Goal: Information Seeking & Learning: Understand process/instructions

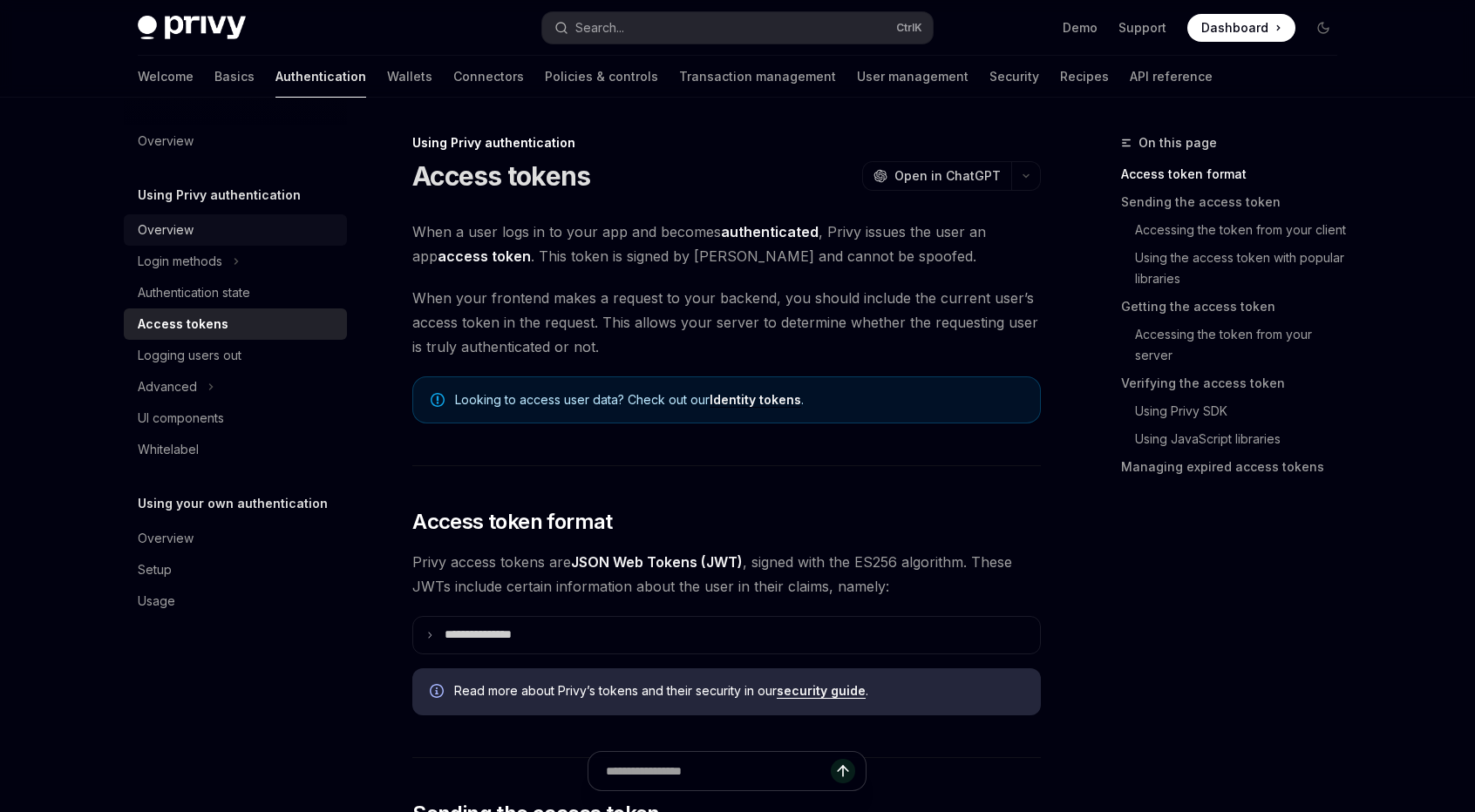
click at [230, 236] on div "Overview" at bounding box center [237, 229] width 198 height 21
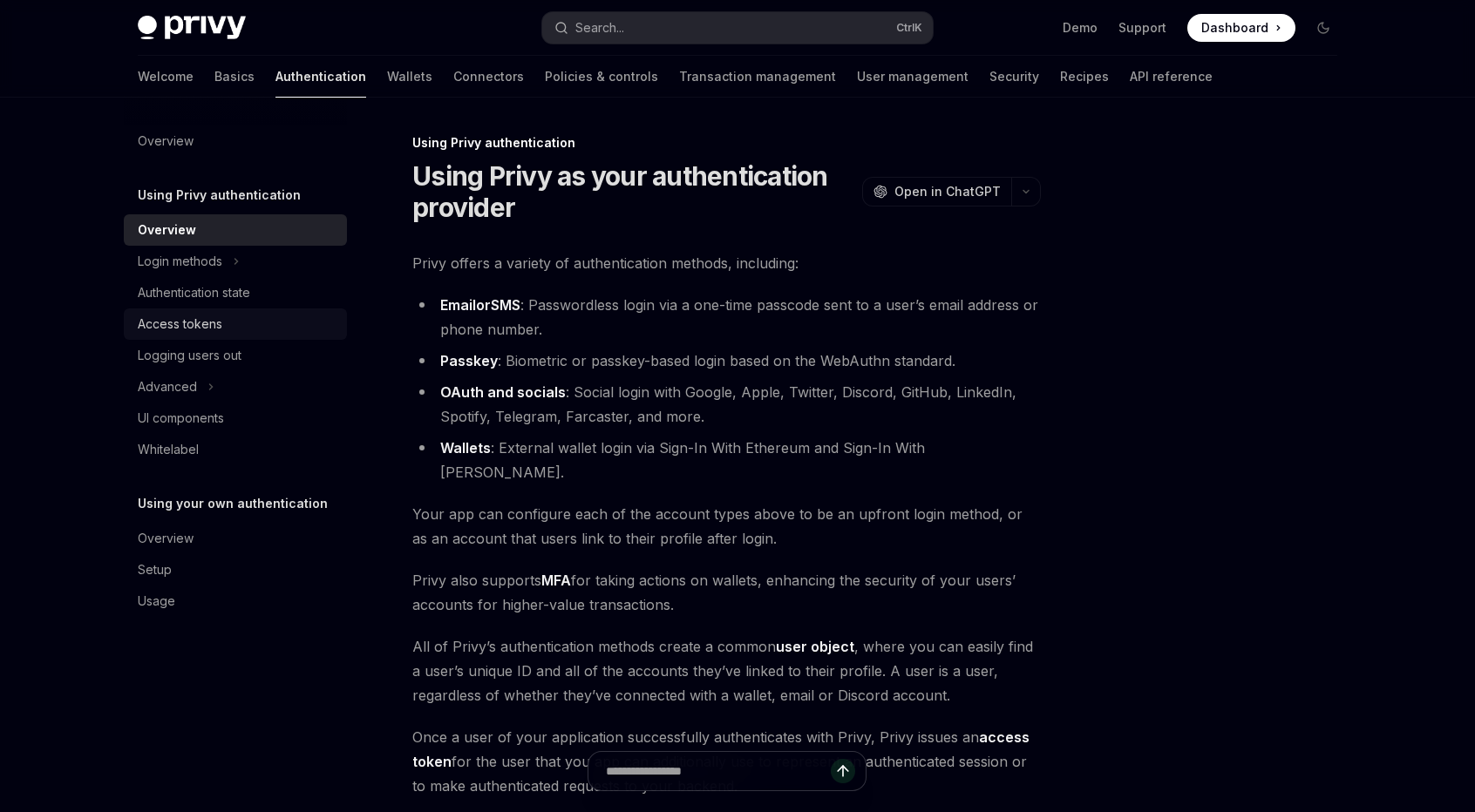
click at [209, 323] on div "Access tokens" at bounding box center [180, 323] width 85 height 21
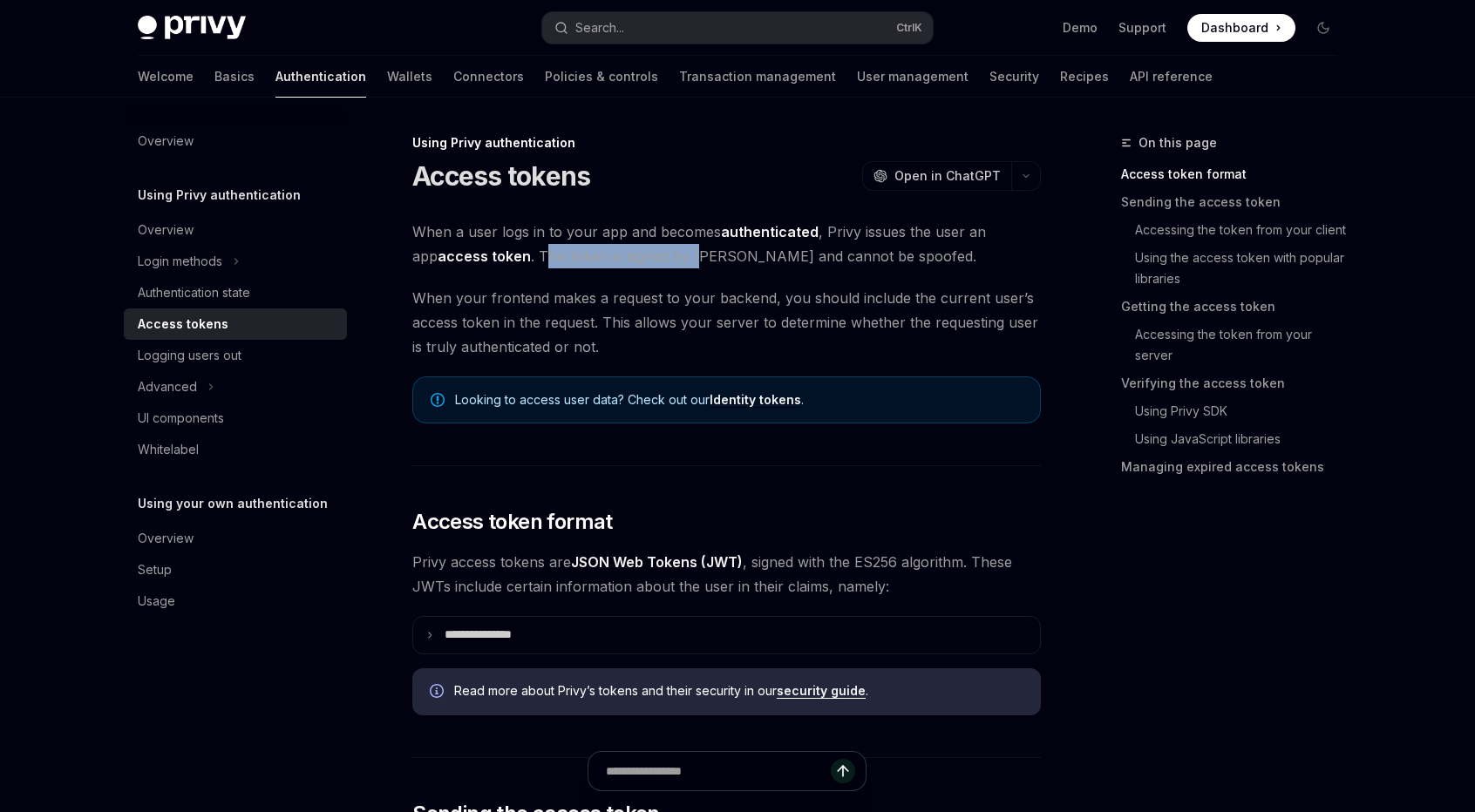
drag, startPoint x: 516, startPoint y: 257, endPoint x: 677, endPoint y: 254, distance: 161.0
click at [677, 254] on span "When a user logs in to your app and becomes authenticated , Privy issues the us…" at bounding box center [727, 243] width 629 height 48
click at [785, 268] on span "When a user logs in to your app and becomes authenticated , Privy issues the us…" at bounding box center [727, 243] width 629 height 48
drag, startPoint x: 509, startPoint y: 262, endPoint x: 821, endPoint y: 262, distance: 312.0
click at [820, 261] on span "When a user logs in to your app and becomes authenticated , Privy issues the us…" at bounding box center [727, 243] width 629 height 48
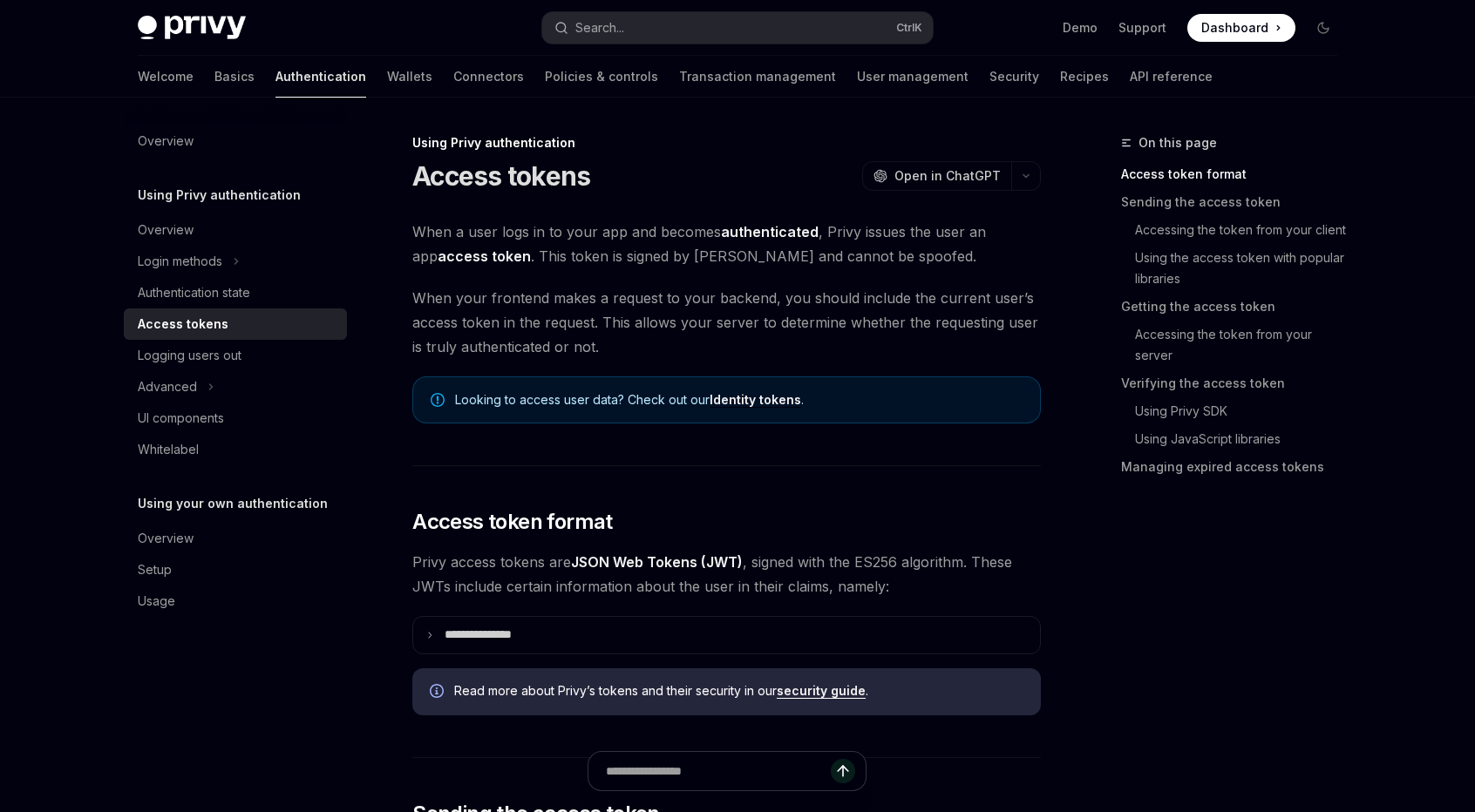
click at [828, 262] on span "When a user logs in to your app and becomes authenticated , Privy issues the us…" at bounding box center [727, 243] width 629 height 48
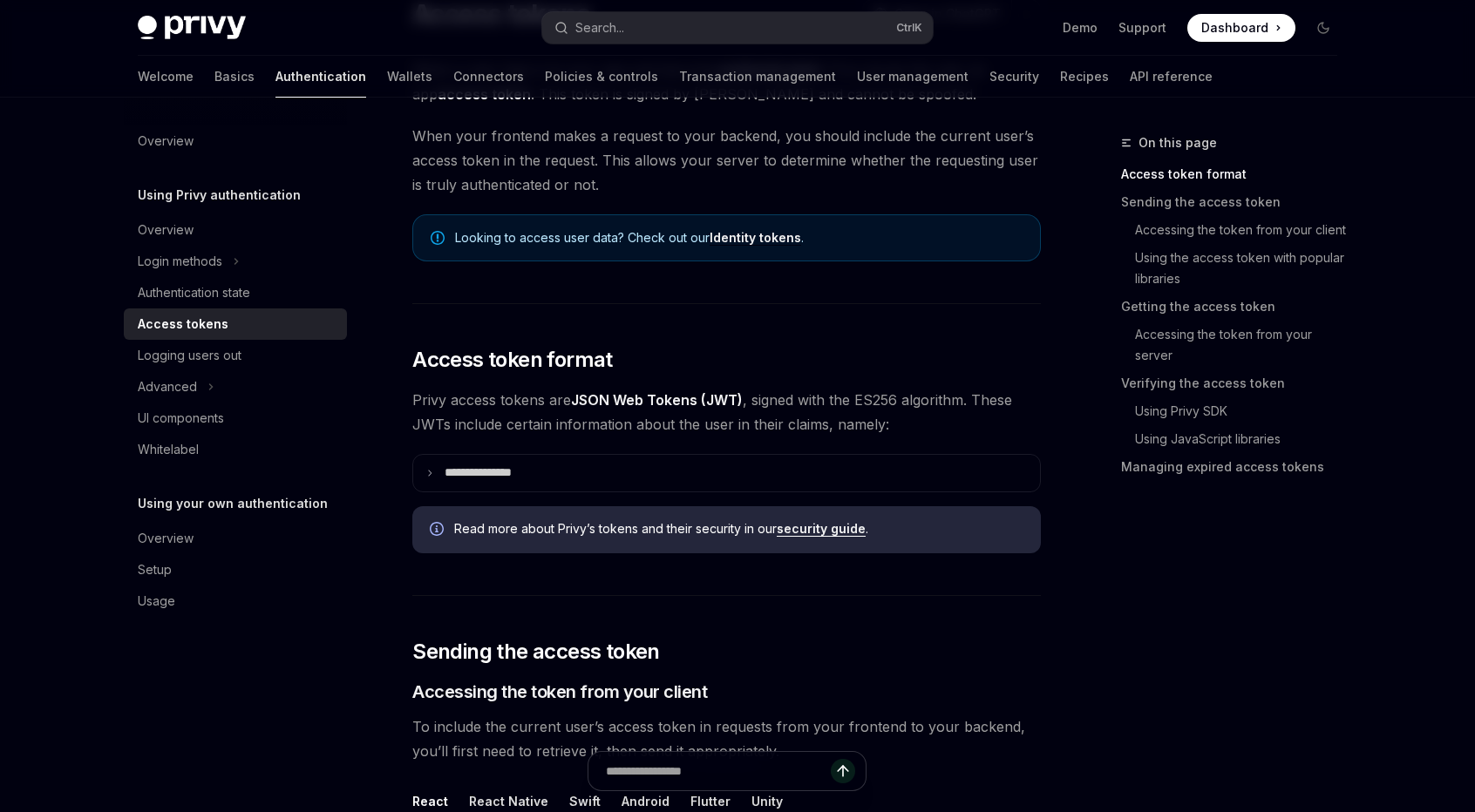
scroll to position [290, 0]
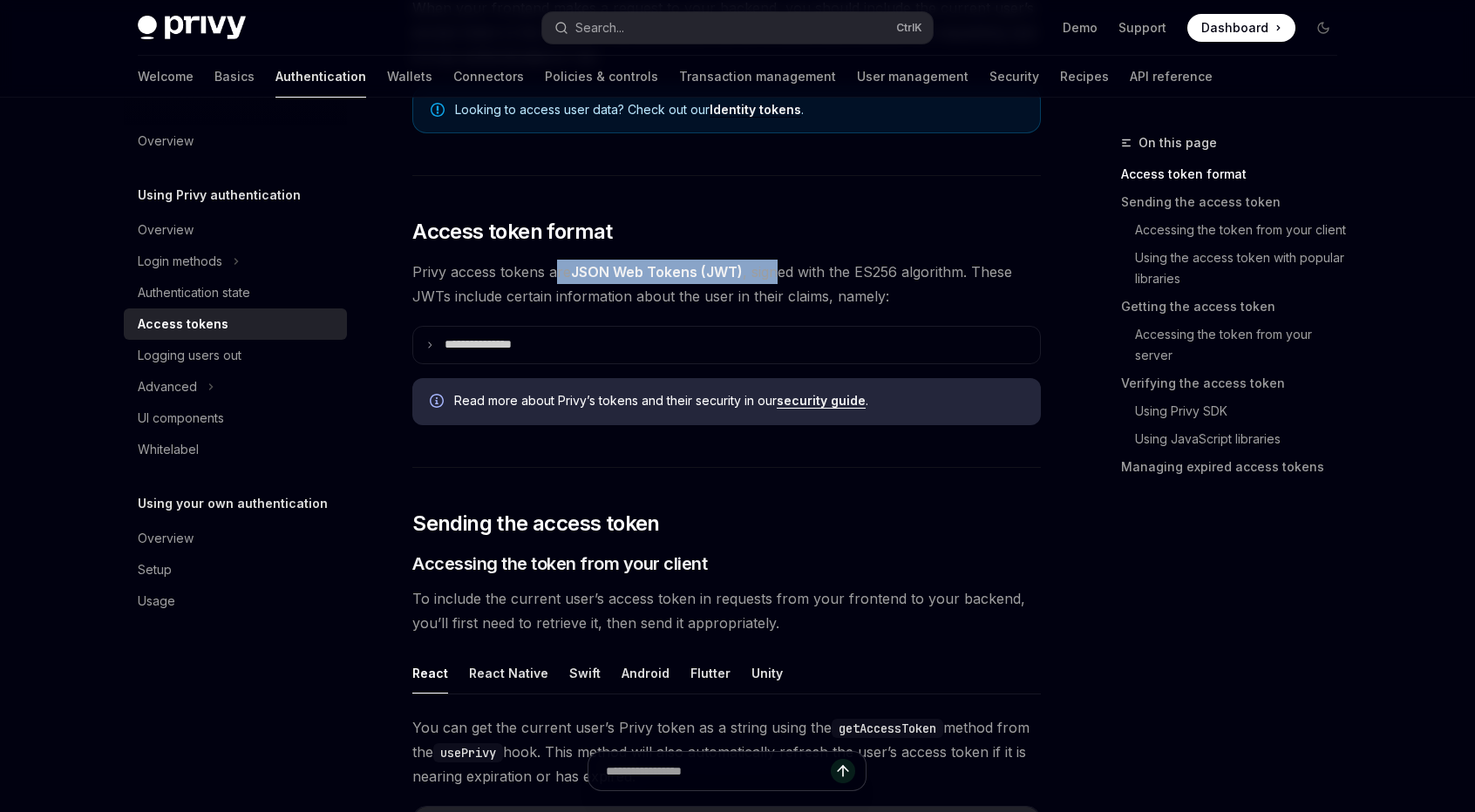
drag, startPoint x: 557, startPoint y: 268, endPoint x: 781, endPoint y: 266, distance: 224.0
click at [781, 266] on span "Privy access tokens are JSON Web Tokens (JWT) , signed with the ES256 algorithm…" at bounding box center [727, 283] width 629 height 48
click at [886, 278] on span "Privy access tokens are JSON Web Tokens (JWT) , signed with the ES256 algorithm…" at bounding box center [727, 283] width 629 height 48
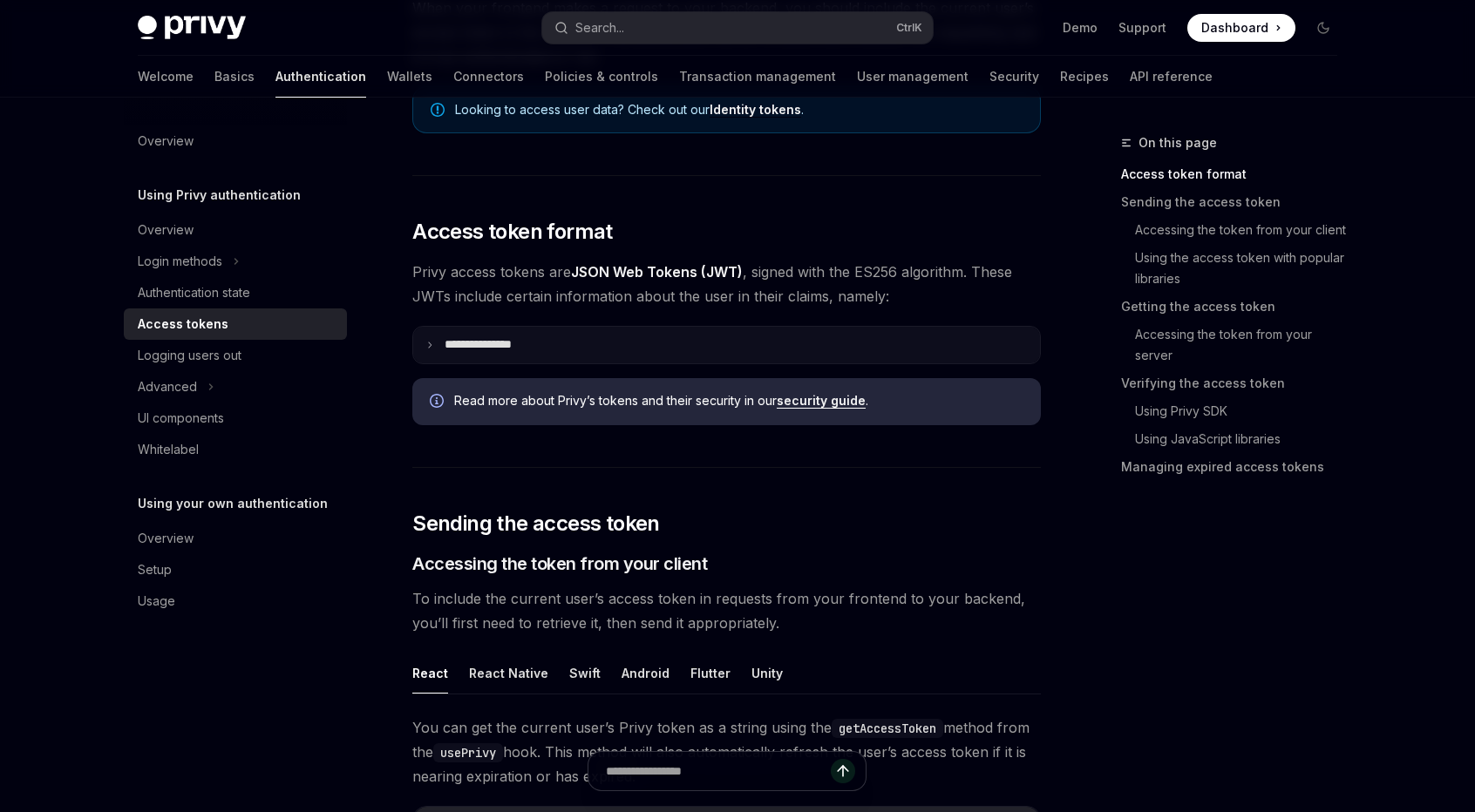
click at [448, 344] on p "**********" at bounding box center [492, 344] width 95 height 16
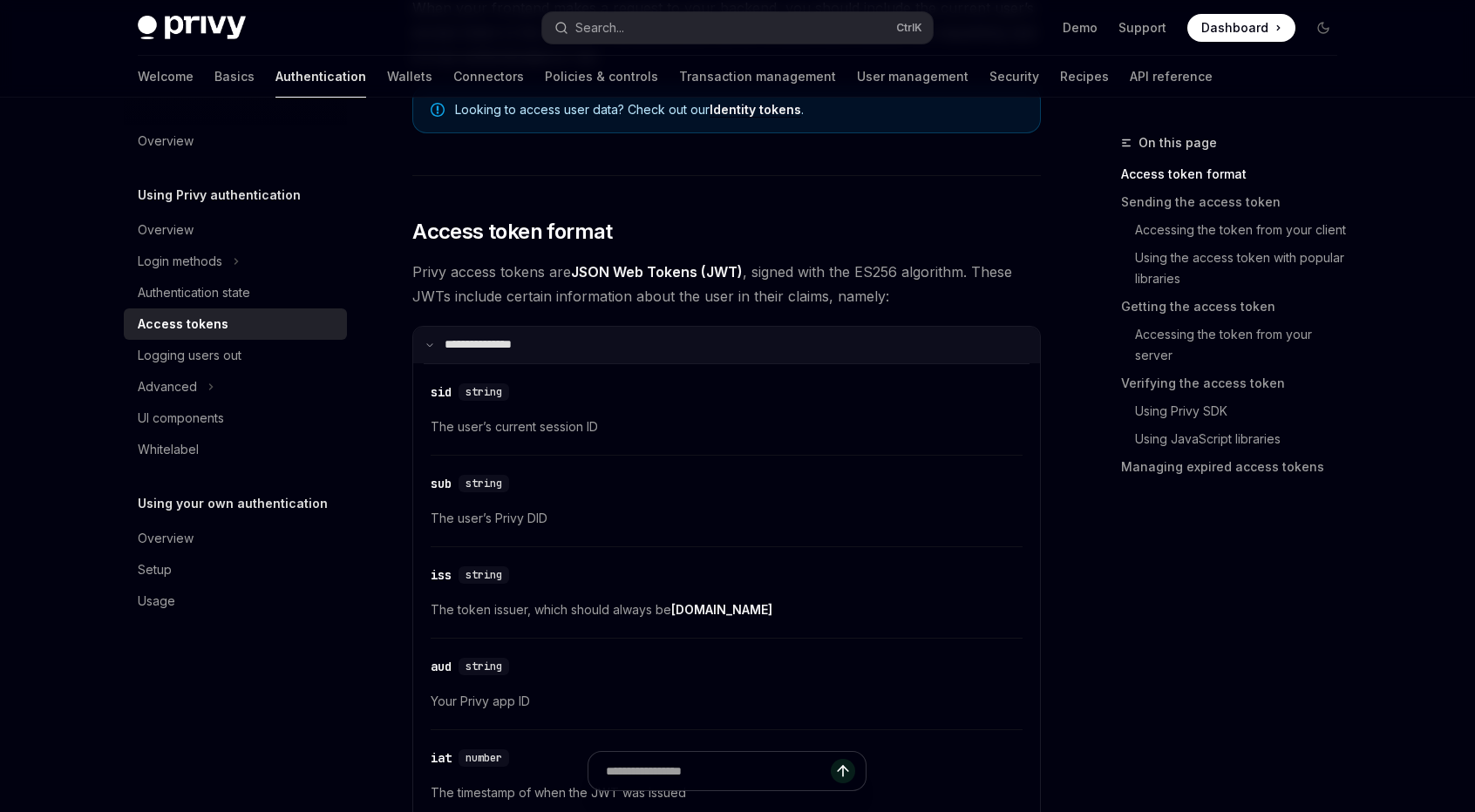
click at [446, 331] on summary "**********" at bounding box center [727, 345] width 627 height 37
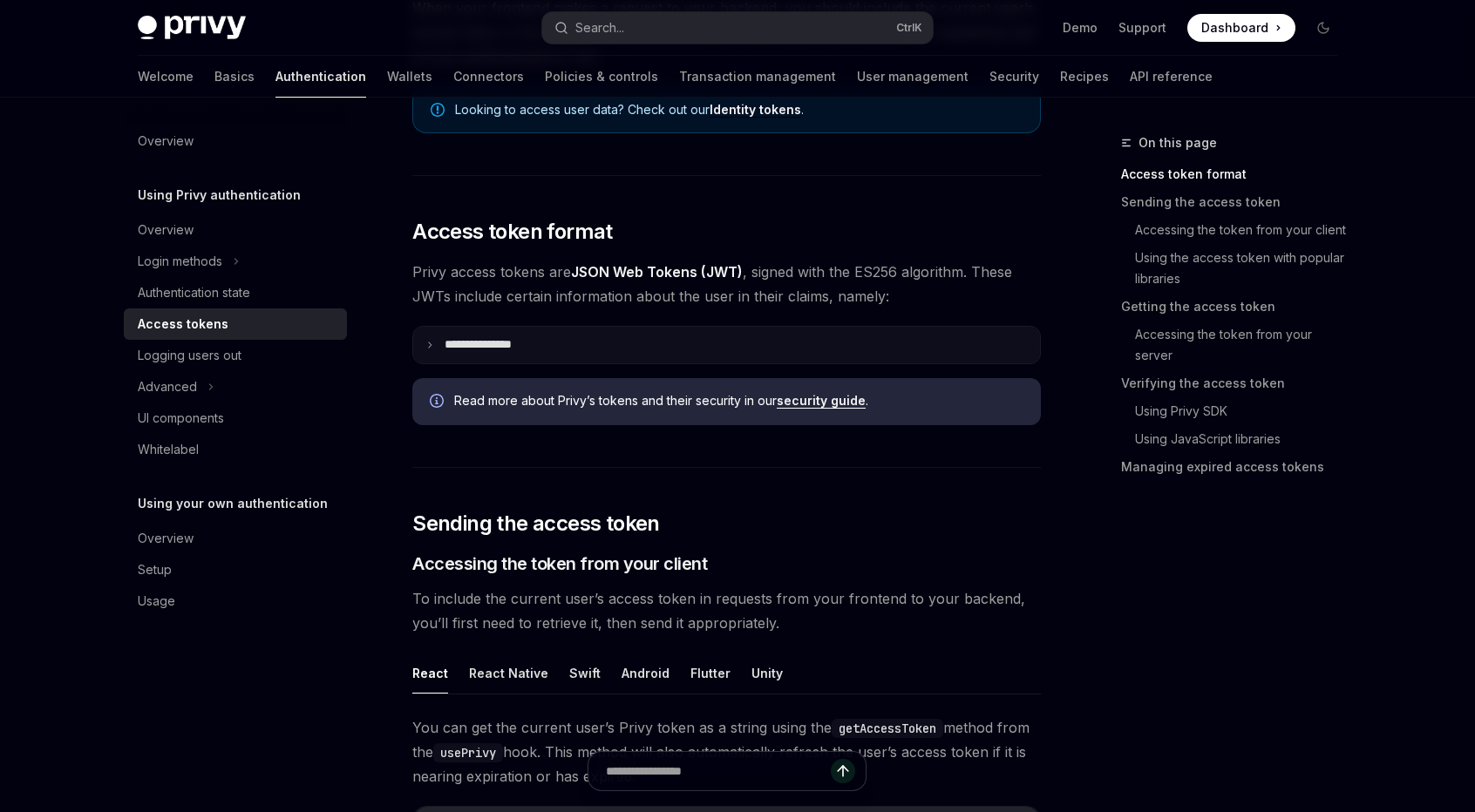
click at [424, 353] on summary "**********" at bounding box center [727, 345] width 627 height 37
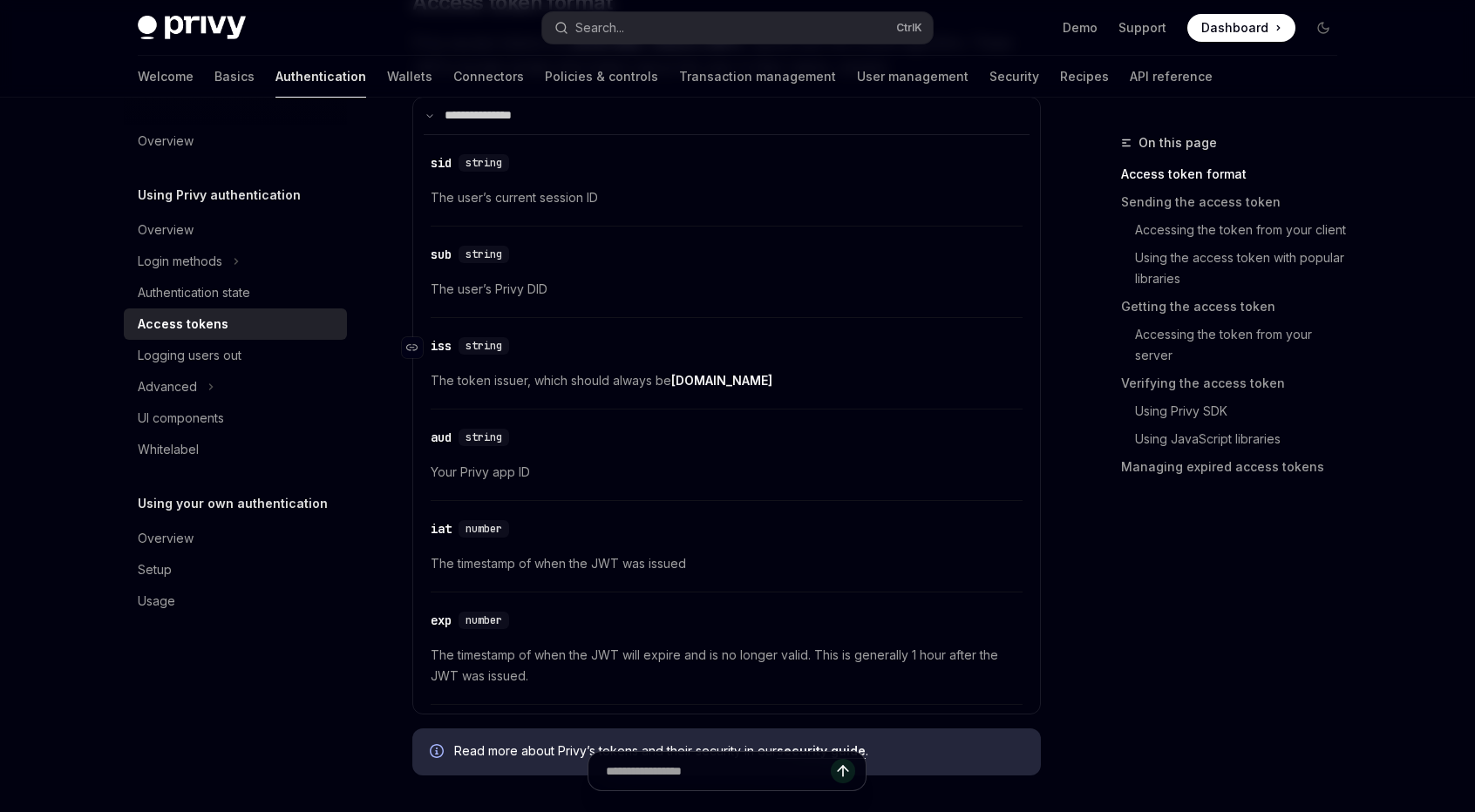
scroll to position [436, 0]
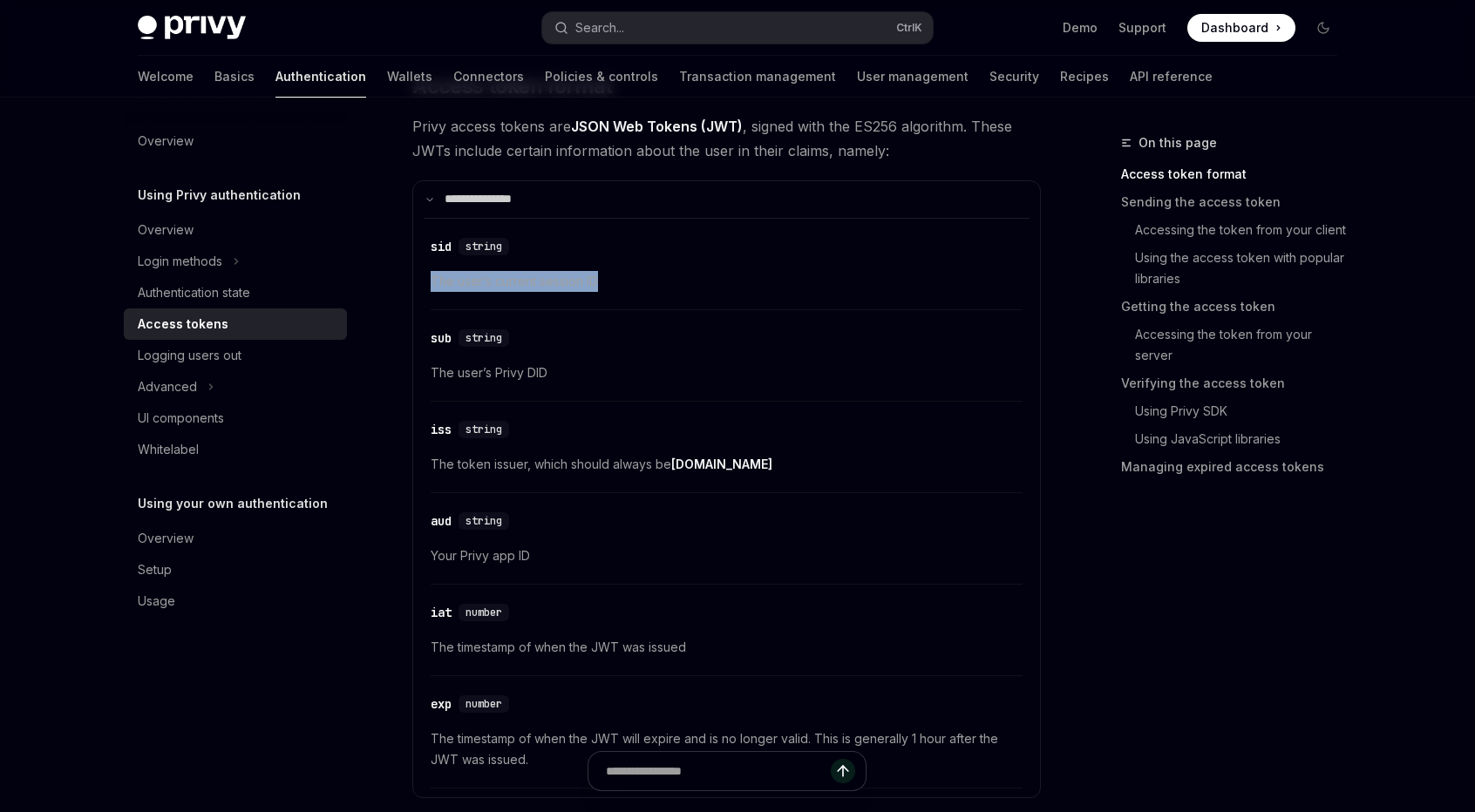
drag, startPoint x: 427, startPoint y: 273, endPoint x: 610, endPoint y: 279, distance: 183.1
click at [610, 279] on div "​ sid string The user’s current session ID ​ sub string The user’s Privy DID ​ …" at bounding box center [727, 502] width 606 height 571
drag, startPoint x: 461, startPoint y: 368, endPoint x: 563, endPoint y: 372, distance: 102.1
click at [557, 372] on span "The user’s Privy DID" at bounding box center [727, 373] width 592 height 21
drag, startPoint x: 434, startPoint y: 558, endPoint x: 545, endPoint y: 552, distance: 111.2
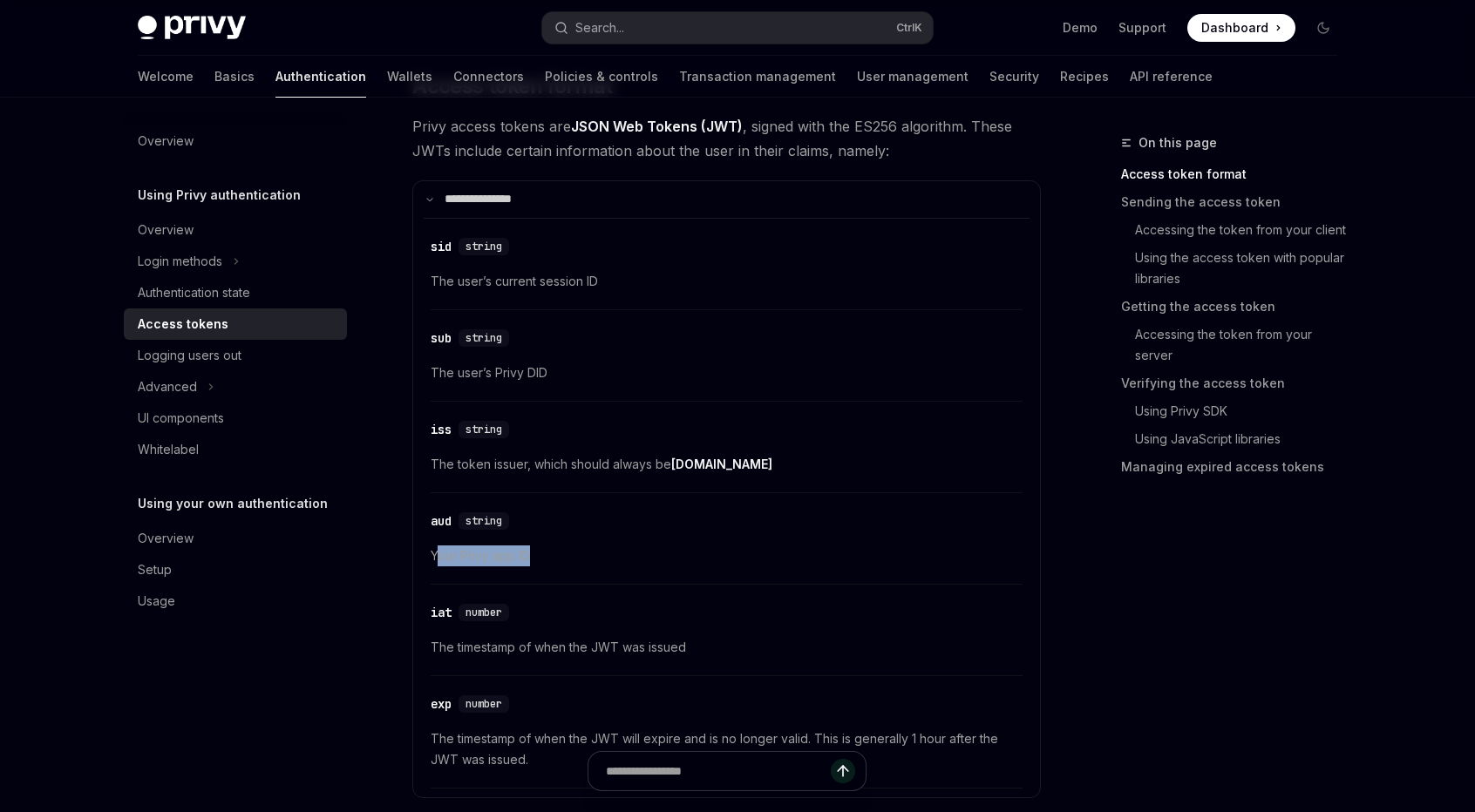
click at [545, 552] on span "Your Privy app ID" at bounding box center [727, 555] width 592 height 21
drag, startPoint x: 434, startPoint y: 462, endPoint x: 610, endPoint y: 462, distance: 176.0
click at [610, 462] on span "The token issuer, which should always be privy.io" at bounding box center [727, 464] width 592 height 21
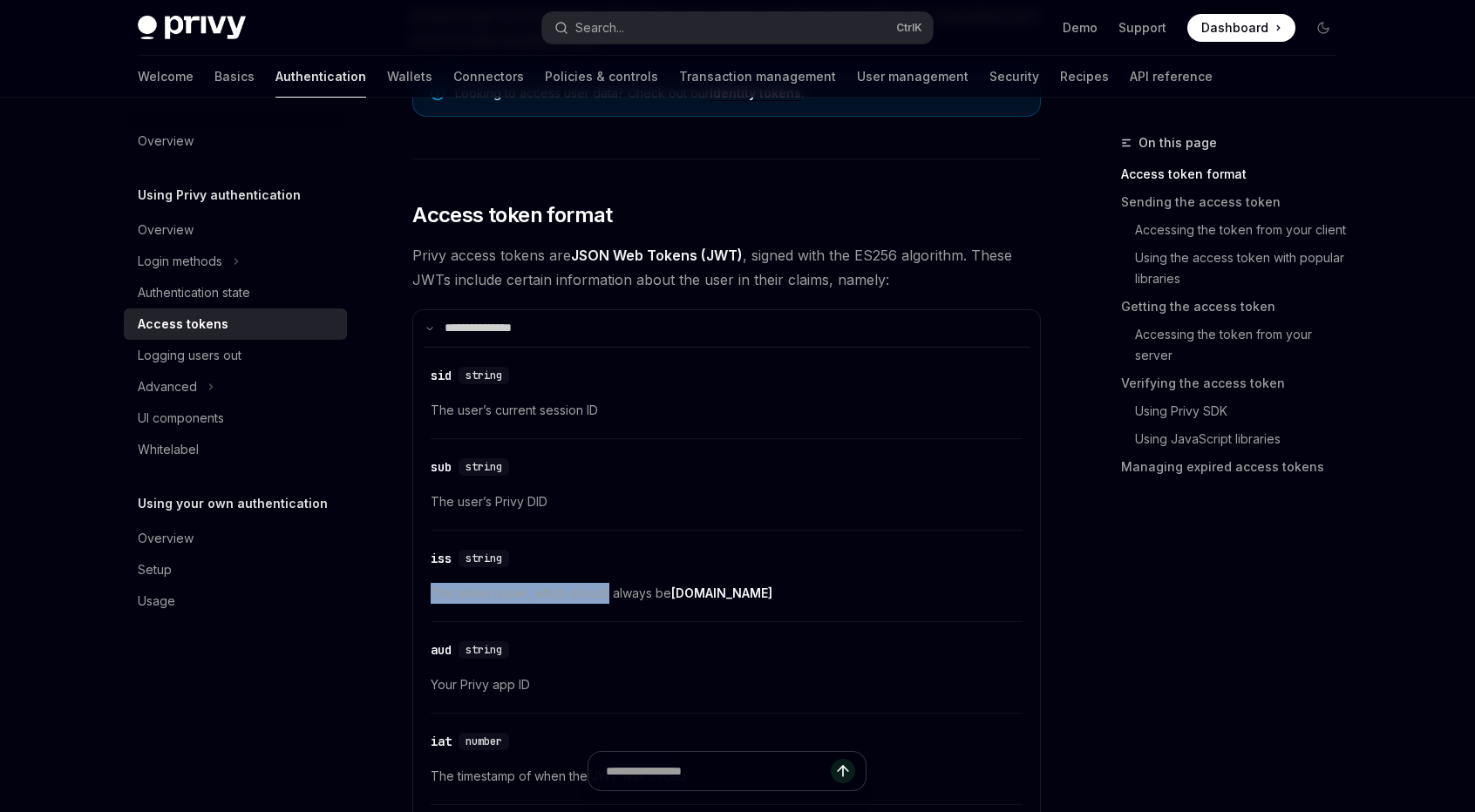
scroll to position [290, 0]
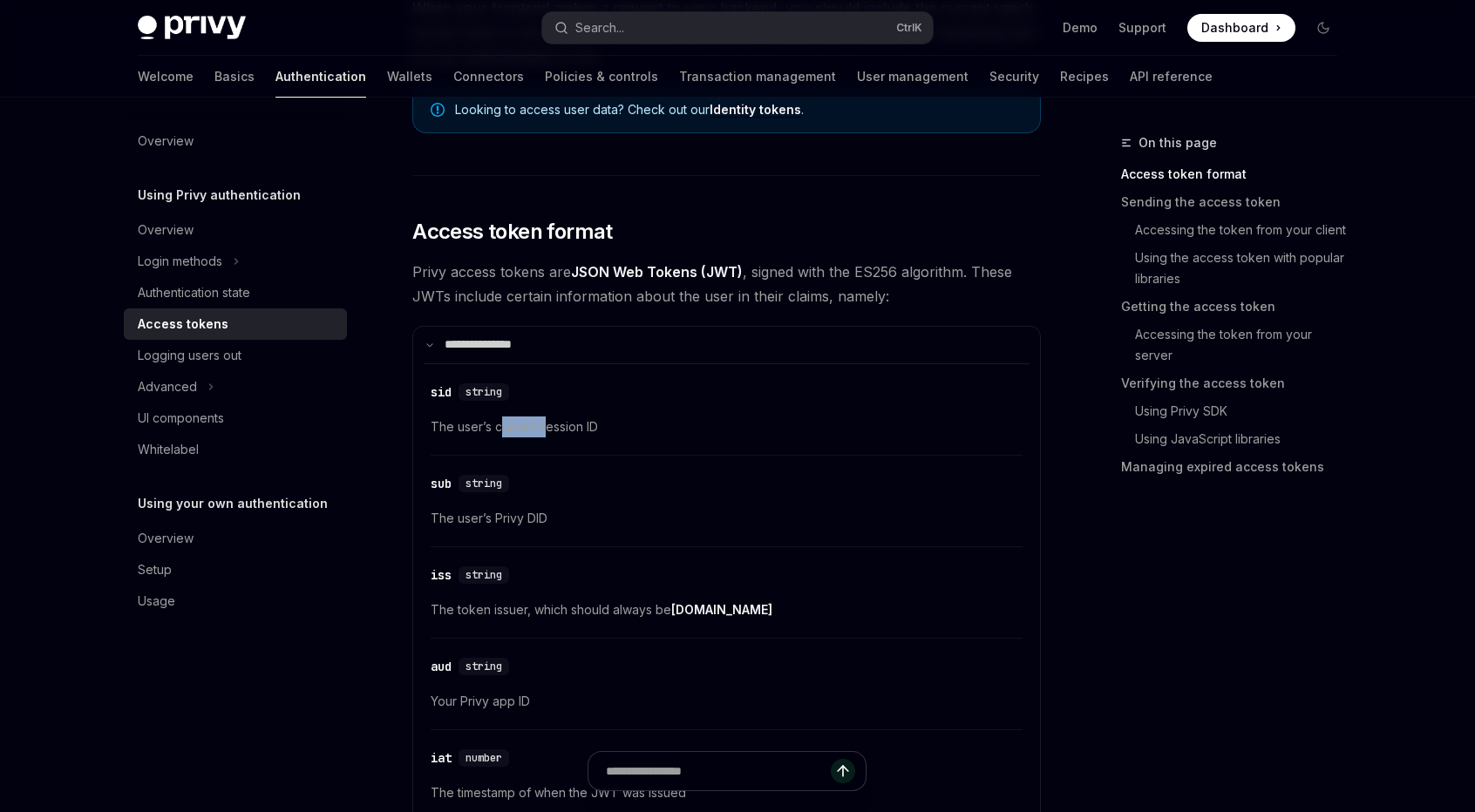
drag, startPoint x: 499, startPoint y: 425, endPoint x: 544, endPoint y: 430, distance: 45.3
click at [549, 424] on span "The user’s current session ID" at bounding box center [727, 427] width 592 height 21
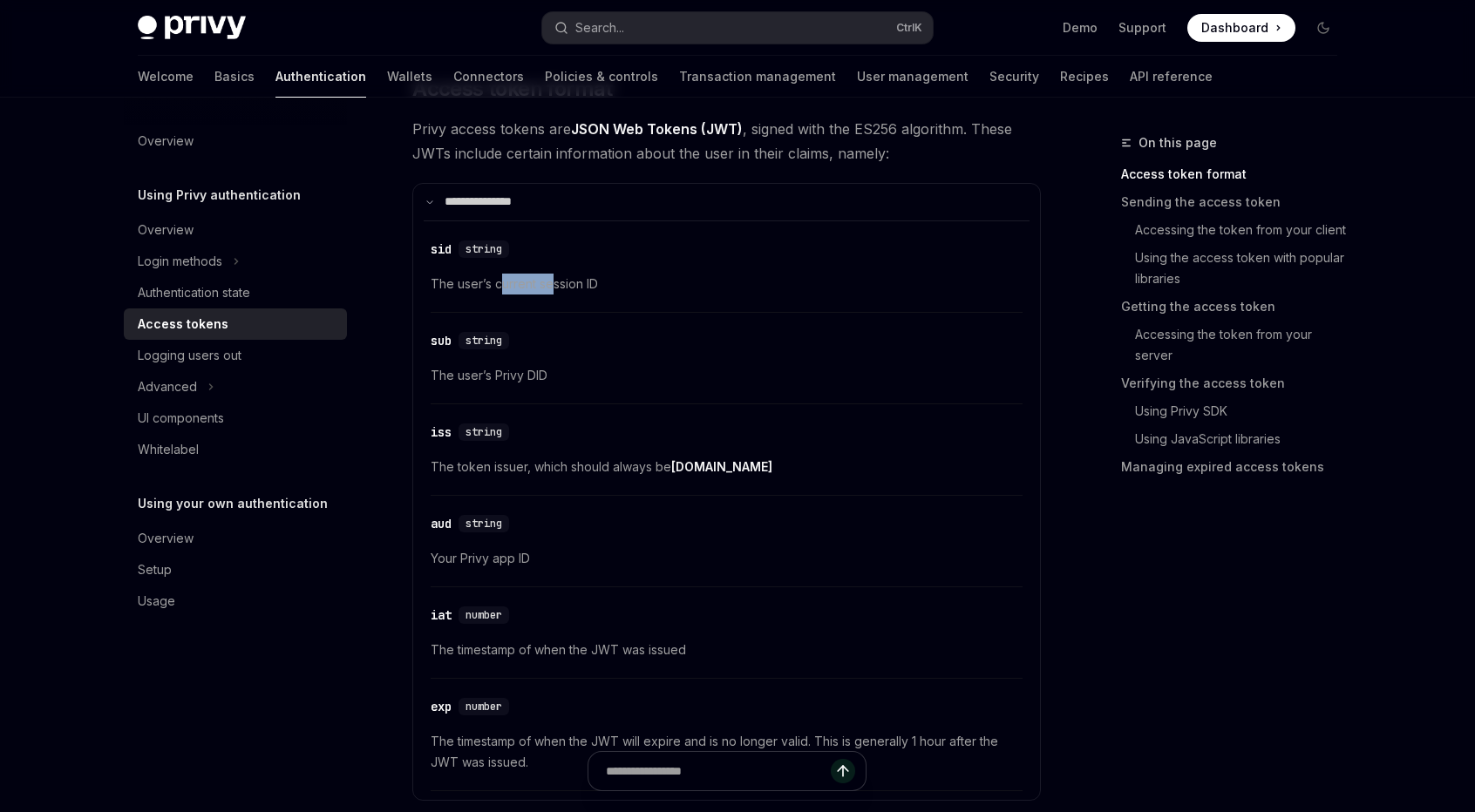
scroll to position [436, 0]
drag, startPoint x: 551, startPoint y: 364, endPoint x: 455, endPoint y: 364, distance: 96.0
click at [455, 364] on span "The user’s Privy DID" at bounding box center [727, 373] width 592 height 21
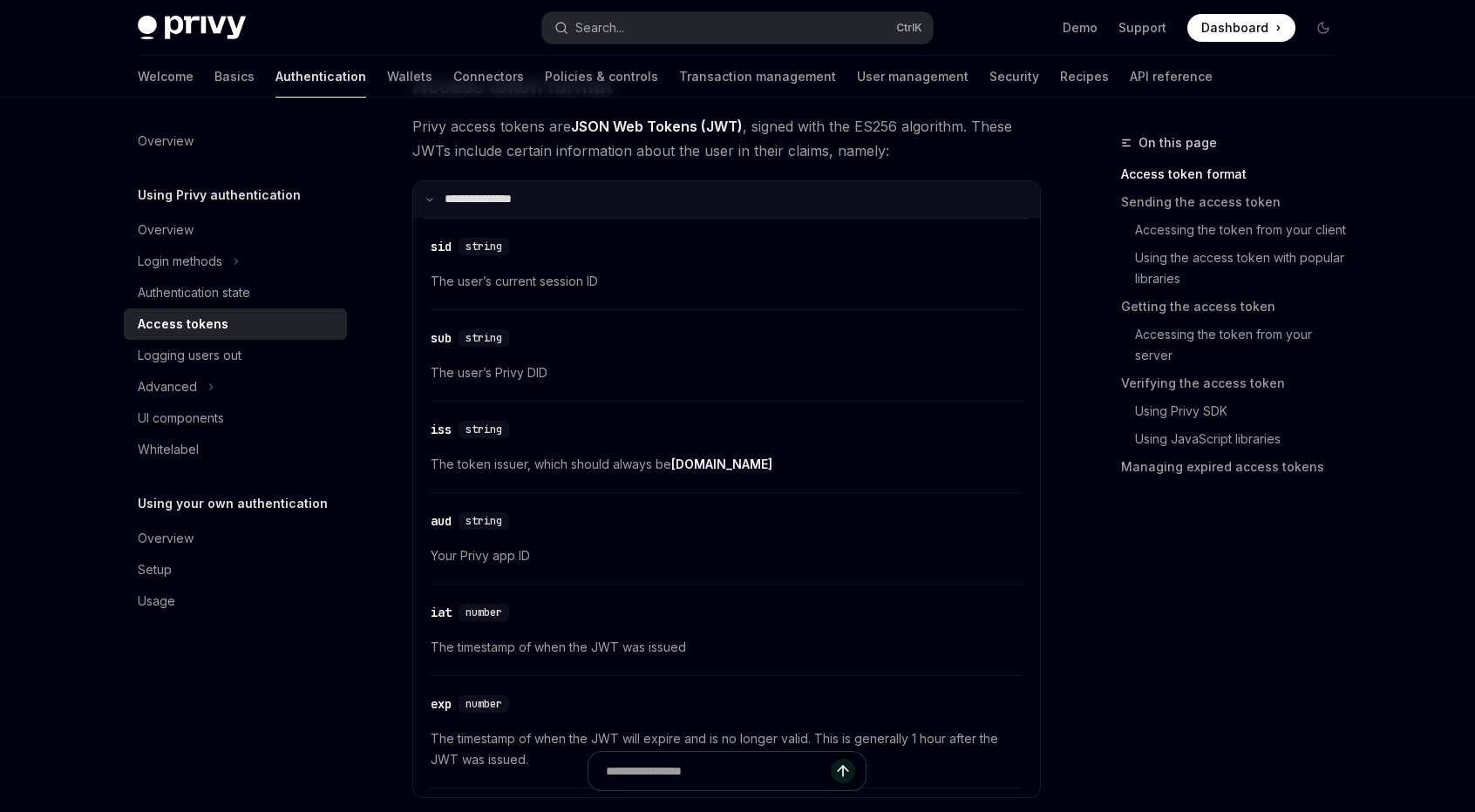
click at [455, 182] on summary "**********" at bounding box center [727, 199] width 627 height 37
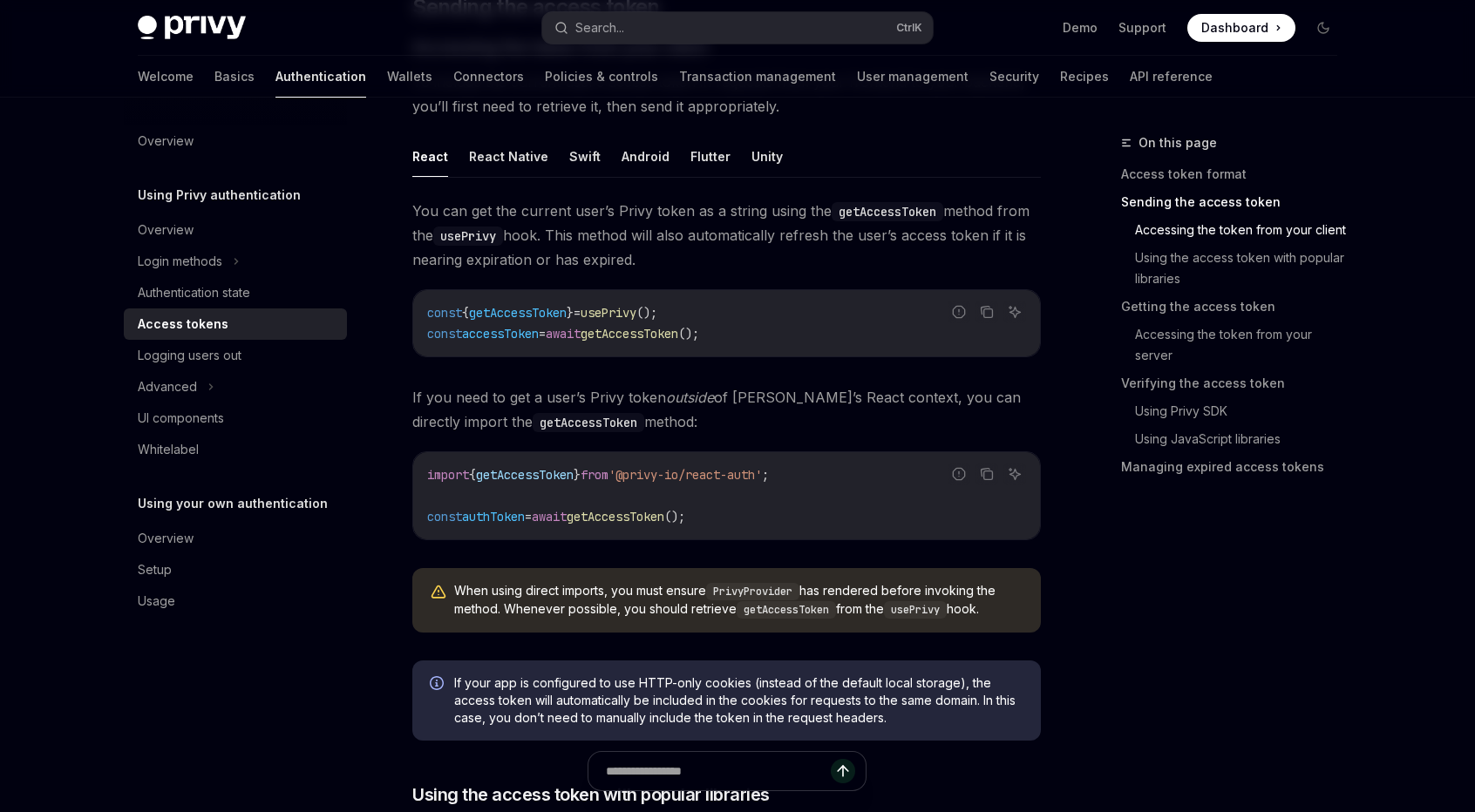
scroll to position [871, 0]
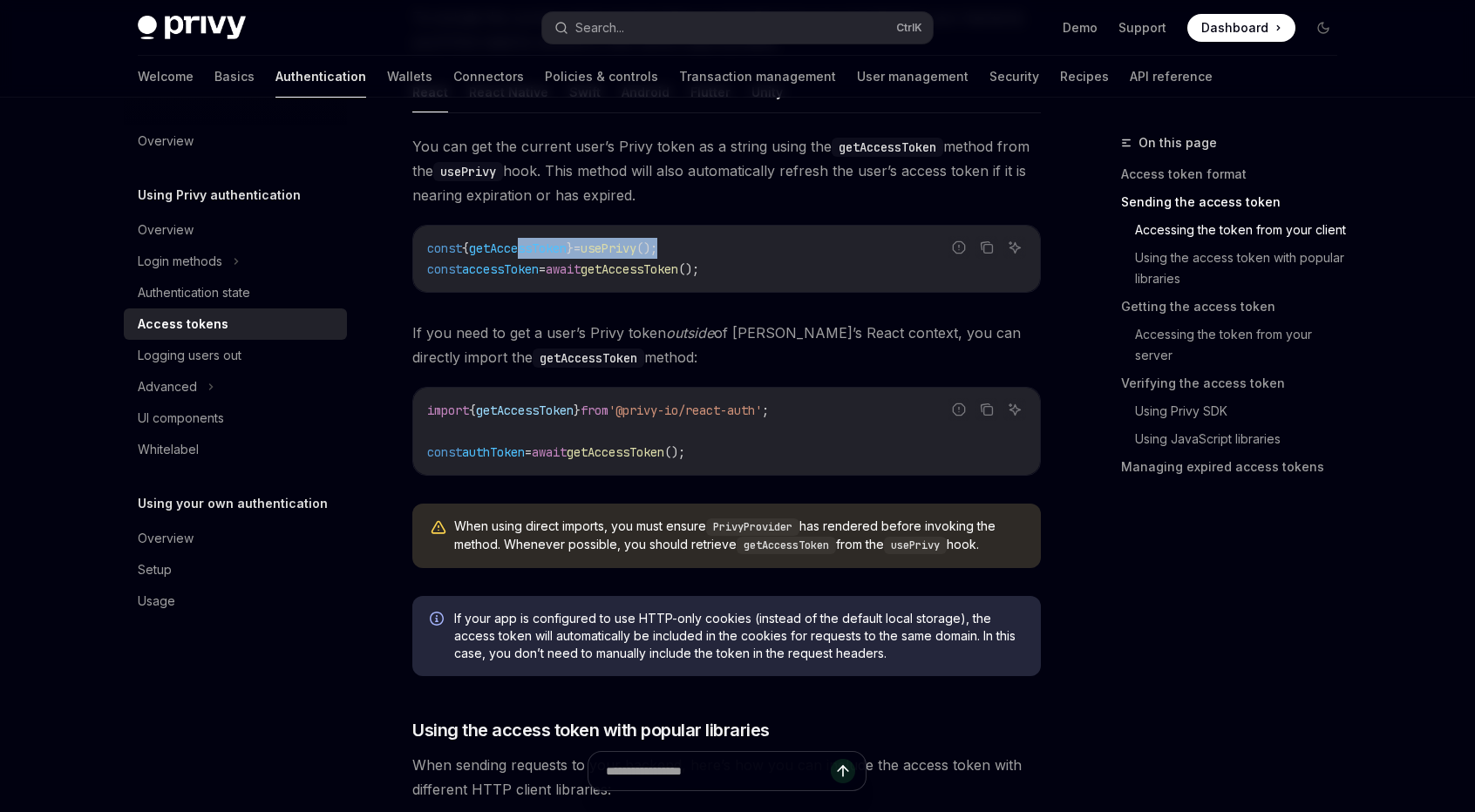
drag, startPoint x: 716, startPoint y: 242, endPoint x: 536, endPoint y: 243, distance: 180.0
click at [536, 243] on code "const { getAccessToken } = usePrivy (); const accessToken = await getAccessToke…" at bounding box center [726, 258] width 599 height 42
click at [545, 274] on code "const { getAccessToken } = usePrivy (); const accessToken = await getAccessToke…" at bounding box center [726, 258] width 599 height 42
drag, startPoint x: 718, startPoint y: 238, endPoint x: 600, endPoint y: 241, distance: 118.0
click at [600, 241] on code "const { getAccessToken } = usePrivy (); const accessToken = await getAccessToke…" at bounding box center [726, 258] width 599 height 42
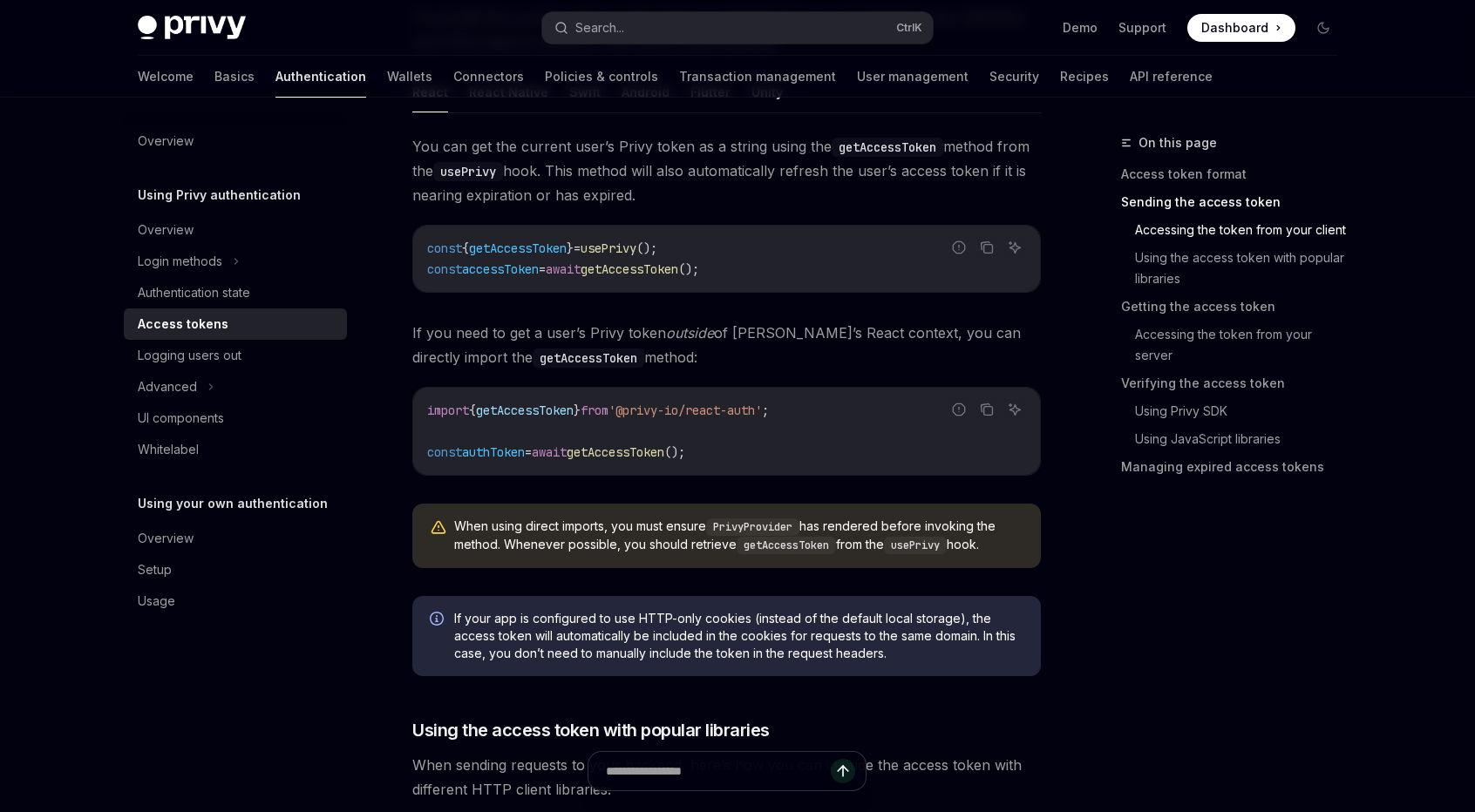
click at [649, 255] on code "const { getAccessToken } = usePrivy (); const accessToken = await getAccessToke…" at bounding box center [726, 258] width 599 height 42
drag, startPoint x: 654, startPoint y: 404, endPoint x: 835, endPoint y: 408, distance: 181.0
click at [835, 408] on code "import { getAccessToken } from '@privy-io/react-auth' ; const authToken = await…" at bounding box center [726, 431] width 599 height 63
drag, startPoint x: 635, startPoint y: 258, endPoint x: 430, endPoint y: 245, distance: 205.4
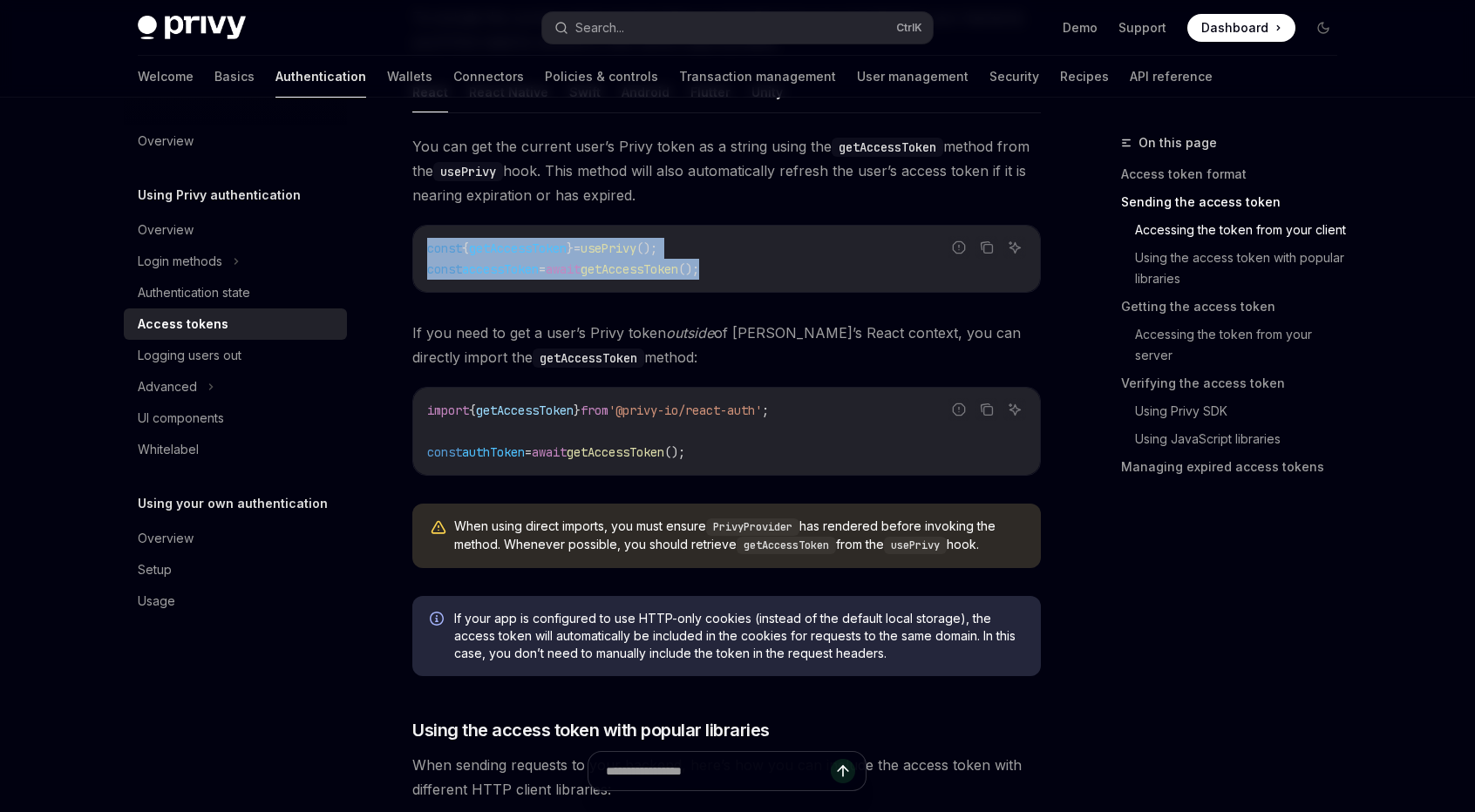
click at [430, 245] on code "const { getAccessToken } = usePrivy (); const accessToken = await getAccessToke…" at bounding box center [726, 258] width 599 height 42
click at [502, 248] on span "getAccessToken" at bounding box center [517, 248] width 98 height 16
click at [1086, 638] on div "On this page Access token format Sending the access token Accessing the token f…" at bounding box center [1218, 472] width 265 height 680
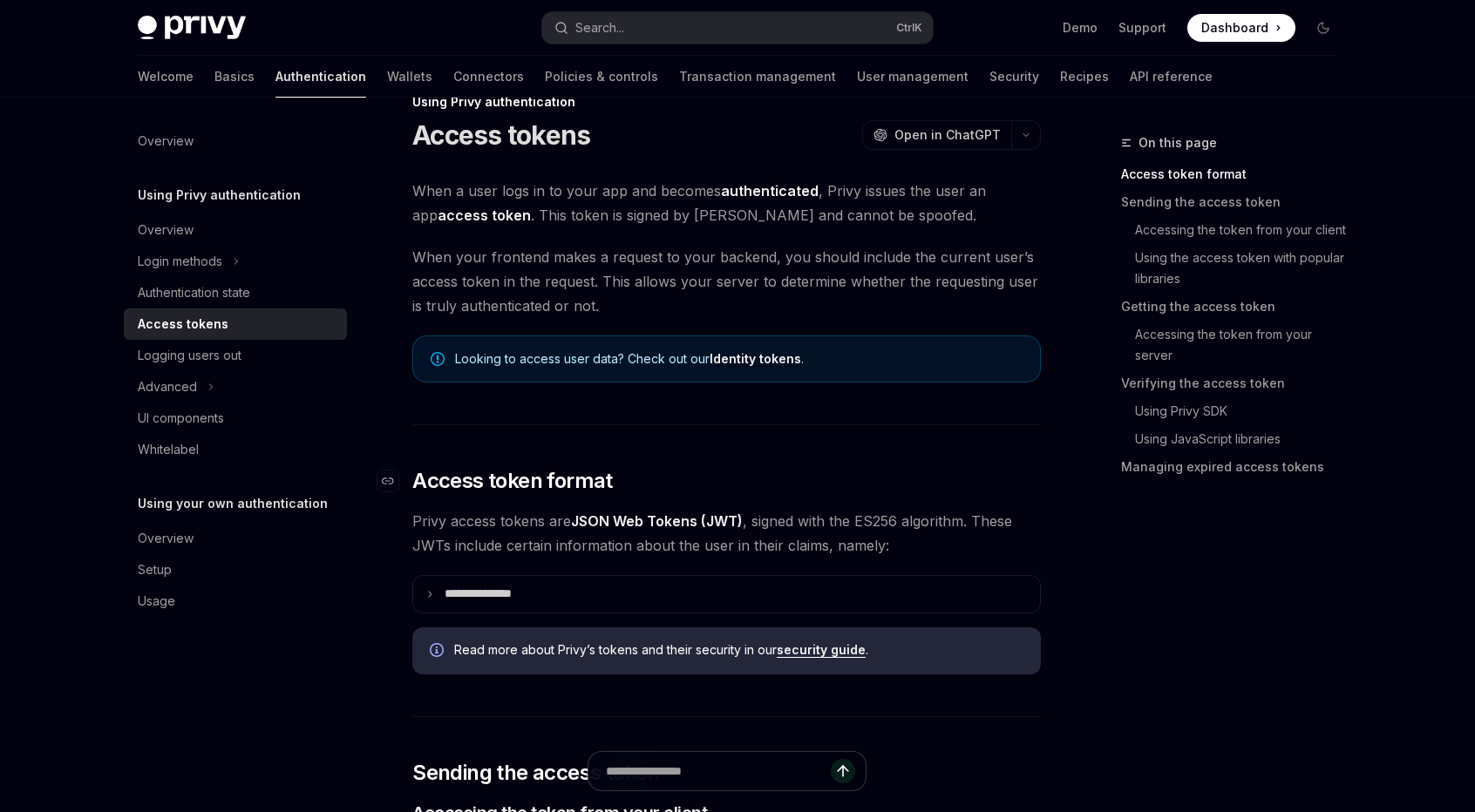
scroll to position [0, 0]
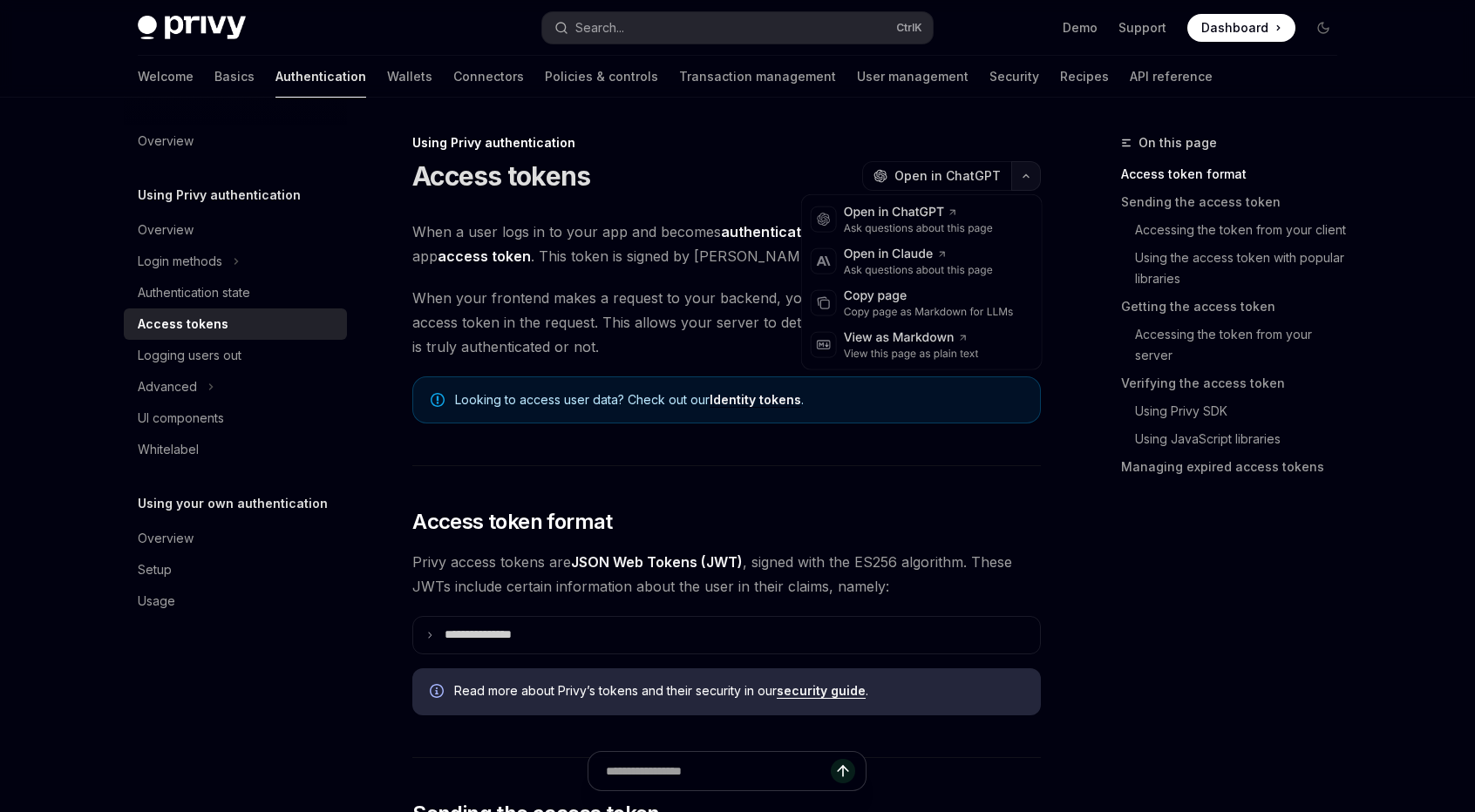
click at [1024, 179] on button "button" at bounding box center [1025, 175] width 29 height 29
click at [897, 289] on div "Copy page" at bounding box center [929, 296] width 170 height 17
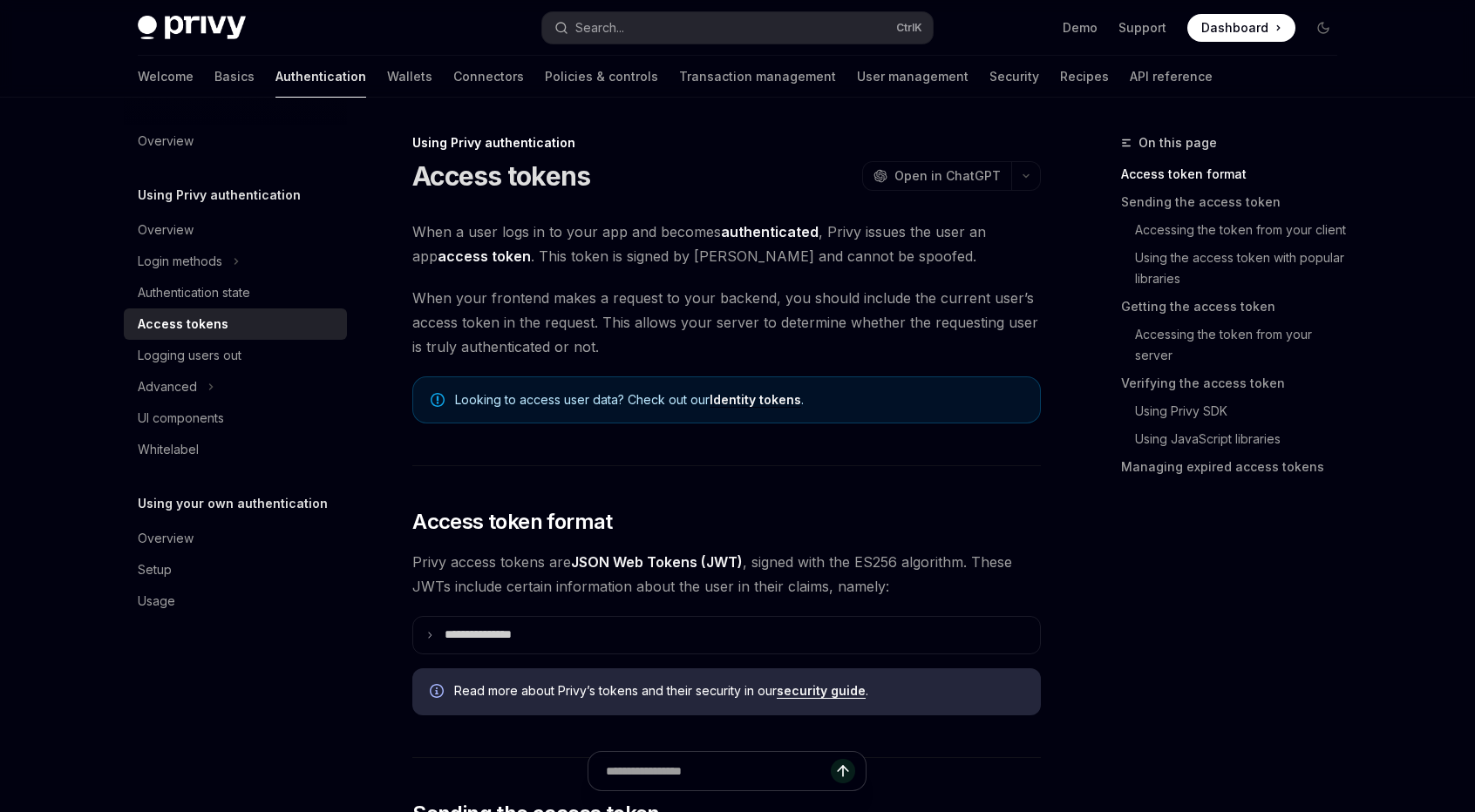
click at [1018, 183] on button "button" at bounding box center [1025, 175] width 29 height 29
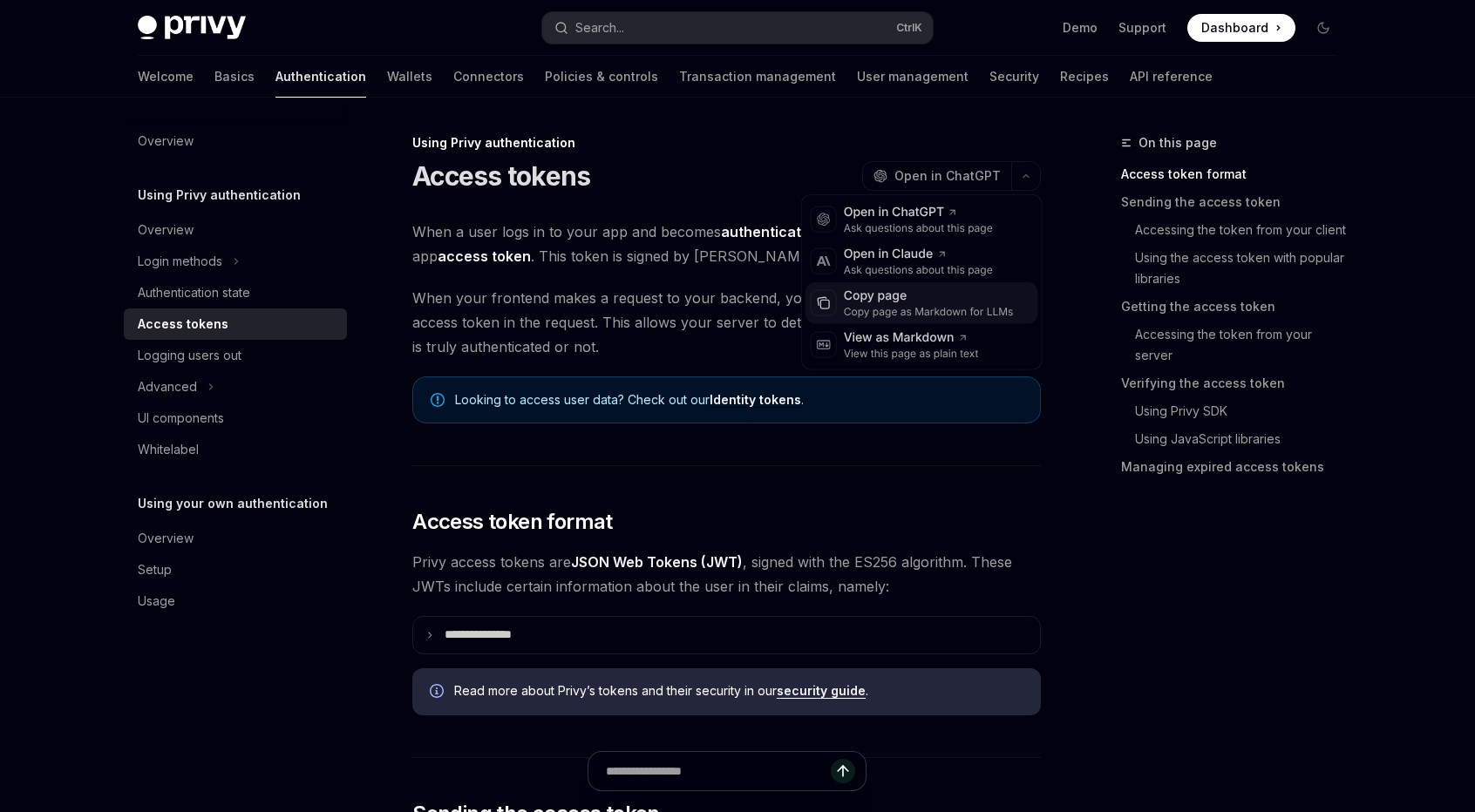
click at [897, 297] on div "Copy page" at bounding box center [929, 296] width 170 height 17
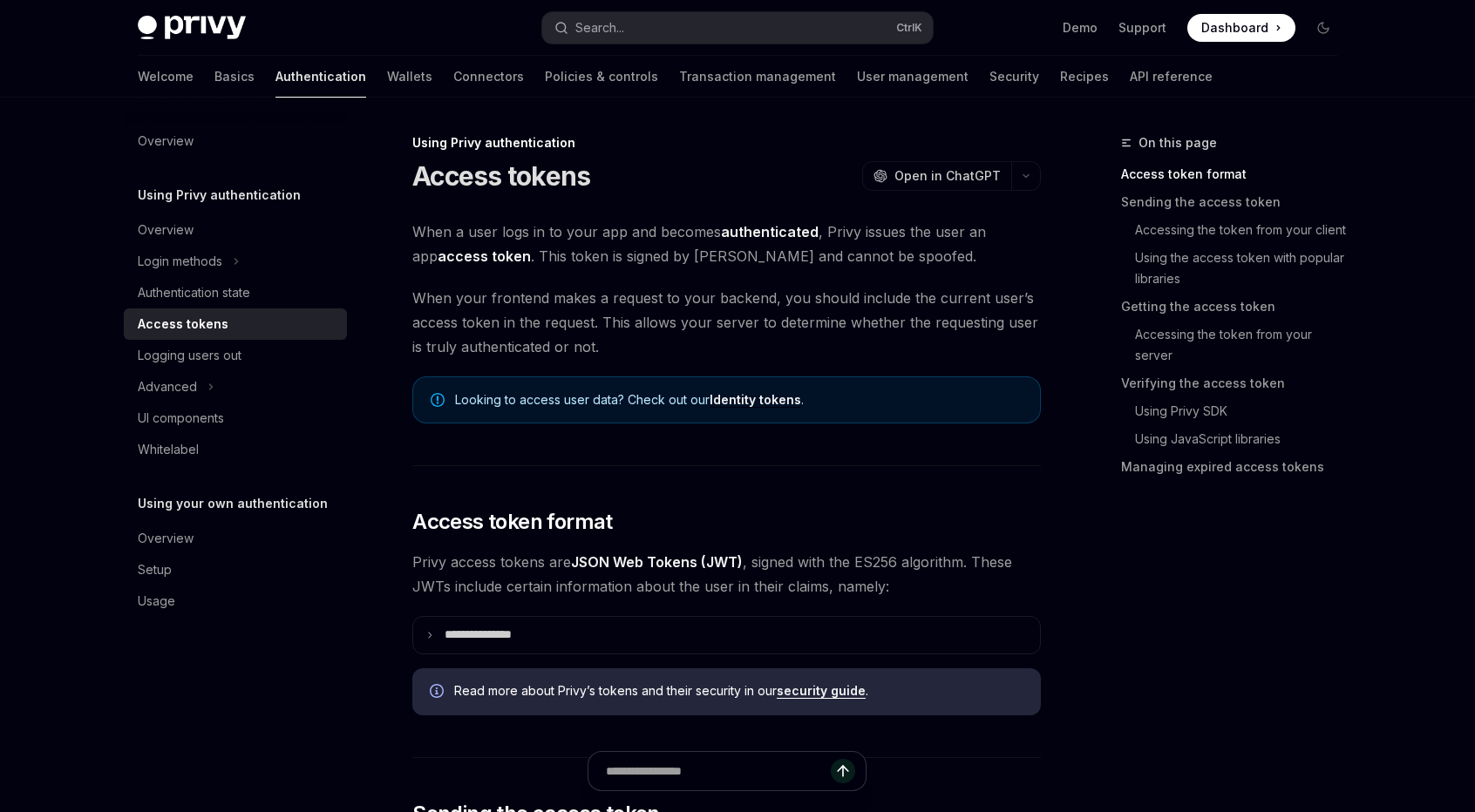
click at [759, 519] on h2 "​ Access token format" at bounding box center [727, 522] width 629 height 28
click at [189, 387] on div "Advanced" at bounding box center [167, 386] width 59 height 21
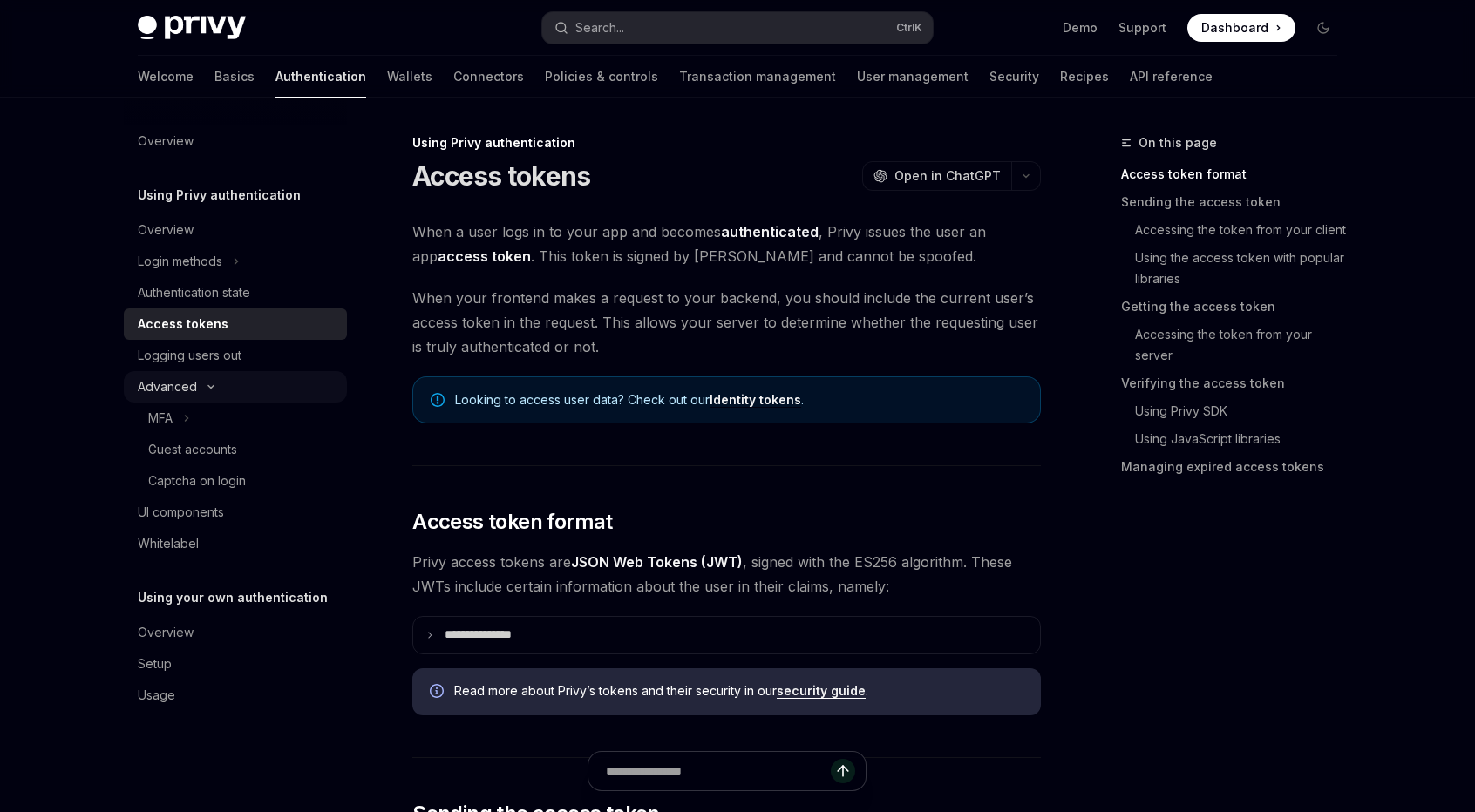
click at [180, 385] on div "Advanced" at bounding box center [167, 386] width 59 height 21
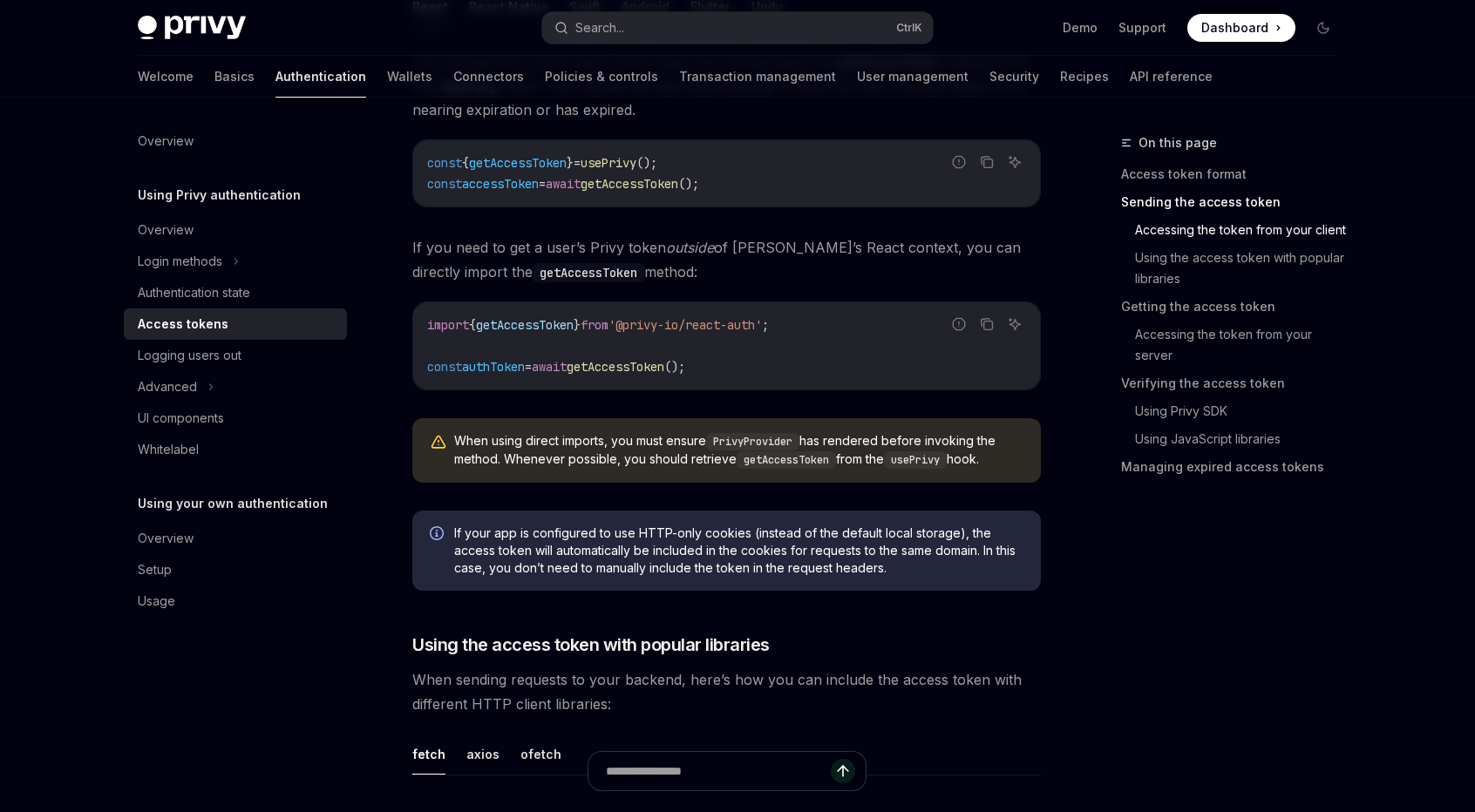
scroll to position [871, 0]
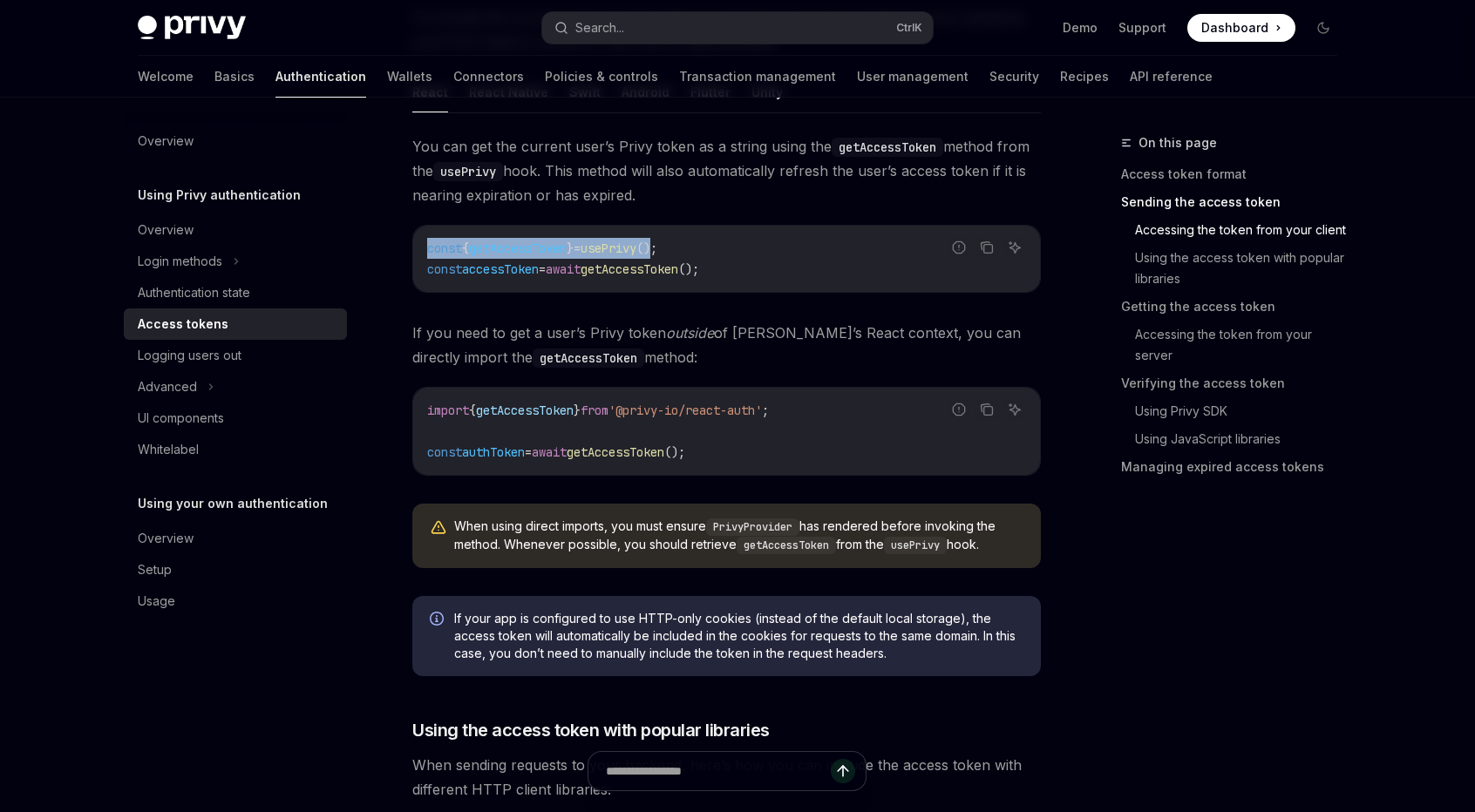
drag, startPoint x: 423, startPoint y: 246, endPoint x: 695, endPoint y: 237, distance: 272.1
click at [695, 237] on div "const { getAccessToken } = usePrivy (); const accessToken = await getAccessToke…" at bounding box center [727, 258] width 627 height 66
click at [657, 245] on span "();" at bounding box center [646, 248] width 21 height 16
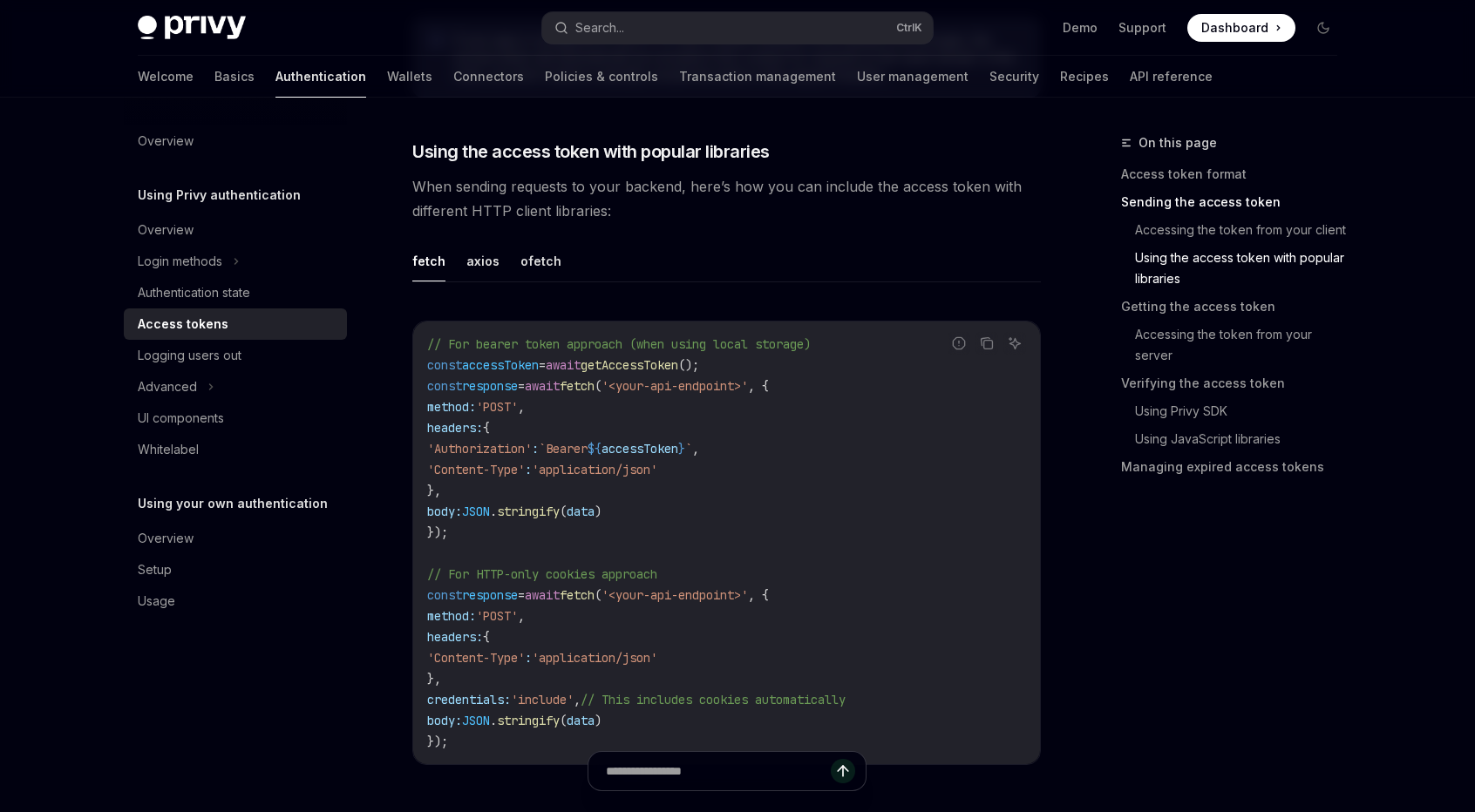
scroll to position [1451, 0]
click at [484, 266] on button "axios" at bounding box center [483, 258] width 33 height 41
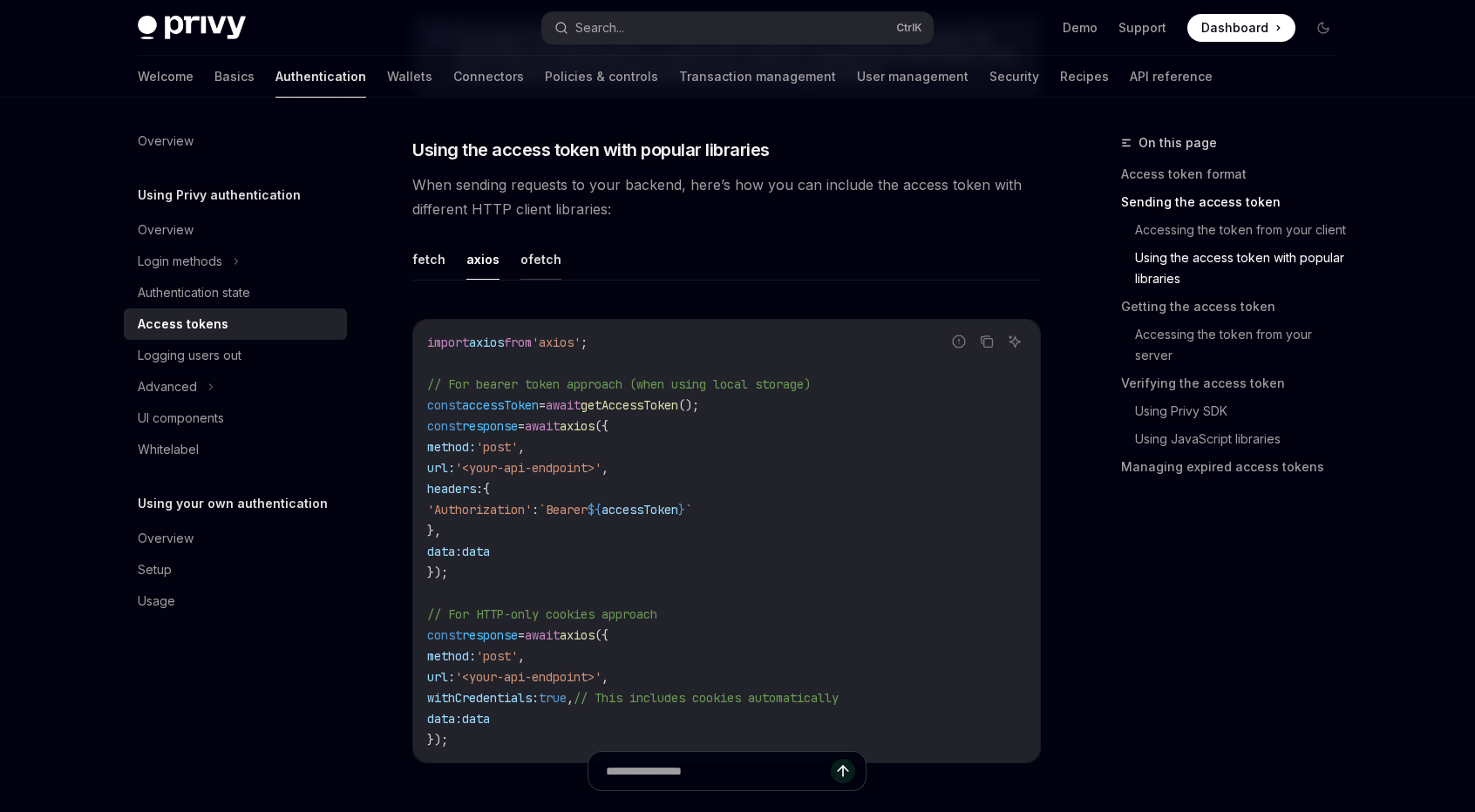
click at [550, 262] on button "ofetch" at bounding box center [540, 258] width 41 height 41
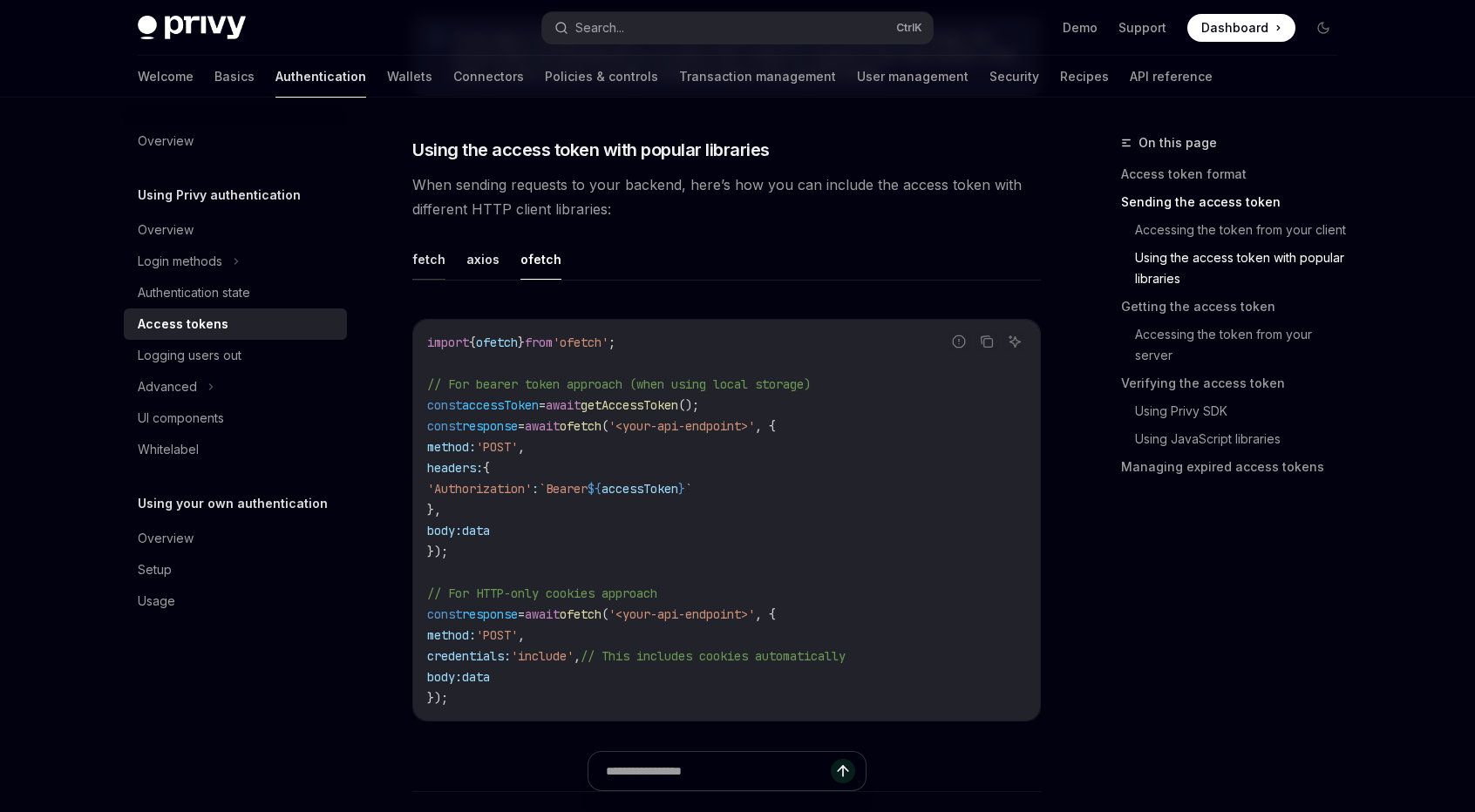
click at [421, 258] on button "fetch" at bounding box center [429, 258] width 33 height 41
type textarea "*"
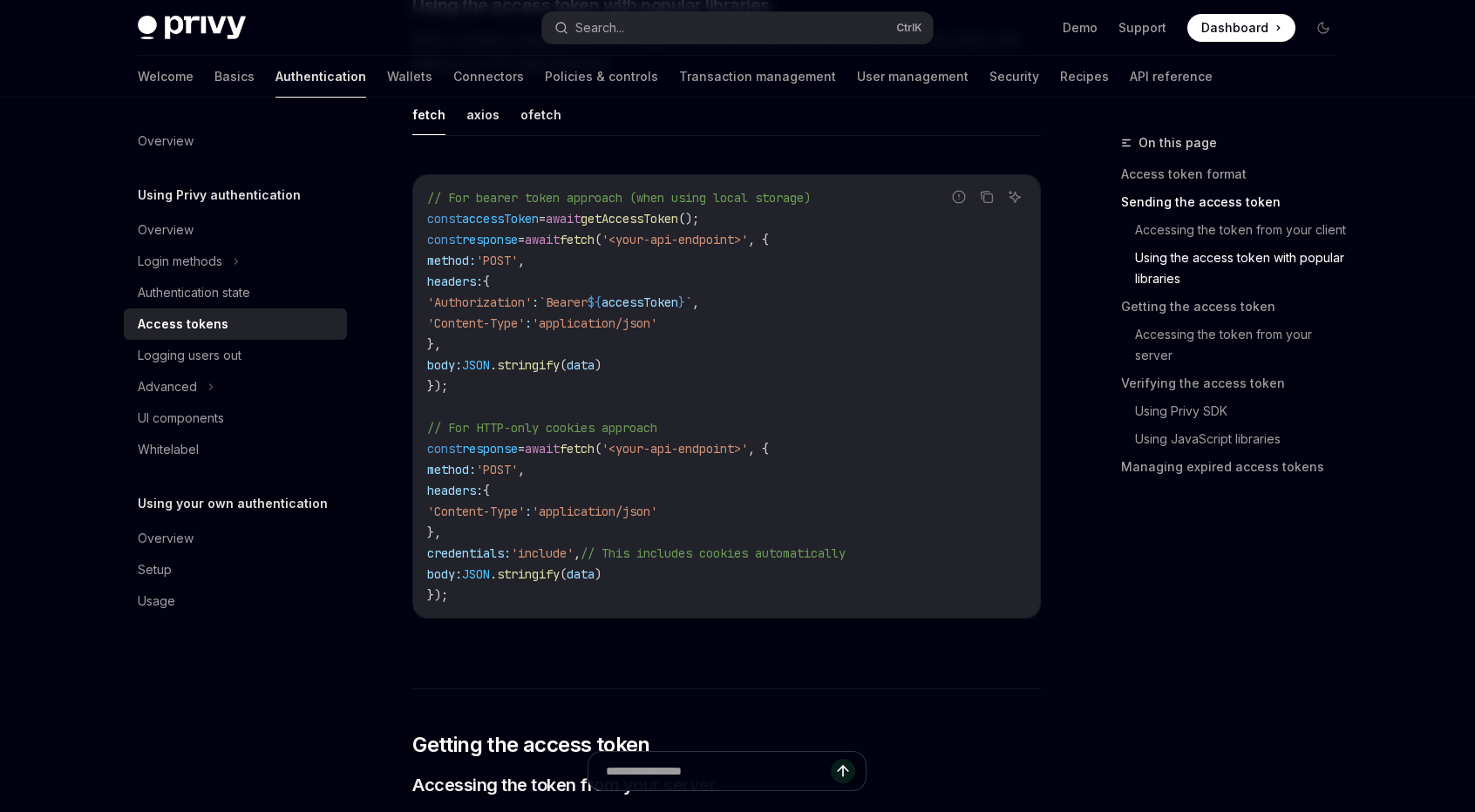
scroll to position [1597, 0]
drag, startPoint x: 533, startPoint y: 230, endPoint x: 791, endPoint y: 248, distance: 258.6
click at [791, 248] on code "// For bearer token approach (when using local storage) const accessToken = awa…" at bounding box center [726, 395] width 599 height 418
click at [791, 248] on code "// For bearer token approach (when using local storage) const accessToken = awa…" at bounding box center [726, 395] width 599 height 418
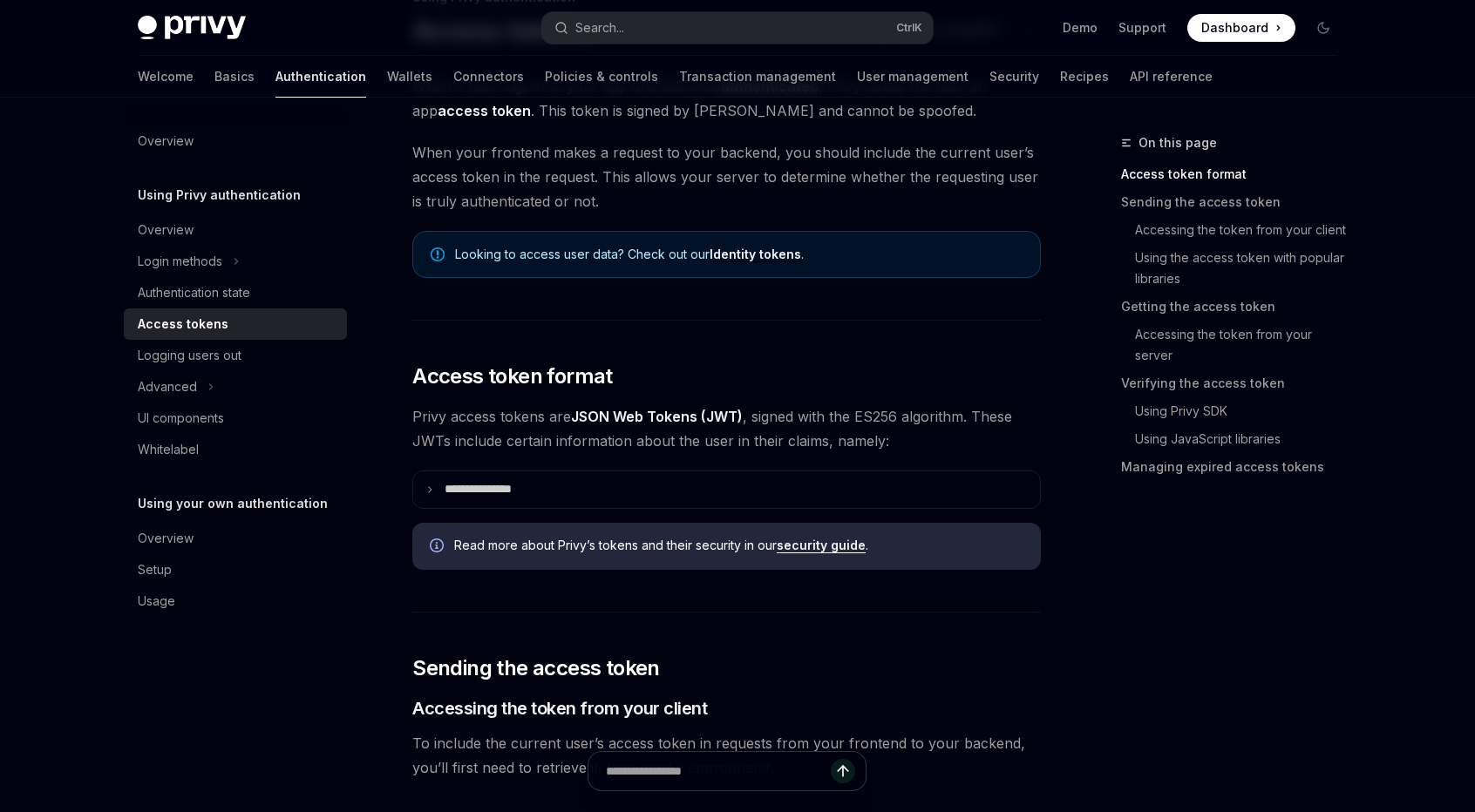
scroll to position [0, 0]
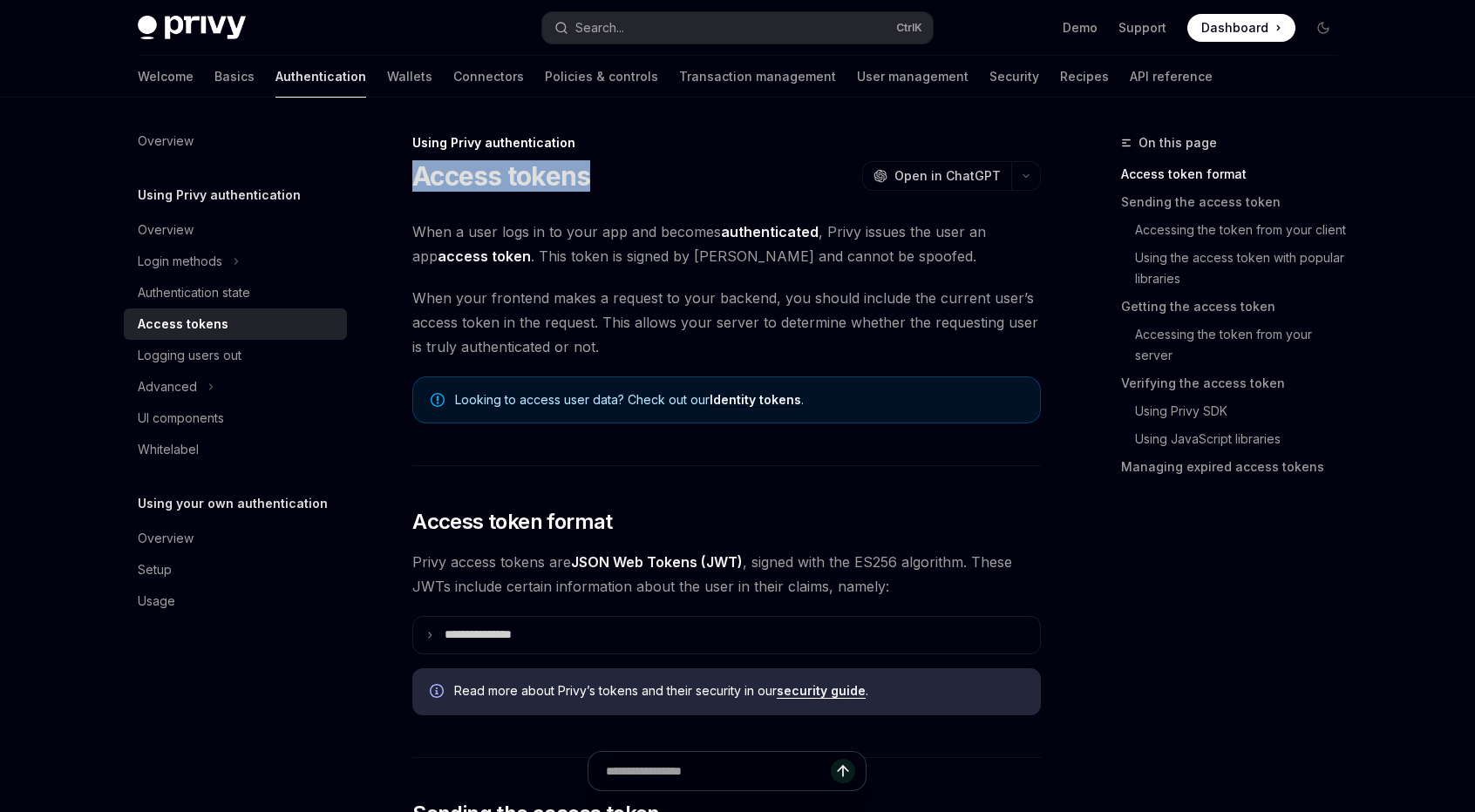
drag, startPoint x: 428, startPoint y: 184, endPoint x: 663, endPoint y: 179, distance: 235.1
click at [663, 179] on div "Access tokens OpenAI Open in ChatGPT" at bounding box center [727, 176] width 629 height 31
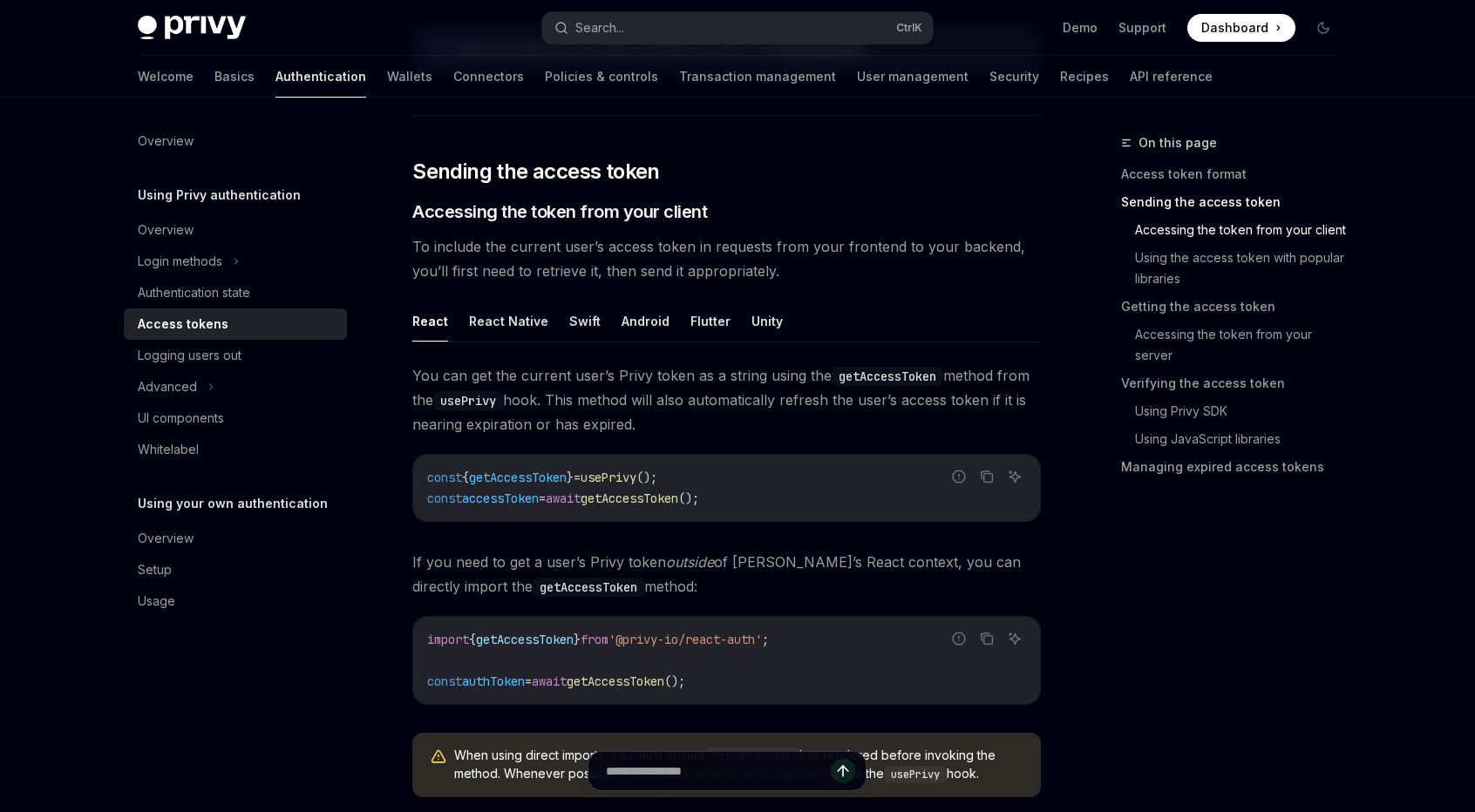
scroll to position [726, 0]
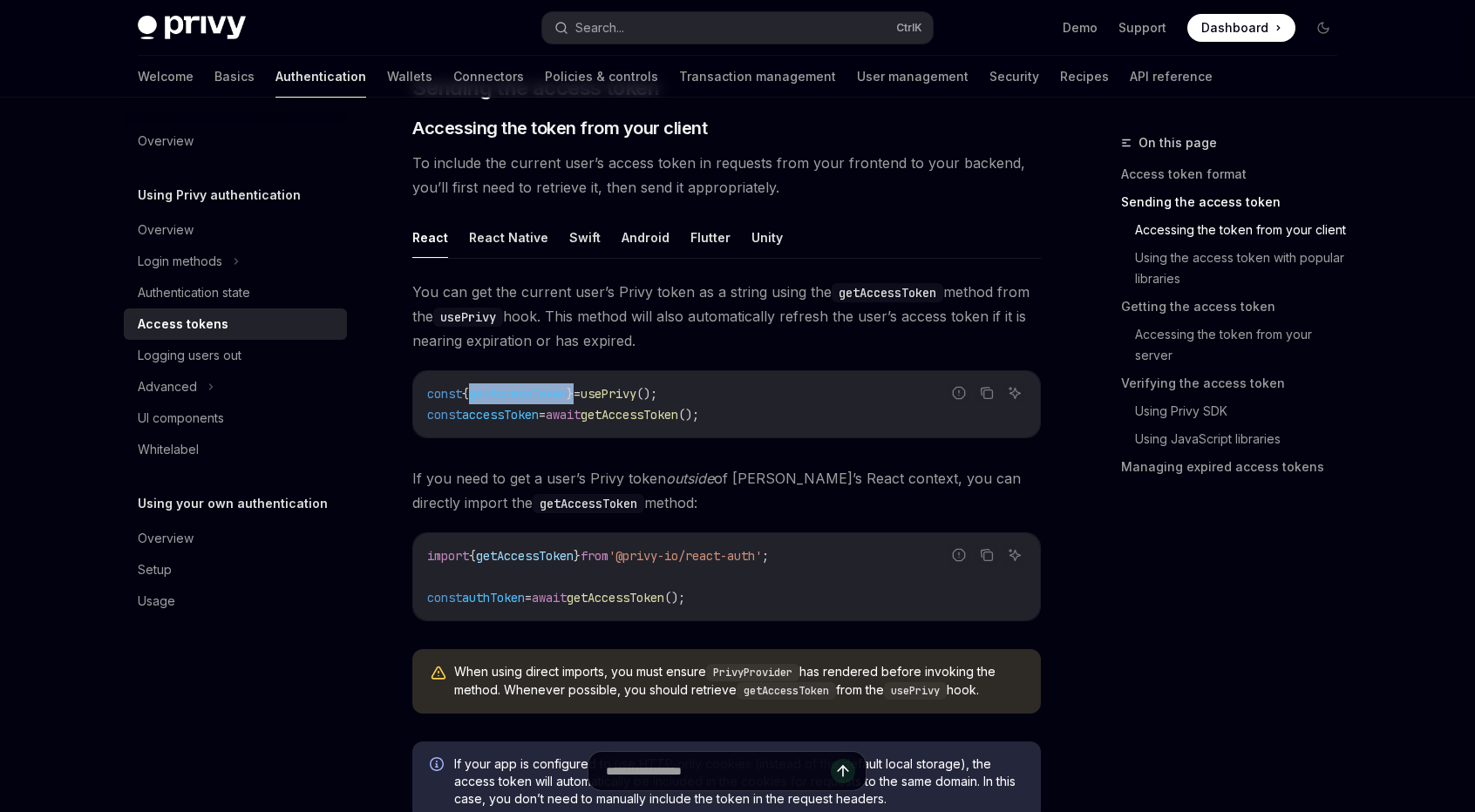
drag, startPoint x: 484, startPoint y: 391, endPoint x: 593, endPoint y: 392, distance: 109.0
click at [593, 392] on span "const { getAccessToken } = usePrivy ();" at bounding box center [542, 394] width 230 height 16
click at [673, 481] on em "outside" at bounding box center [690, 478] width 48 height 17
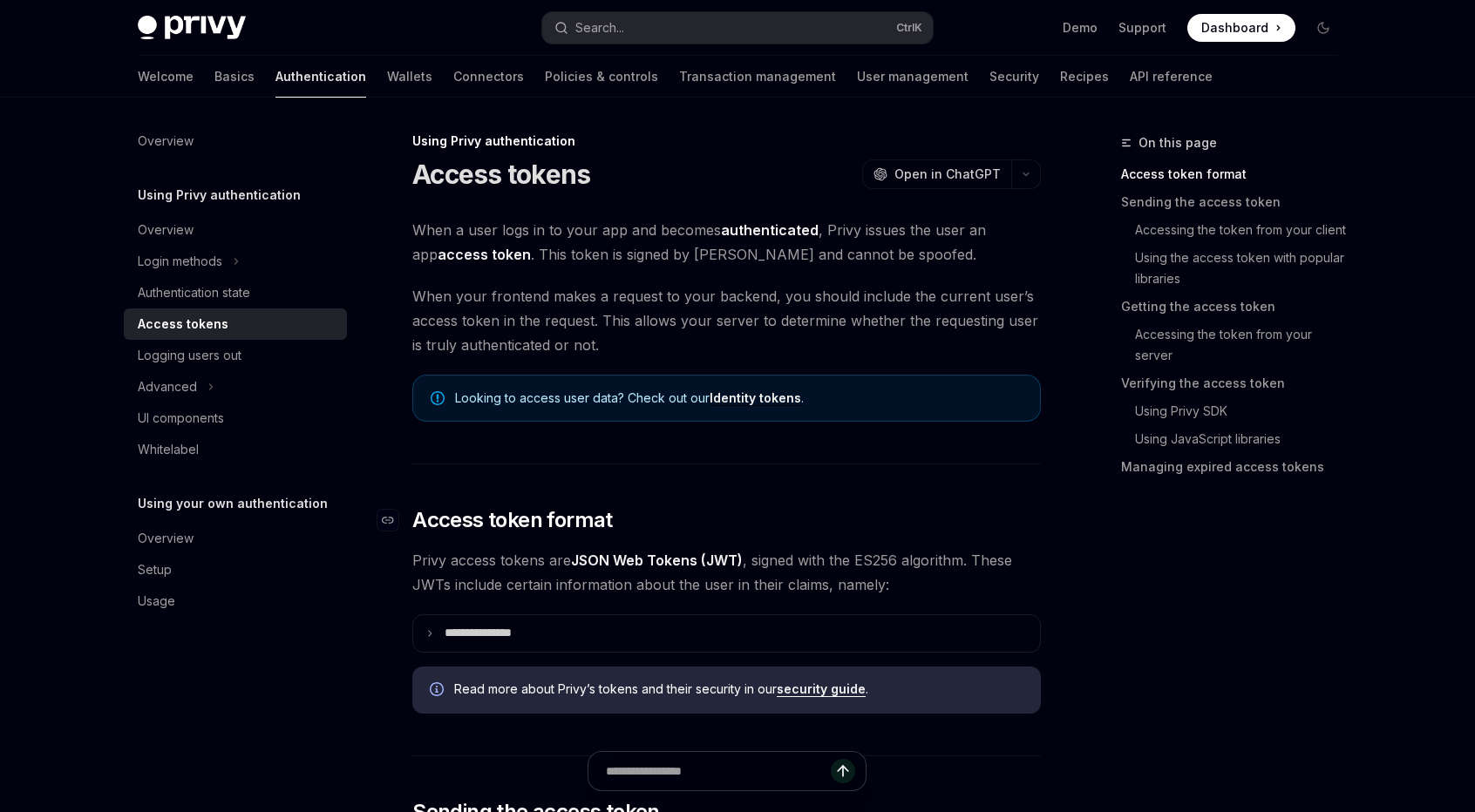
scroll to position [0, 0]
click at [499, 636] on p "**********" at bounding box center [492, 635] width 95 height 16
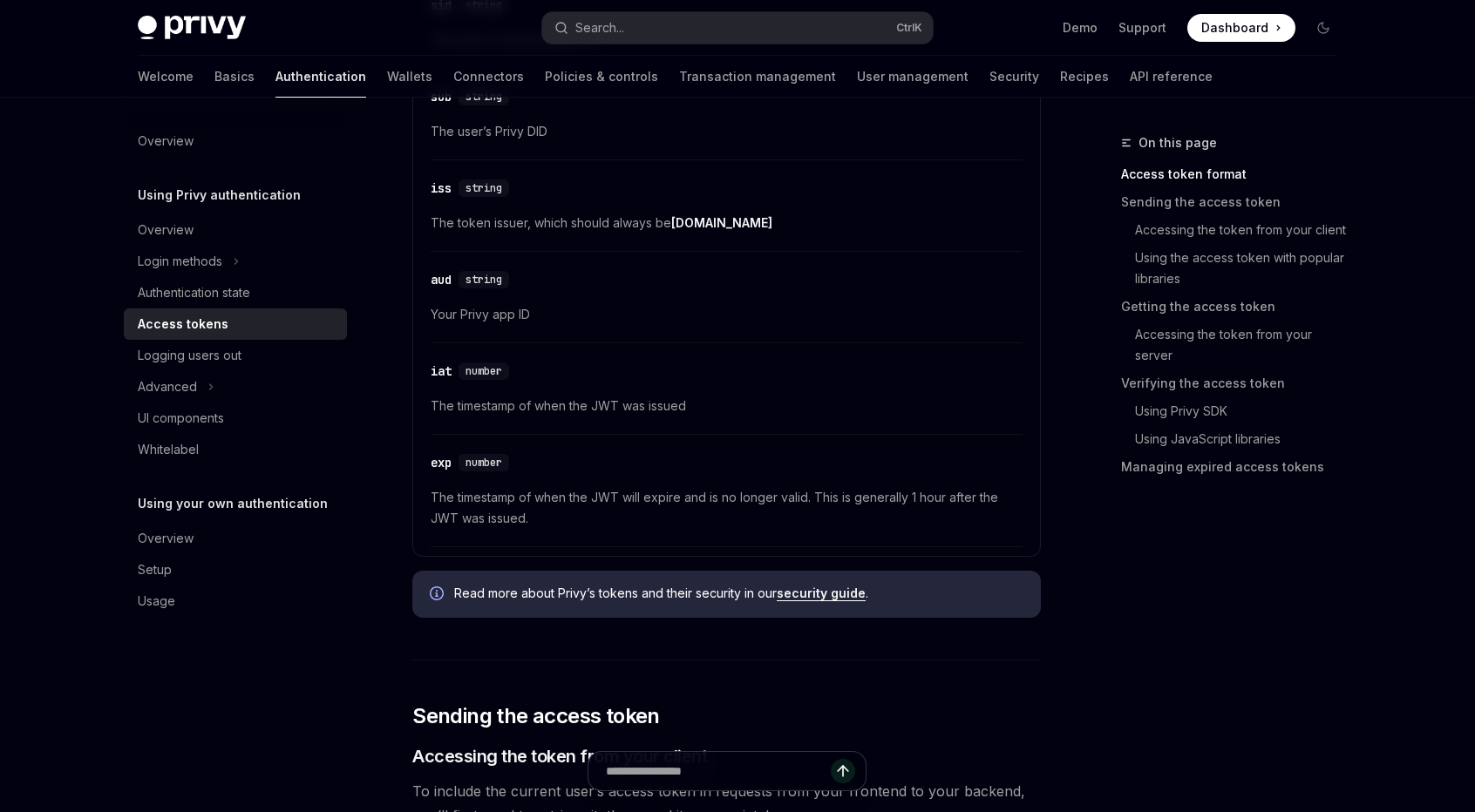
scroll to position [726, 0]
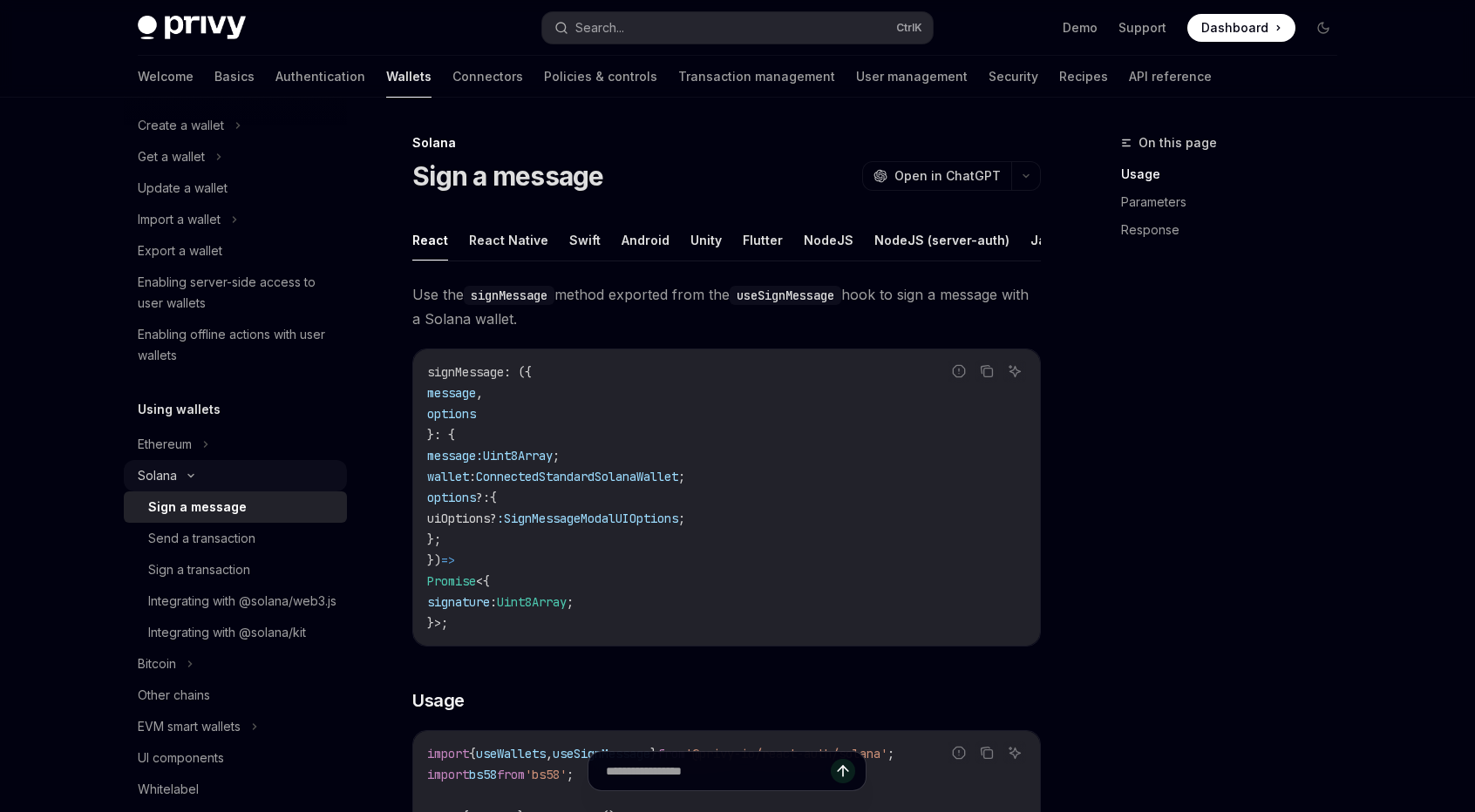
scroll to position [144, 0]
click at [195, 477] on icon at bounding box center [190, 476] width 21 height 7
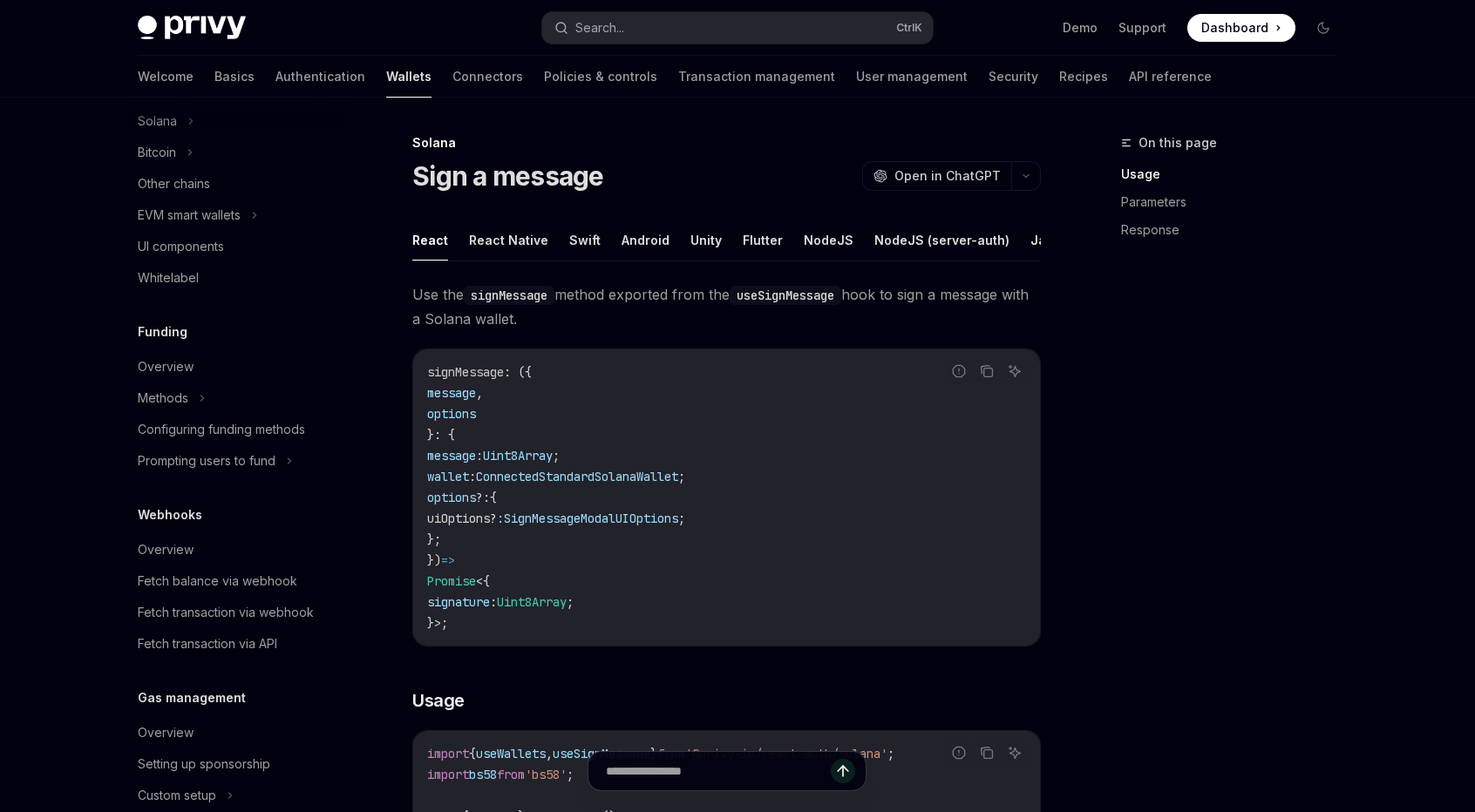
scroll to position [0, 0]
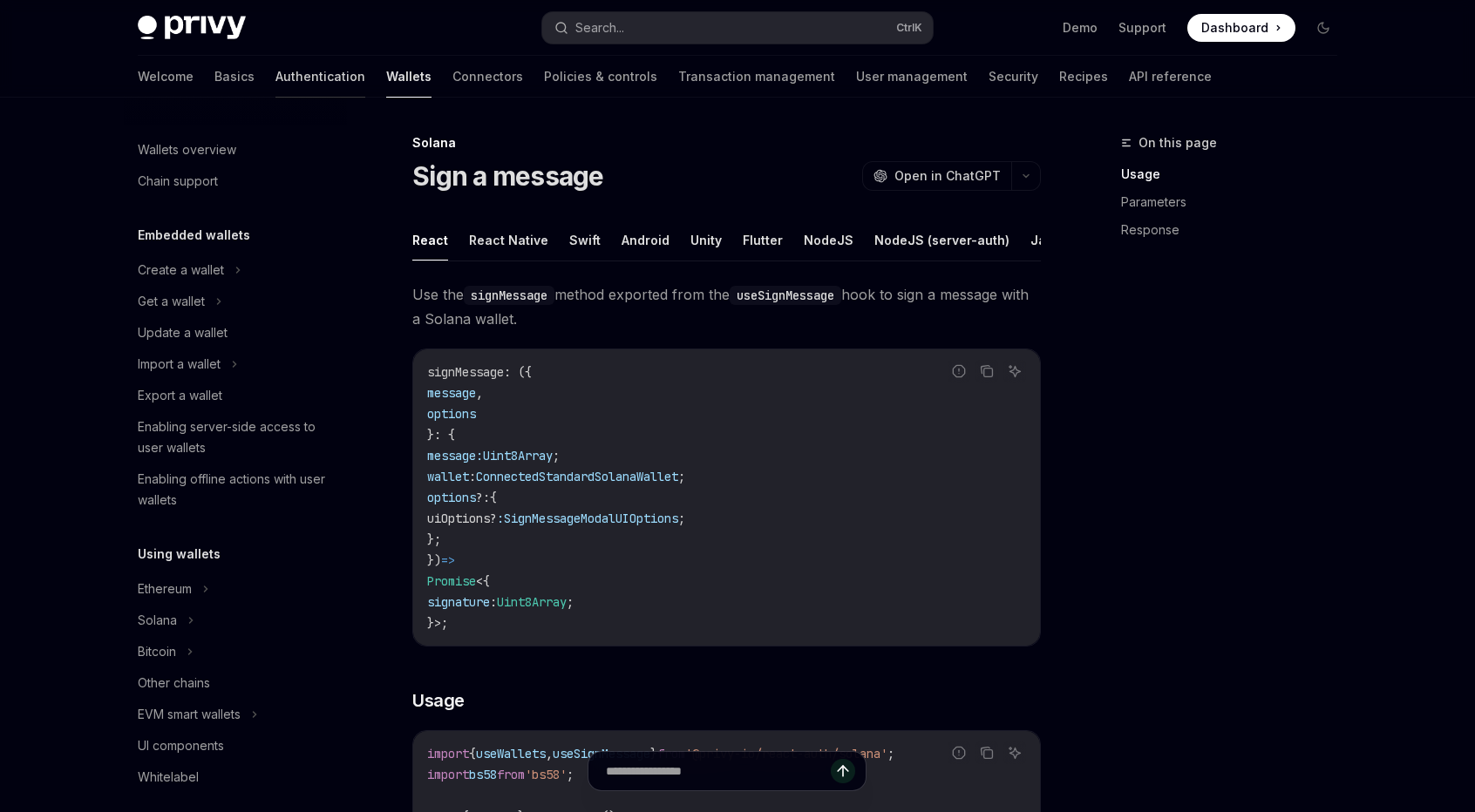
click at [275, 75] on link "Authentication" at bounding box center [320, 77] width 90 height 42
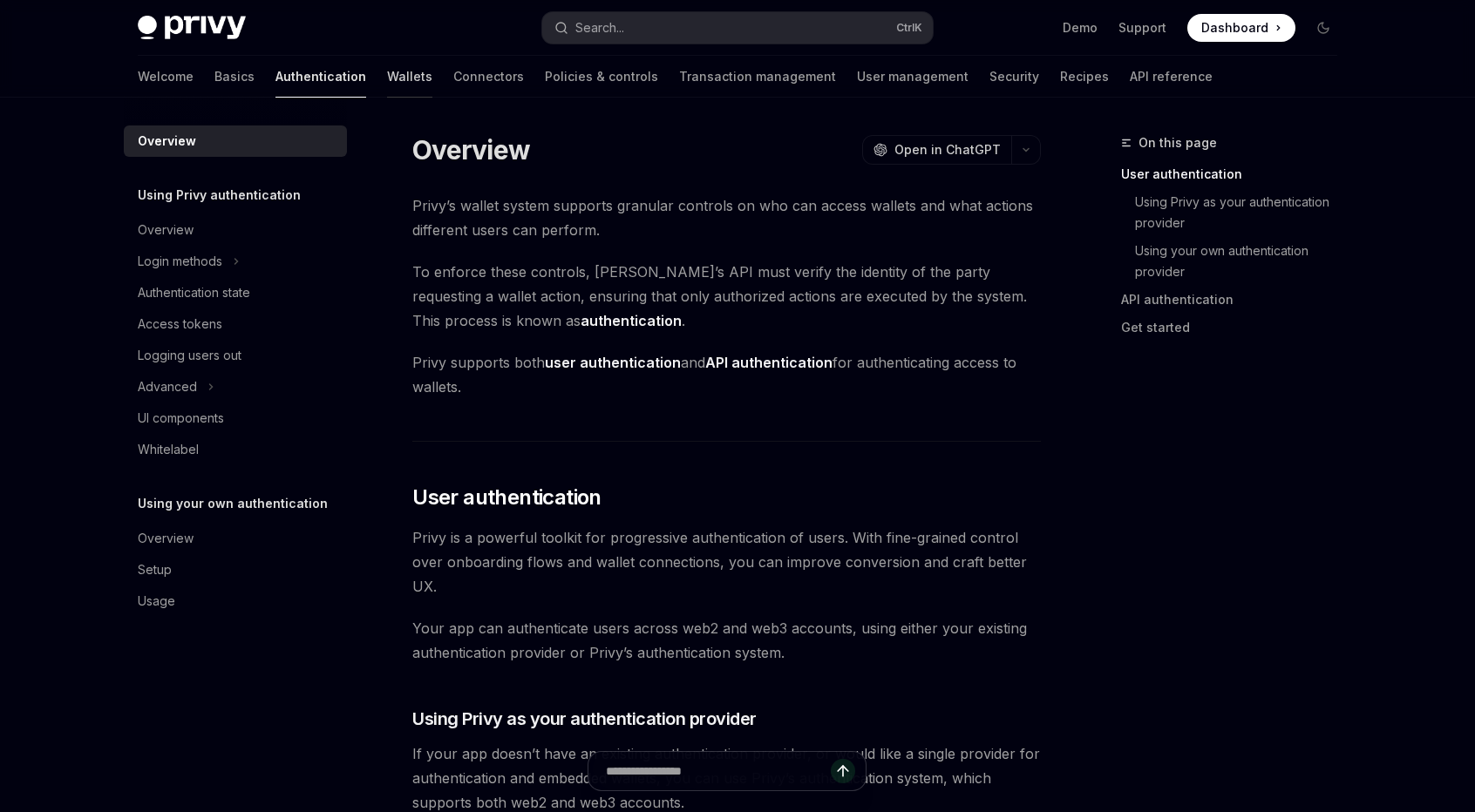
click at [387, 74] on link "Wallets" at bounding box center [409, 77] width 46 height 42
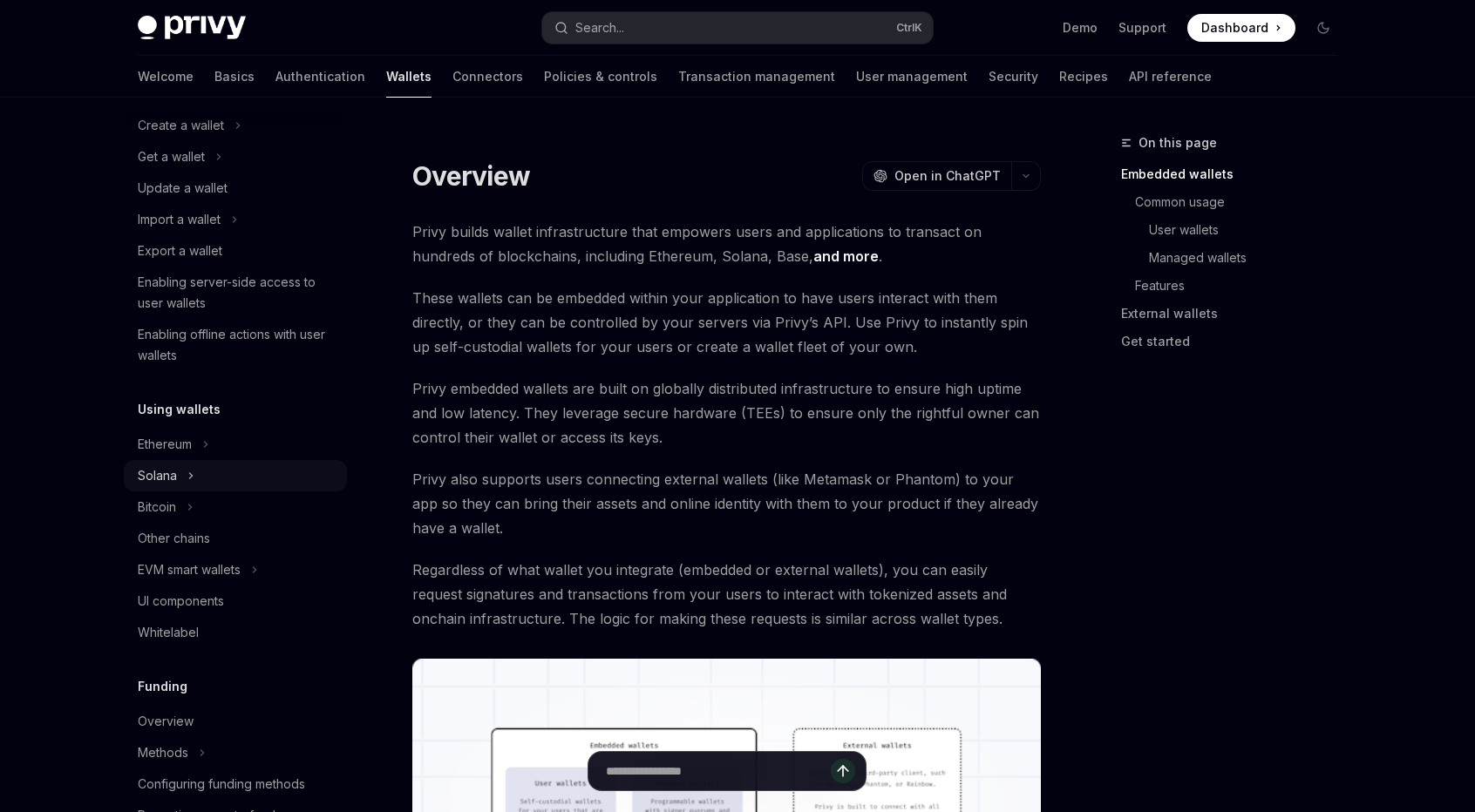
click at [177, 480] on button "Solana" at bounding box center [235, 476] width 223 height 31
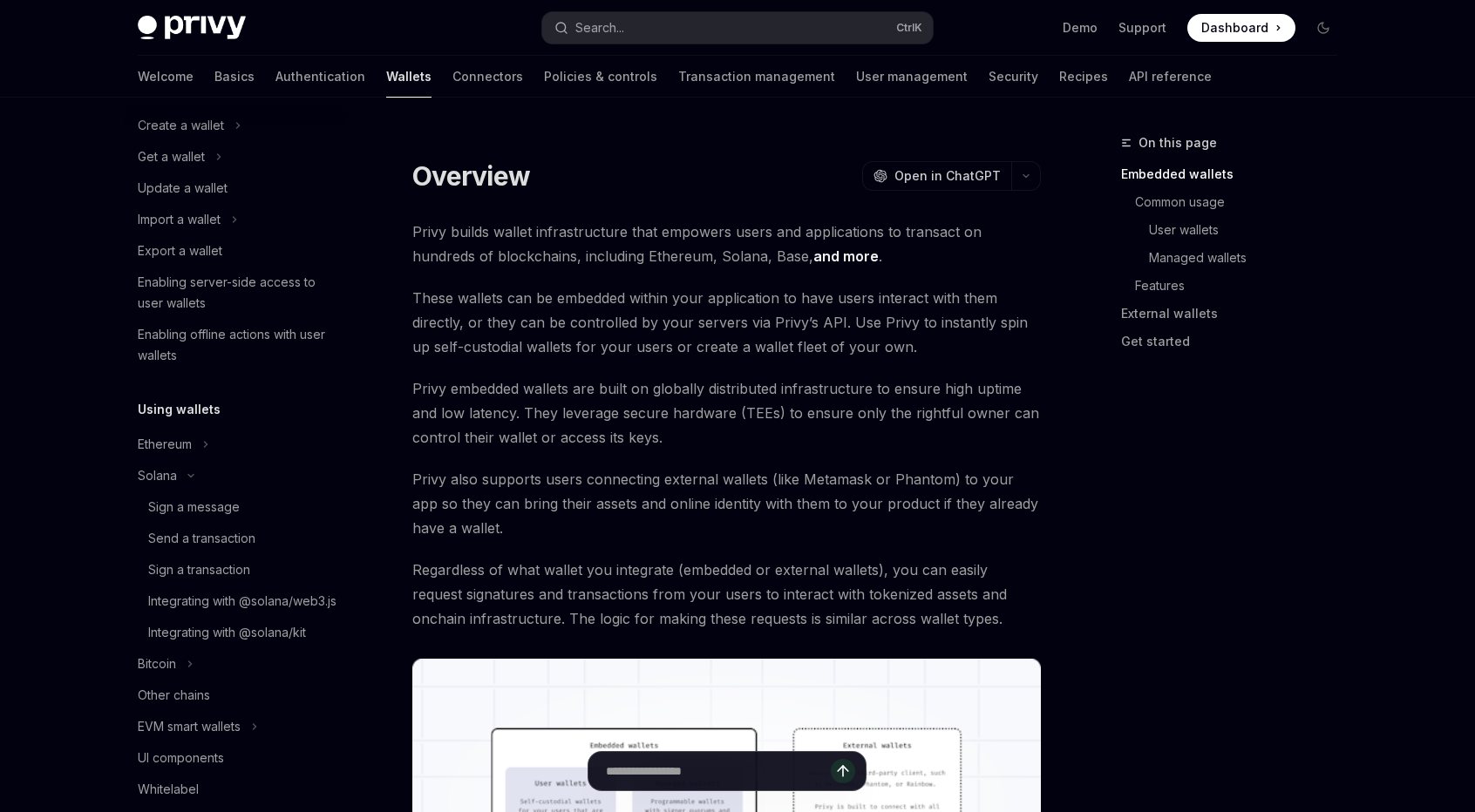
scroll to position [290, 0]
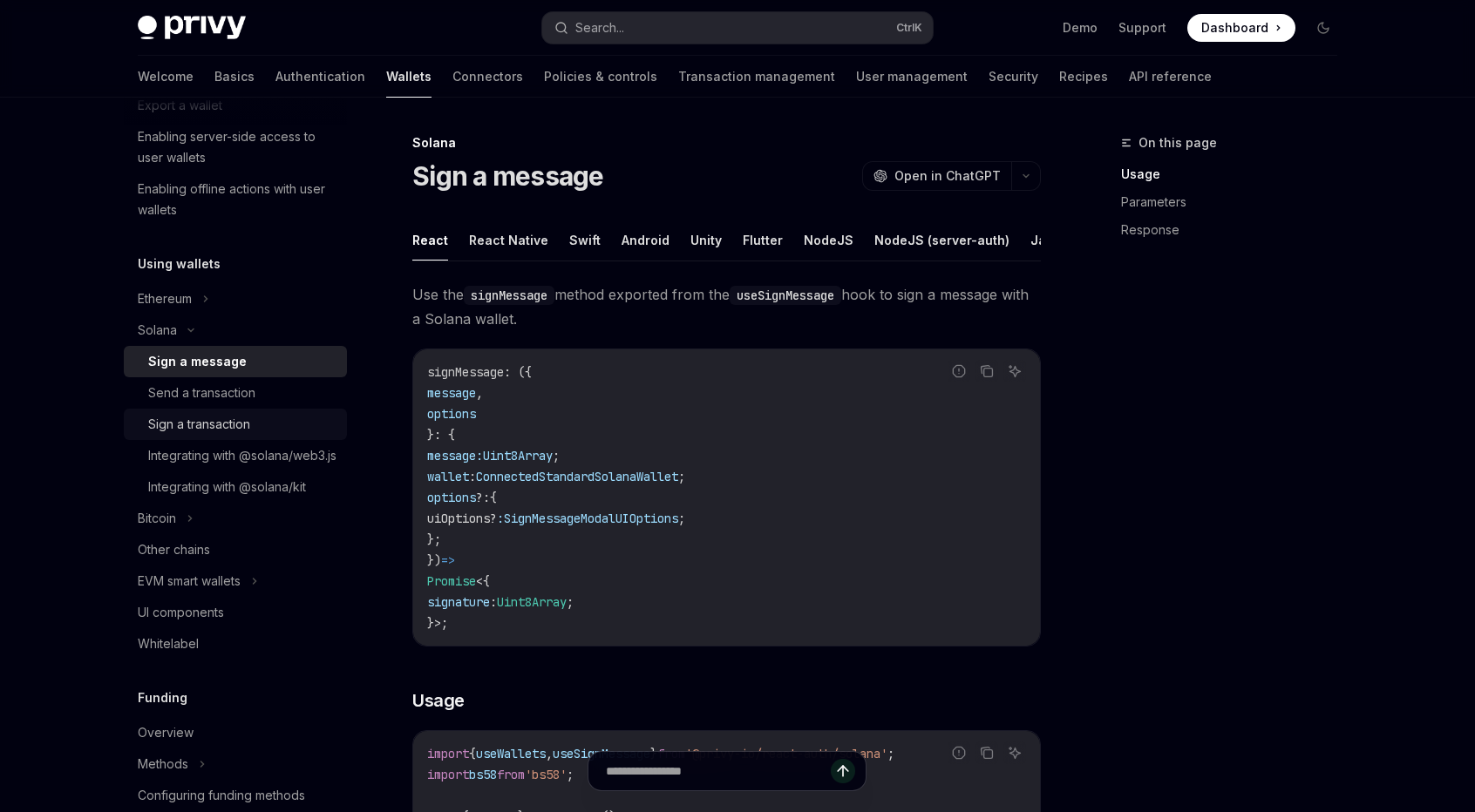
click at [176, 425] on div "Sign a transaction" at bounding box center [199, 424] width 102 height 21
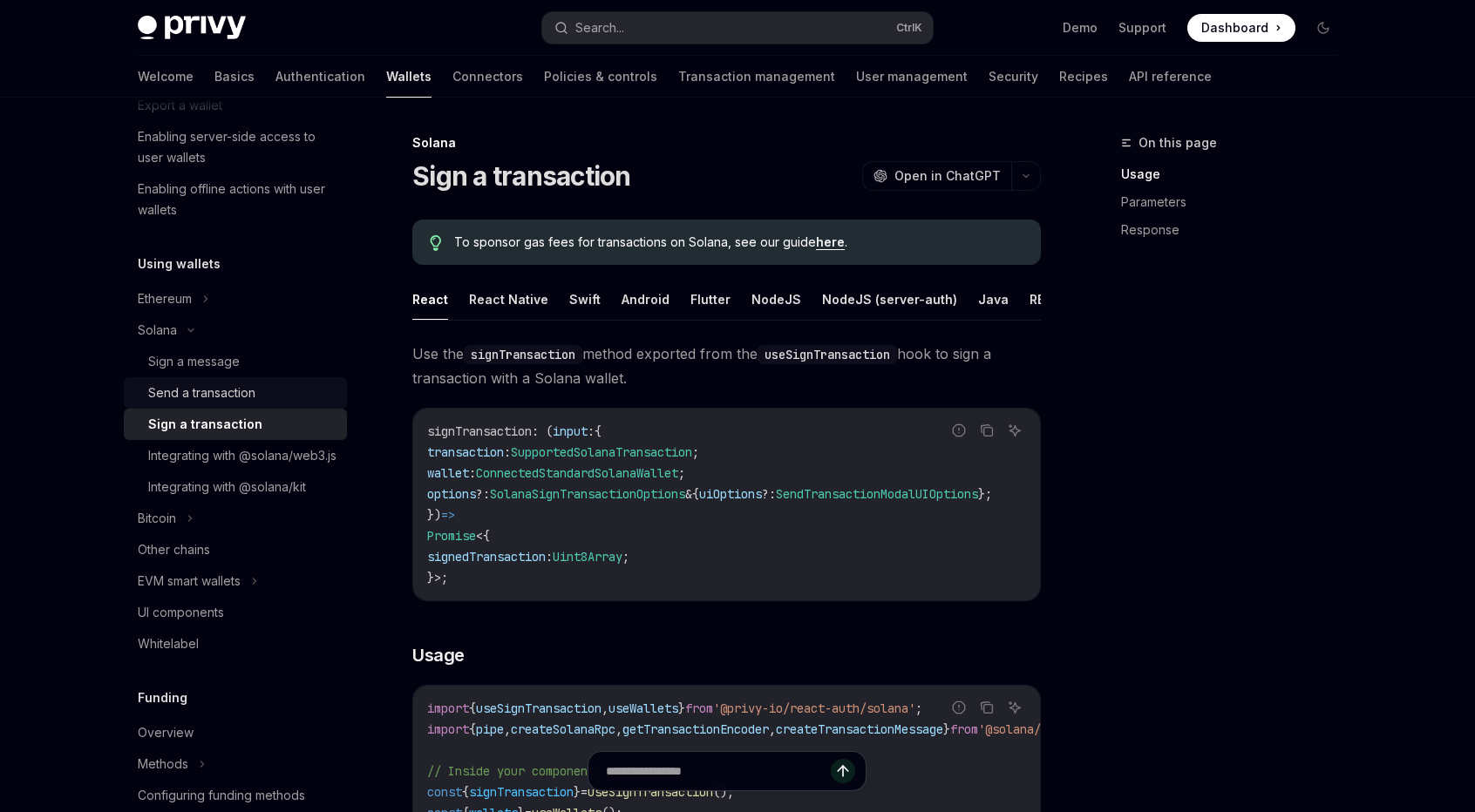
click at [202, 395] on div "Send a transaction" at bounding box center [201, 393] width 107 height 21
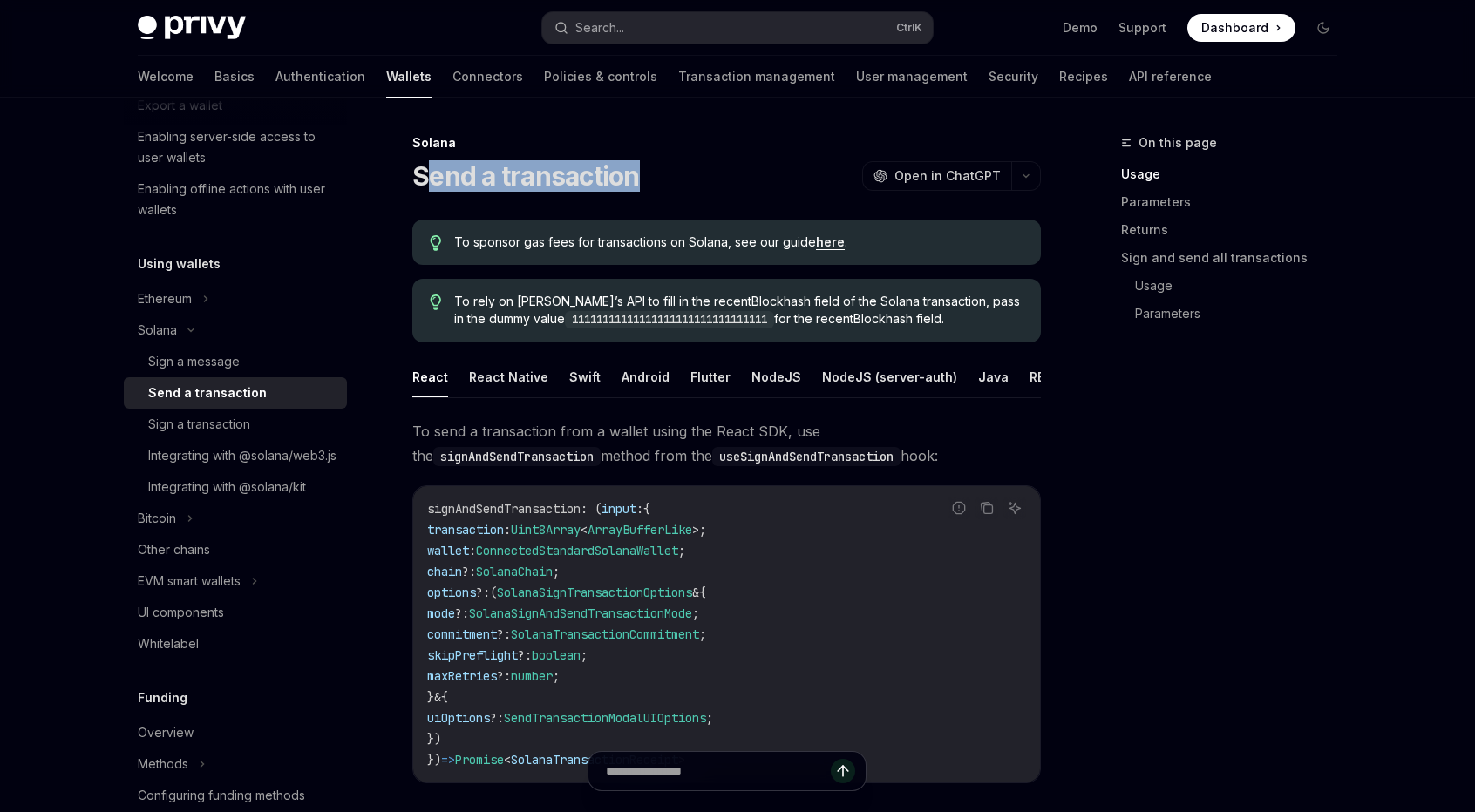
drag, startPoint x: 420, startPoint y: 180, endPoint x: 669, endPoint y: 171, distance: 249.2
click at [669, 171] on div "Send a transaction OpenAI Open in ChatGPT" at bounding box center [727, 176] width 629 height 31
click at [196, 435] on link "Sign a transaction" at bounding box center [235, 424] width 223 height 31
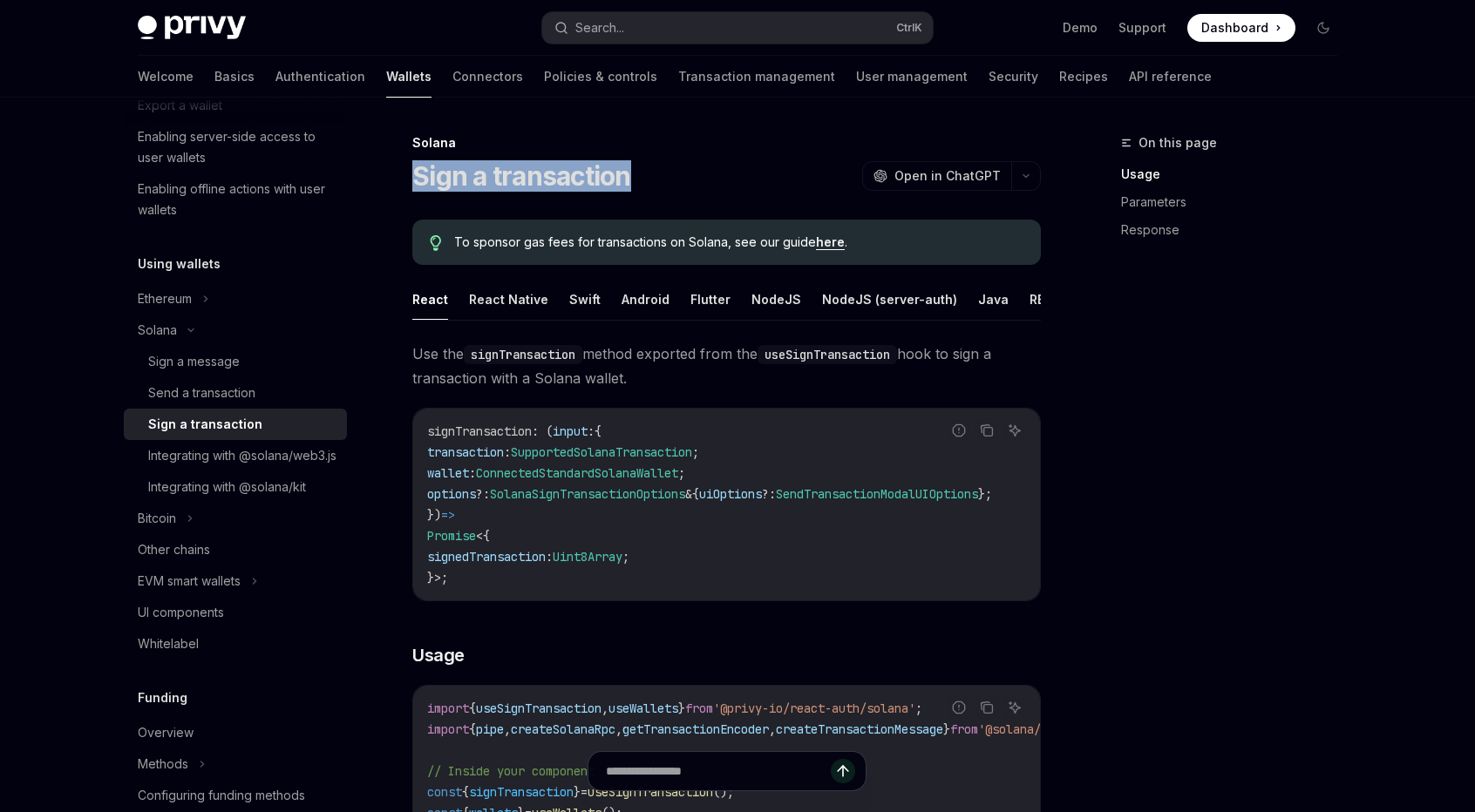
drag, startPoint x: 398, startPoint y: 174, endPoint x: 645, endPoint y: 165, distance: 247.2
click at [649, 166] on div "Sign a transaction OpenAI Open in ChatGPT" at bounding box center [727, 176] width 629 height 31
click at [162, 402] on div "Send a transaction" at bounding box center [201, 393] width 107 height 21
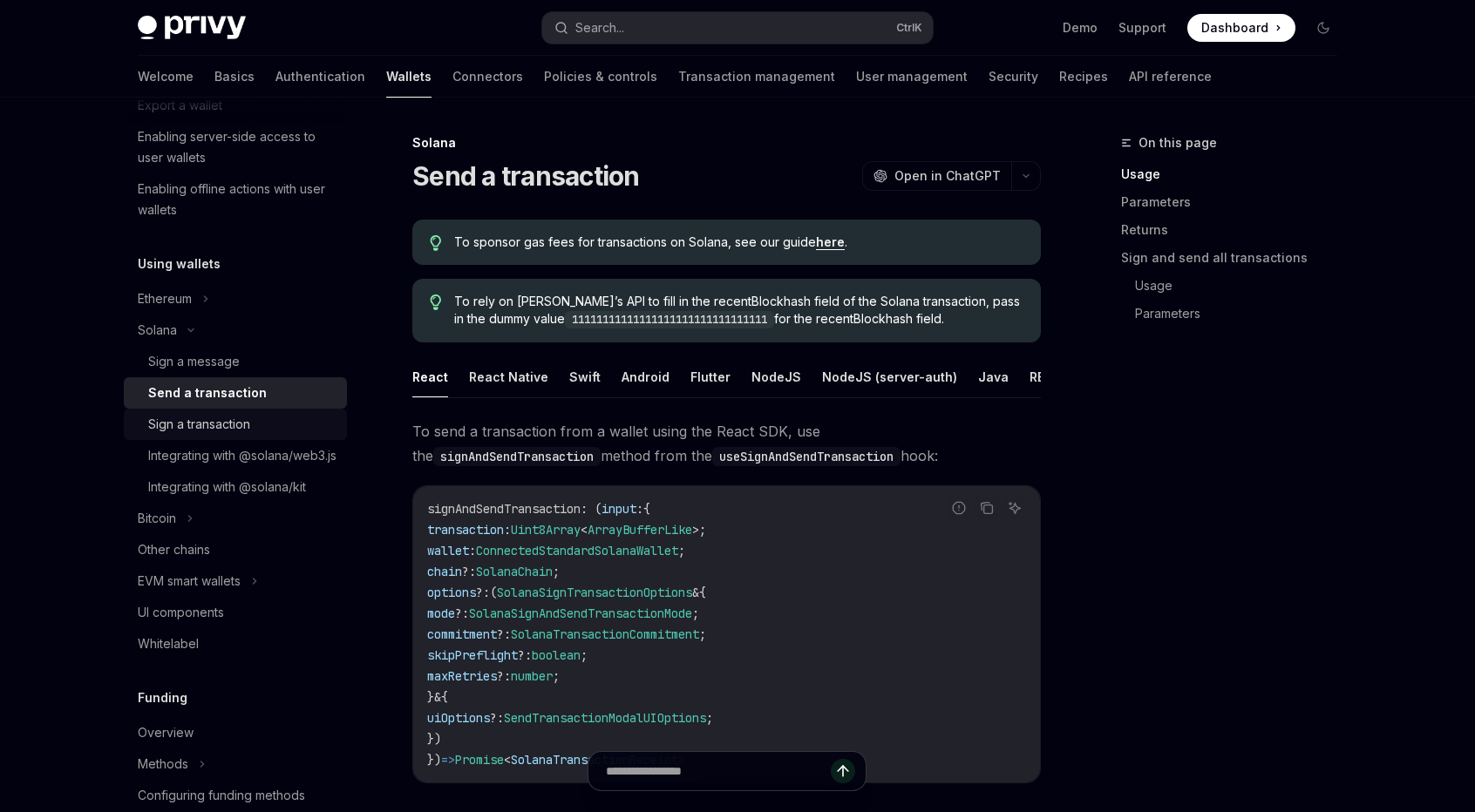
click at [186, 434] on div "Sign a transaction" at bounding box center [199, 424] width 102 height 21
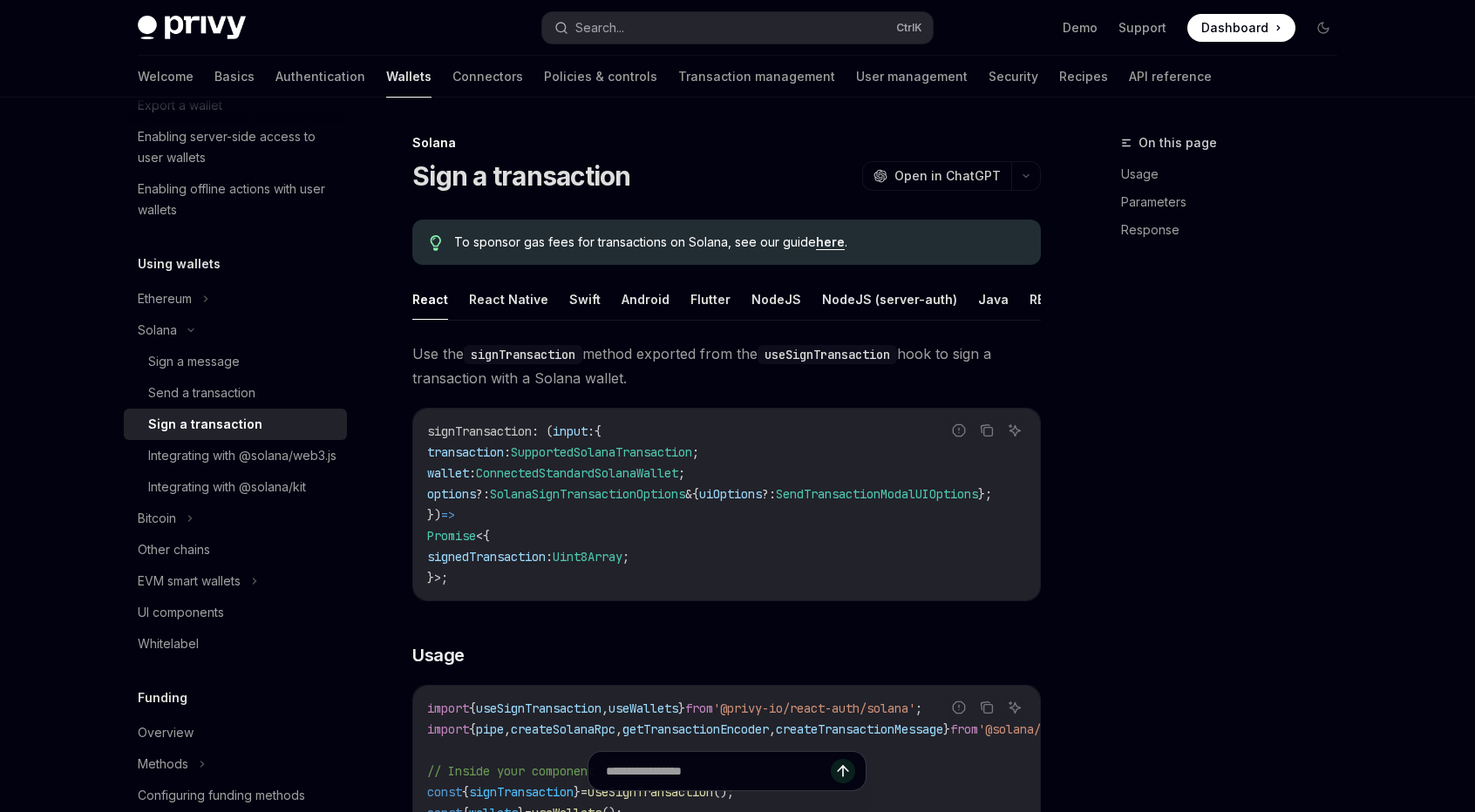
type textarea "*"
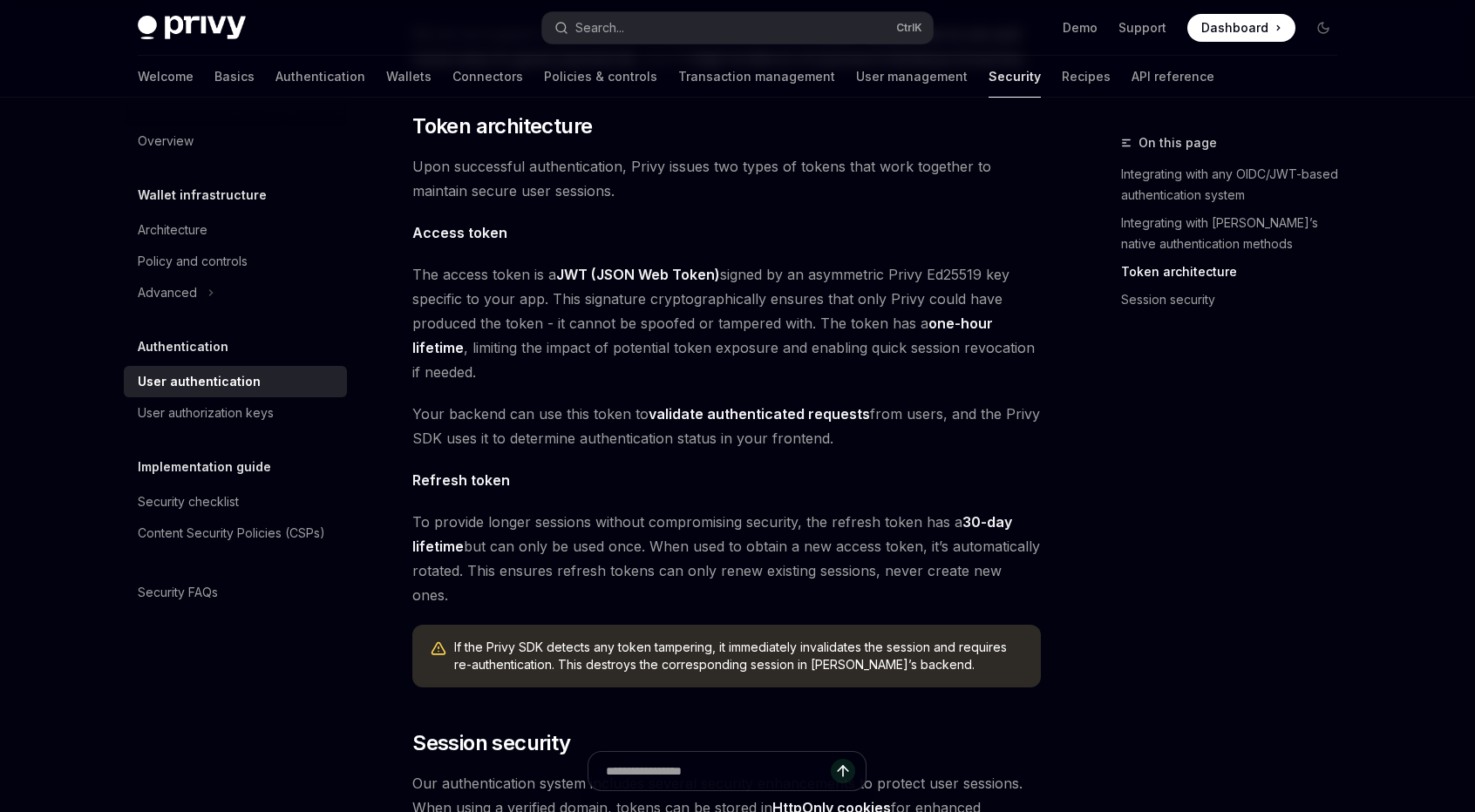
scroll to position [871, 0]
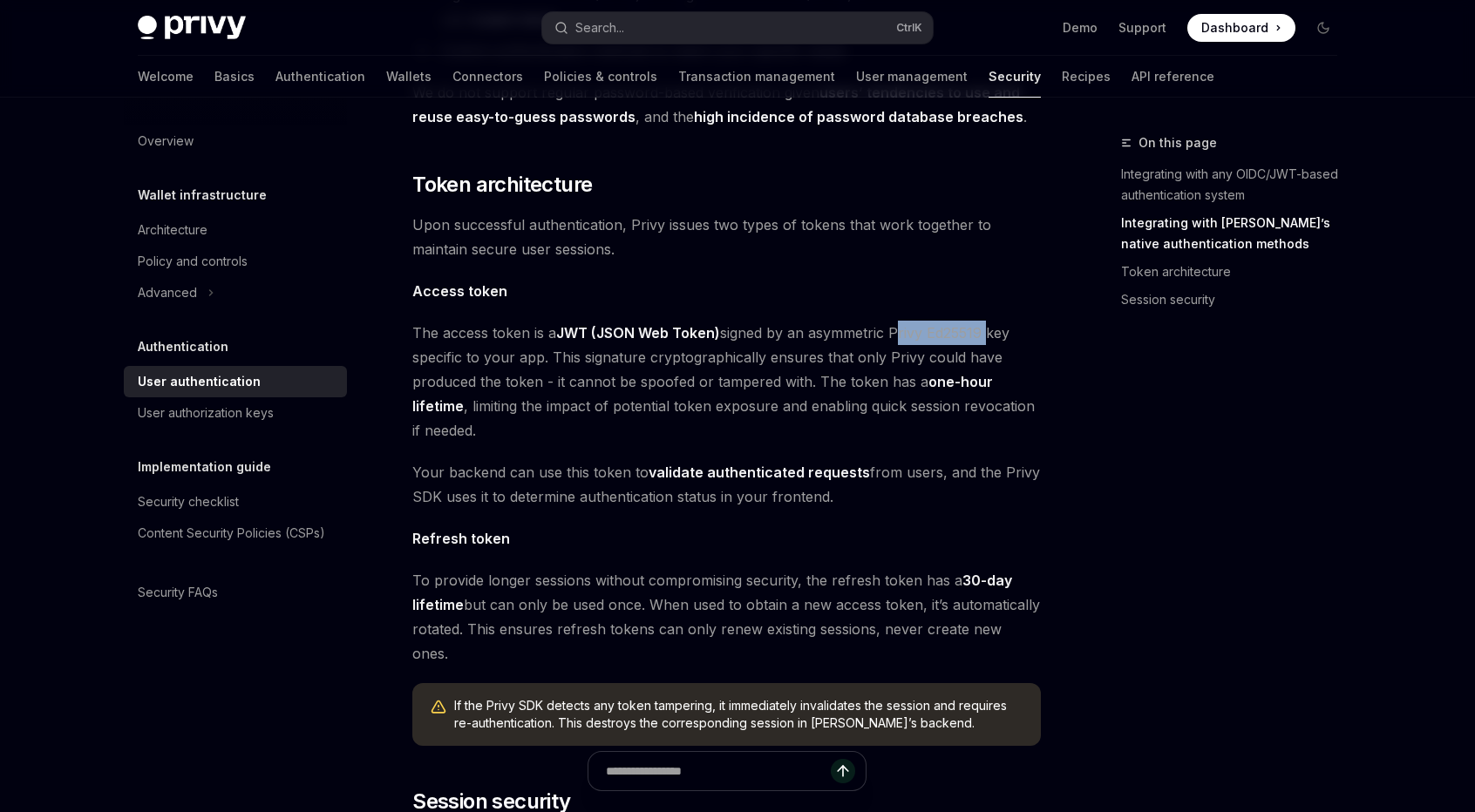
drag, startPoint x: 893, startPoint y: 305, endPoint x: 985, endPoint y: 310, distance: 92.1
click at [985, 321] on span "The access token is a JWT (JSON Web Token) signed by an asymmetric Privy Ed2551…" at bounding box center [727, 382] width 629 height 122
click at [971, 327] on span "The access token is a JWT (JSON Web Token) signed by an asymmetric Privy Ed2551…" at bounding box center [727, 382] width 629 height 122
drag, startPoint x: 440, startPoint y: 375, endPoint x: 927, endPoint y: 356, distance: 487.4
click at [927, 356] on span "The access token is a JWT (JSON Web Token) signed by an asymmetric Privy Ed2551…" at bounding box center [727, 382] width 629 height 122
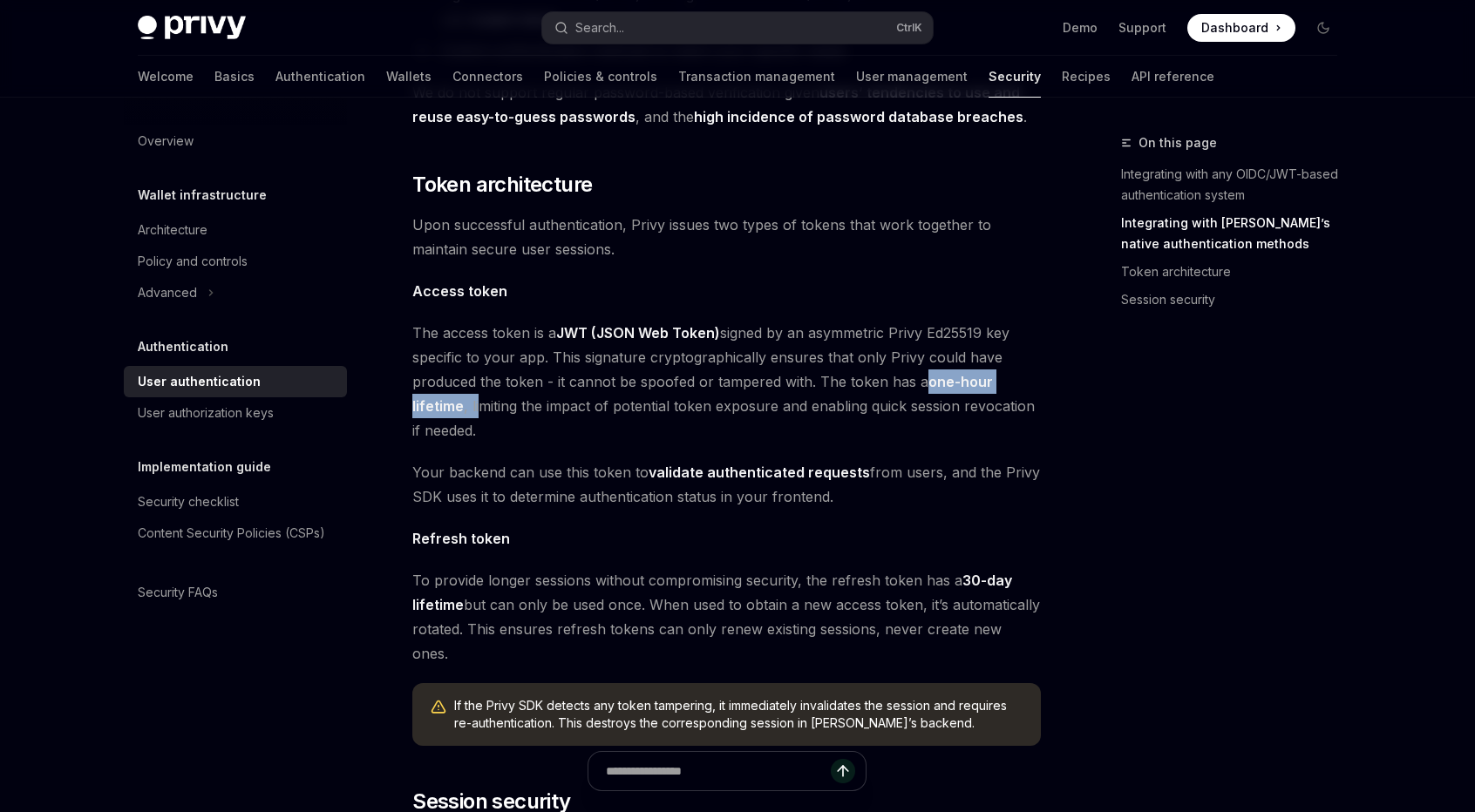
click at [927, 373] on strong "one-hour lifetime" at bounding box center [702, 394] width 580 height 42
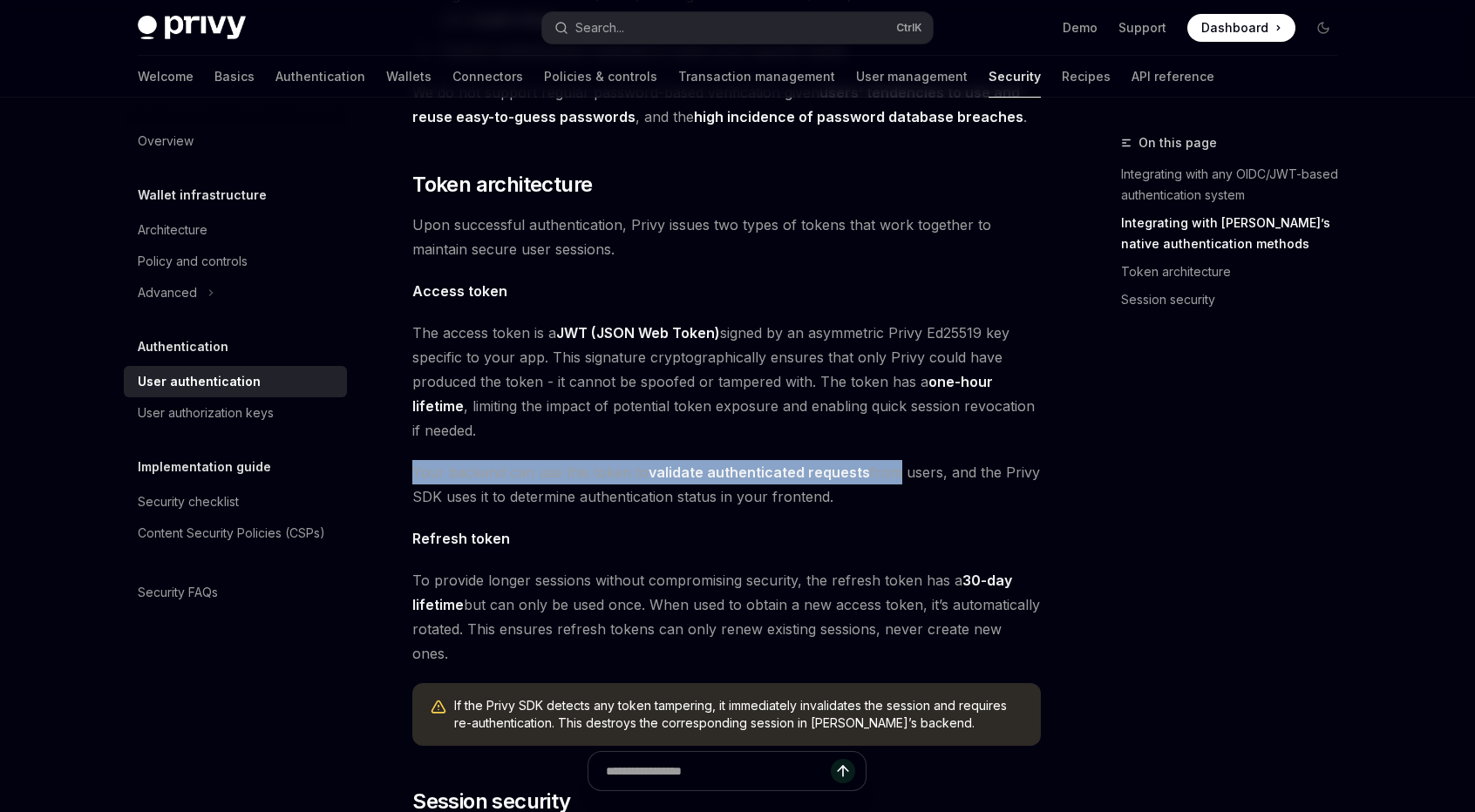
drag, startPoint x: 409, startPoint y: 445, endPoint x: 887, endPoint y: 448, distance: 478.0
click at [882, 448] on div "Authentication User authentication OpenAI Open in ChatGPT OpenAI Open in ChatGP…" at bounding box center [563, 311] width 962 height 2101
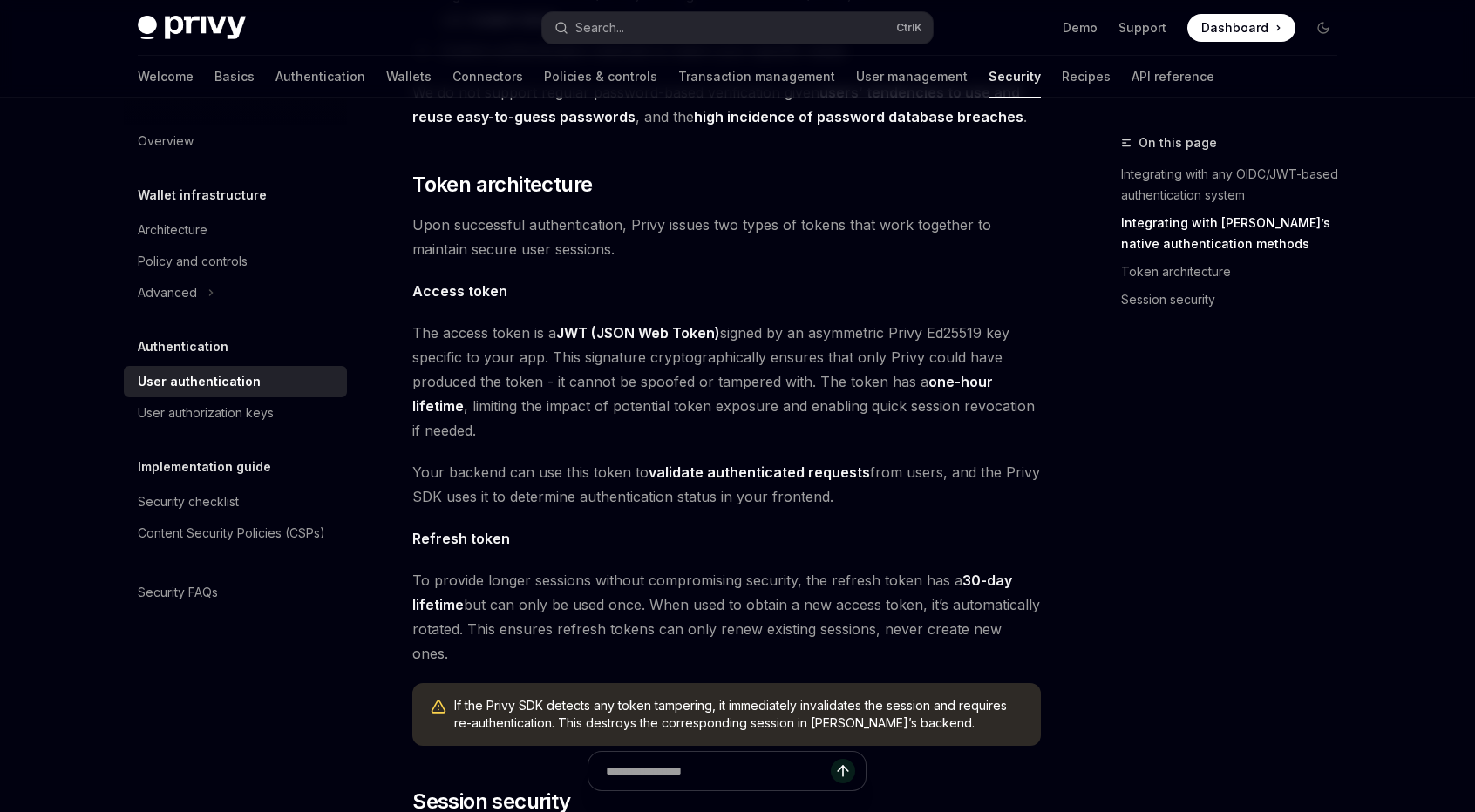
click at [887, 460] on span "Your backend can use this token to validate authenticated requests from users, …" at bounding box center [727, 484] width 629 height 48
click at [801, 479] on span "Your backend can use this token to validate authenticated requests from users, …" at bounding box center [727, 484] width 629 height 48
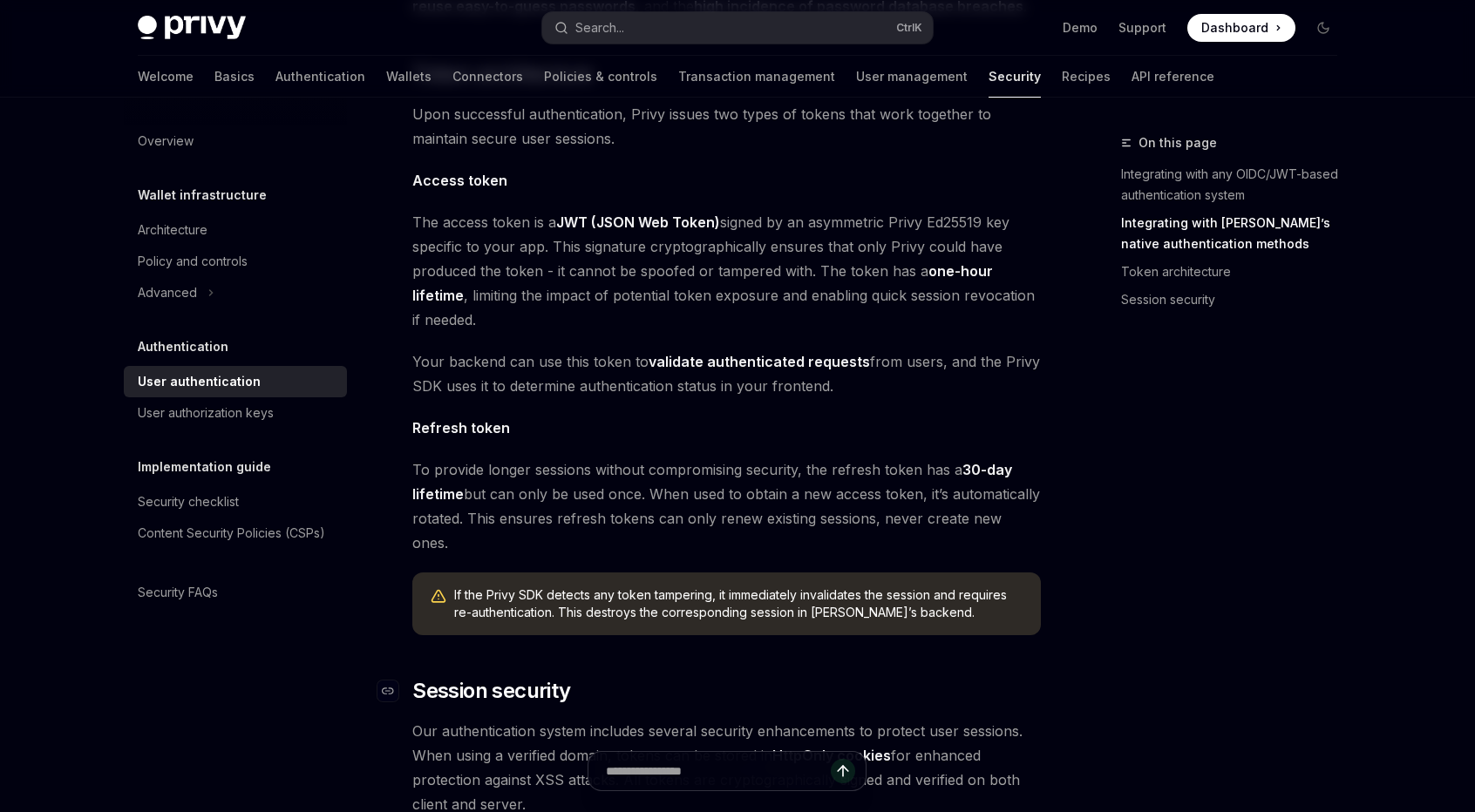
scroll to position [1161, 0]
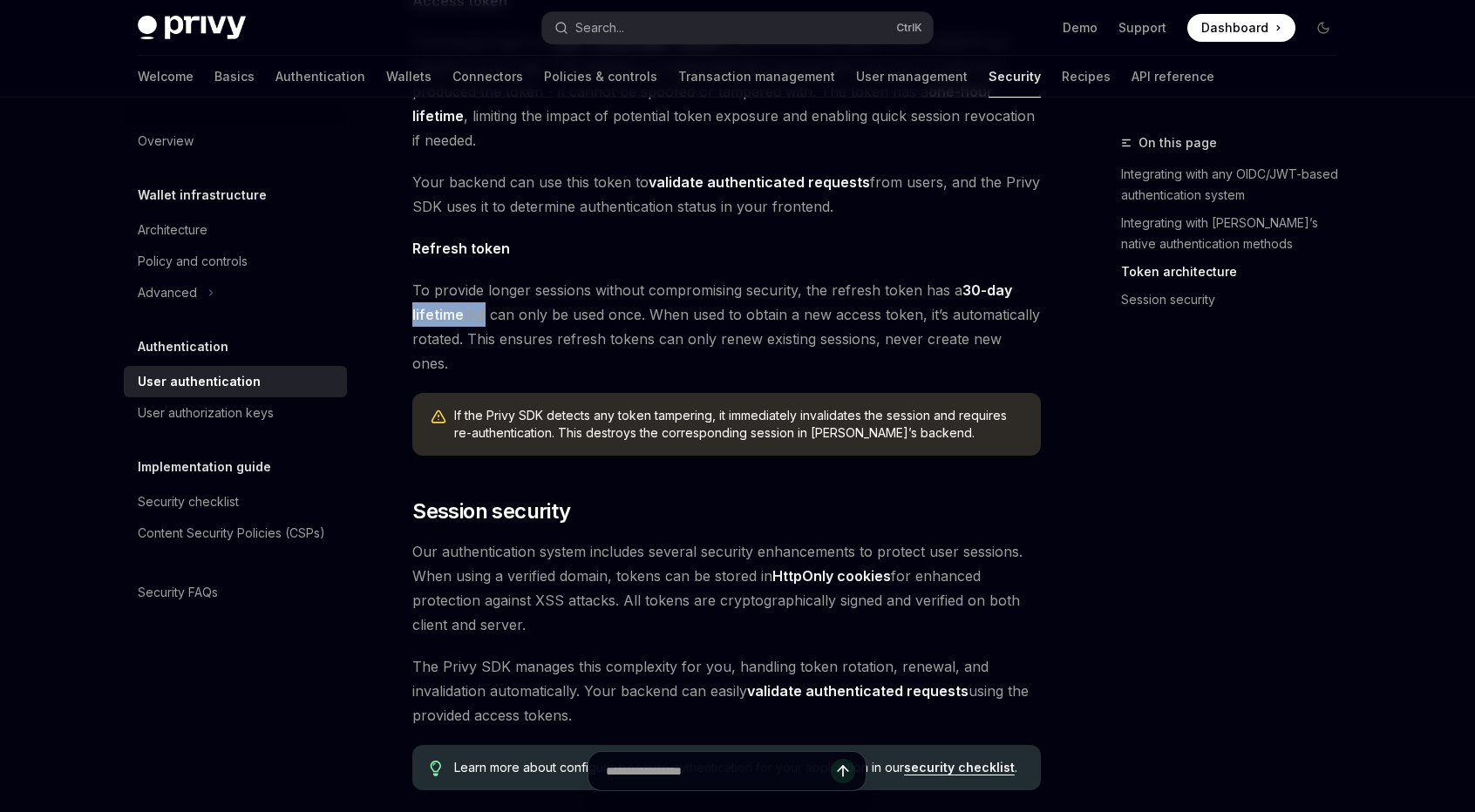
drag, startPoint x: 405, startPoint y: 285, endPoint x: 482, endPoint y: 289, distance: 77.1
click at [482, 289] on div "Authentication User authentication OpenAI Open in ChatGPT OpenAI Open in ChatGP…" at bounding box center [563, 22] width 962 height 2101
click at [496, 292] on span "To provide longer sessions without compromising security, the refresh token has…" at bounding box center [727, 326] width 629 height 98
drag, startPoint x: 455, startPoint y: 285, endPoint x: 669, endPoint y: 287, distance: 214.0
click at [669, 287] on span "To provide longer sessions without compromising security, the refresh token has…" at bounding box center [727, 326] width 629 height 98
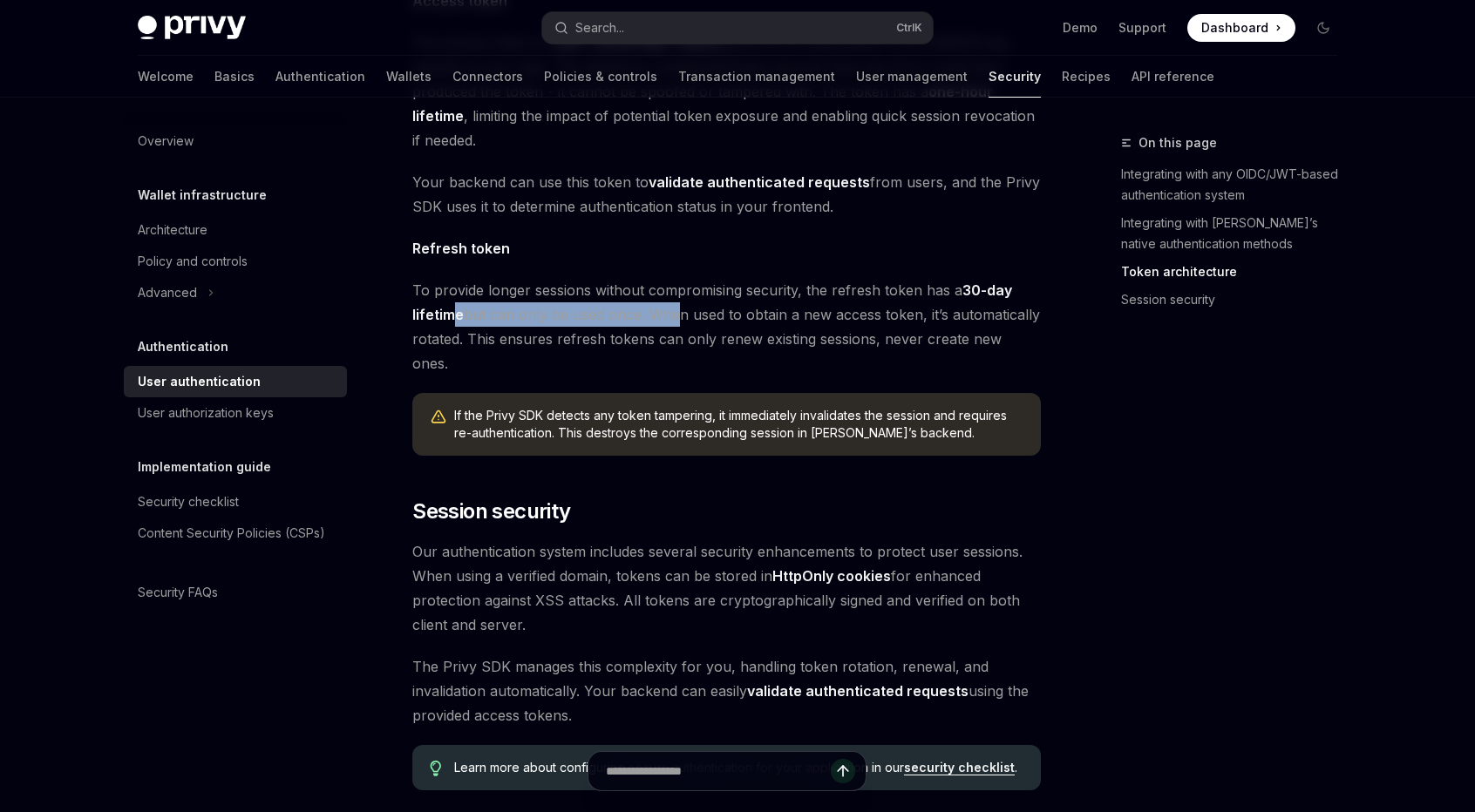
click at [669, 287] on span "To provide longer sessions without compromising security, the refresh token has…" at bounding box center [727, 326] width 629 height 98
drag, startPoint x: 669, startPoint y: 287, endPoint x: 760, endPoint y: 306, distance: 93.0
click at [673, 290] on span "To provide longer sessions without compromising security, the refresh token has…" at bounding box center [727, 326] width 629 height 98
click at [683, 289] on span "To provide longer sessions without compromising security, the refresh token has…" at bounding box center [727, 326] width 629 height 98
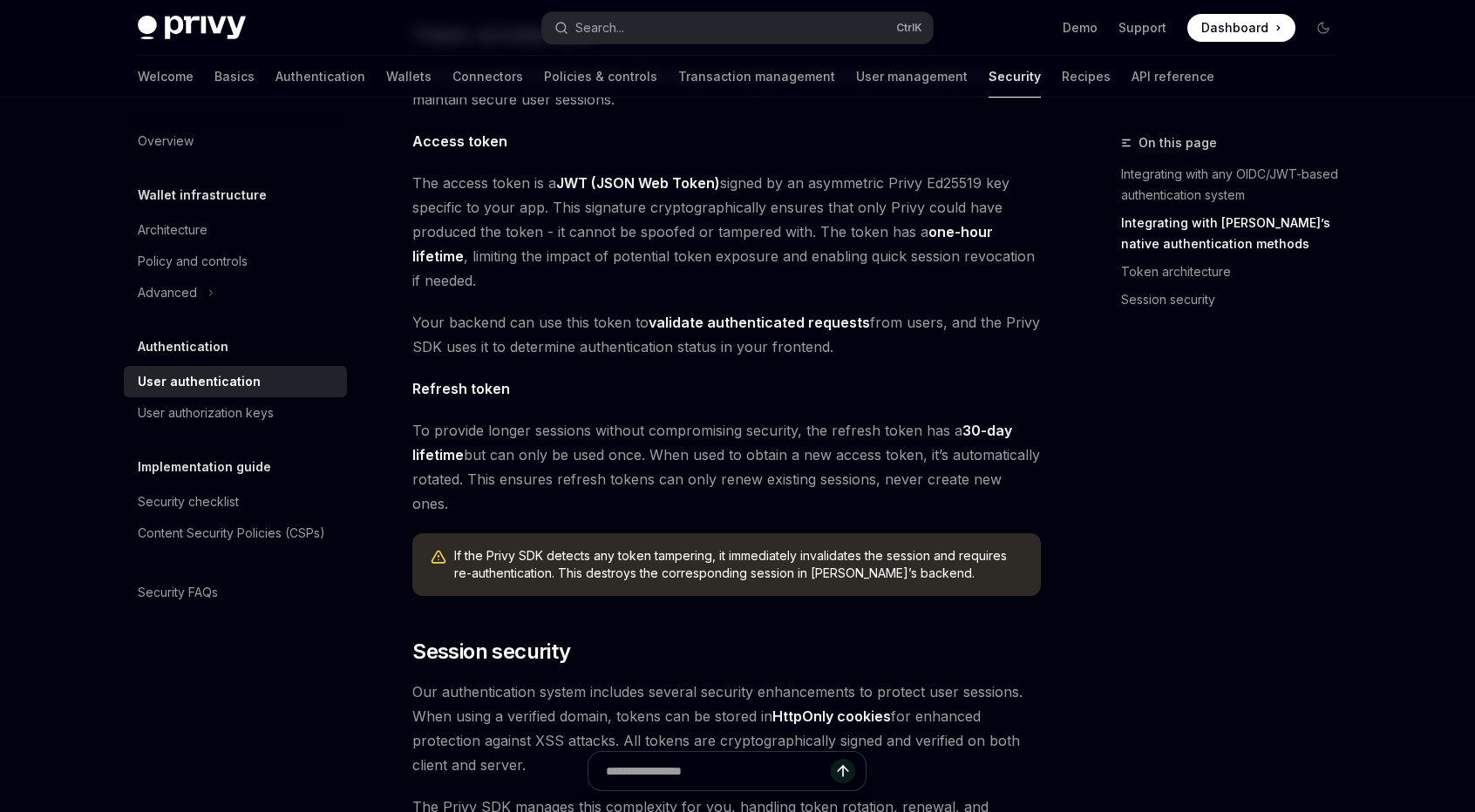
scroll to position [871, 0]
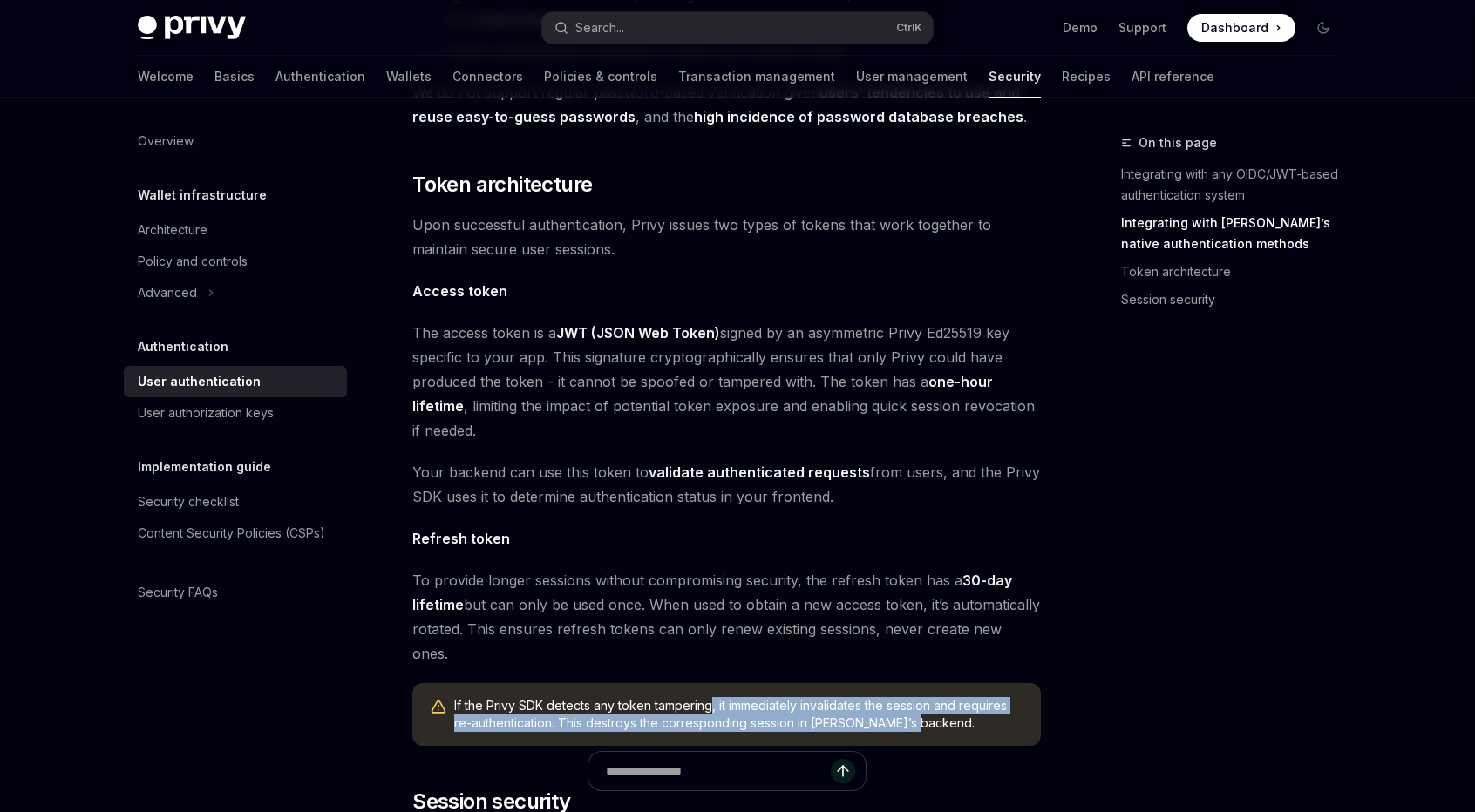
drag, startPoint x: 711, startPoint y: 650, endPoint x: 929, endPoint y: 665, distance: 218.5
click at [929, 697] on span "If the Privy SDK detects any token tampering, it immediately invalidates the se…" at bounding box center [738, 714] width 569 height 35
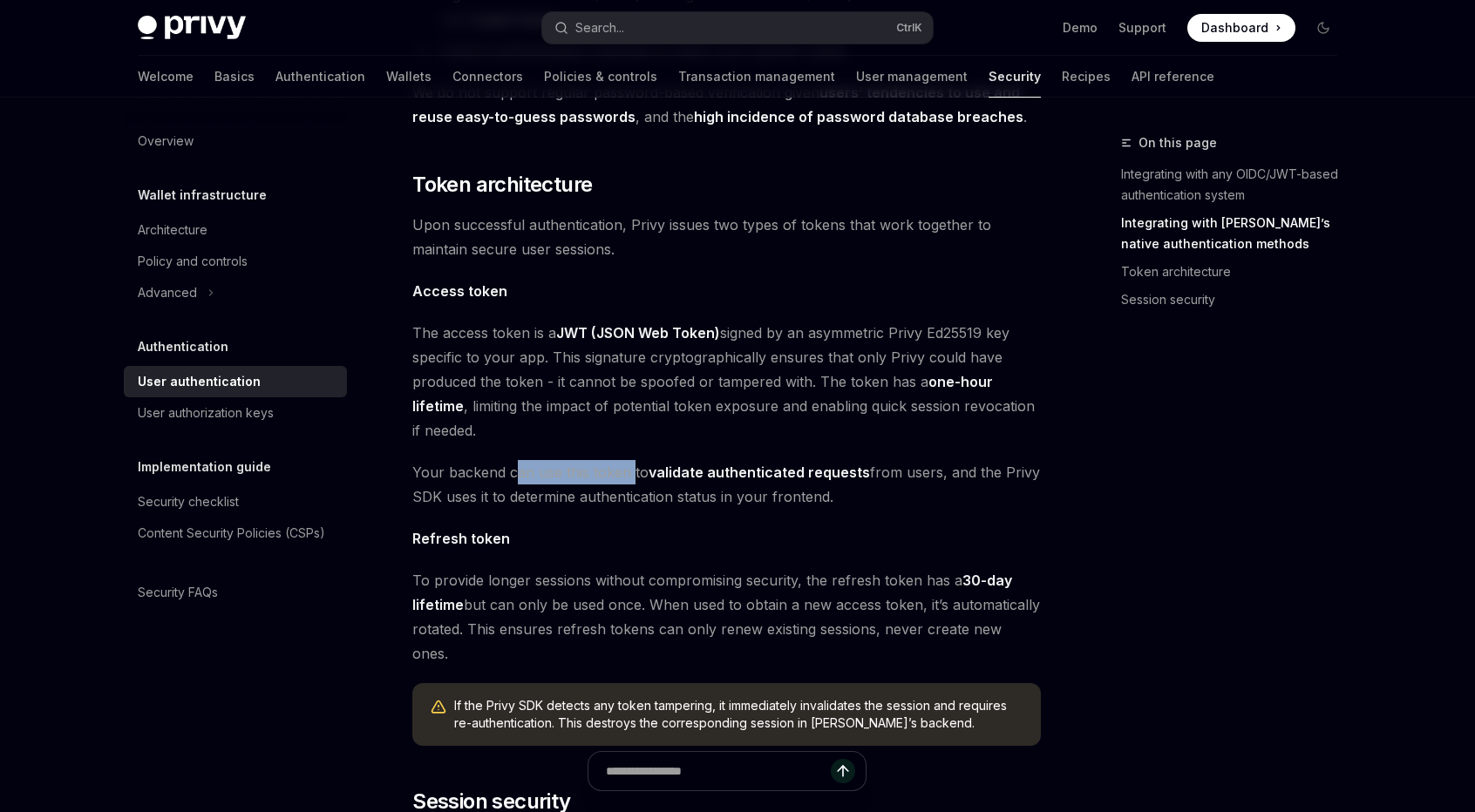
drag, startPoint x: 512, startPoint y: 442, endPoint x: 631, endPoint y: 438, distance: 119.1
click at [631, 460] on span "Your backend can use this token to validate authenticated requests from users, …" at bounding box center [727, 484] width 629 height 48
drag, startPoint x: 537, startPoint y: 304, endPoint x: 768, endPoint y: 304, distance: 231.0
click at [767, 321] on span "The access token is a JWT (JSON Web Token) signed by an asymmetric Privy Ed2551…" at bounding box center [727, 382] width 629 height 122
drag, startPoint x: 769, startPoint y: 375, endPoint x: 673, endPoint y: 431, distance: 111.1
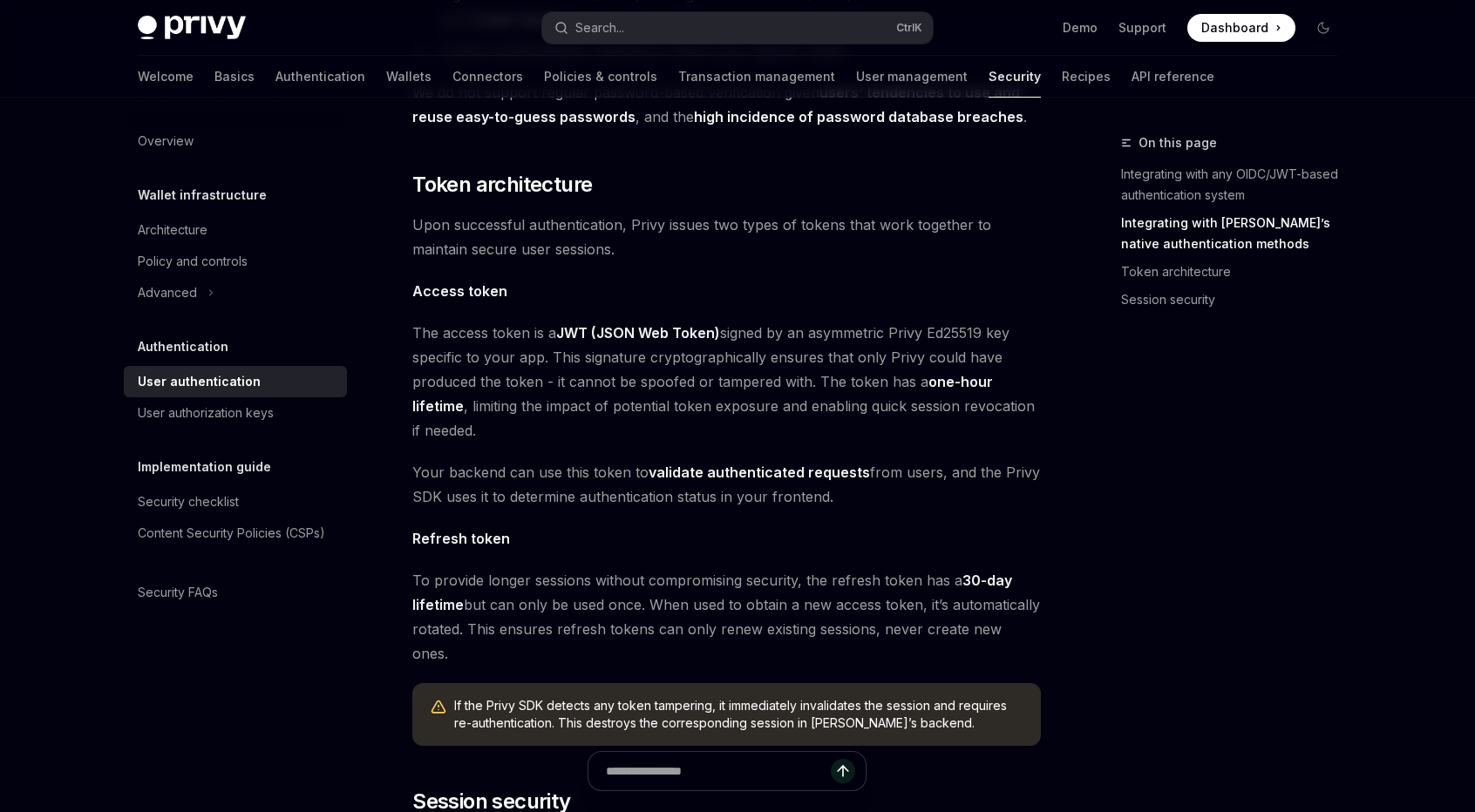
click at [769, 375] on span "The access token is a JWT (JSON Web Token) signed by an asymmetric Privy Ed2551…" at bounding box center [727, 382] width 629 height 122
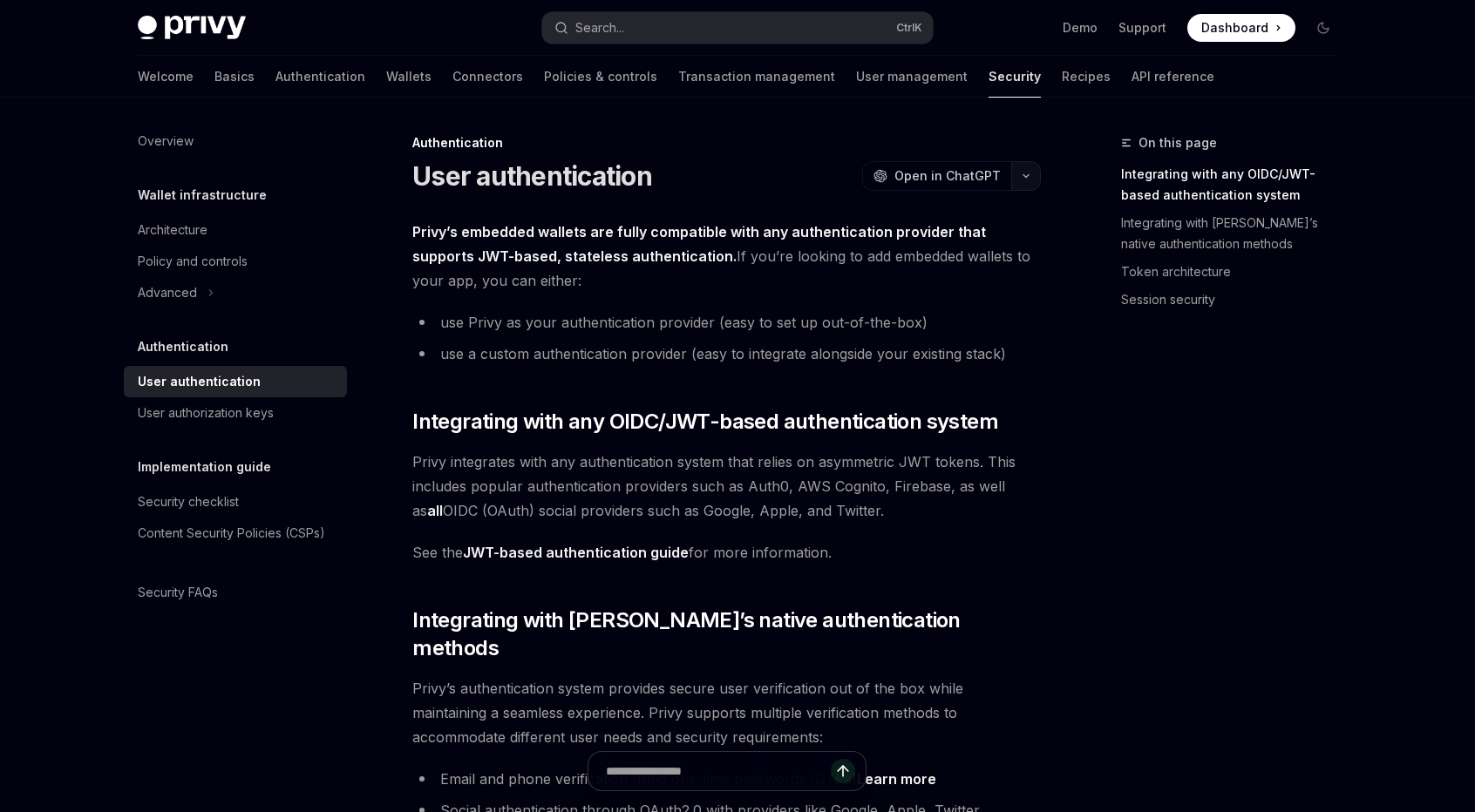
click at [1024, 173] on icon "button" at bounding box center [1025, 176] width 21 height 7
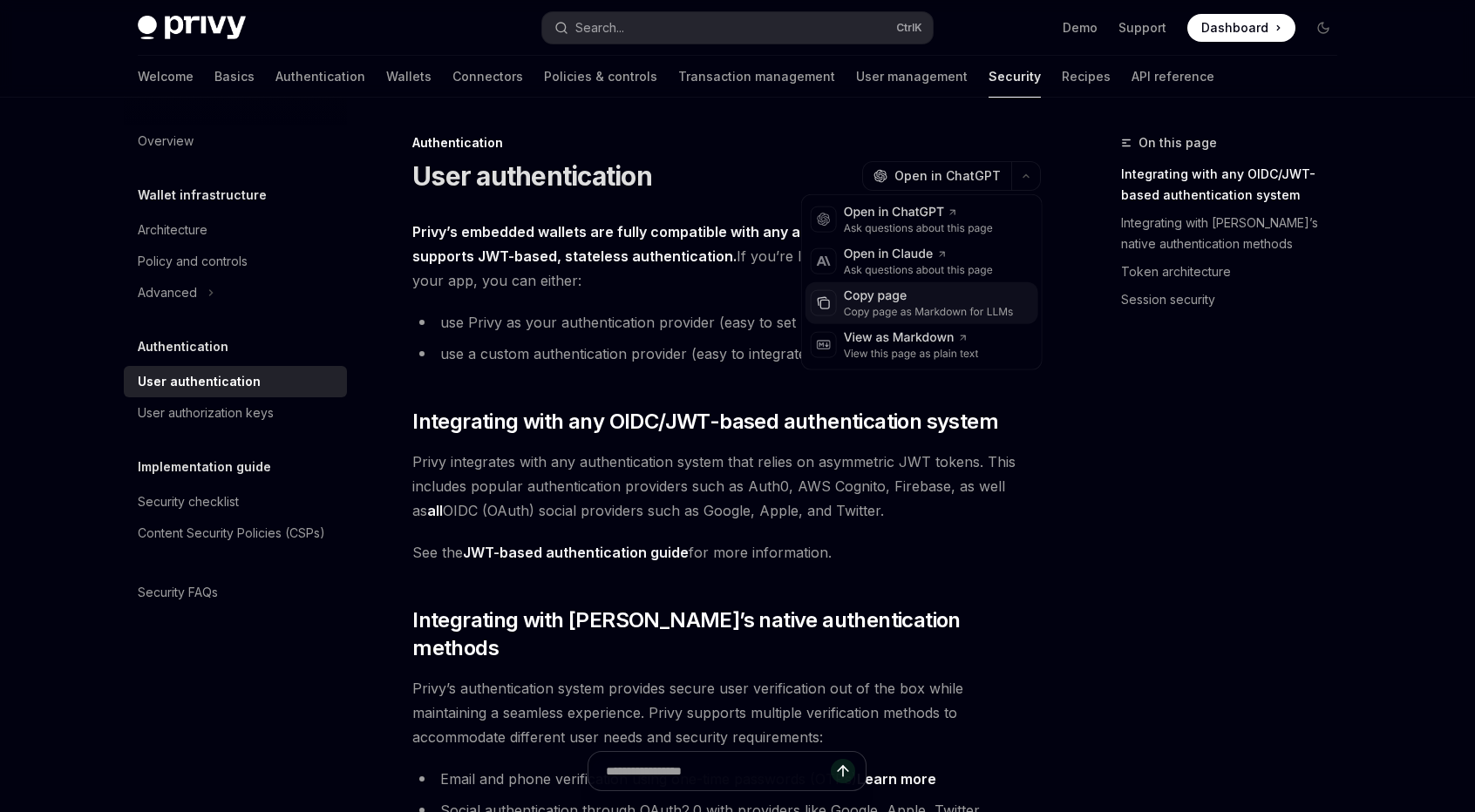
click at [930, 300] on div "Copy page" at bounding box center [929, 296] width 170 height 17
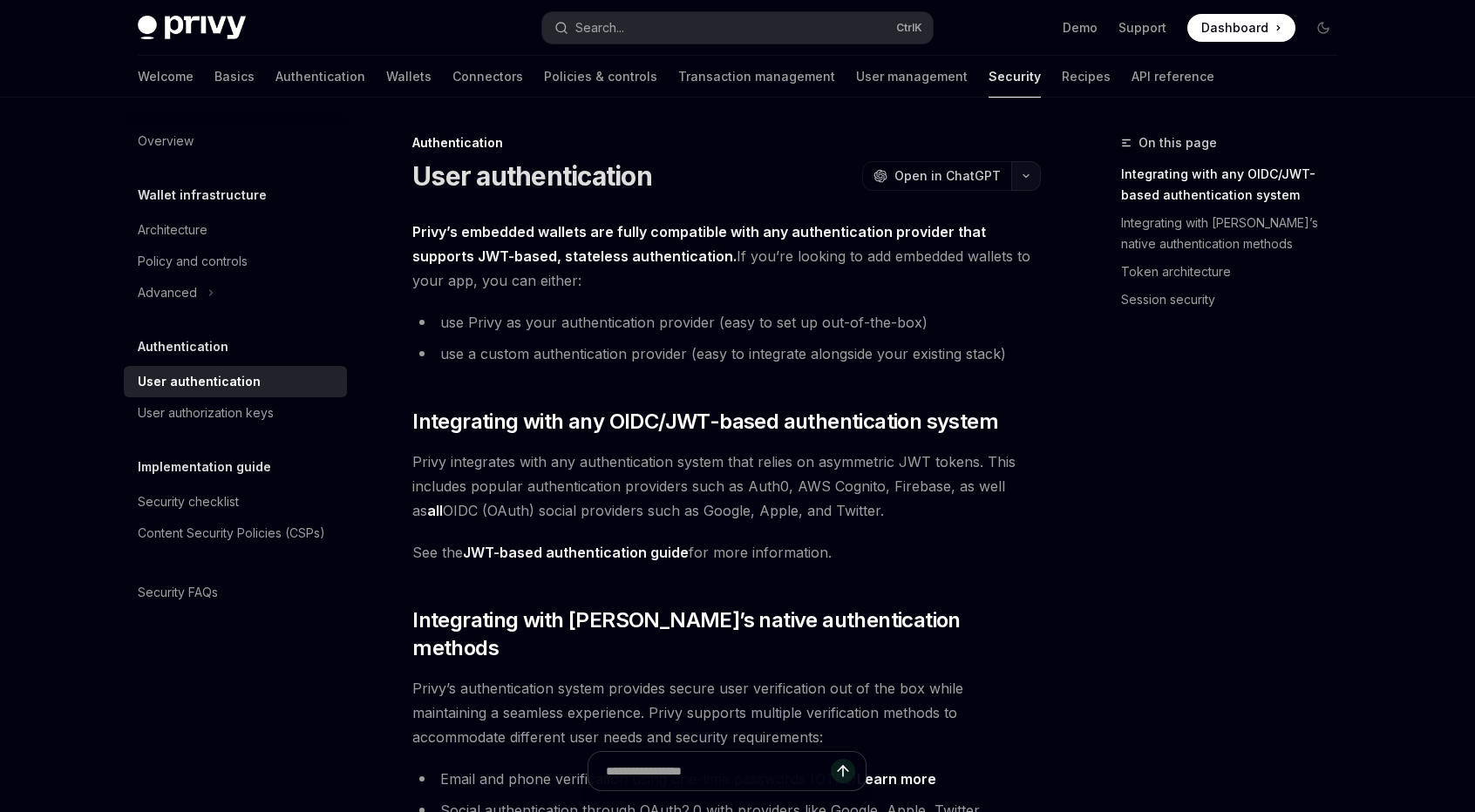
click at [1018, 179] on icon "button" at bounding box center [1025, 176] width 21 height 7
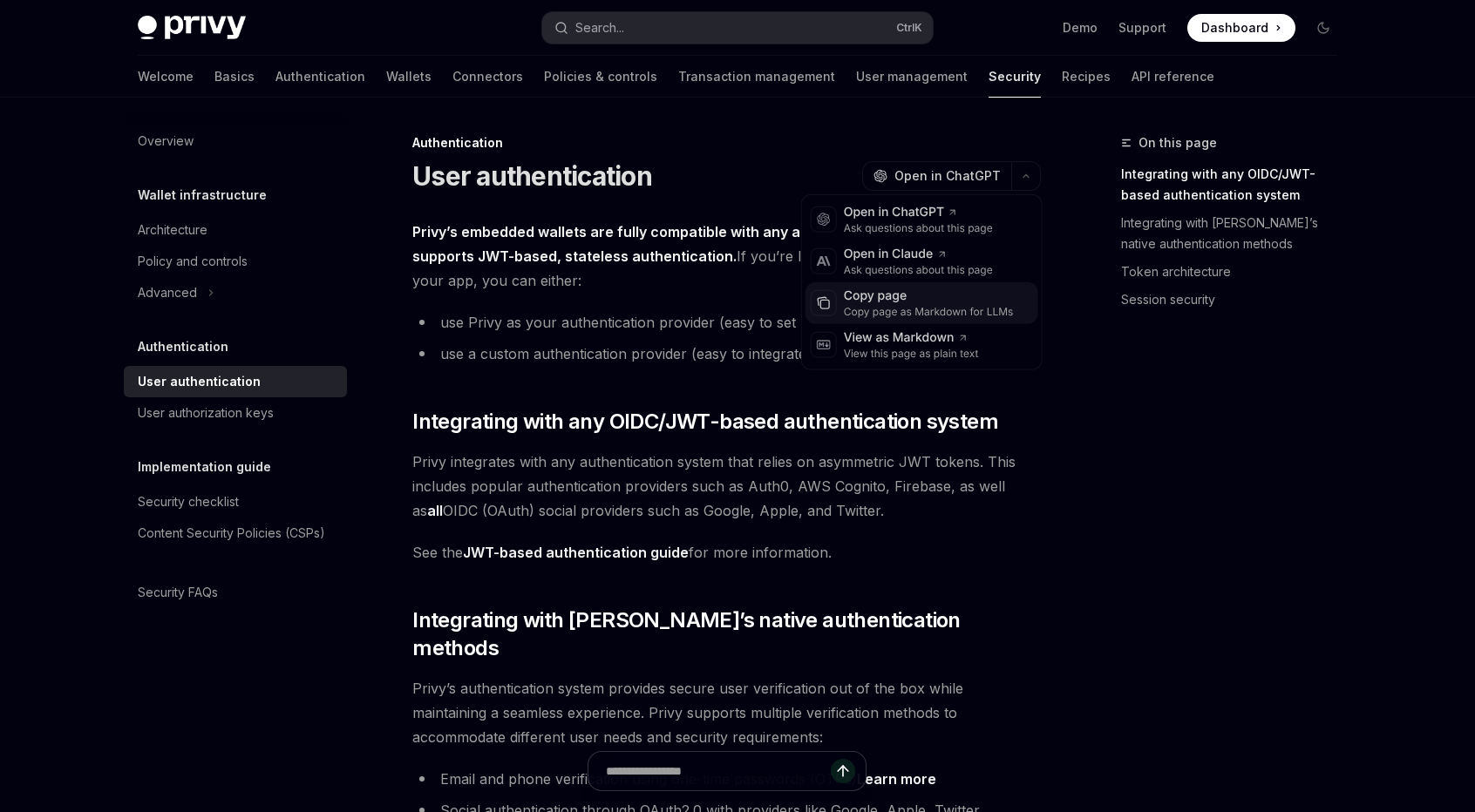
click at [903, 314] on div "Copy page as Markdown for LLMs" at bounding box center [929, 311] width 170 height 14
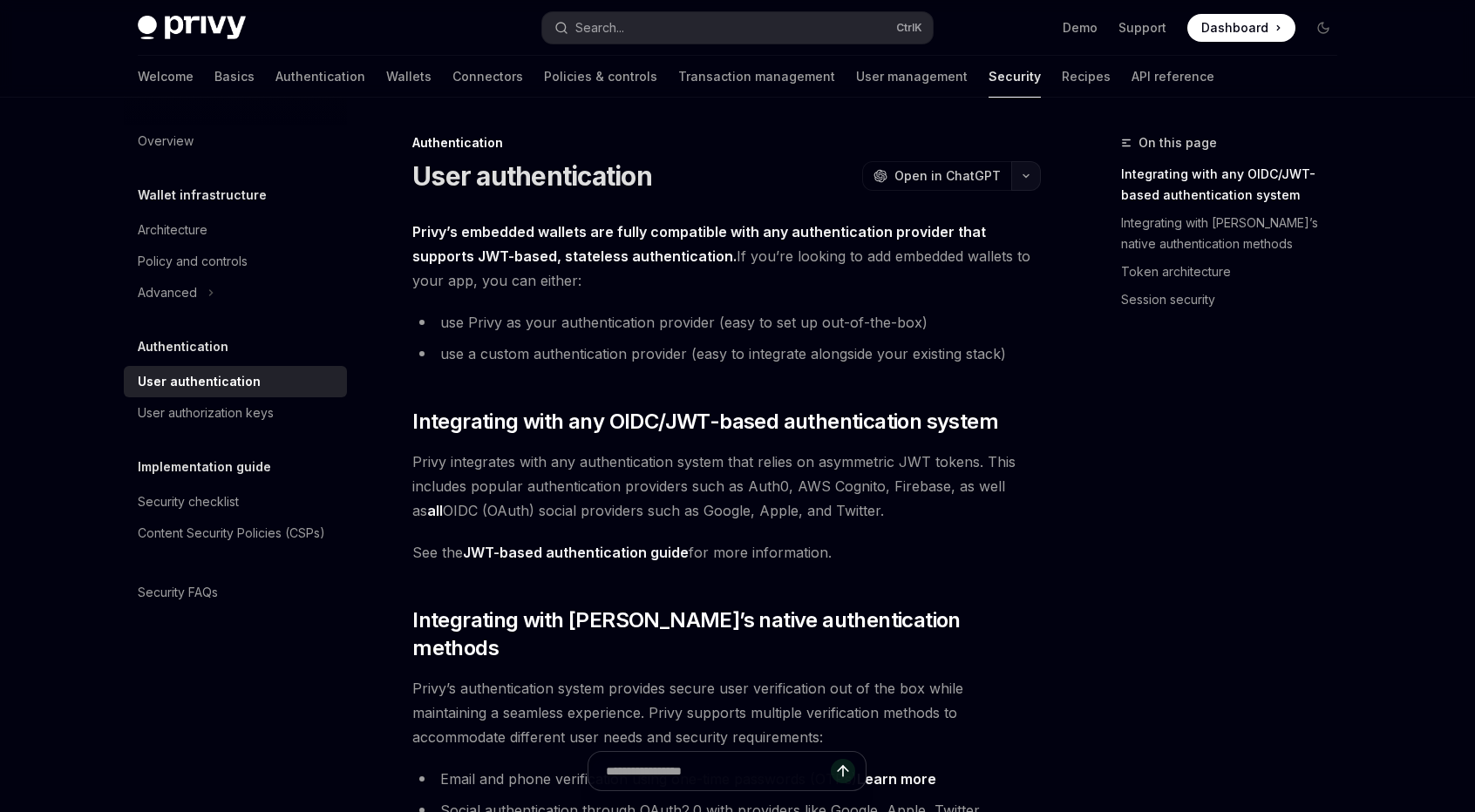
click at [1019, 174] on button "button" at bounding box center [1025, 175] width 29 height 29
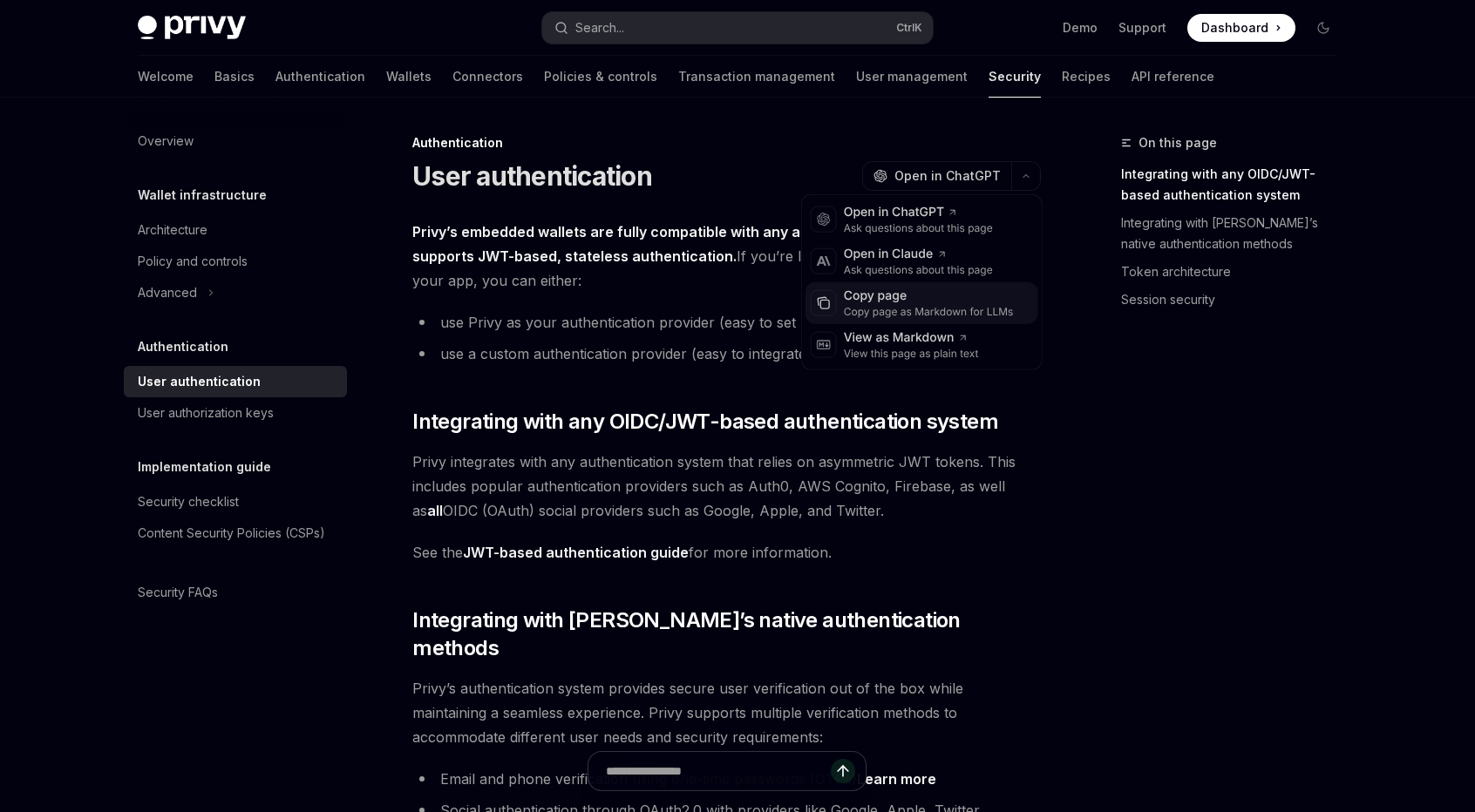
click at [970, 311] on div "Copy page as Markdown for LLMs" at bounding box center [929, 311] width 170 height 14
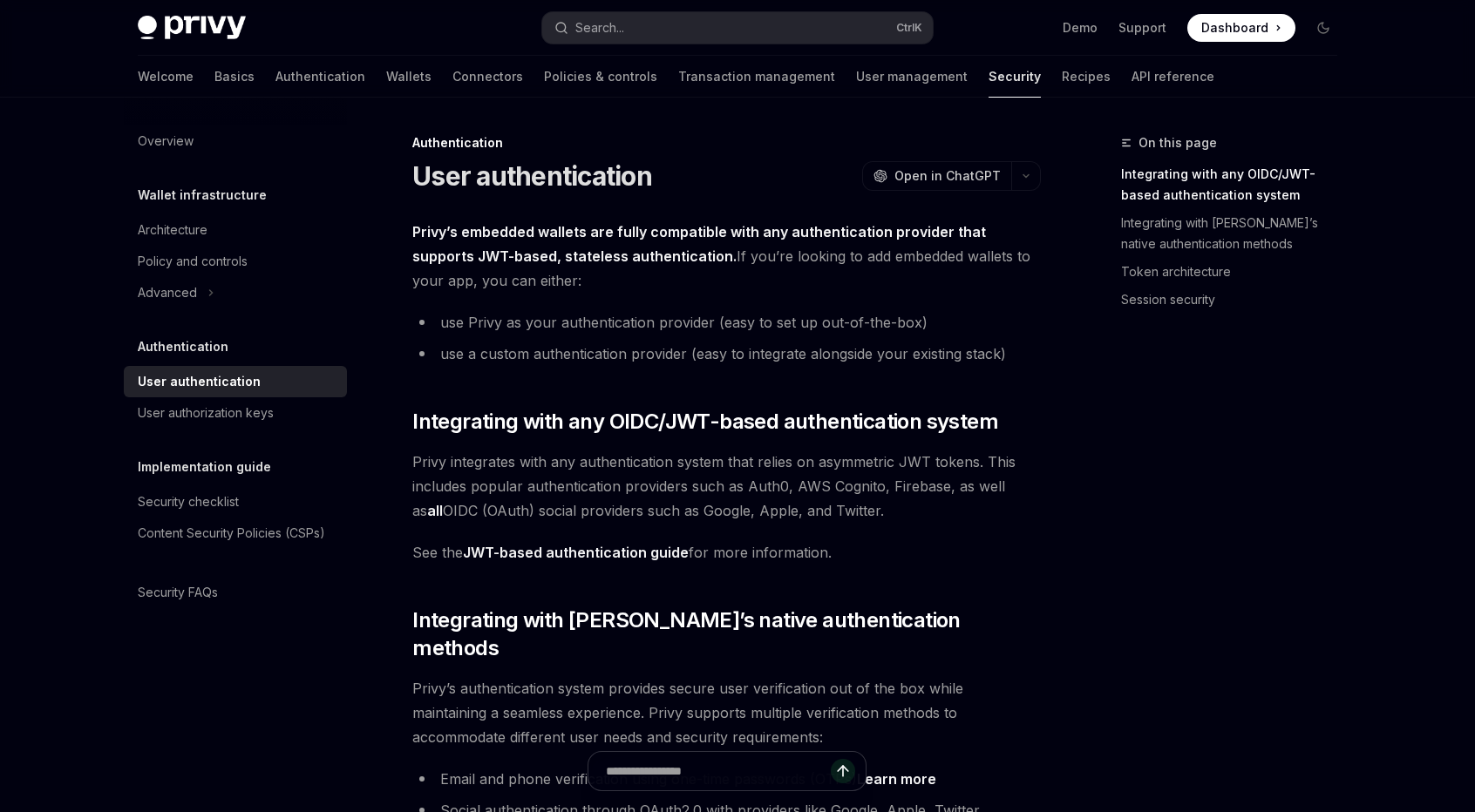
click at [1098, 448] on div "On this page Integrating with any OIDC/JWT-based authentication system Integrat…" at bounding box center [1218, 472] width 265 height 680
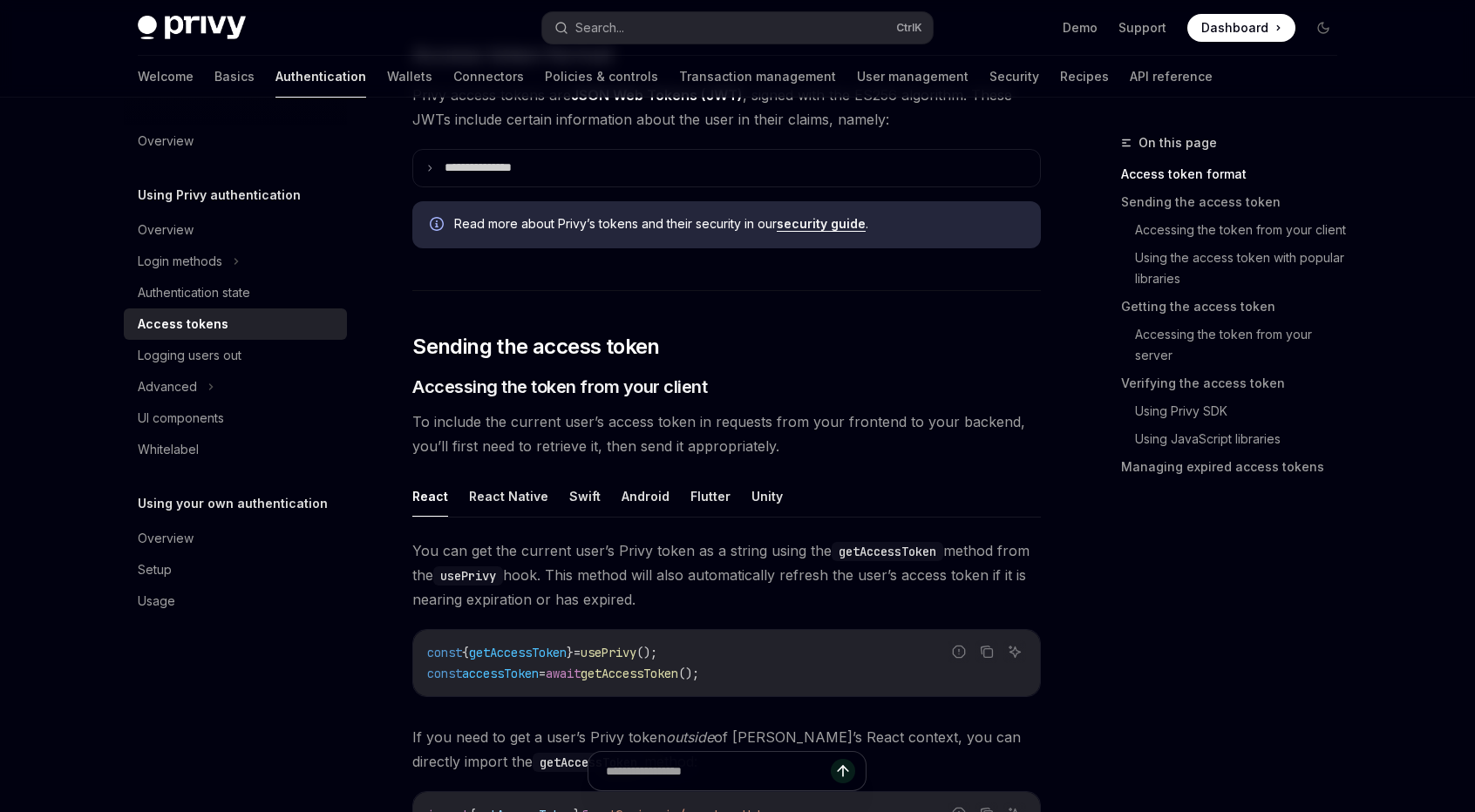
scroll to position [580, 0]
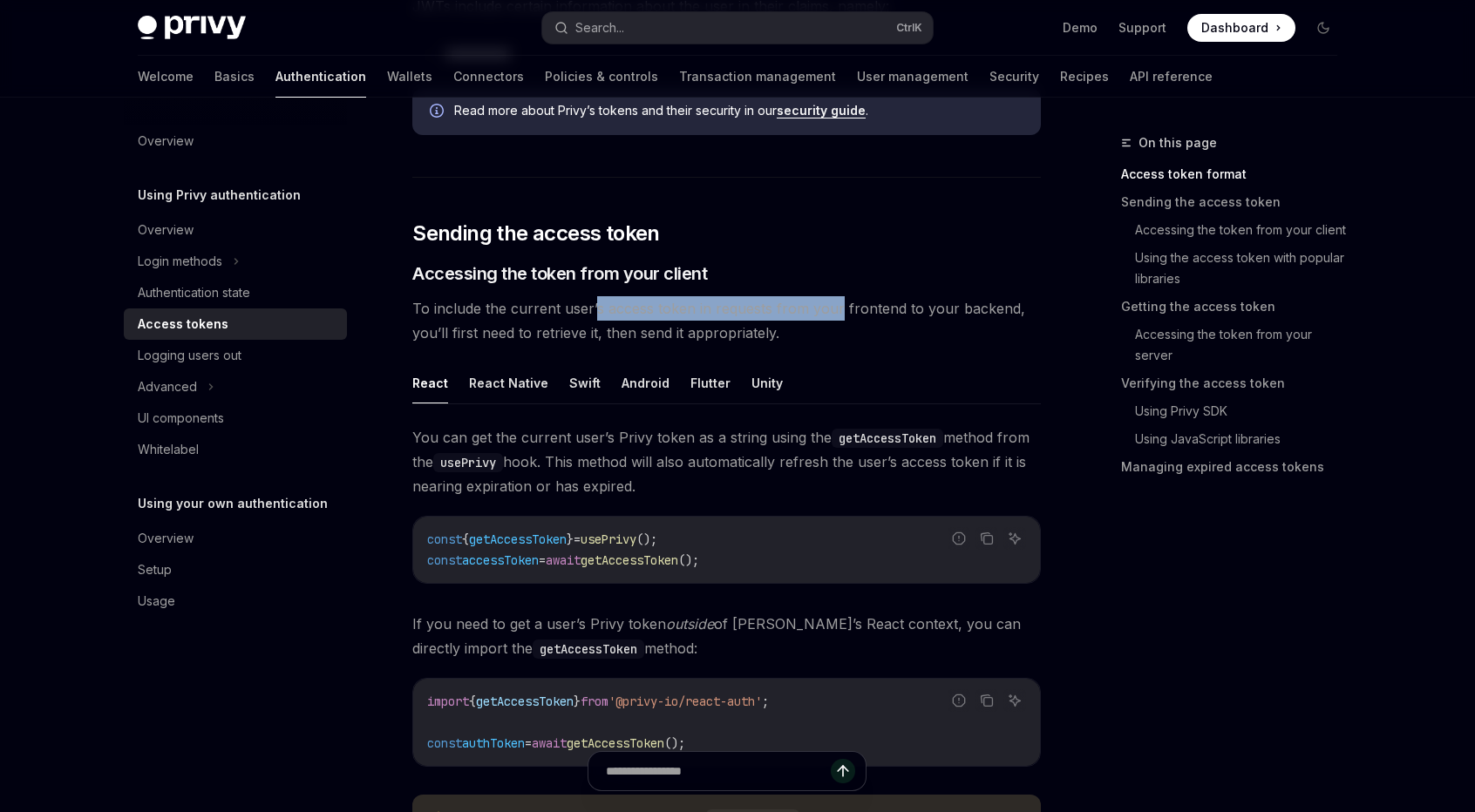
drag, startPoint x: 595, startPoint y: 302, endPoint x: 837, endPoint y: 295, distance: 242.1
click at [837, 296] on span "To include the current user’s access token in requests from your frontend to yo…" at bounding box center [727, 320] width 629 height 48
drag, startPoint x: 834, startPoint y: 326, endPoint x: 811, endPoint y: 326, distance: 23.0
click at [826, 326] on span "To include the current user’s access token in requests from your frontend to yo…" at bounding box center [727, 320] width 629 height 48
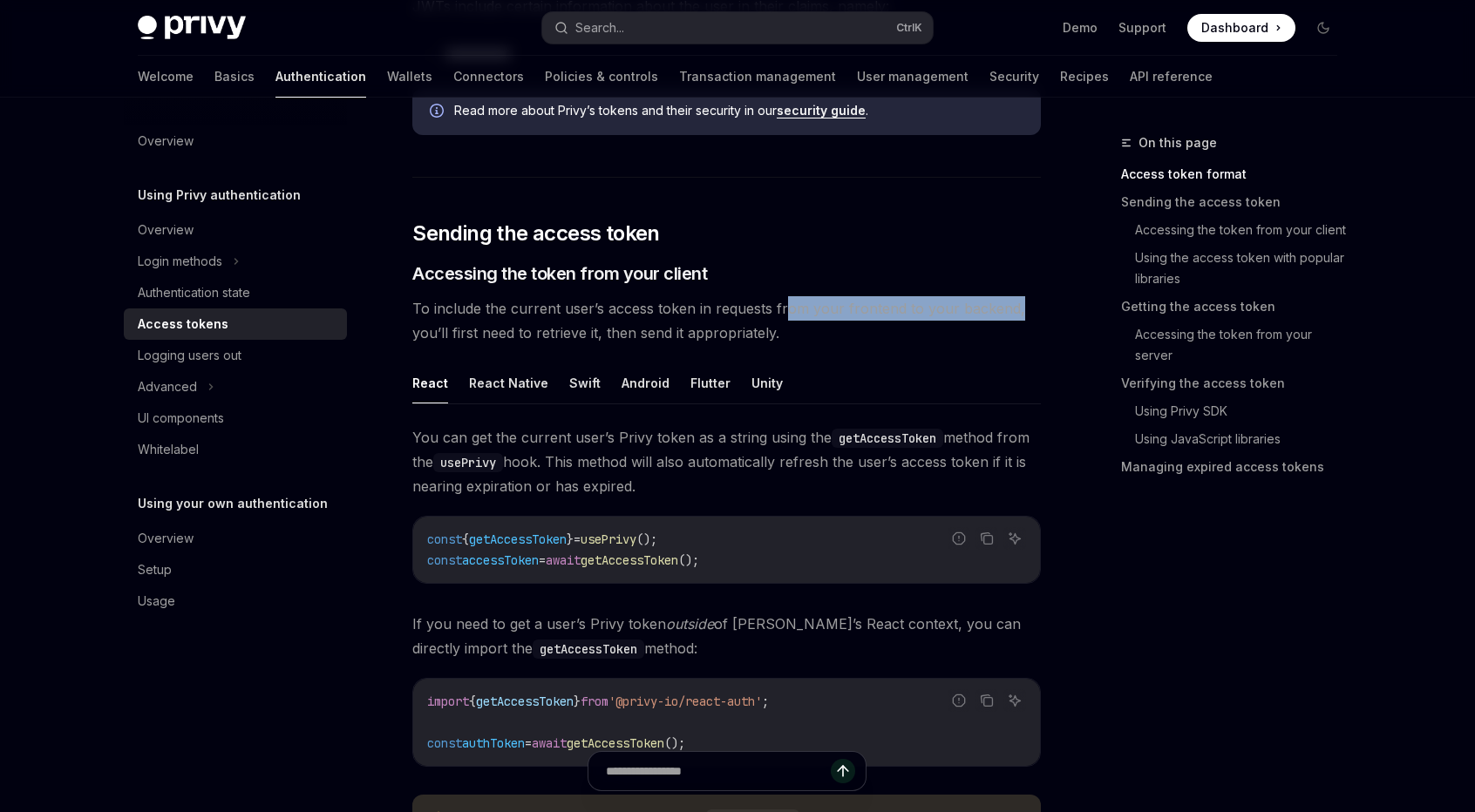
click at [1029, 296] on span "To include the current user’s access token in requests from your frontend to yo…" at bounding box center [727, 320] width 629 height 48
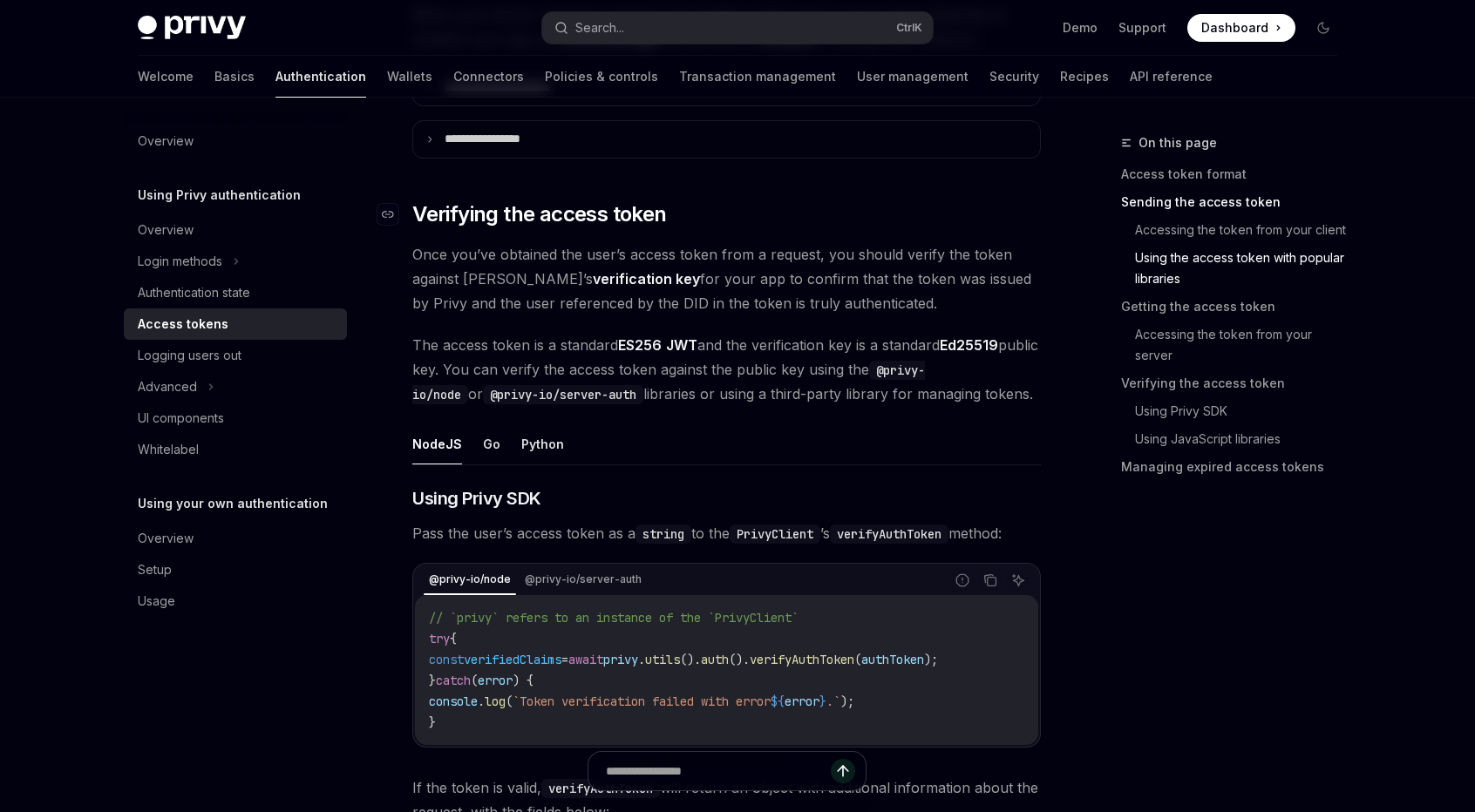
scroll to position [2468, 0]
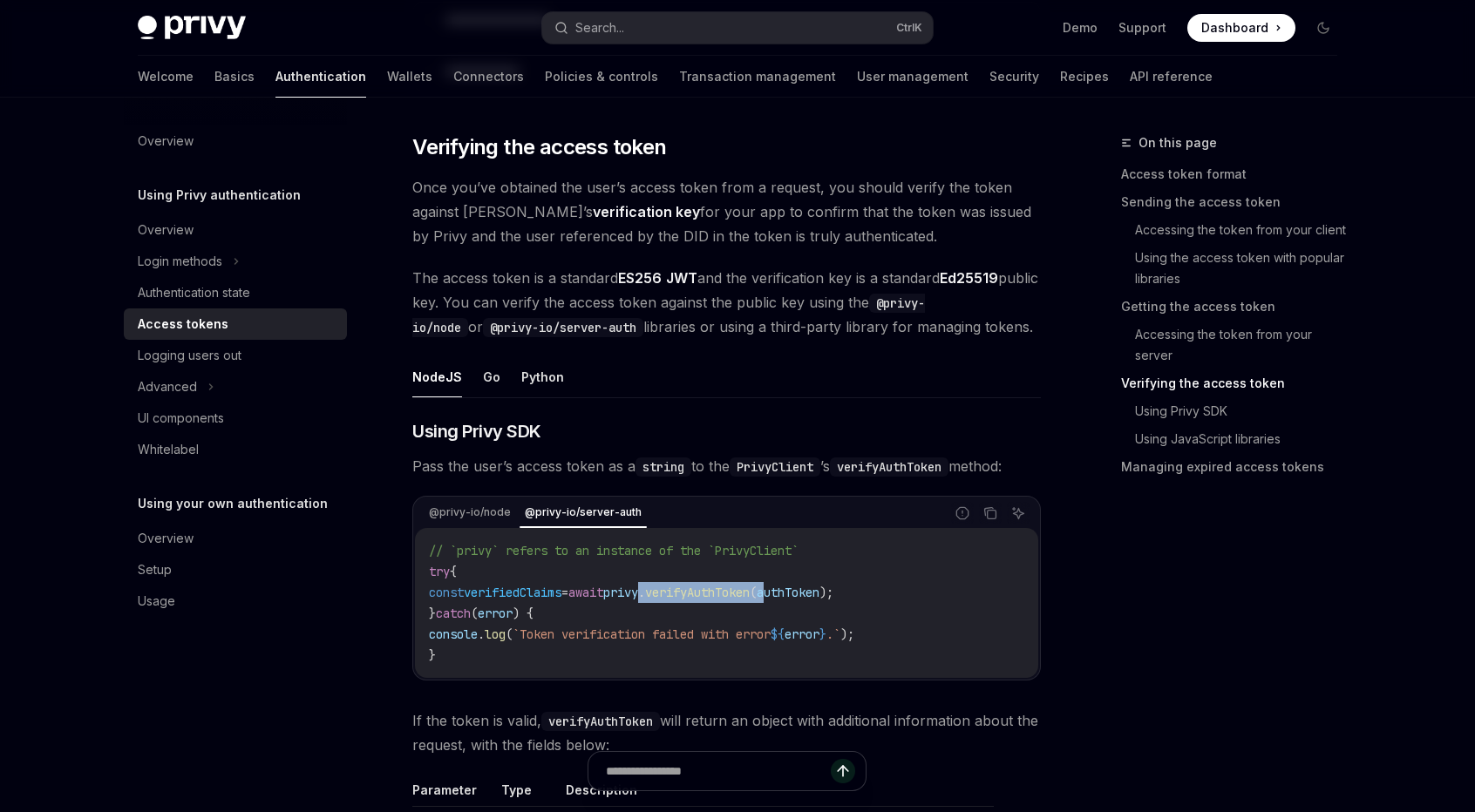
drag, startPoint x: 692, startPoint y: 583, endPoint x: 825, endPoint y: 583, distance: 133.0
click at [825, 585] on span "const verifiedClaims = await privy . verifyAuthToken ( authToken );" at bounding box center [631, 592] width 405 height 16
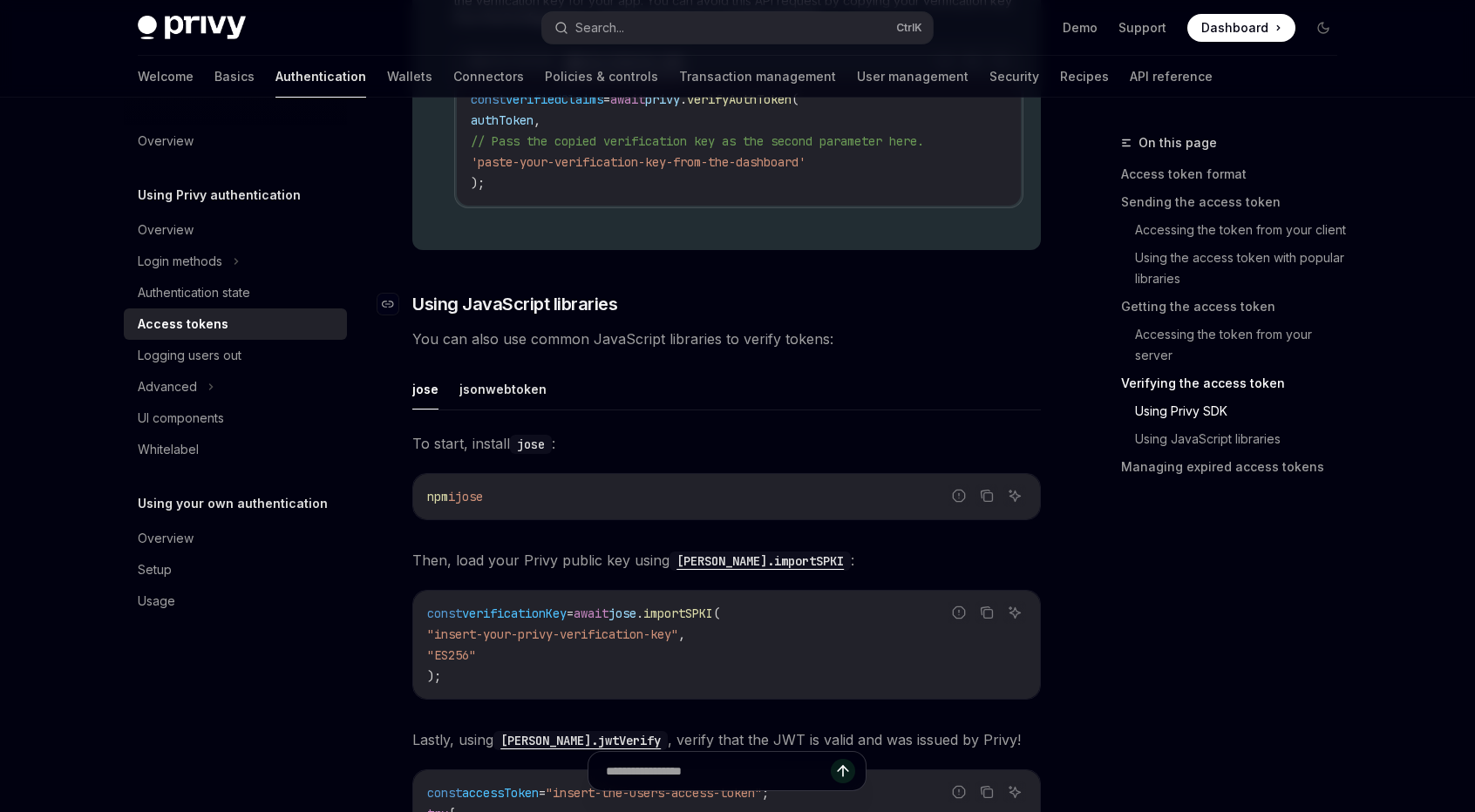
scroll to position [3630, 0]
drag, startPoint x: 521, startPoint y: 480, endPoint x: 407, endPoint y: 485, distance: 114.1
click at [419, 481] on div "npm i jose" at bounding box center [727, 496] width 627 height 46
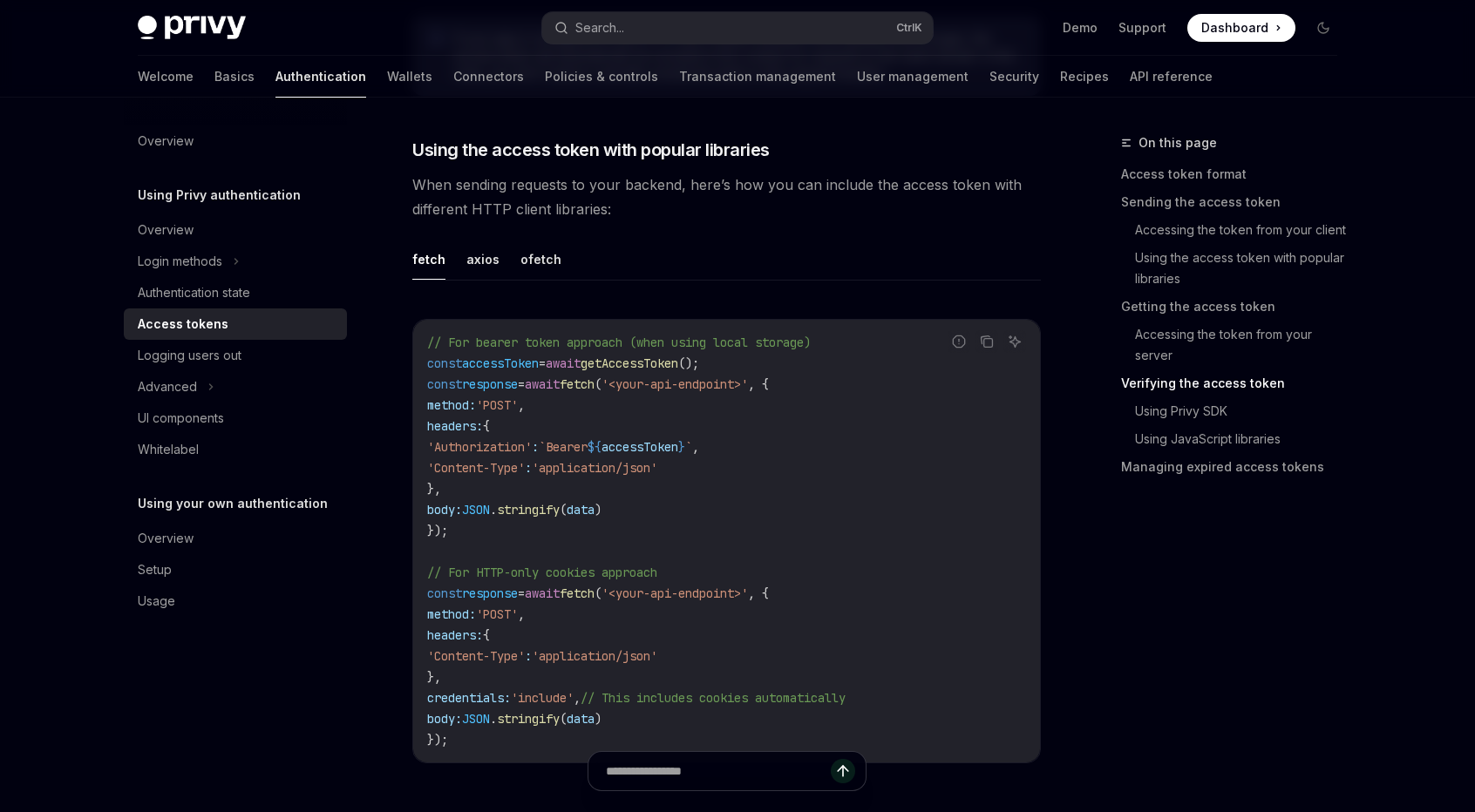
scroll to position [0, 0]
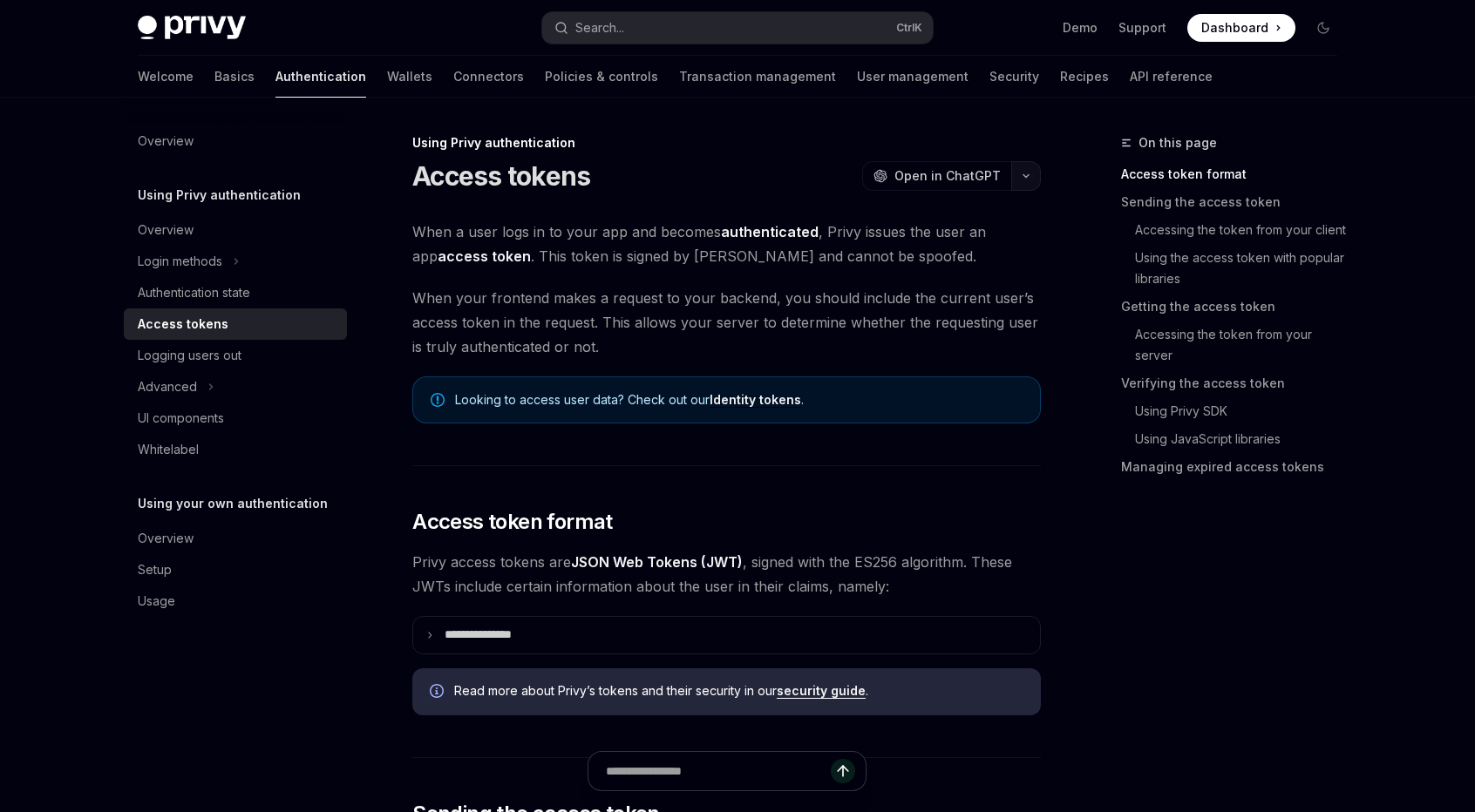
click at [1032, 174] on button "button" at bounding box center [1025, 175] width 29 height 29
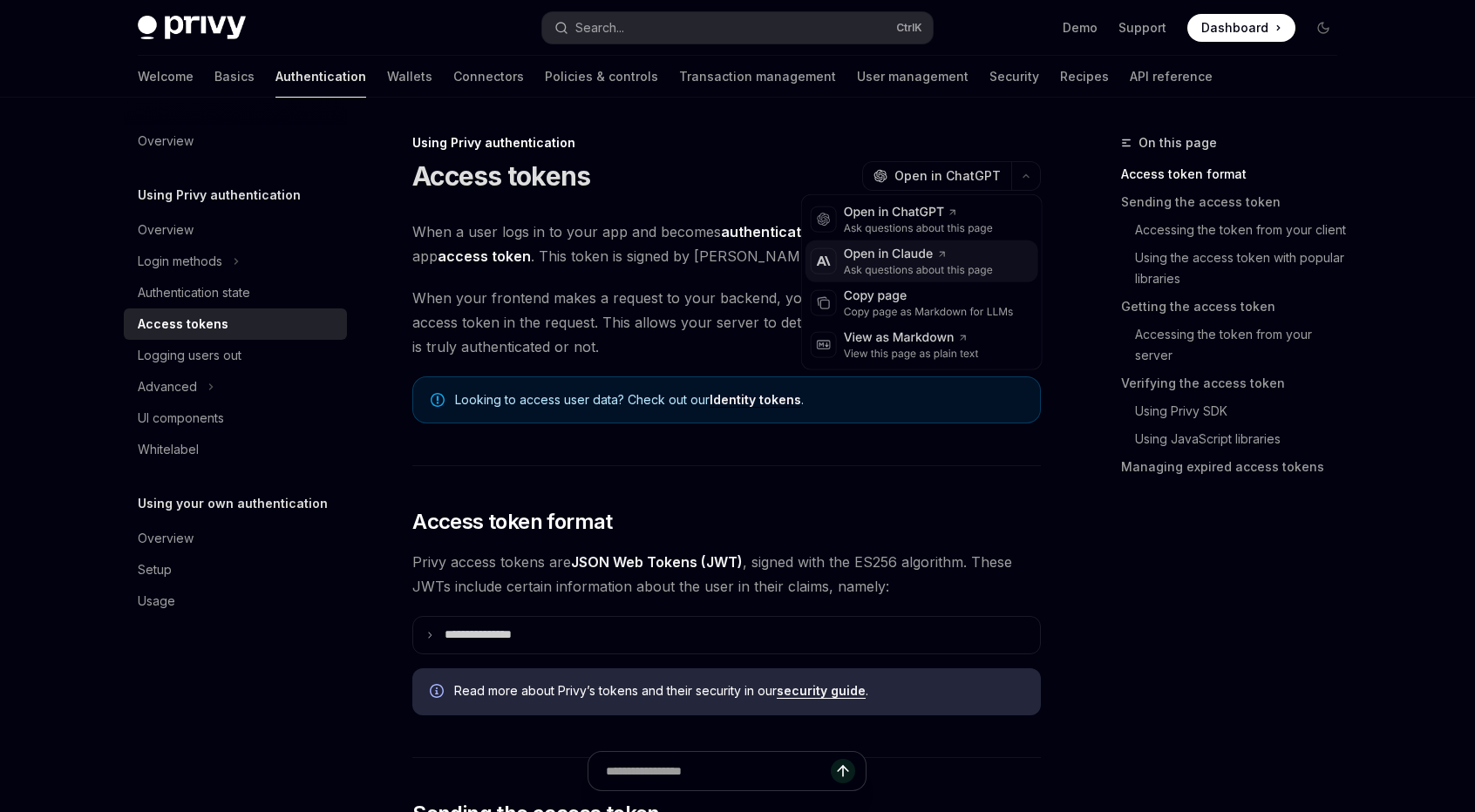
click at [1001, 275] on div "Anthropic Open in [PERSON_NAME] questions about this page" at bounding box center [921, 261] width 233 height 42
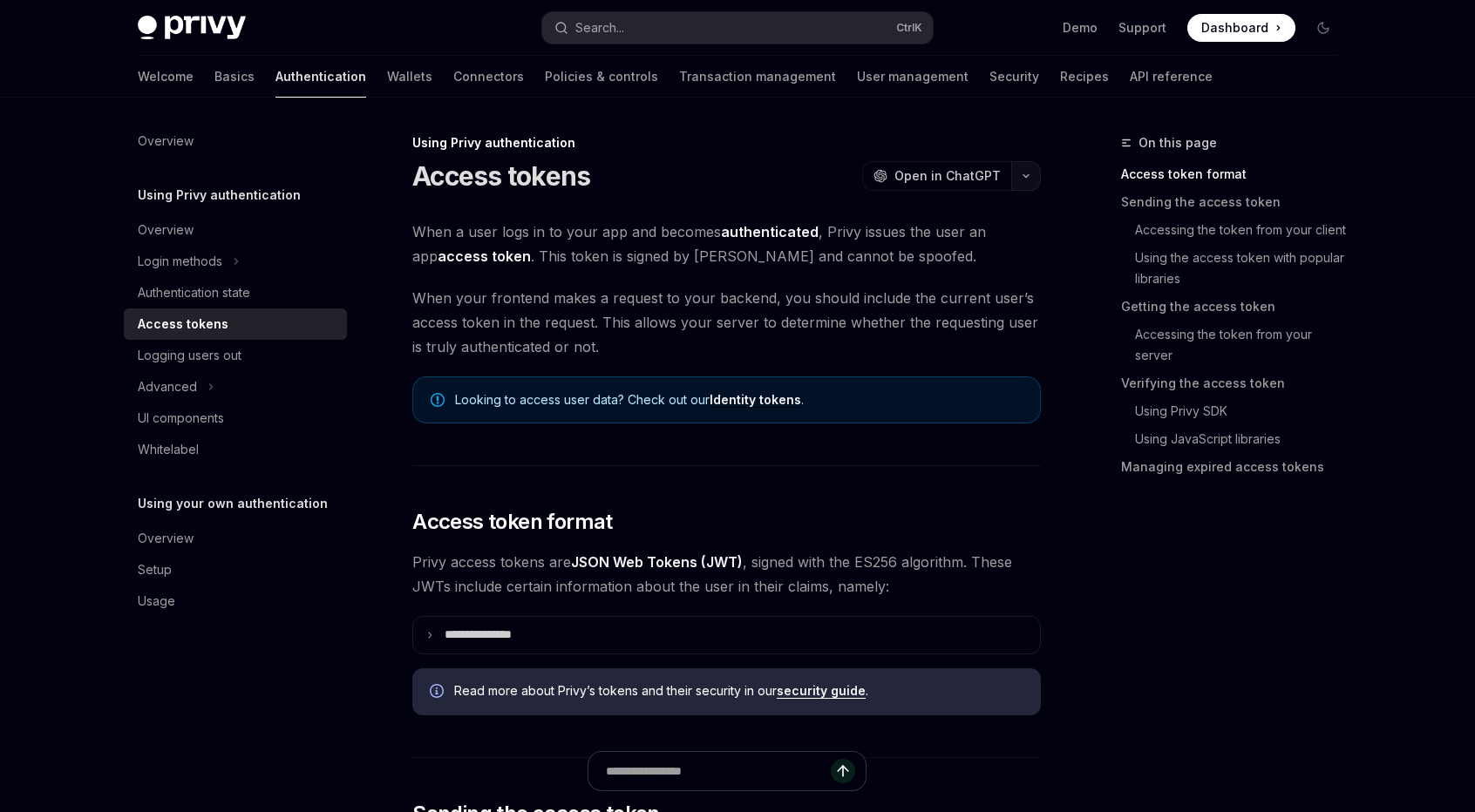
click at [1016, 180] on button "button" at bounding box center [1025, 175] width 29 height 29
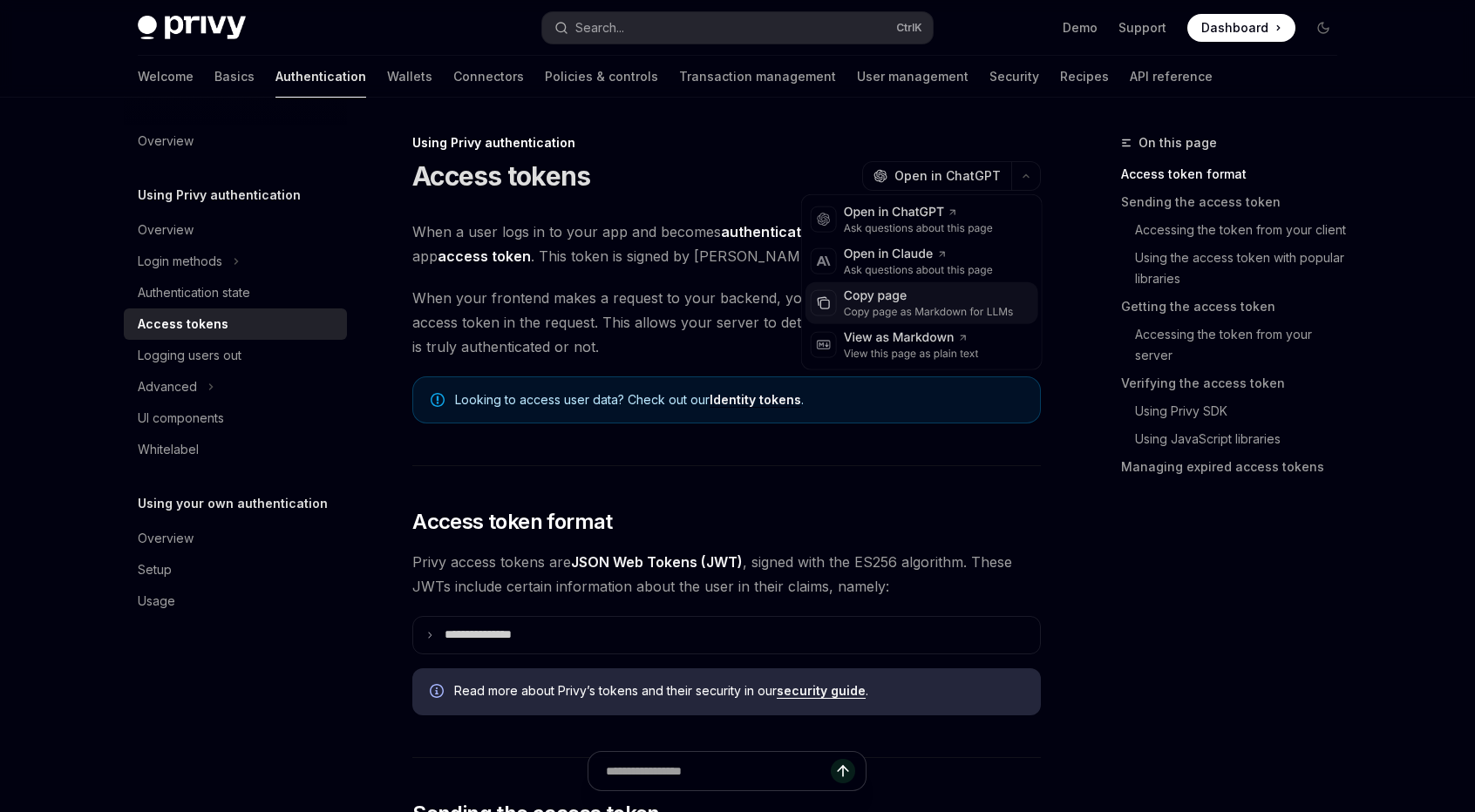
click at [958, 301] on div "Copy page" at bounding box center [929, 296] width 170 height 17
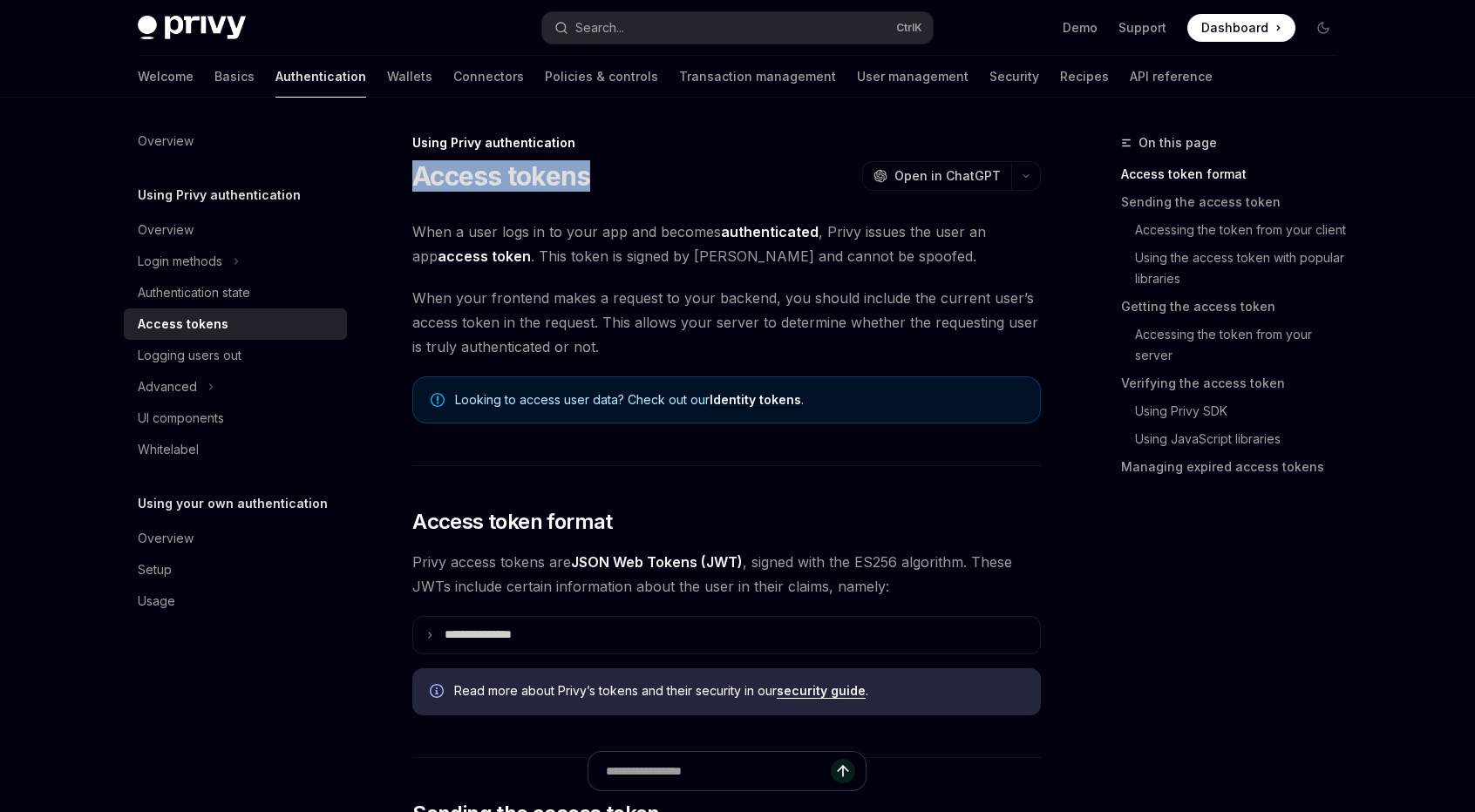
drag, startPoint x: 410, startPoint y: 175, endPoint x: 599, endPoint y: 169, distance: 189.1
click at [600, 172] on div "Access tokens OpenAI Open in ChatGPT" at bounding box center [727, 176] width 629 height 31
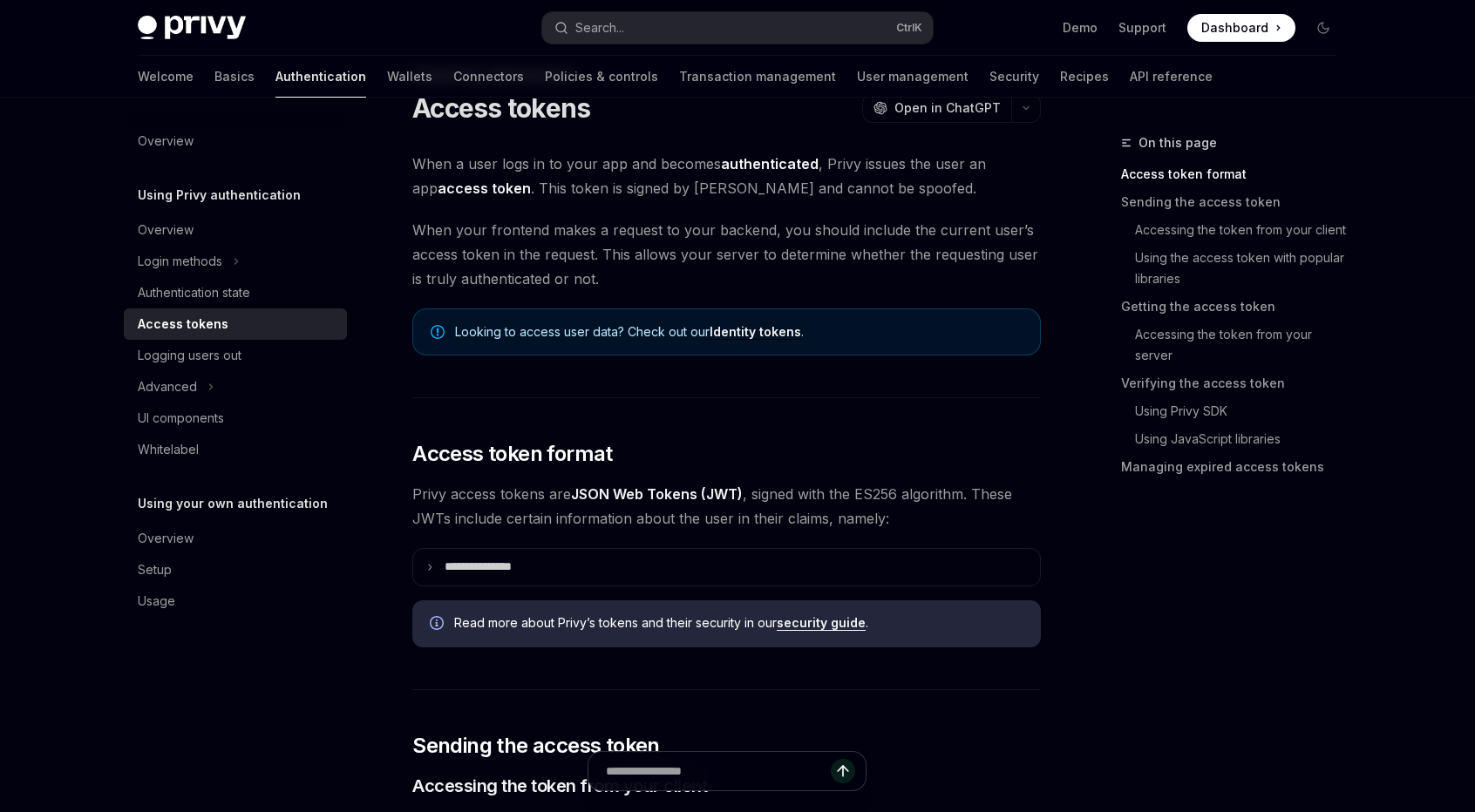
scroll to position [290, 0]
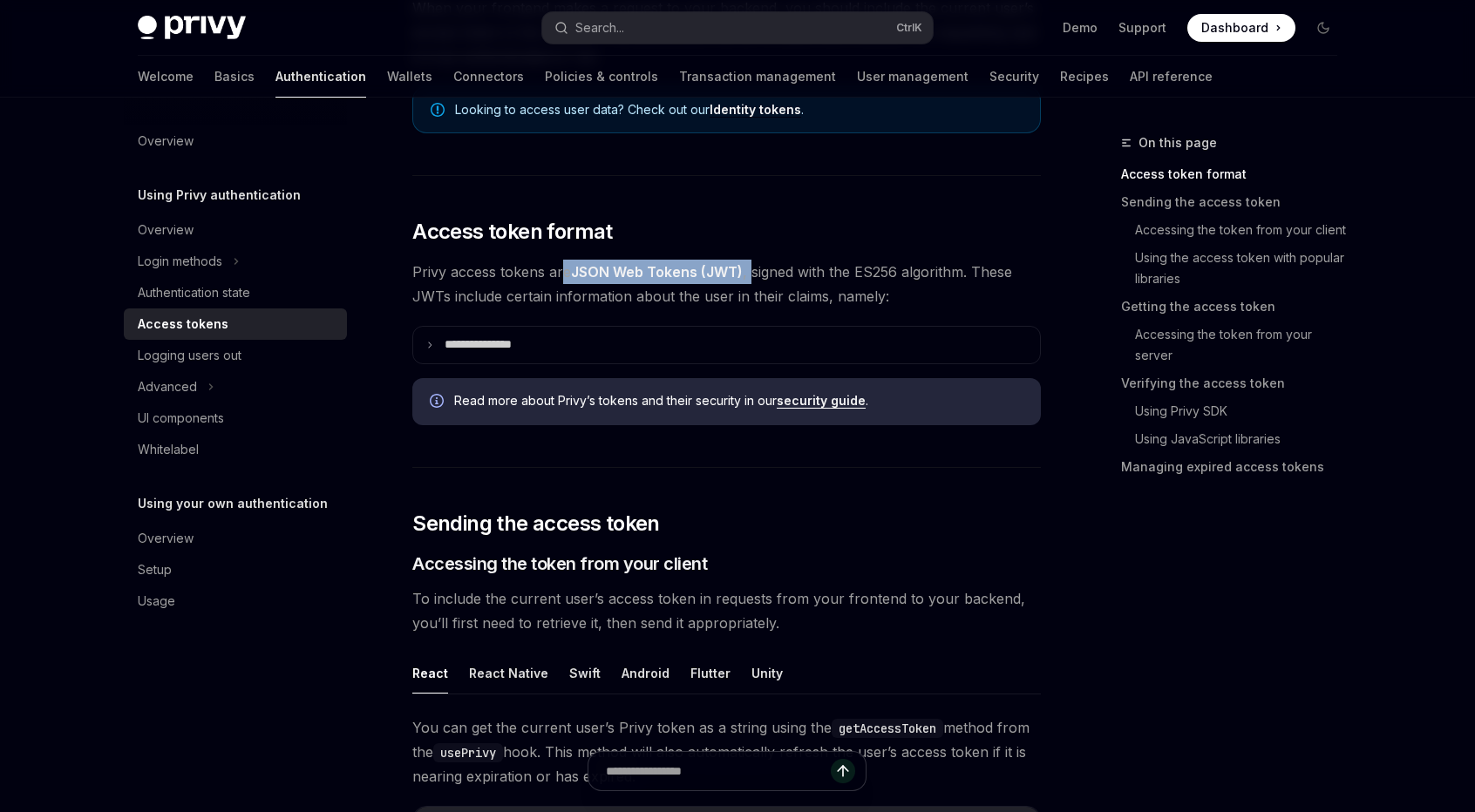
drag, startPoint x: 560, startPoint y: 268, endPoint x: 759, endPoint y: 272, distance: 199.0
click at [755, 272] on span "Privy access tokens are JSON Web Tokens (JWT) , signed with the ES256 algorithm…" at bounding box center [727, 283] width 629 height 48
click at [757, 268] on span "Privy access tokens are JSON Web Tokens (JWT) , signed with the ES256 algorithm…" at bounding box center [727, 283] width 629 height 48
click at [1227, 614] on div "On this page Access token format Sending the access token Accessing the token f…" at bounding box center [1218, 472] width 265 height 680
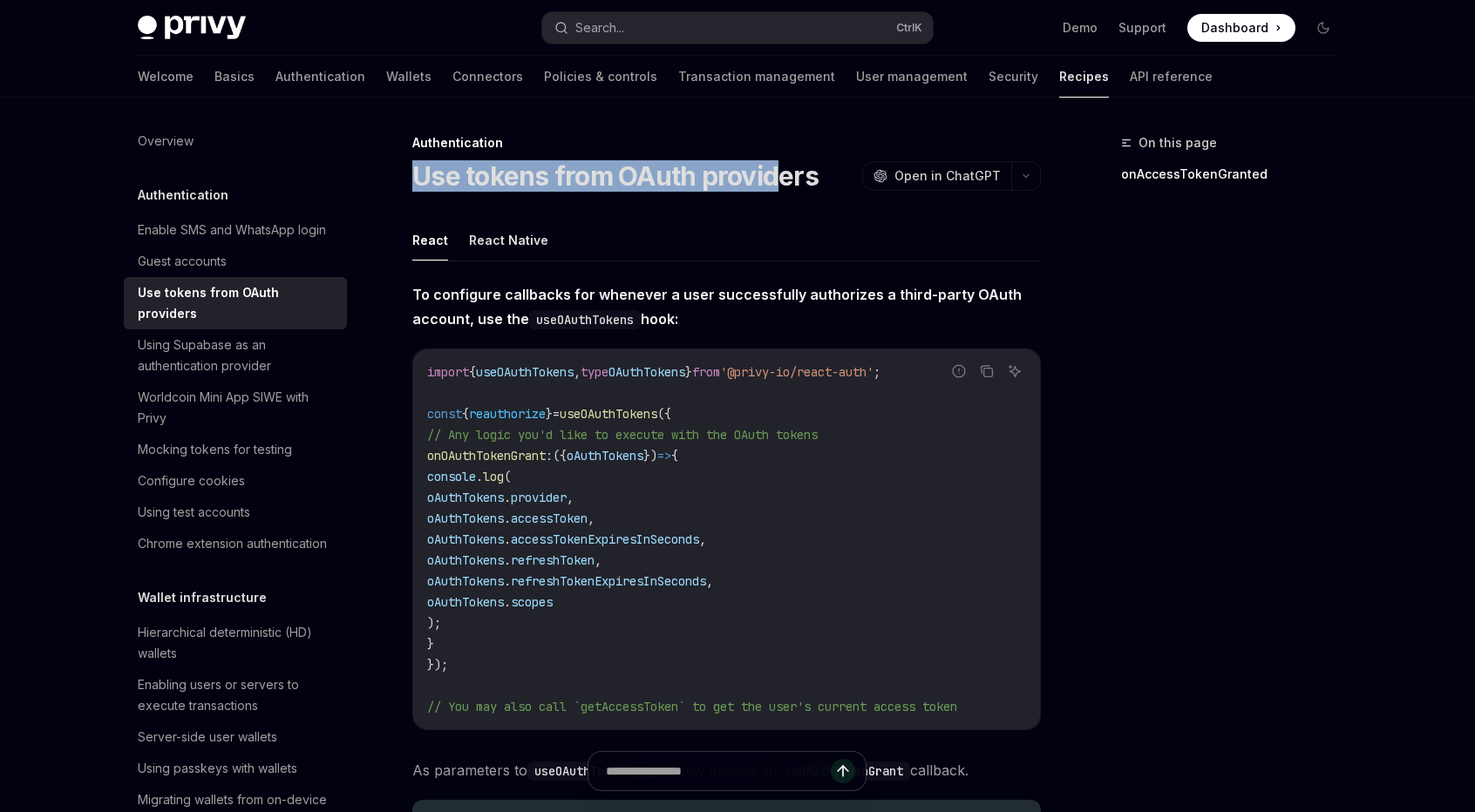
drag, startPoint x: 418, startPoint y: 179, endPoint x: 772, endPoint y: 172, distance: 354.1
click at [771, 172] on h1 "Use tokens from OAuth providers" at bounding box center [615, 176] width 406 height 31
click at [772, 172] on h1 "Use tokens from OAuth providers" at bounding box center [615, 176] width 406 height 31
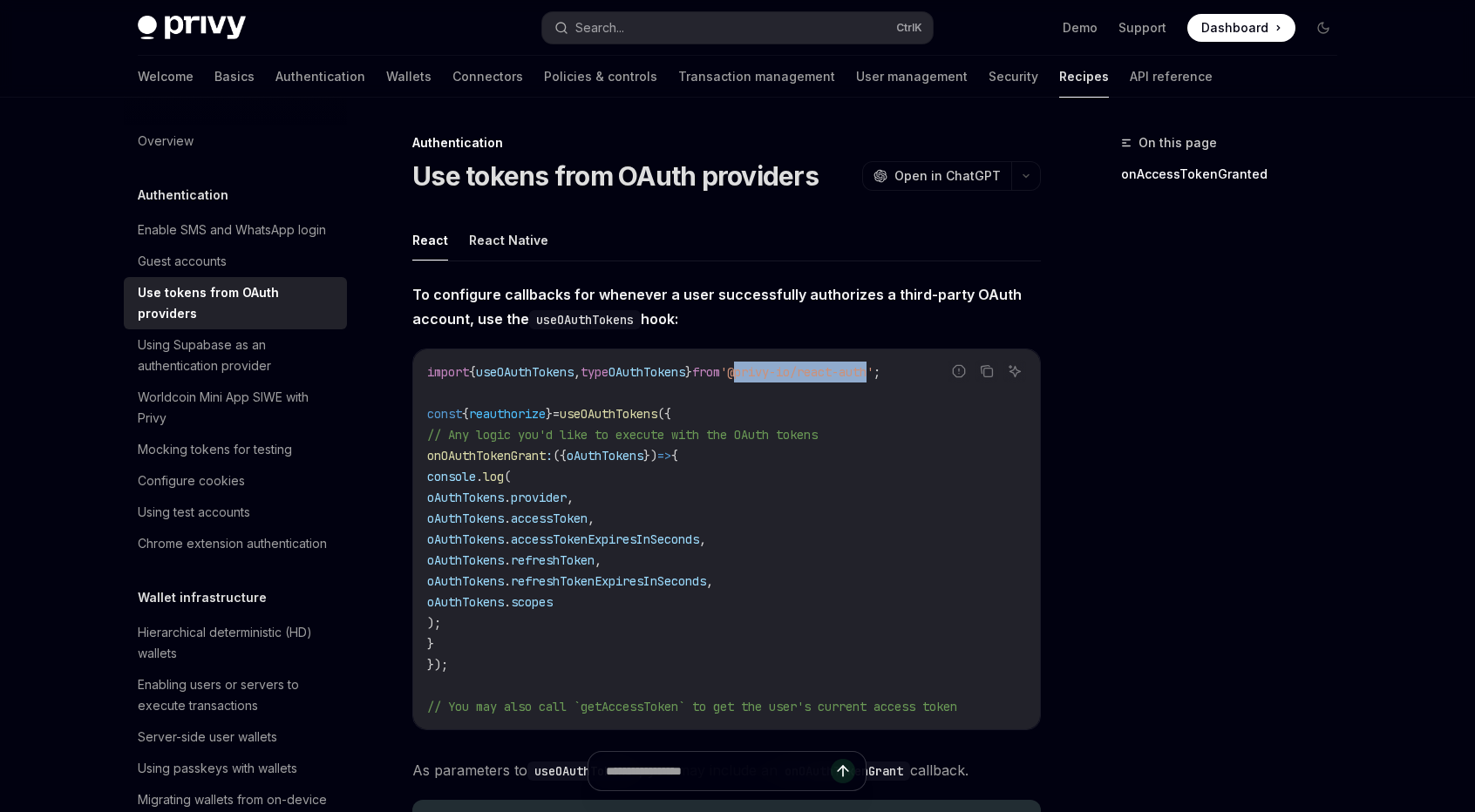
drag, startPoint x: 780, startPoint y: 372, endPoint x: 914, endPoint y: 373, distance: 134.0
click at [874, 373] on span "'@privy-io/react-auth'" at bounding box center [797, 372] width 154 height 16
click at [908, 389] on div "Report incorrect code" at bounding box center [959, 397] width 122 height 17
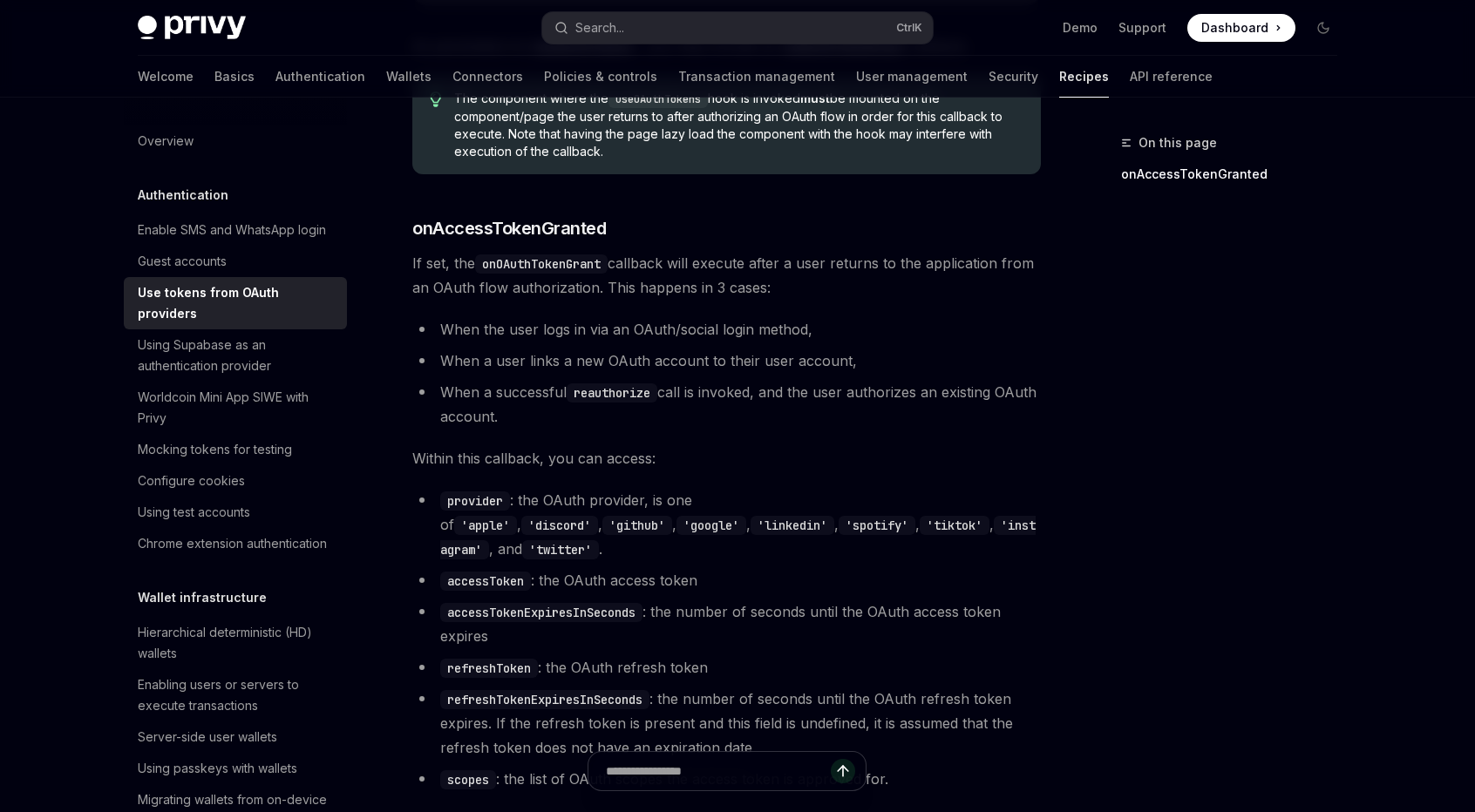
scroll to position [726, 0]
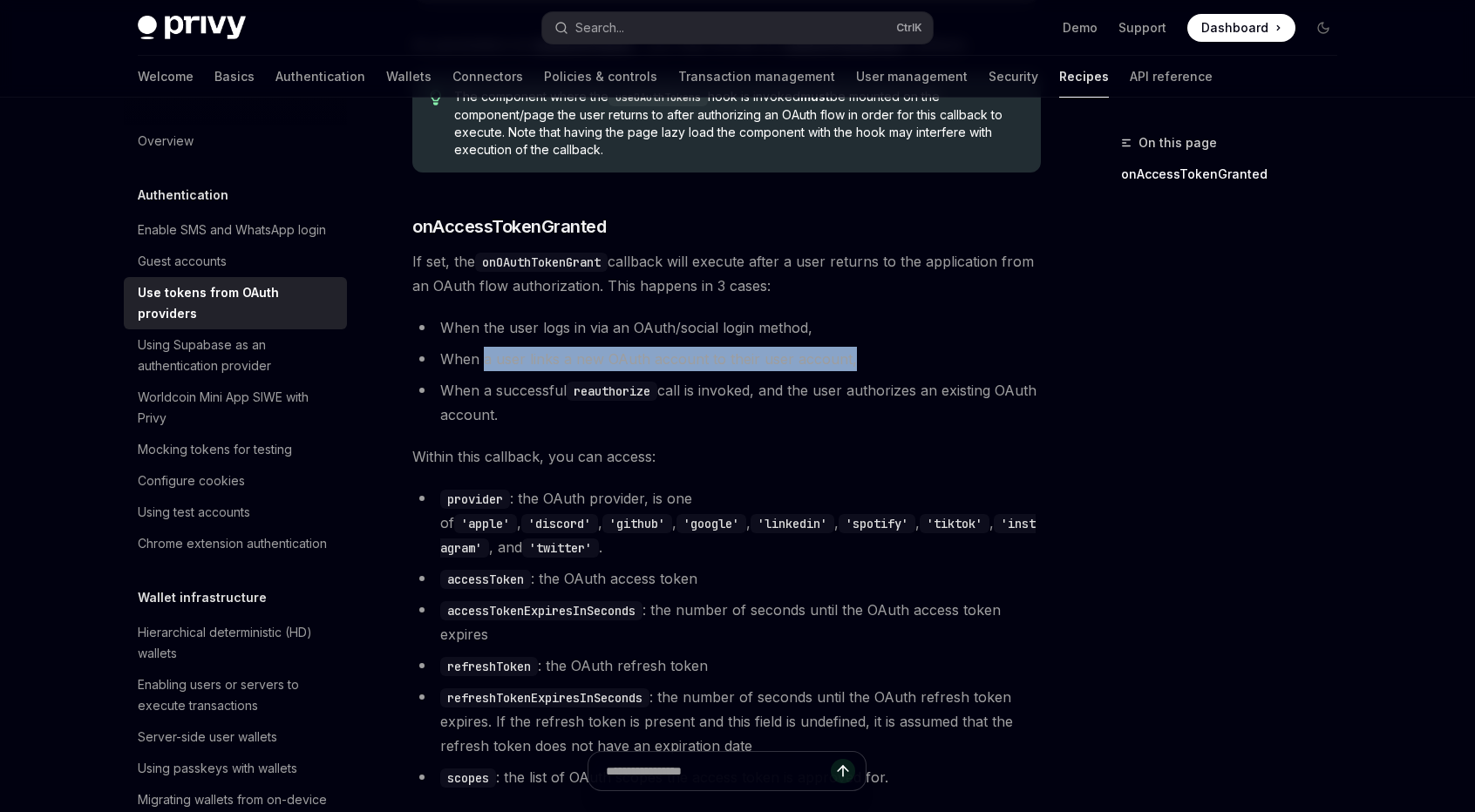
drag, startPoint x: 482, startPoint y: 354, endPoint x: 929, endPoint y: 353, distance: 447.0
click at [929, 353] on li "When a user links a new OAuth account to their user account," at bounding box center [727, 359] width 629 height 25
click at [603, 387] on code "reauthorize" at bounding box center [611, 391] width 90 height 19
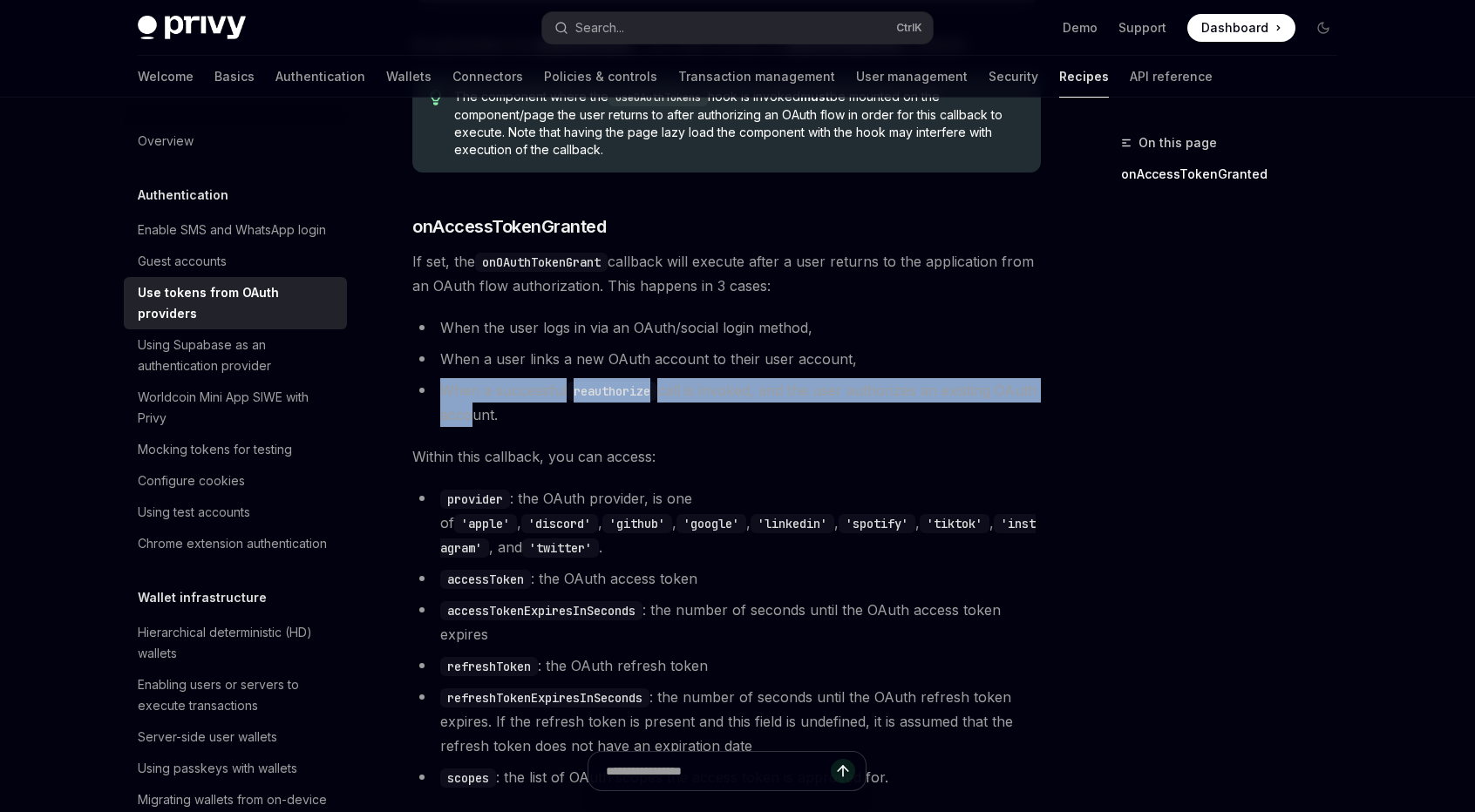
drag, startPoint x: 430, startPoint y: 392, endPoint x: 511, endPoint y: 404, distance: 81.9
click at [511, 404] on li "When a successful reauthorize call is invoked, and the user authorizes an exist…" at bounding box center [727, 402] width 629 height 48
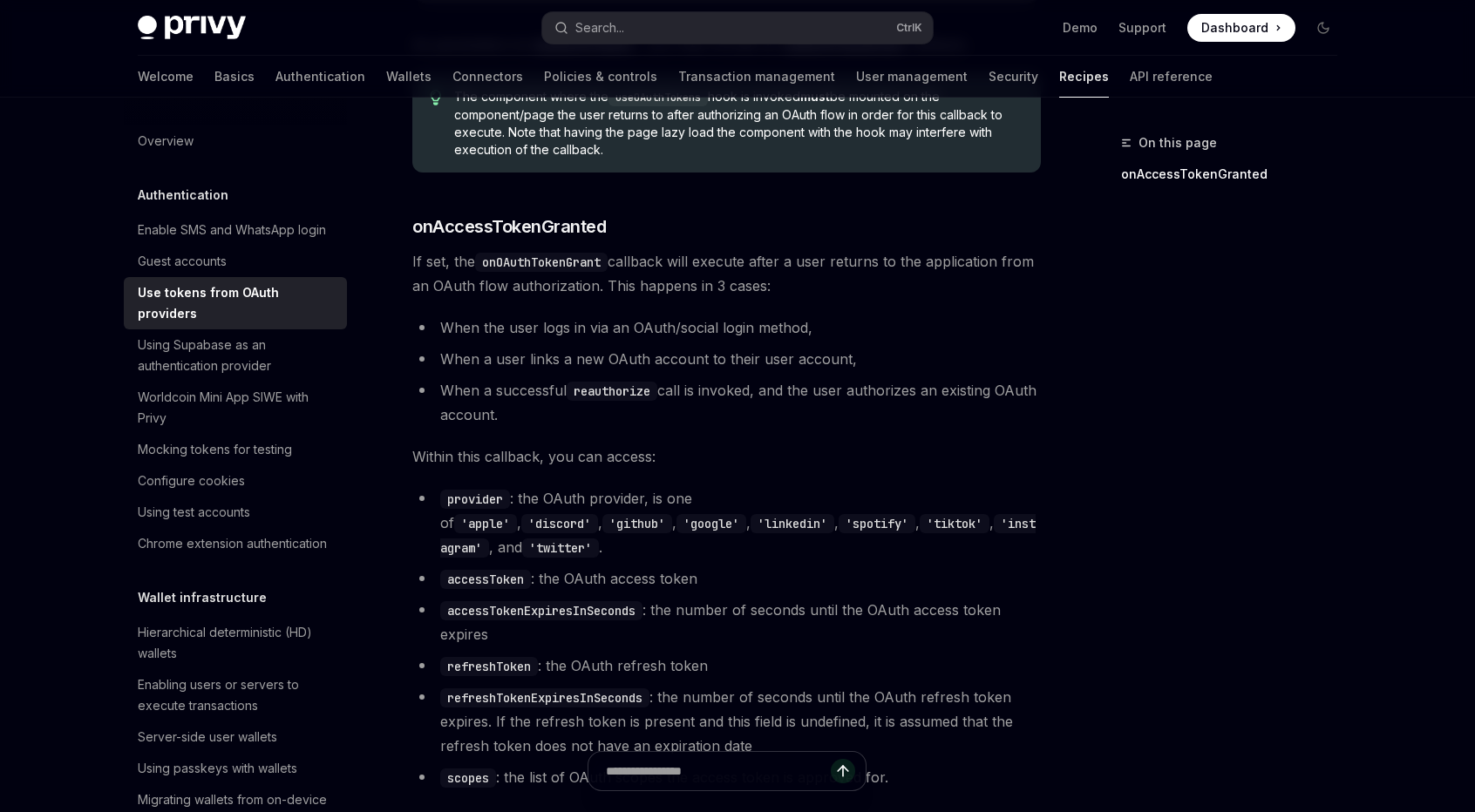
click at [659, 419] on li "When a successful reauthorize call is invoked, and the user authorizes an exist…" at bounding box center [727, 402] width 629 height 48
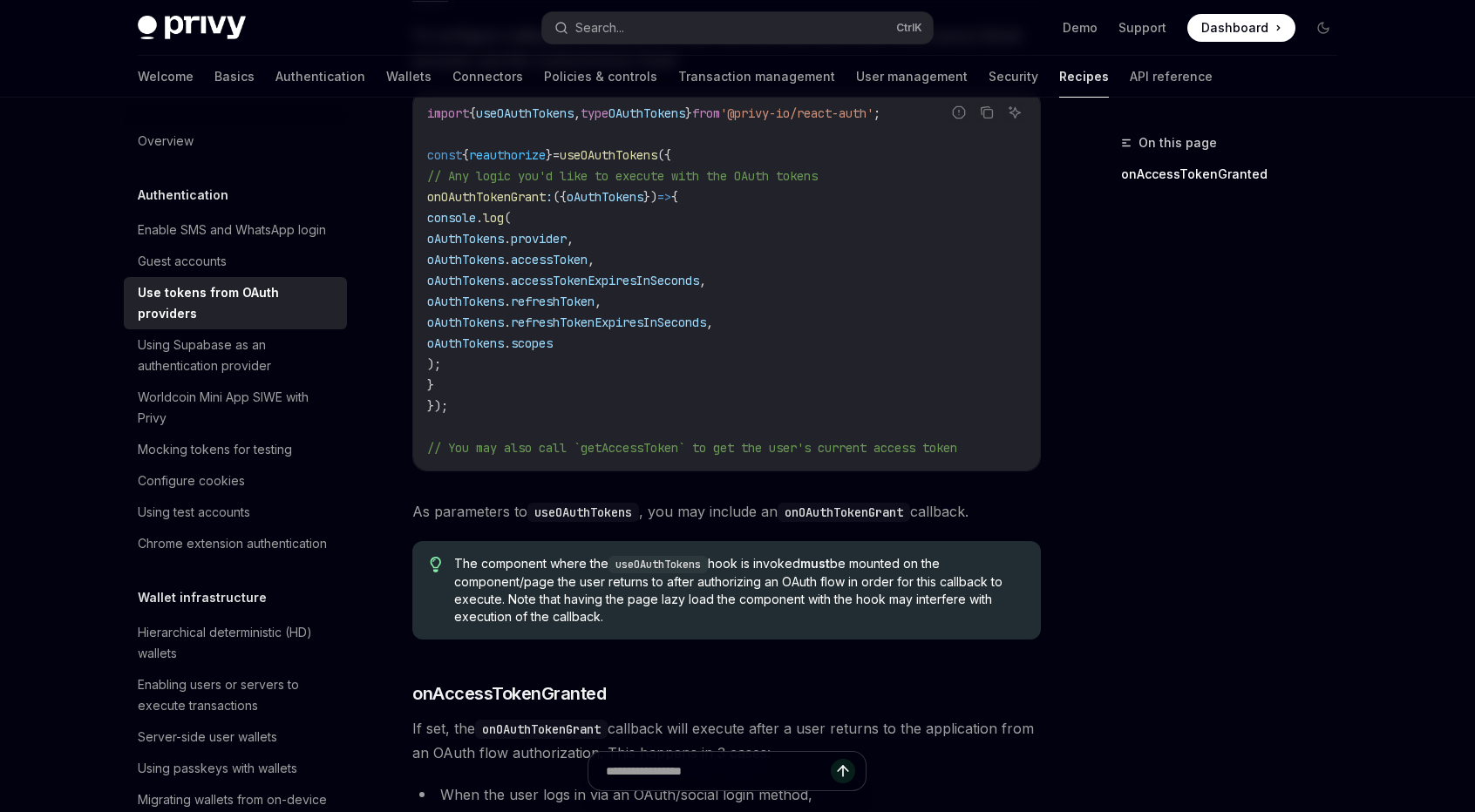
scroll to position [0, 0]
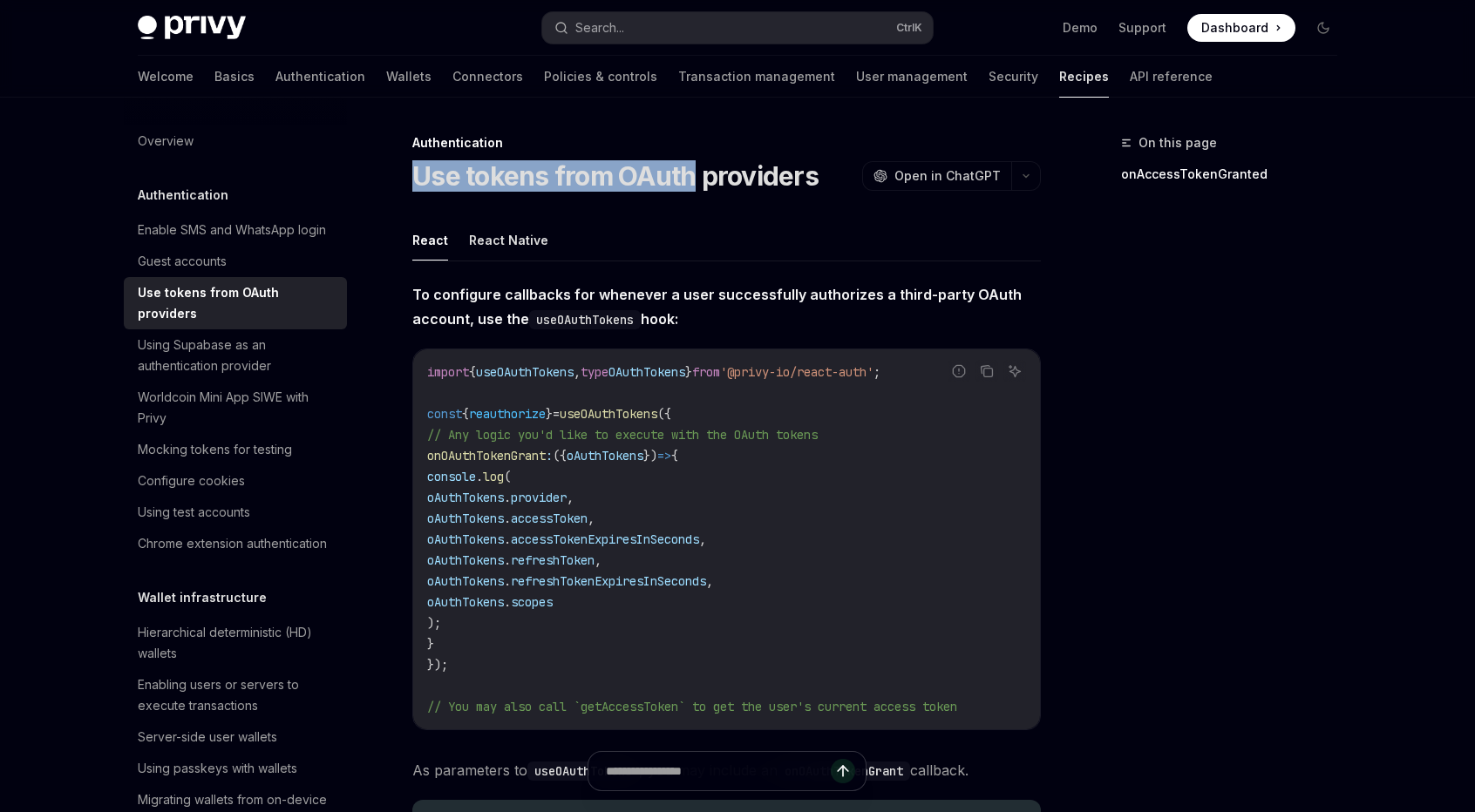
drag, startPoint x: 413, startPoint y: 180, endPoint x: 689, endPoint y: 178, distance: 276.0
click at [689, 178] on h1 "Use tokens from OAuth providers" at bounding box center [615, 176] width 406 height 31
click at [714, 183] on h1 "Use tokens from OAuth providers" at bounding box center [615, 176] width 406 height 31
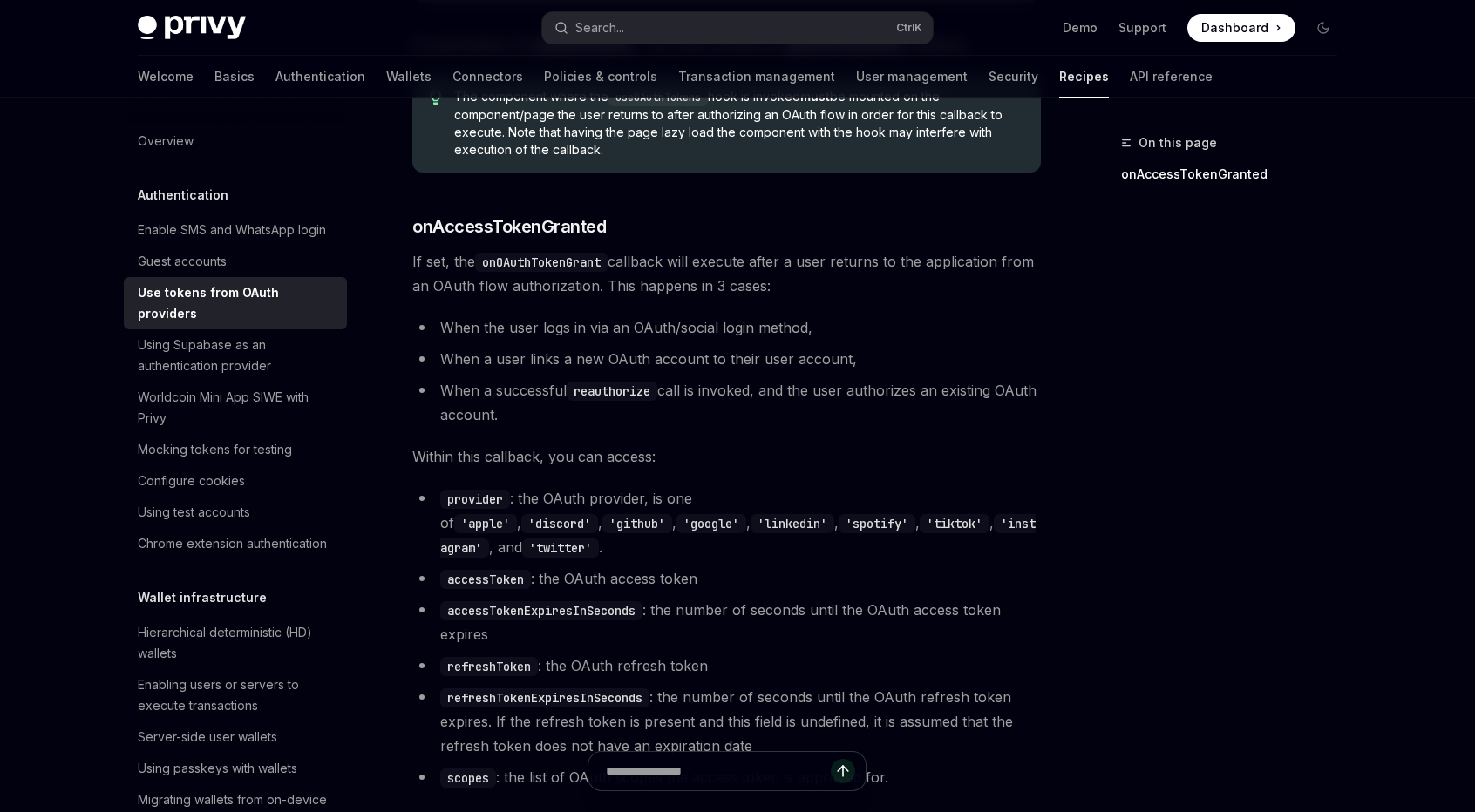
scroll to position [1016, 0]
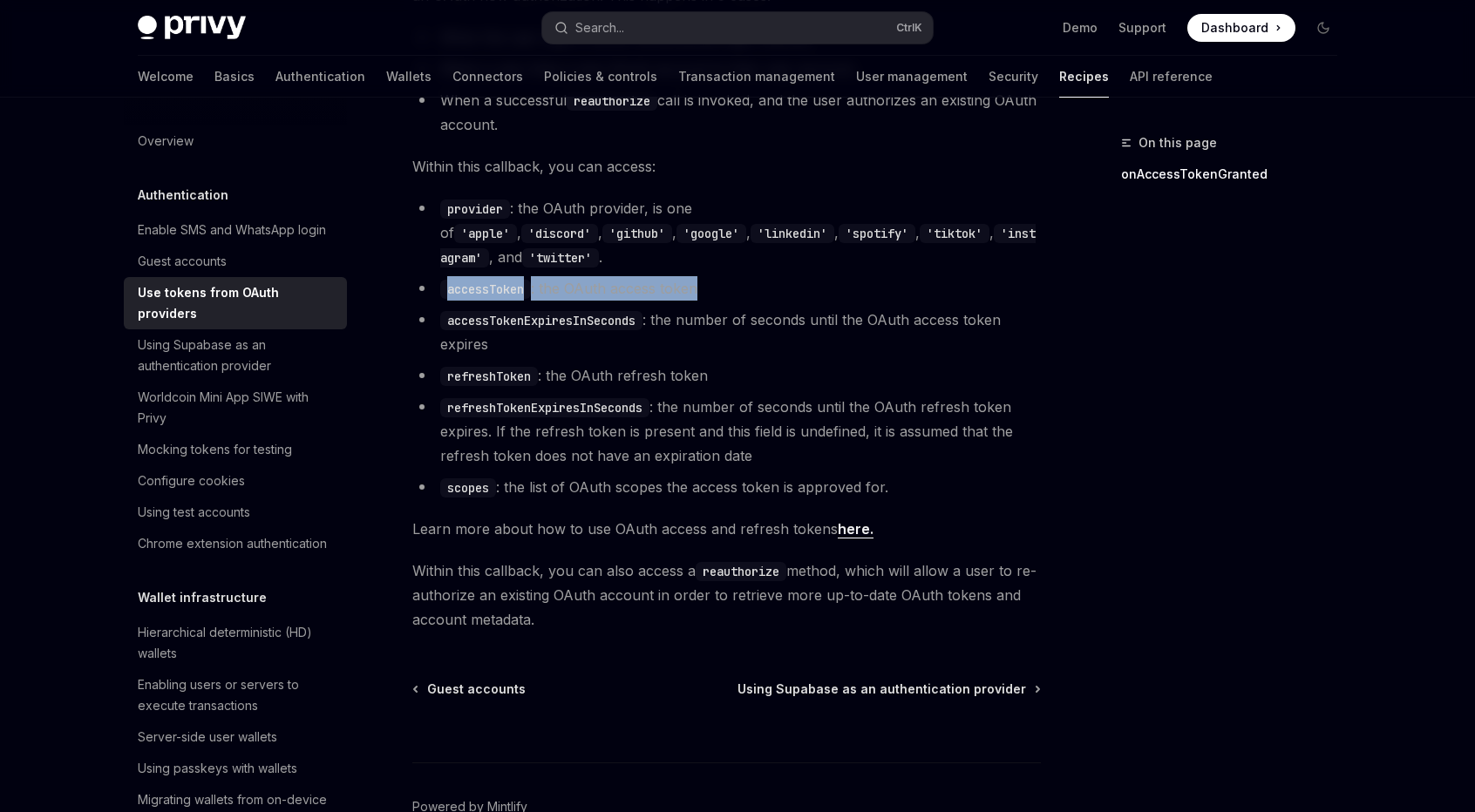
drag, startPoint x: 449, startPoint y: 262, endPoint x: 706, endPoint y: 255, distance: 257.1
click at [706, 276] on li "accessToken : the OAuth access token" at bounding box center [727, 288] width 629 height 25
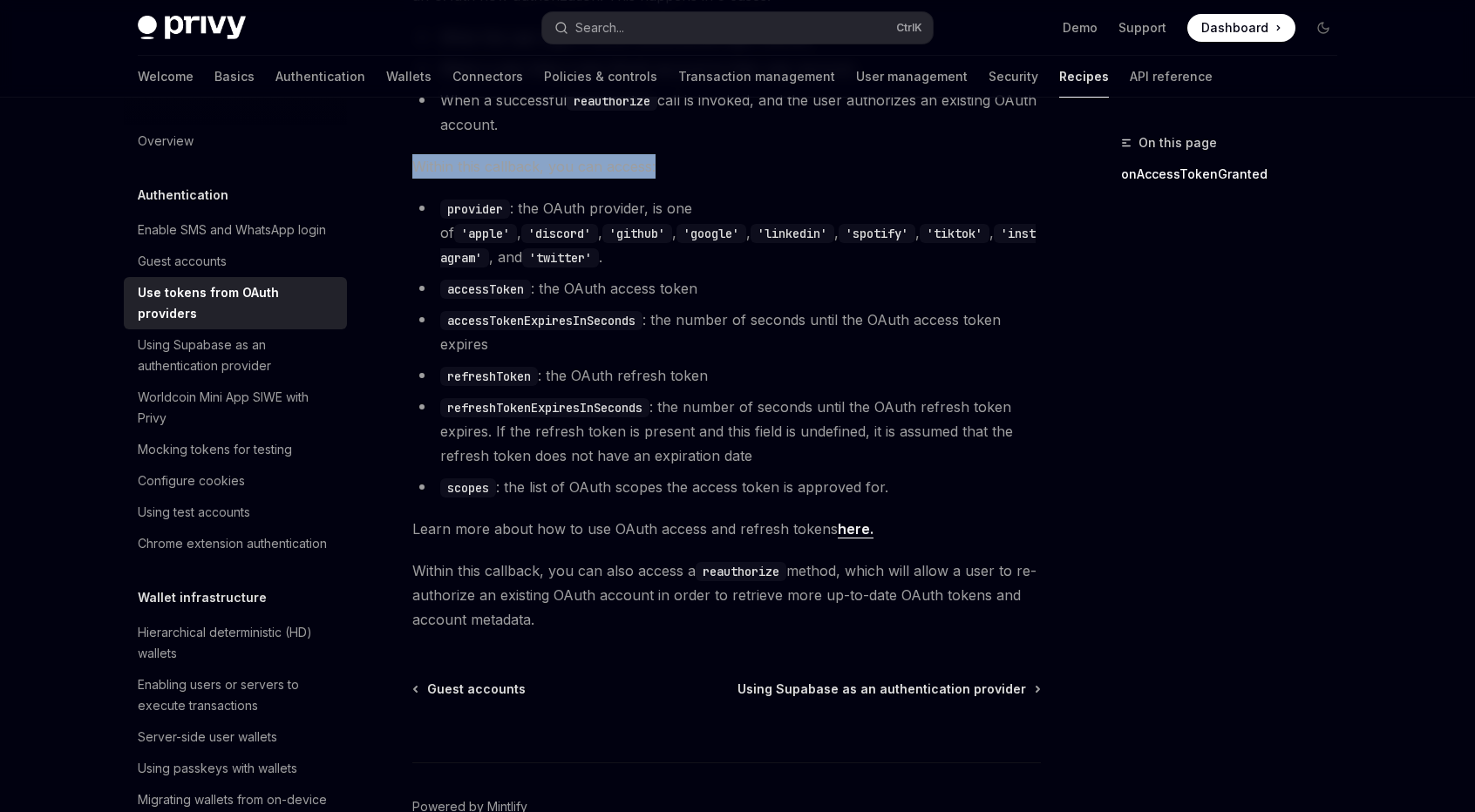
drag, startPoint x: 414, startPoint y: 165, endPoint x: 659, endPoint y: 174, distance: 245.2
click at [659, 172] on span "Within this callback, you can access:" at bounding box center [727, 166] width 629 height 25
click at [659, 174] on span "Within this callback, you can access:" at bounding box center [727, 166] width 629 height 25
drag, startPoint x: 454, startPoint y: 259, endPoint x: 521, endPoint y: 262, distance: 67.1
click at [521, 279] on code "accessToken" at bounding box center [485, 289] width 90 height 19
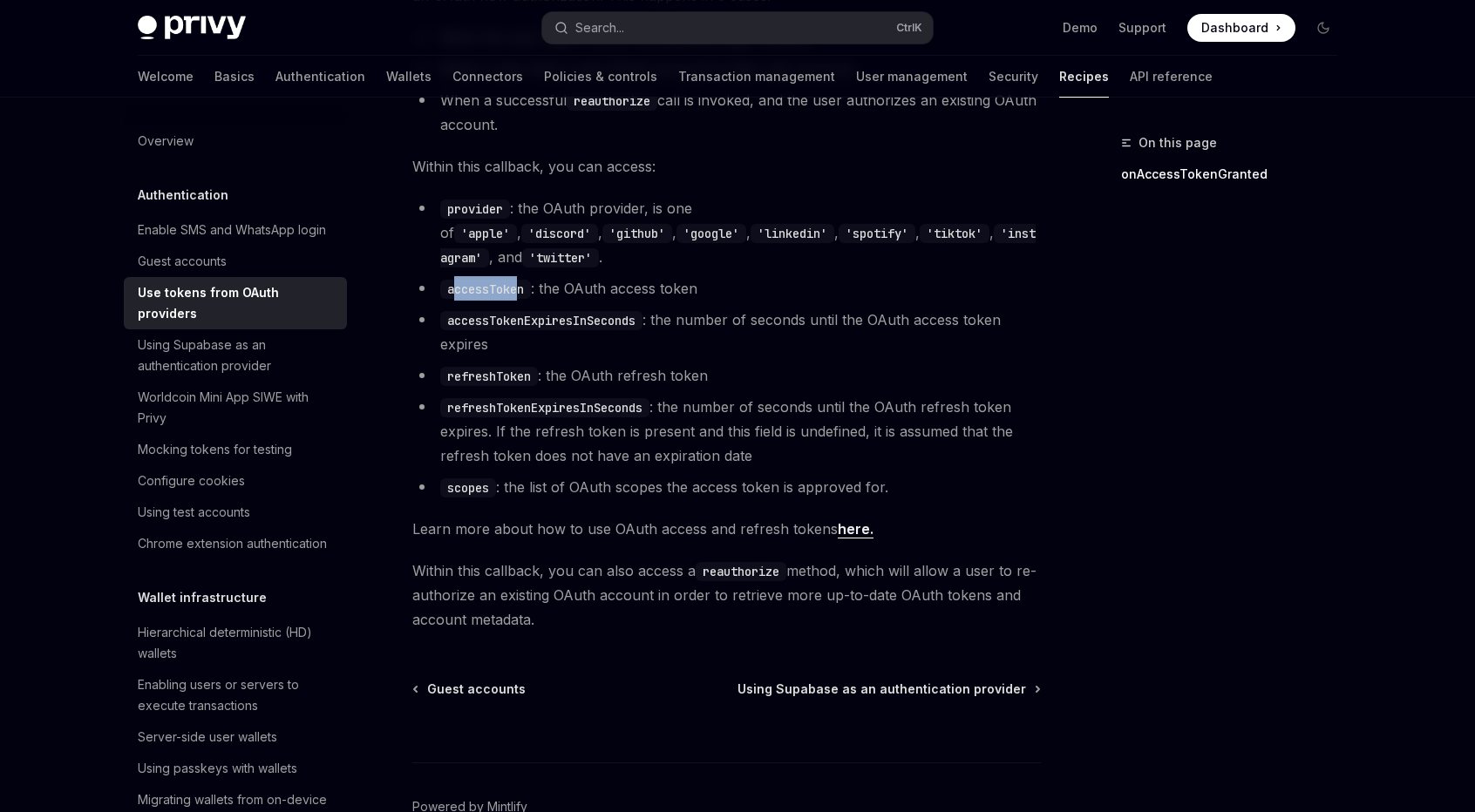
click at [521, 279] on code "accessToken" at bounding box center [485, 289] width 90 height 19
drag, startPoint x: 435, startPoint y: 341, endPoint x: 708, endPoint y: 349, distance: 273.1
click at [708, 364] on li "refreshToken : the OAuth refresh token" at bounding box center [727, 375] width 629 height 25
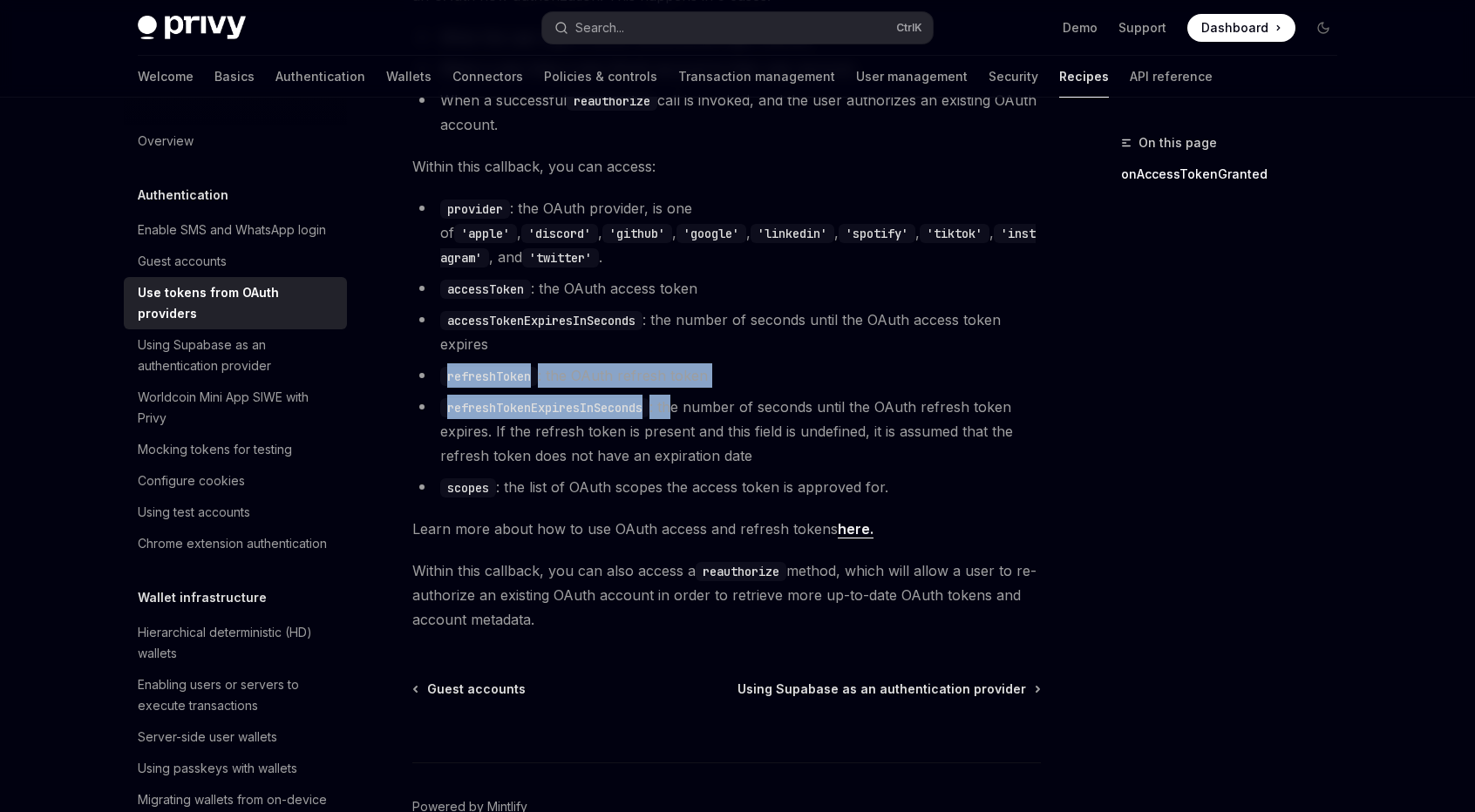
drag, startPoint x: 447, startPoint y: 352, endPoint x: 708, endPoint y: 362, distance: 261.2
click at [690, 365] on ul "provider : the OAuth provider, is one of 'apple' , 'discord' , 'github' , 'goog…" at bounding box center [727, 348] width 629 height 303
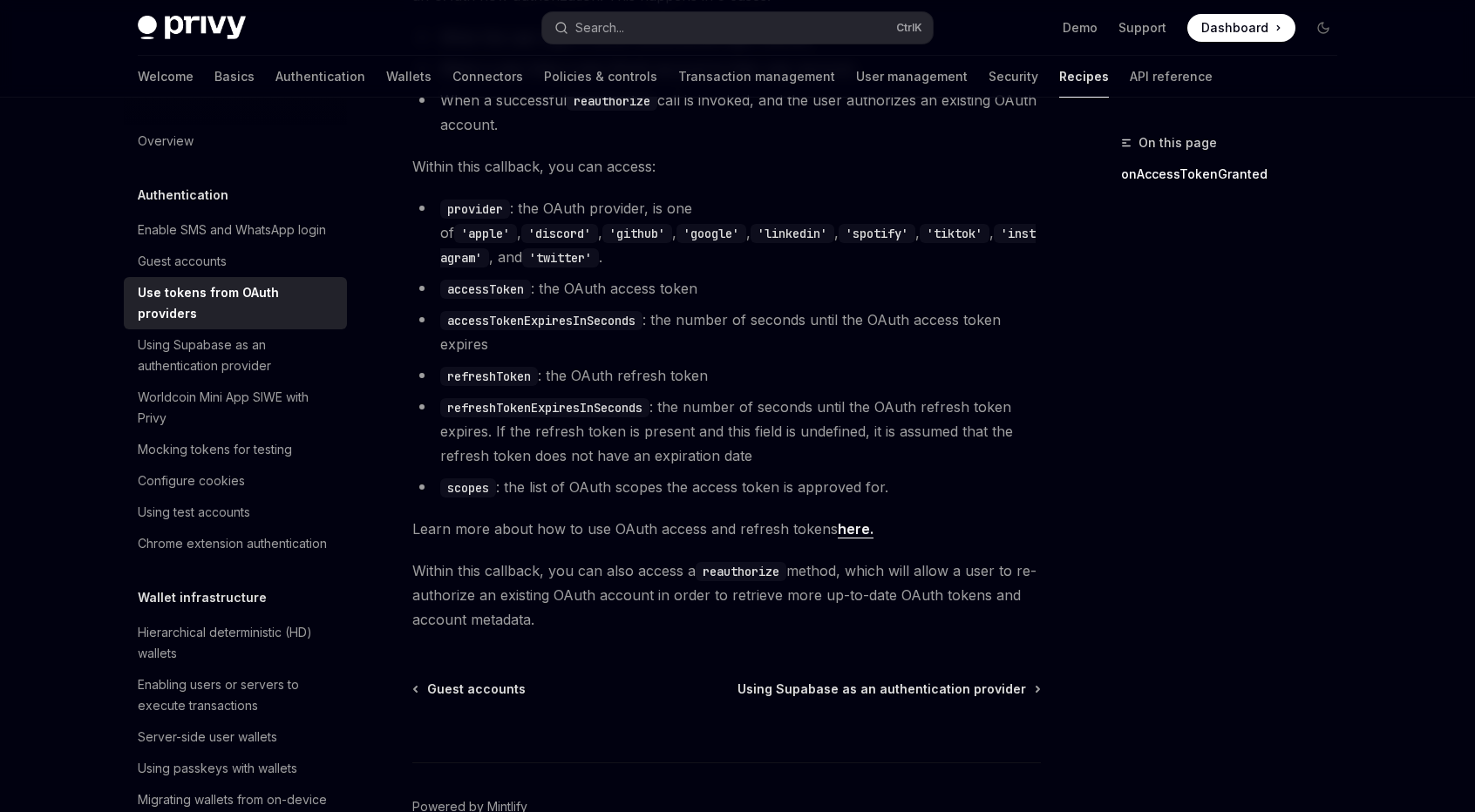
click at [709, 362] on ul "provider : the OAuth provider, is one of 'apple' , 'discord' , 'github' , 'goog…" at bounding box center [727, 348] width 629 height 303
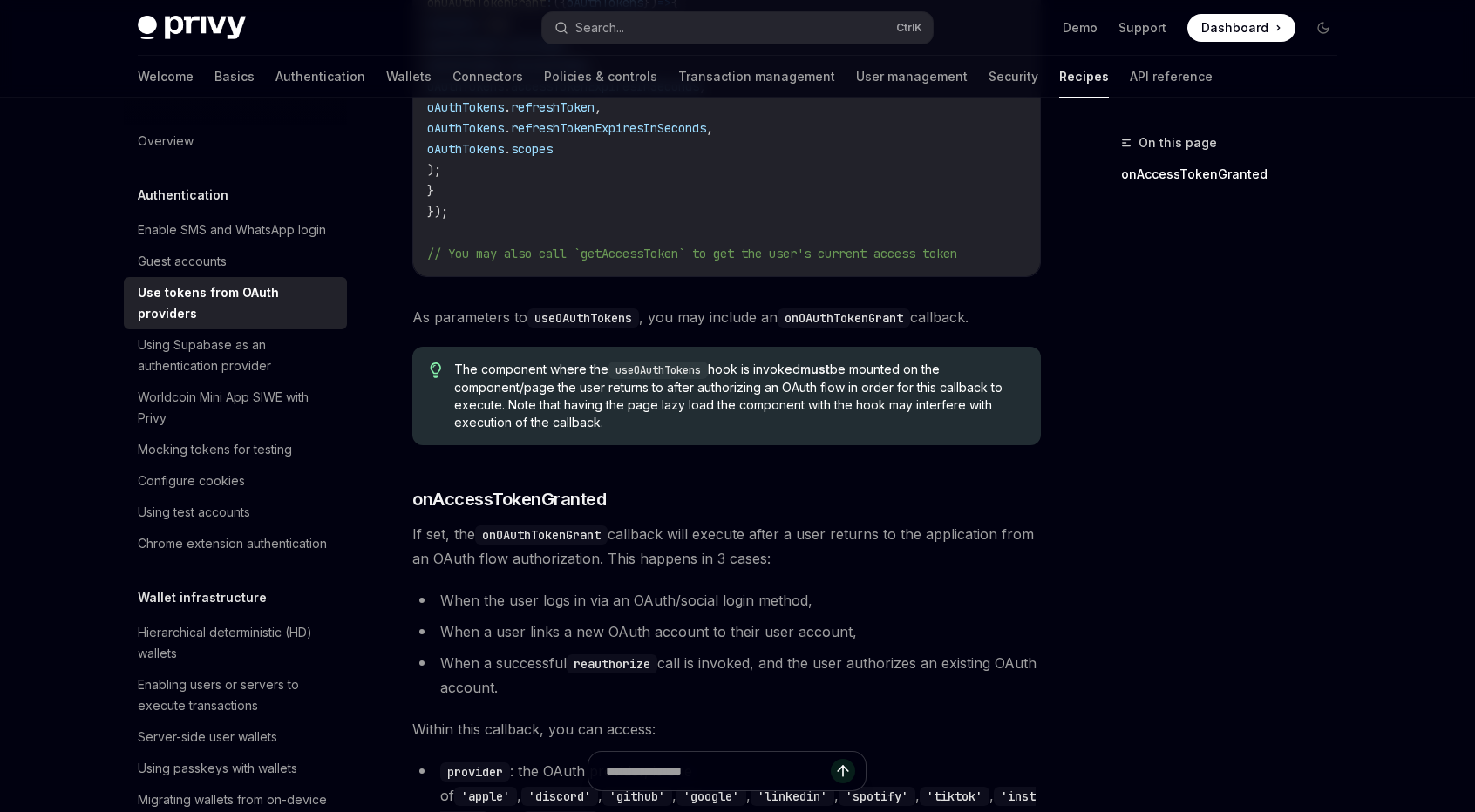
scroll to position [0, 0]
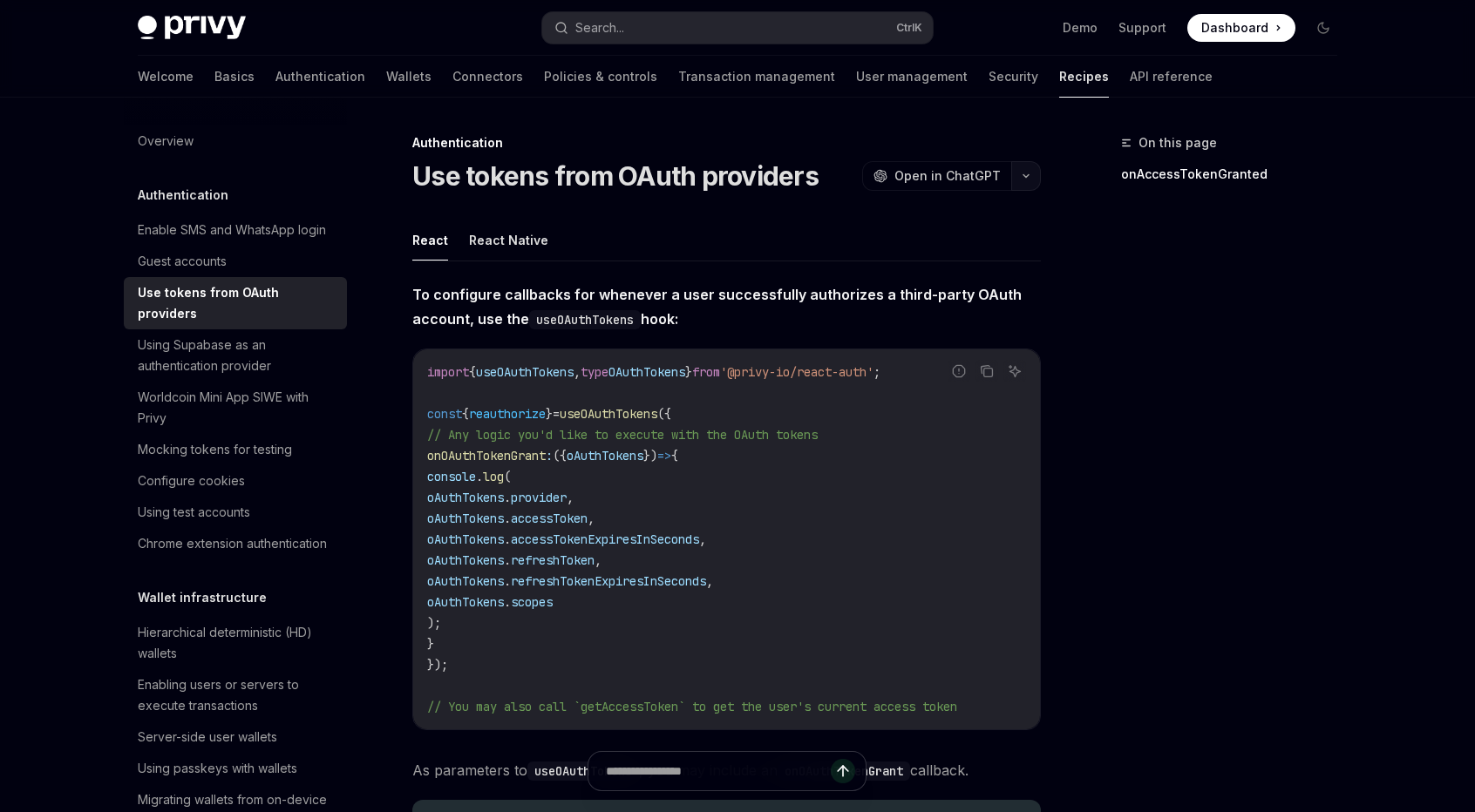
click at [1027, 187] on button "button" at bounding box center [1025, 175] width 29 height 29
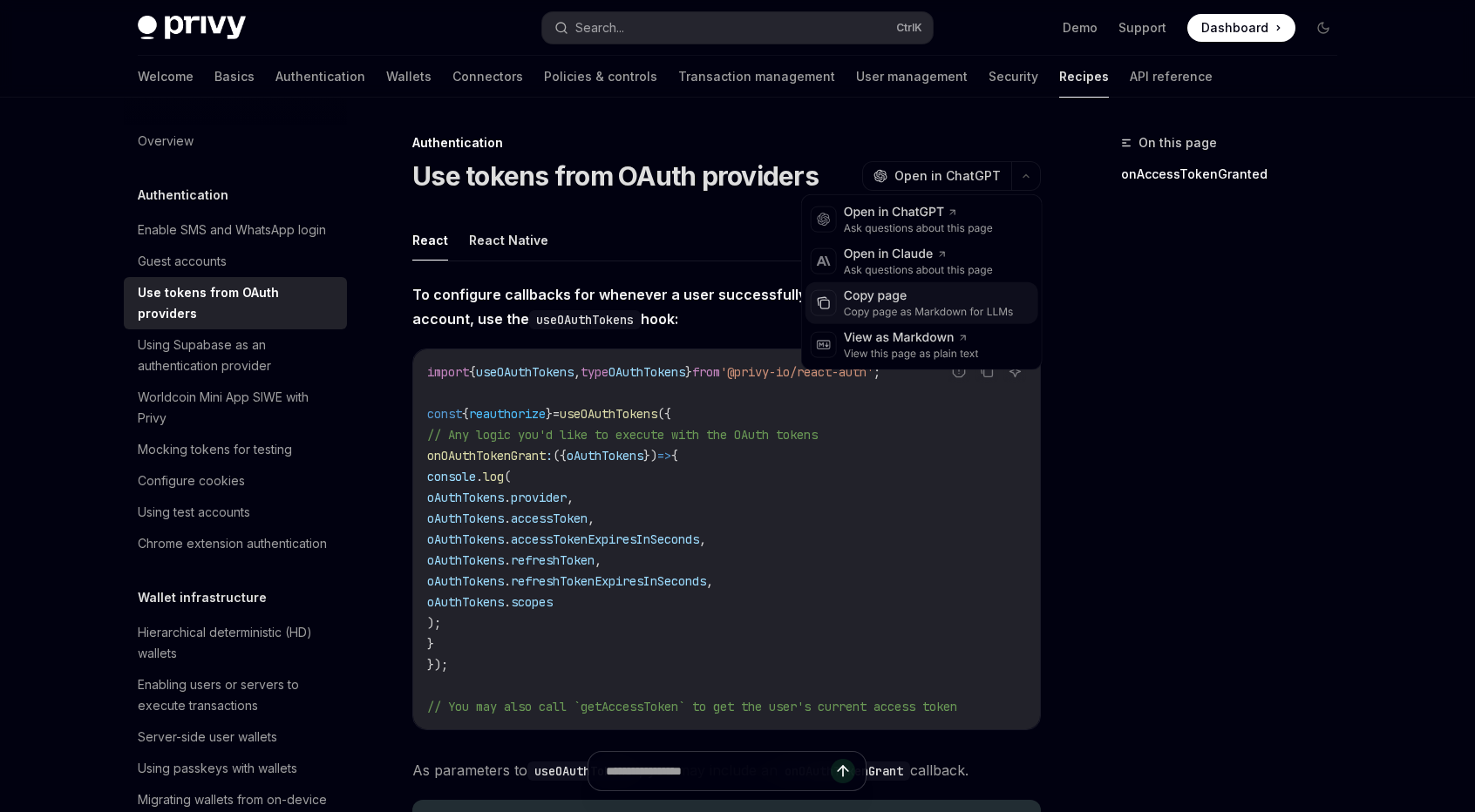
click at [909, 301] on div "Copy page" at bounding box center [929, 296] width 170 height 17
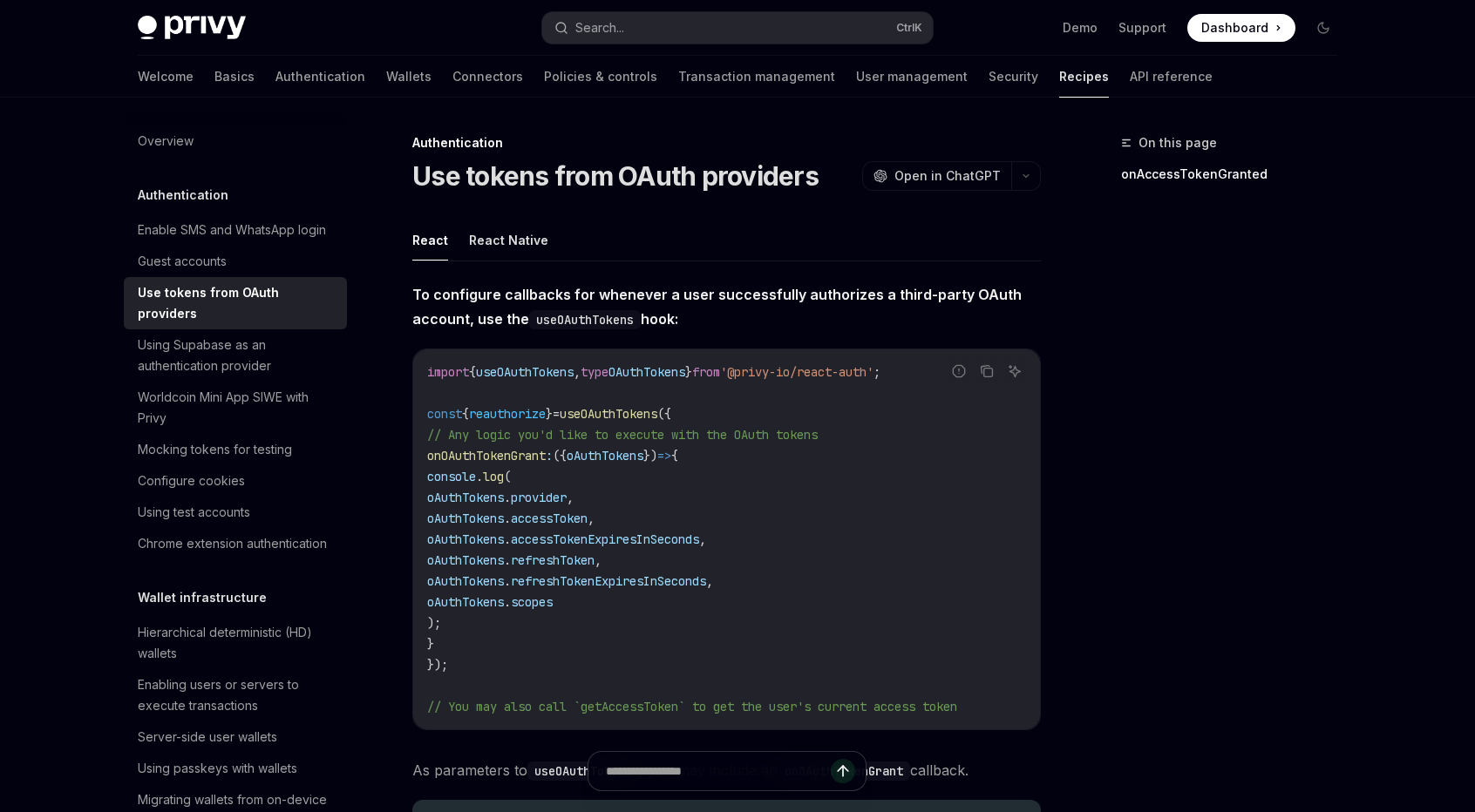
click at [1154, 306] on div "On this page onAccessTokenGranted" at bounding box center [1218, 472] width 265 height 680
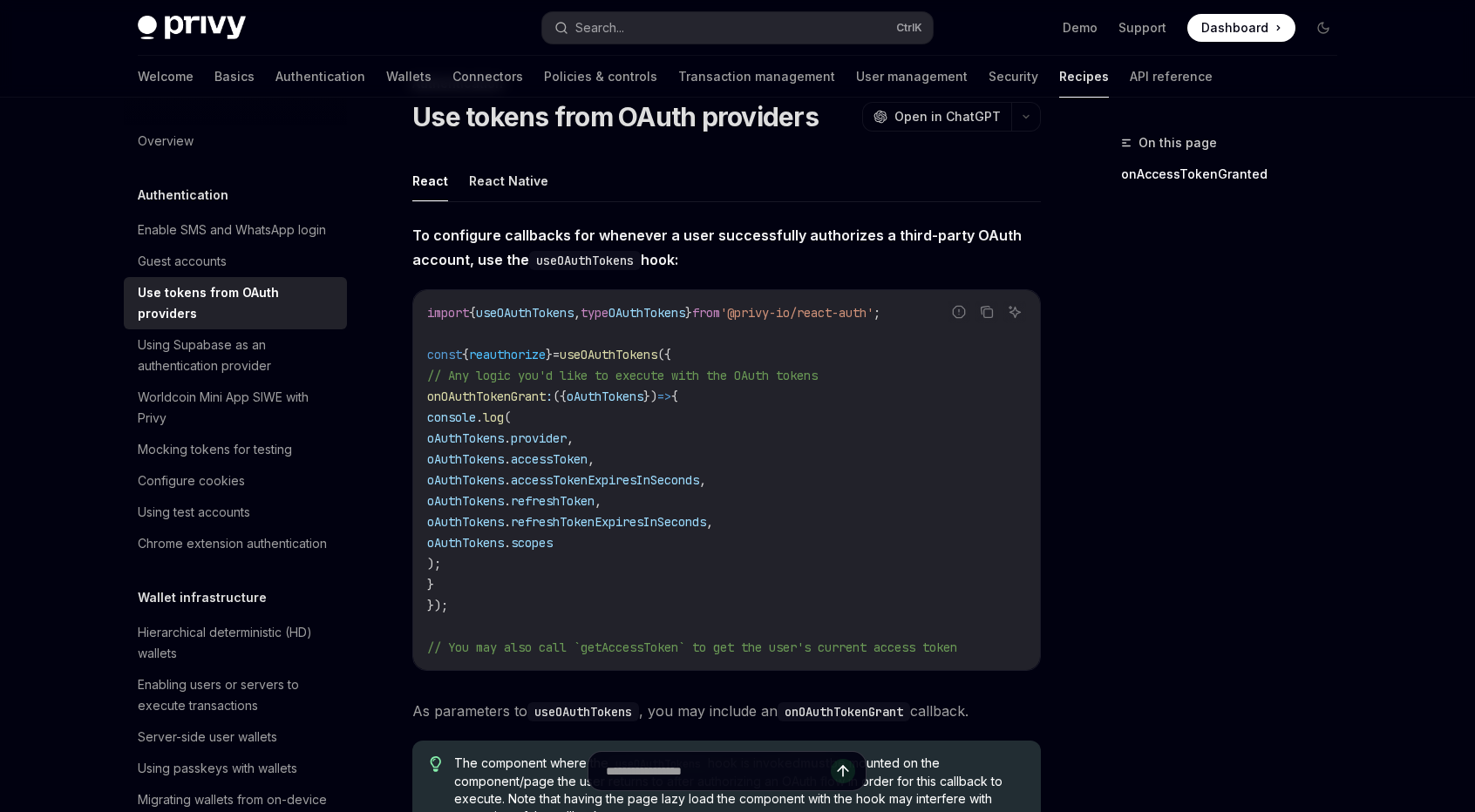
scroll to position [144, 0]
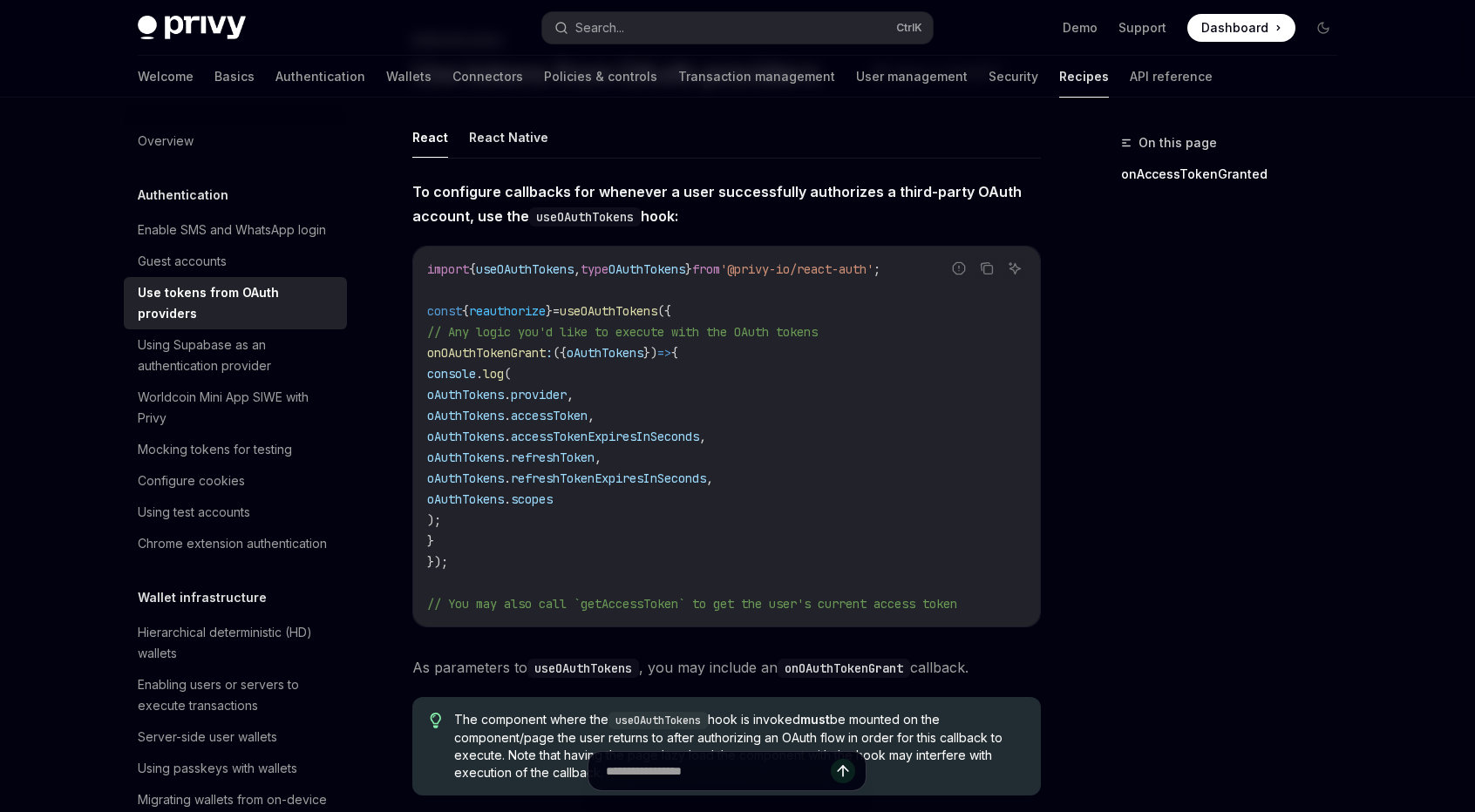
scroll to position [0, 0]
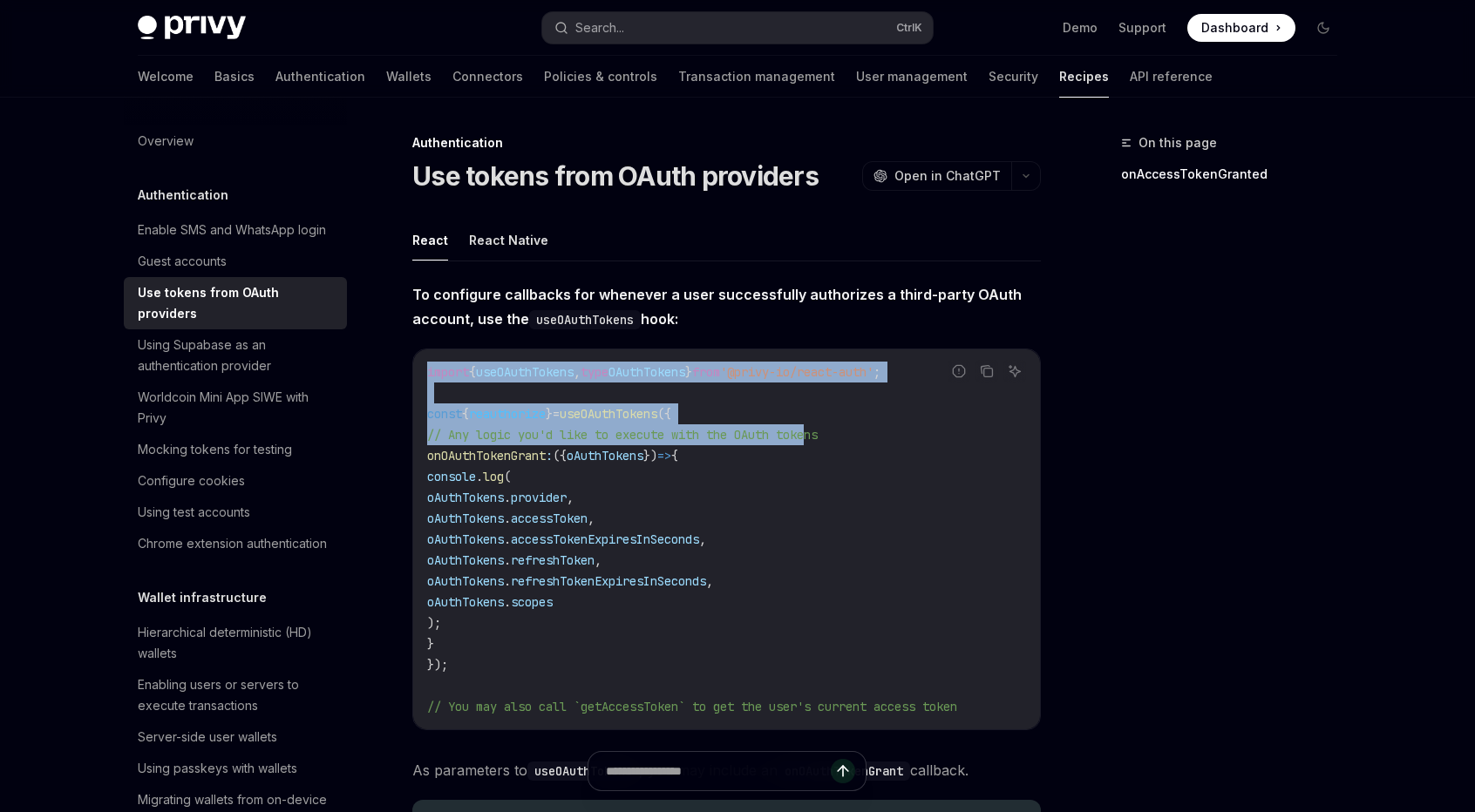
drag, startPoint x: 426, startPoint y: 373, endPoint x: 814, endPoint y: 449, distance: 395.4
click at [817, 448] on code "import { useOAuthTokens , type OAuthTokens } from '@privy-io/react-auth' ; cons…" at bounding box center [726, 539] width 599 height 355
click at [814, 449] on code "import { useOAuthTokens , type OAuthTokens } from '@privy-io/react-auth' ; cons…" at bounding box center [726, 539] width 599 height 355
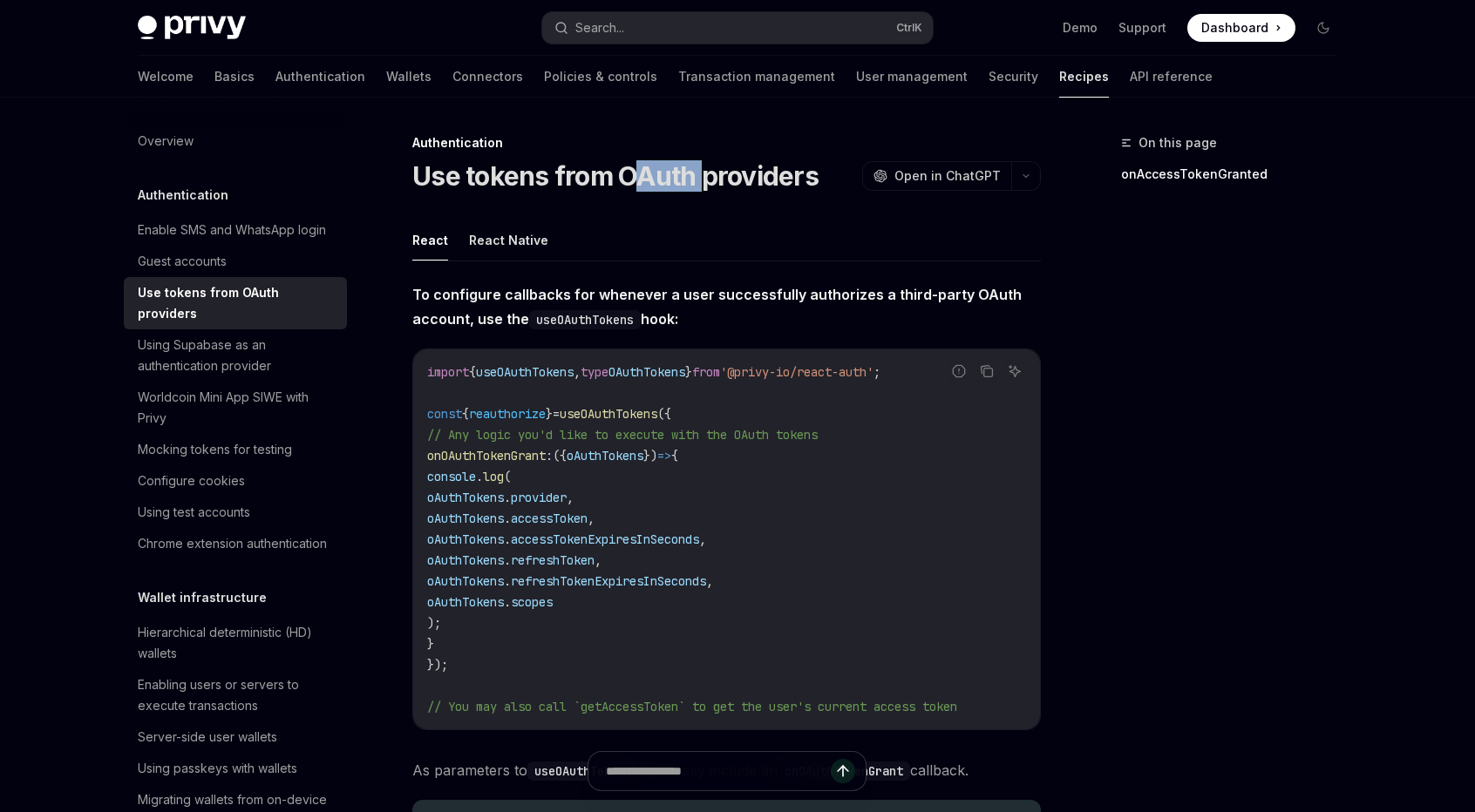
drag, startPoint x: 645, startPoint y: 177, endPoint x: 706, endPoint y: 175, distance: 61.0
click at [706, 175] on h1 "Use tokens from OAuth providers" at bounding box center [615, 176] width 406 height 31
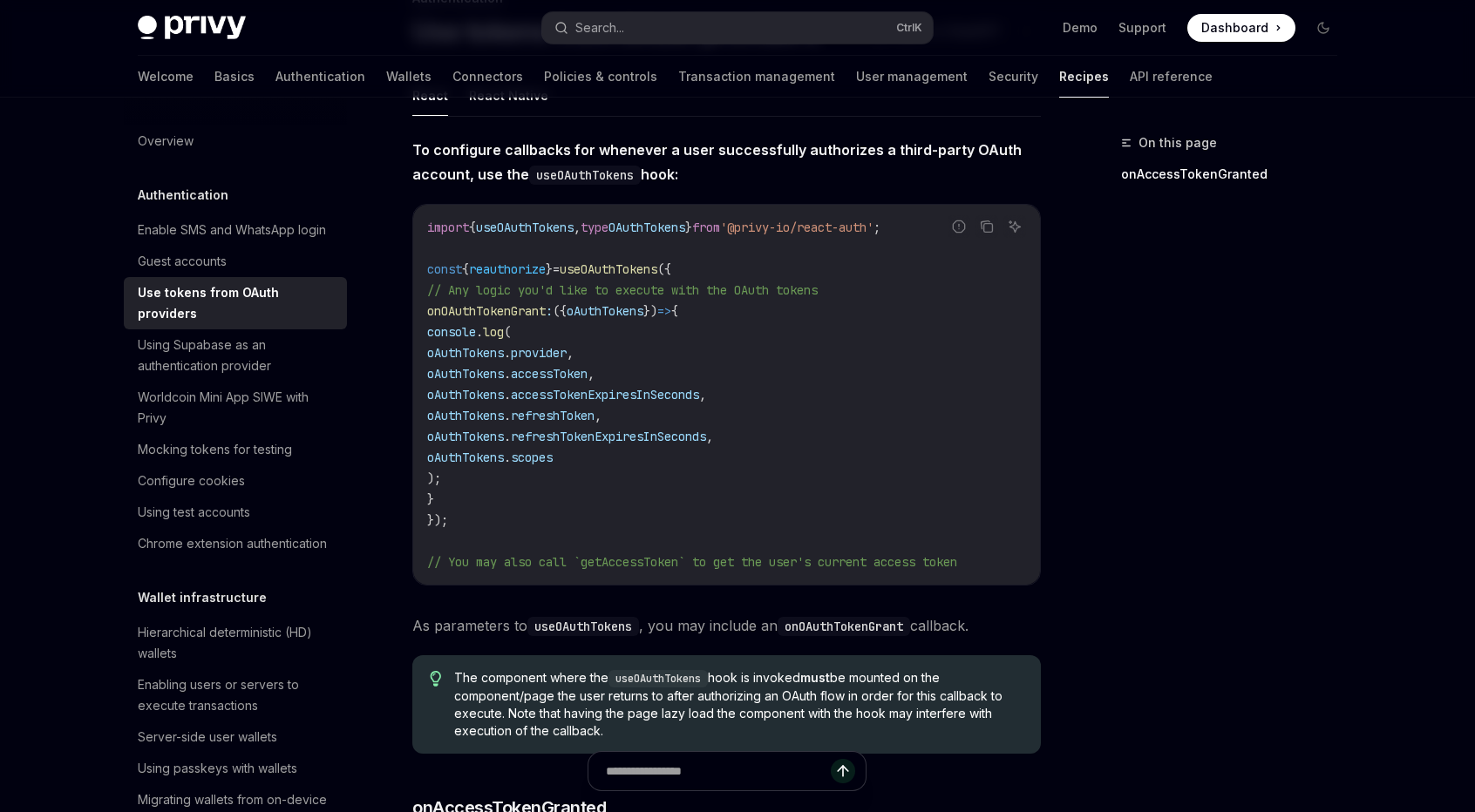
click at [507, 426] on code "import { useOAuthTokens , type OAuthTokens } from '@privy-io/react-auth' ; cons…" at bounding box center [726, 394] width 599 height 355
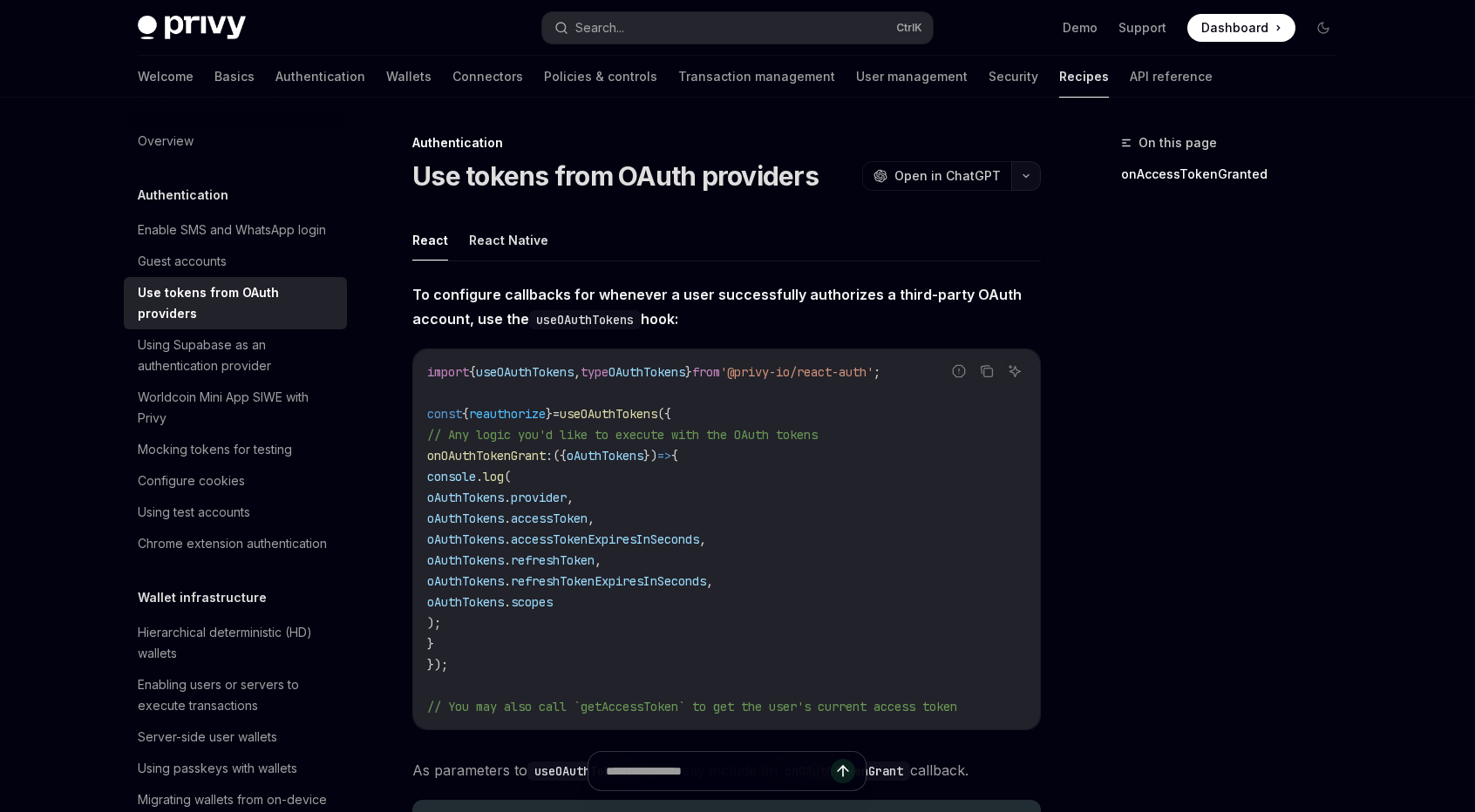
click at [1022, 176] on icon "button" at bounding box center [1025, 176] width 21 height 7
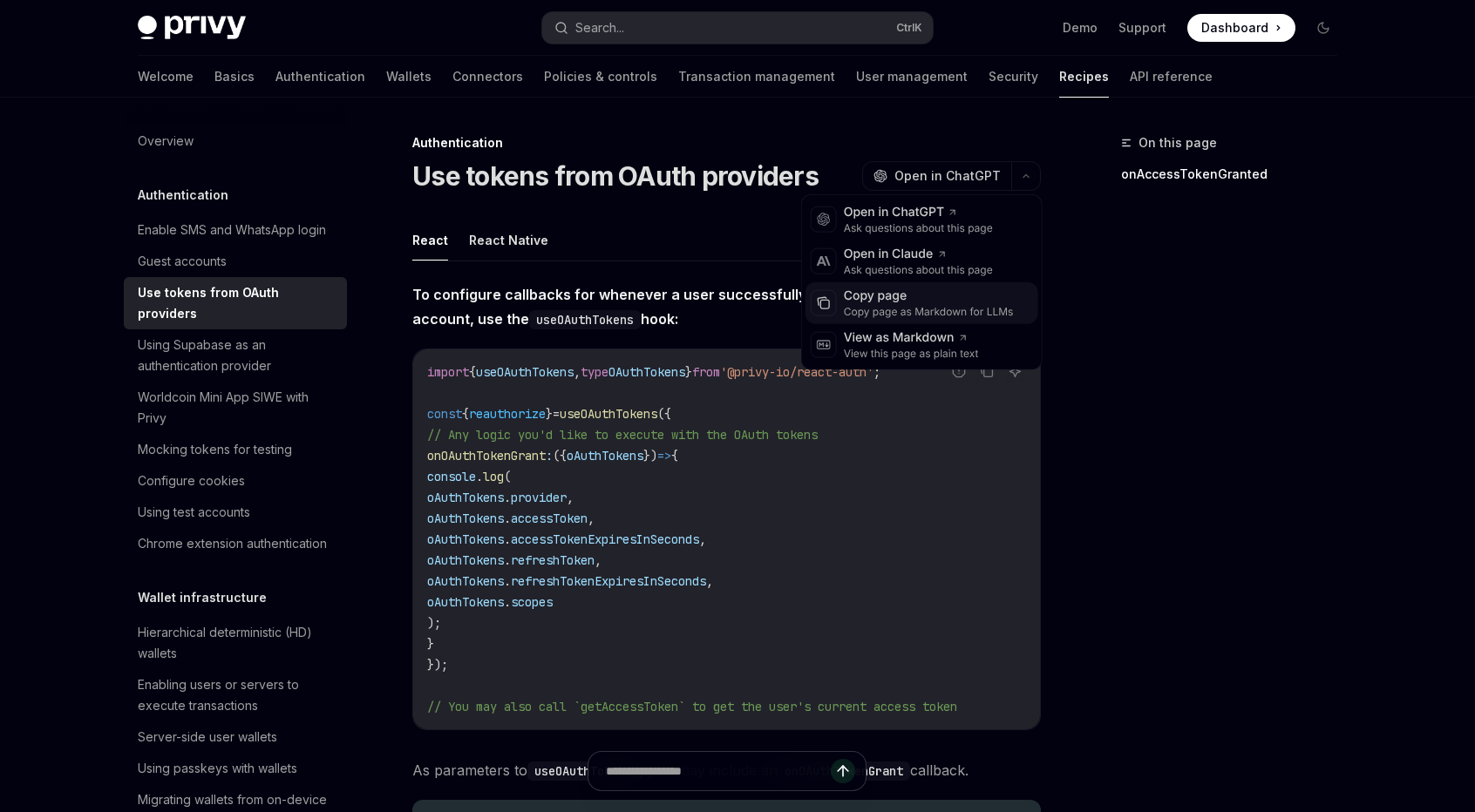
click at [912, 295] on div "Copy page" at bounding box center [929, 296] width 170 height 17
click at [1093, 426] on div "On this page onAccessTokenGranted" at bounding box center [1218, 472] width 265 height 680
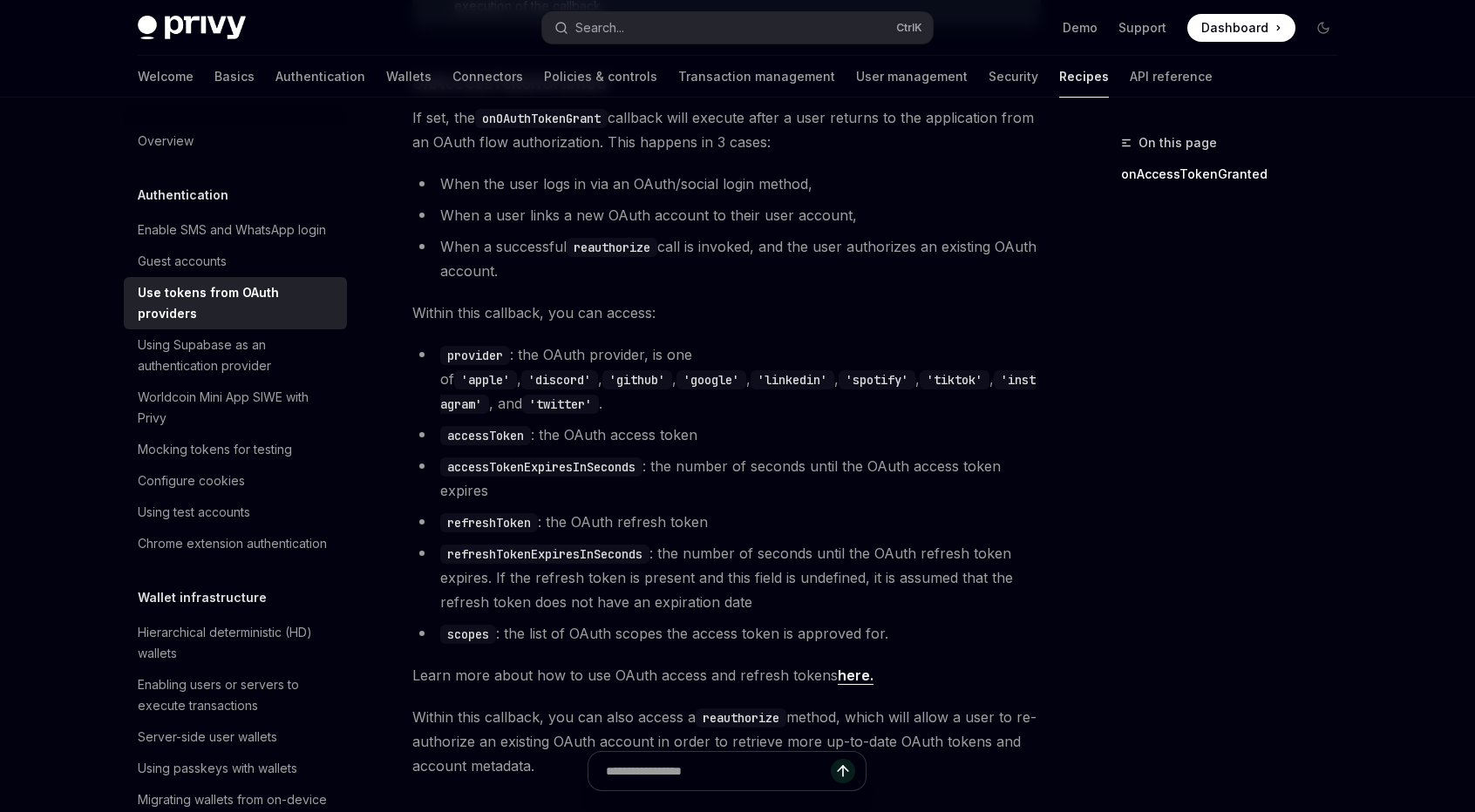
scroll to position [871, 0]
click at [1233, 445] on div "On this page onAccessTokenGranted" at bounding box center [1218, 472] width 265 height 680
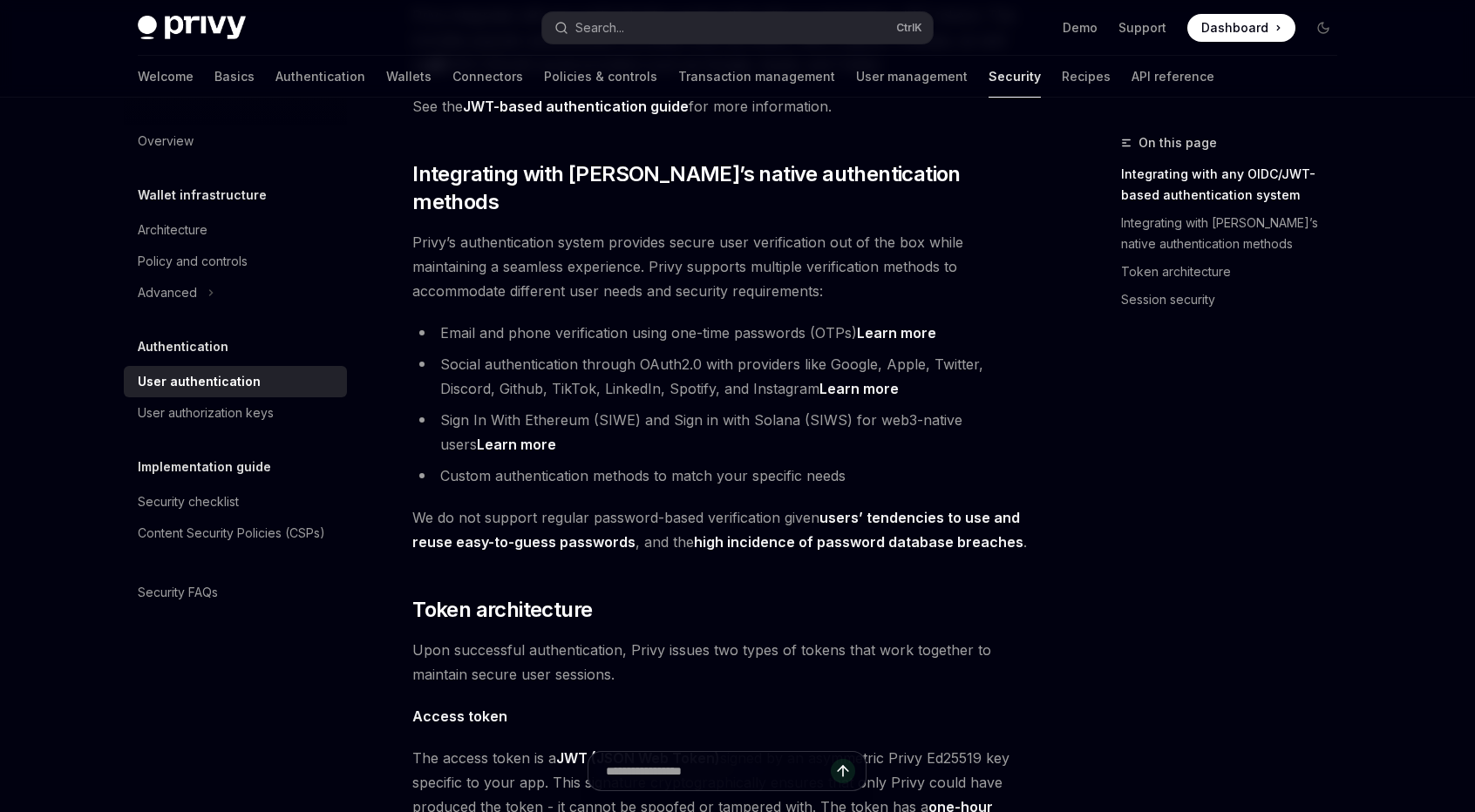
scroll to position [403, 0]
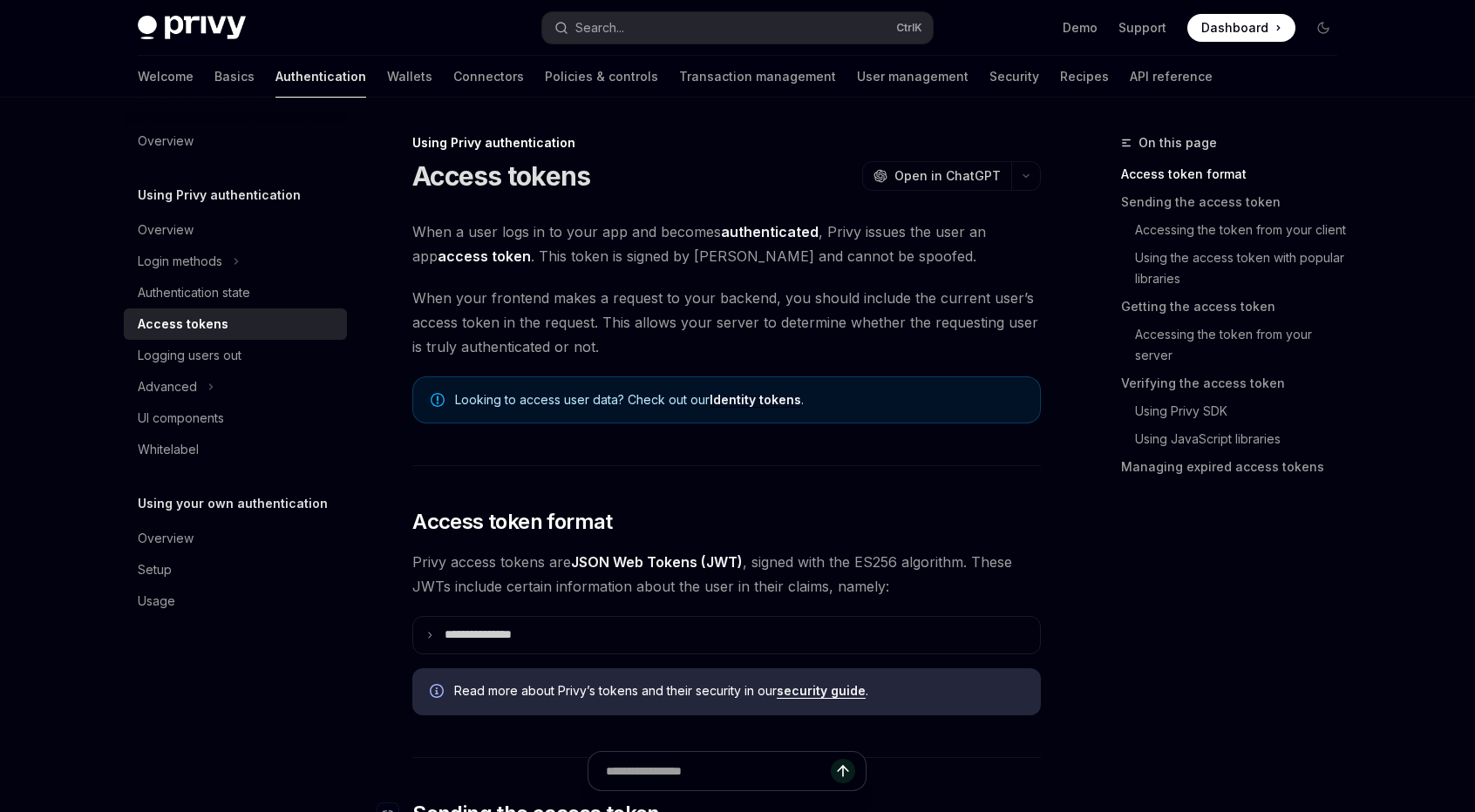
scroll to position [290, 0]
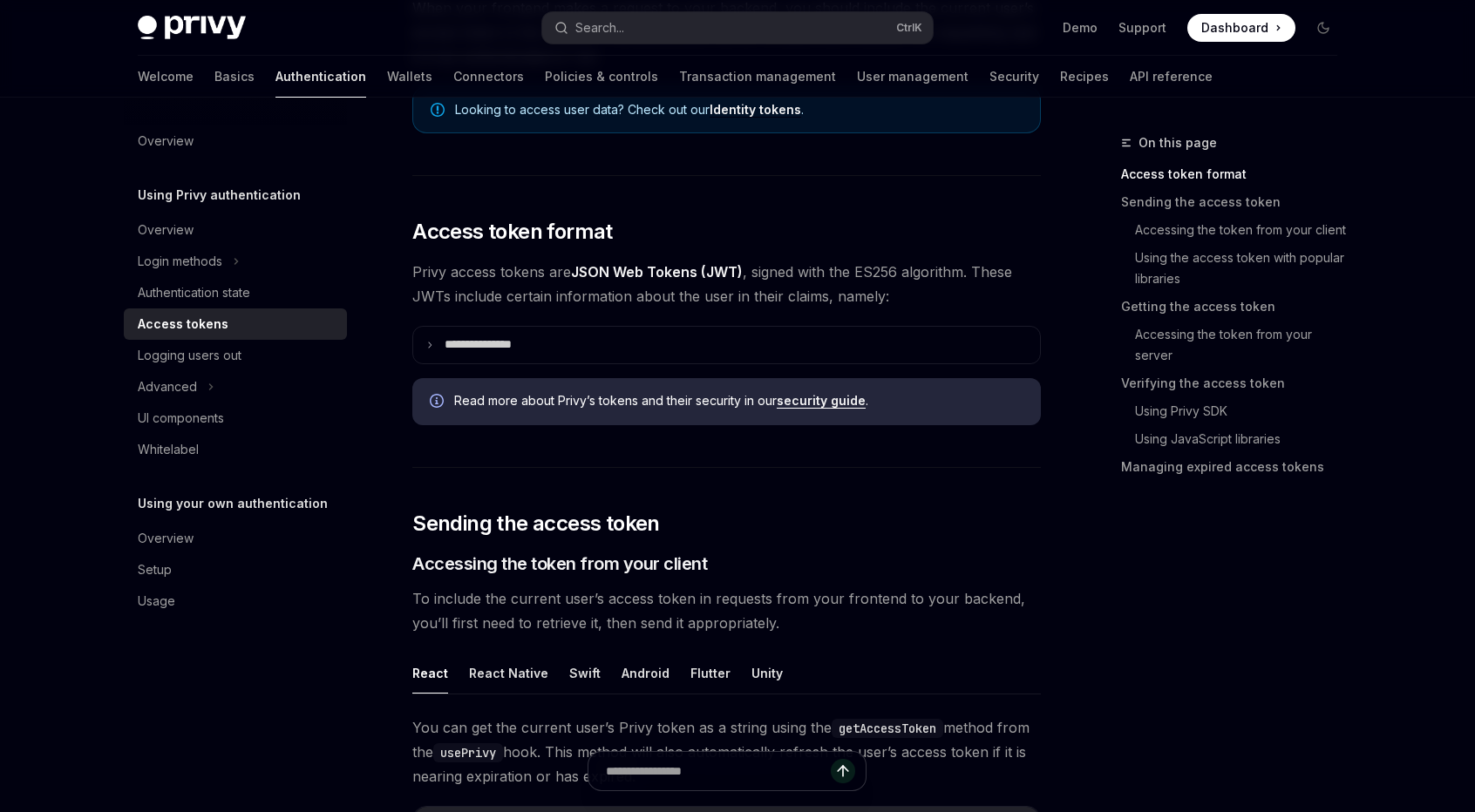
drag, startPoint x: 1332, startPoint y: 613, endPoint x: 1240, endPoint y: 684, distance: 116.2
click at [1332, 613] on div "On this page Access token format Sending the access token Accessing the token f…" at bounding box center [1218, 472] width 265 height 680
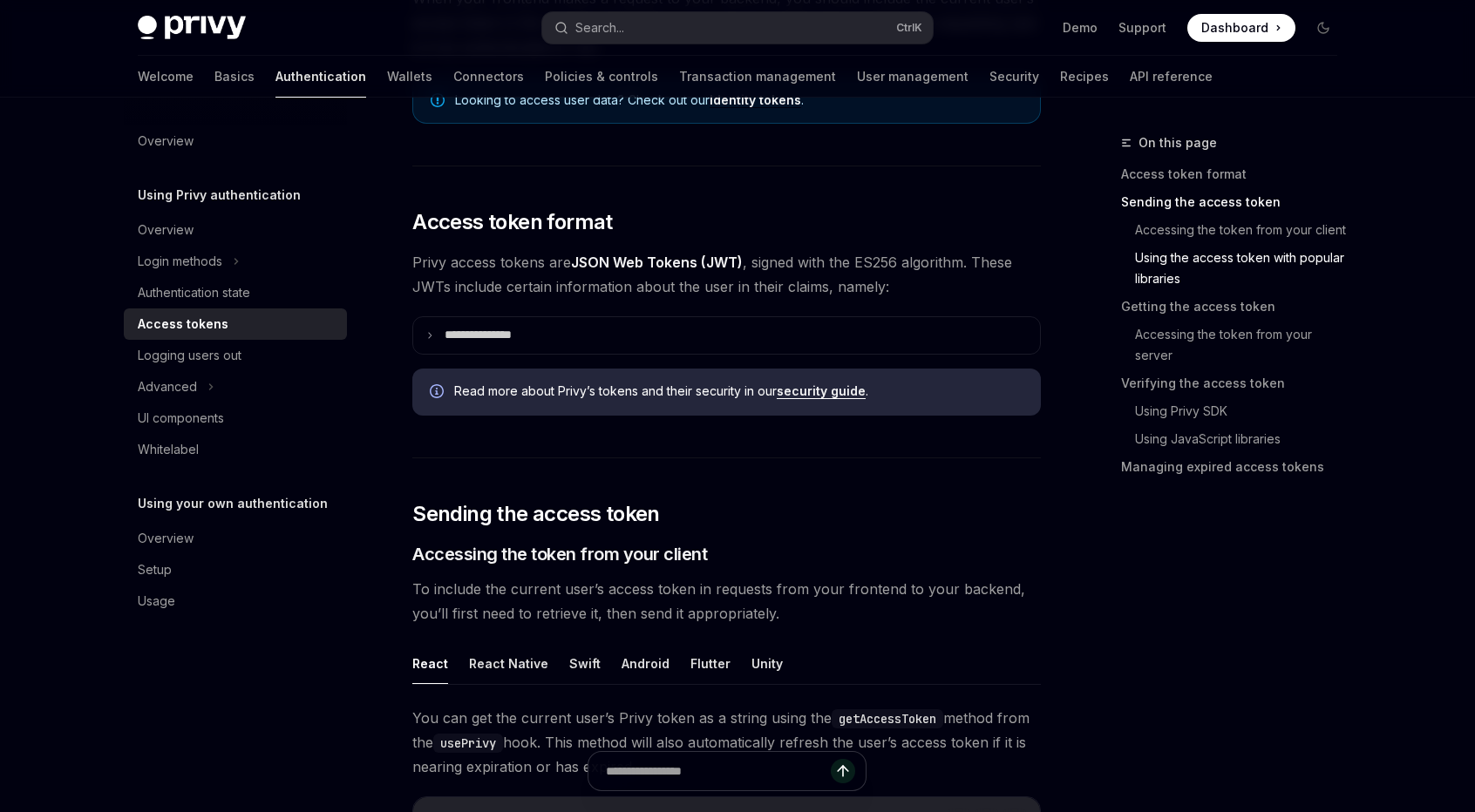
scroll to position [0, 0]
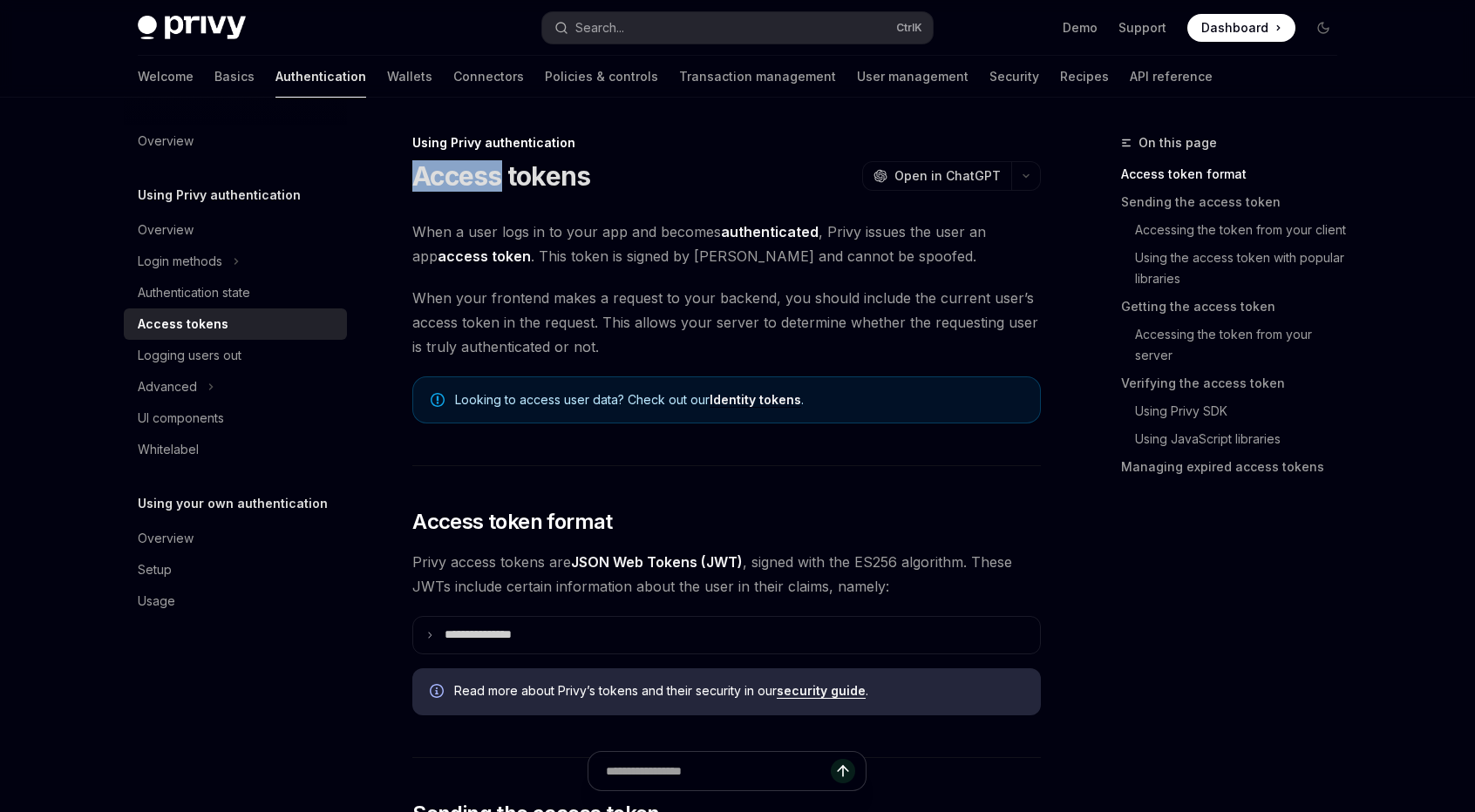
drag, startPoint x: 413, startPoint y: 176, endPoint x: 504, endPoint y: 183, distance: 91.3
click at [504, 183] on h1 "Access tokens" at bounding box center [501, 176] width 178 height 31
click at [511, 188] on h1 "Access tokens" at bounding box center [501, 176] width 178 height 31
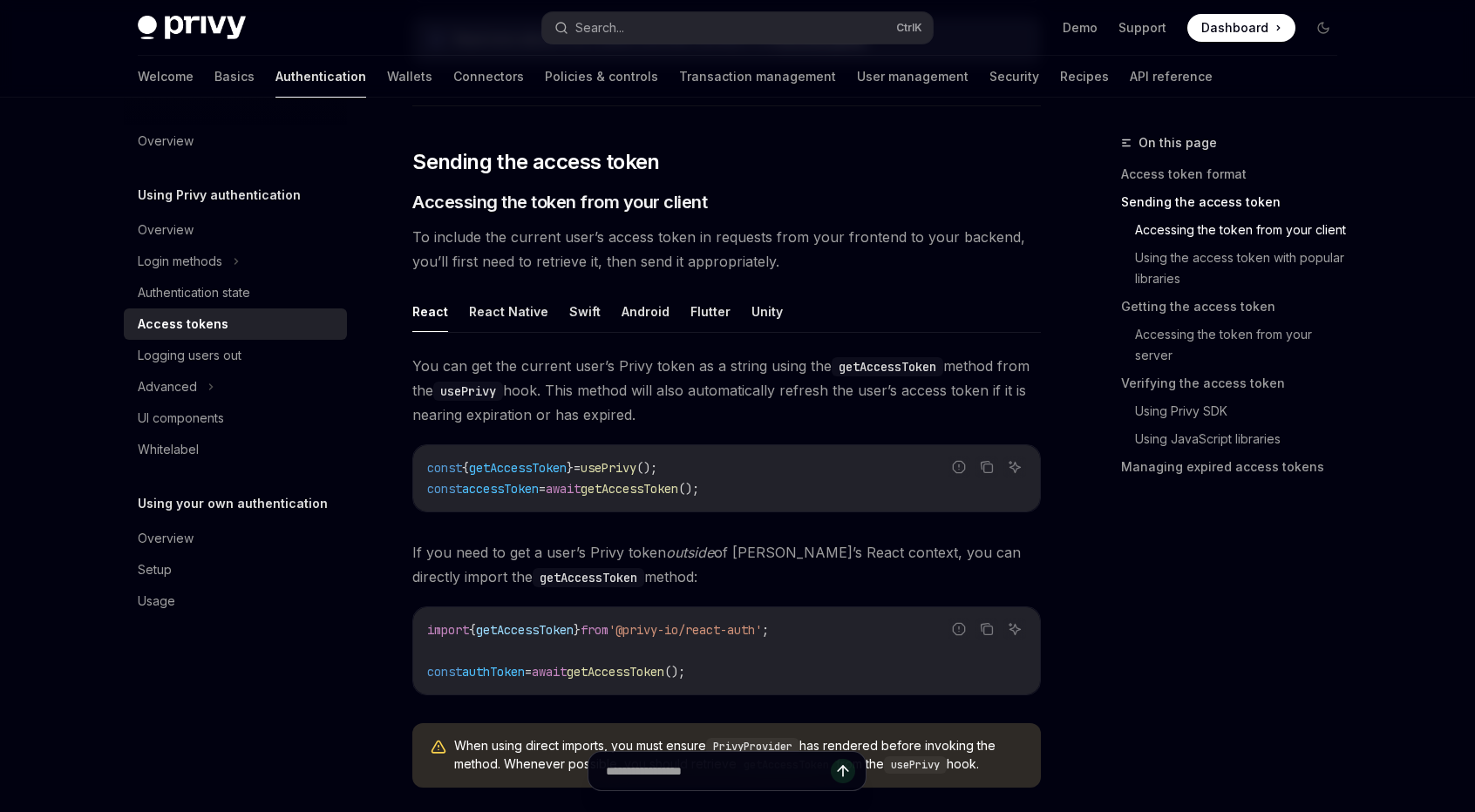
scroll to position [871, 0]
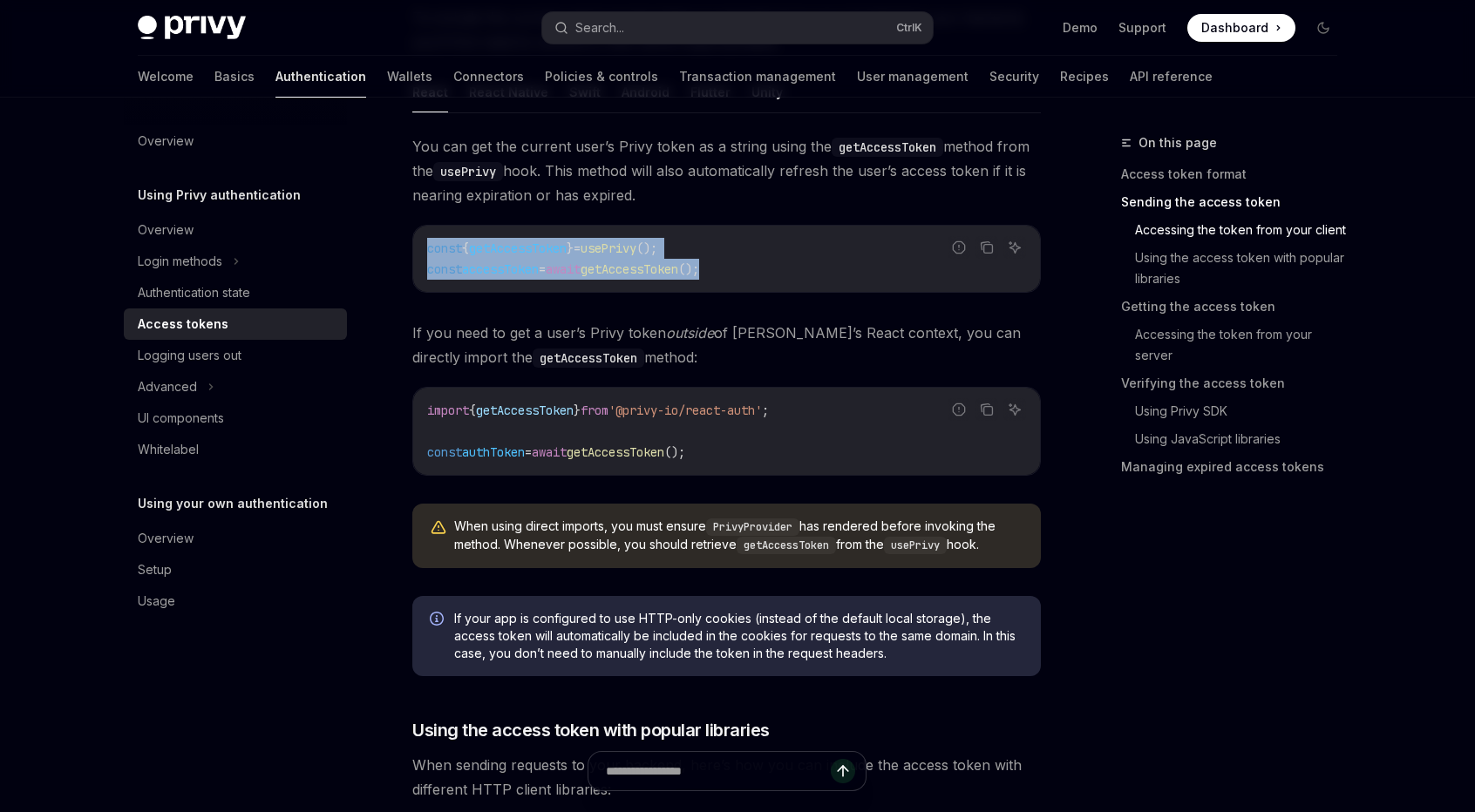
drag, startPoint x: 432, startPoint y: 244, endPoint x: 751, endPoint y: 268, distance: 319.9
click at [751, 268] on div "const { getAccessToken } = usePrivy (); const accessToken = await getAccessToke…" at bounding box center [727, 258] width 627 height 66
click at [751, 268] on code "const { getAccessToken } = usePrivy (); const accessToken = await getAccessToke…" at bounding box center [726, 258] width 599 height 42
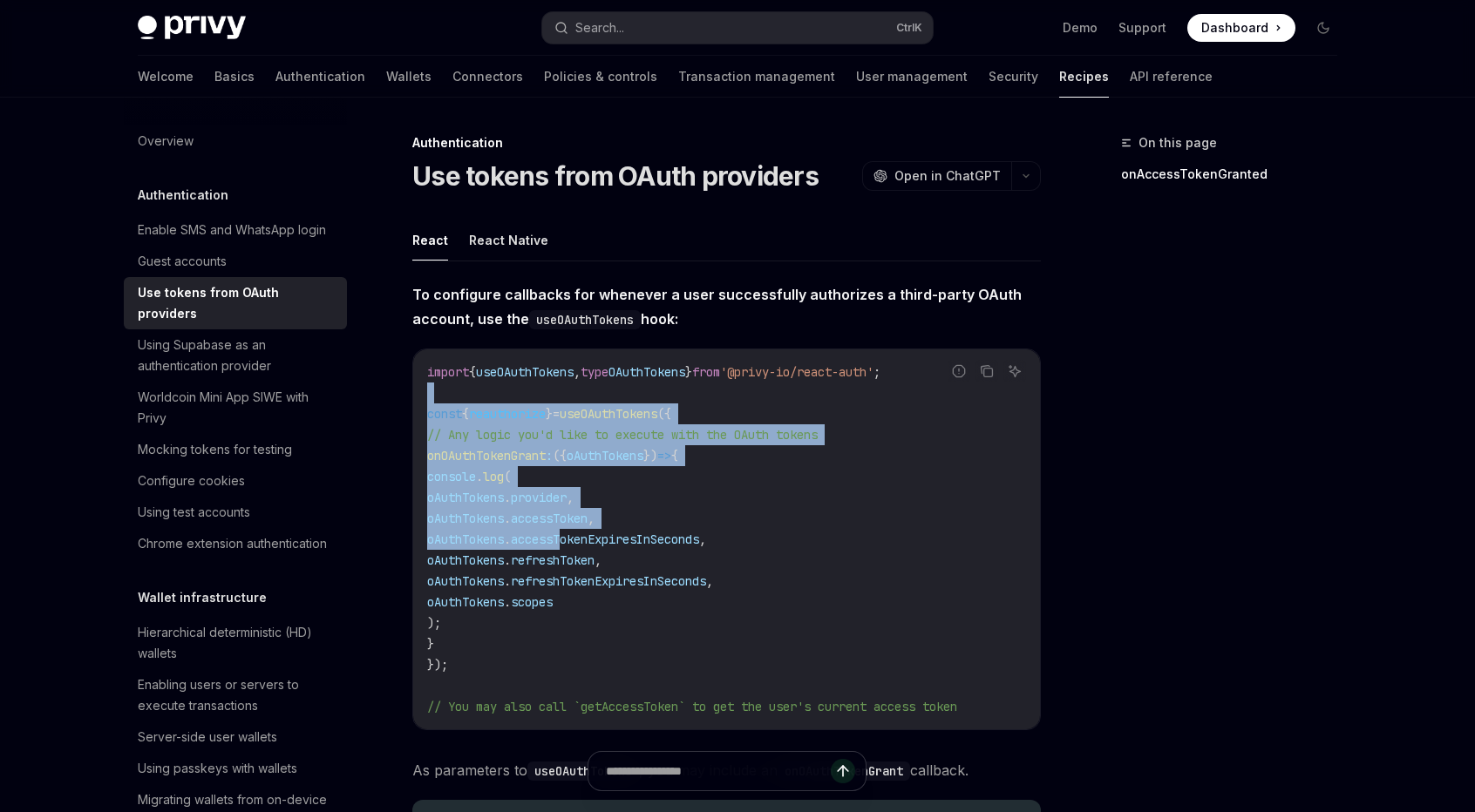
drag, startPoint x: 506, startPoint y: 404, endPoint x: 610, endPoint y: 542, distance: 172.8
click at [610, 542] on code "import { useOAuthTokens , type OAuthTokens } from '@privy-io/react-auth' ; cons…" at bounding box center [726, 539] width 599 height 355
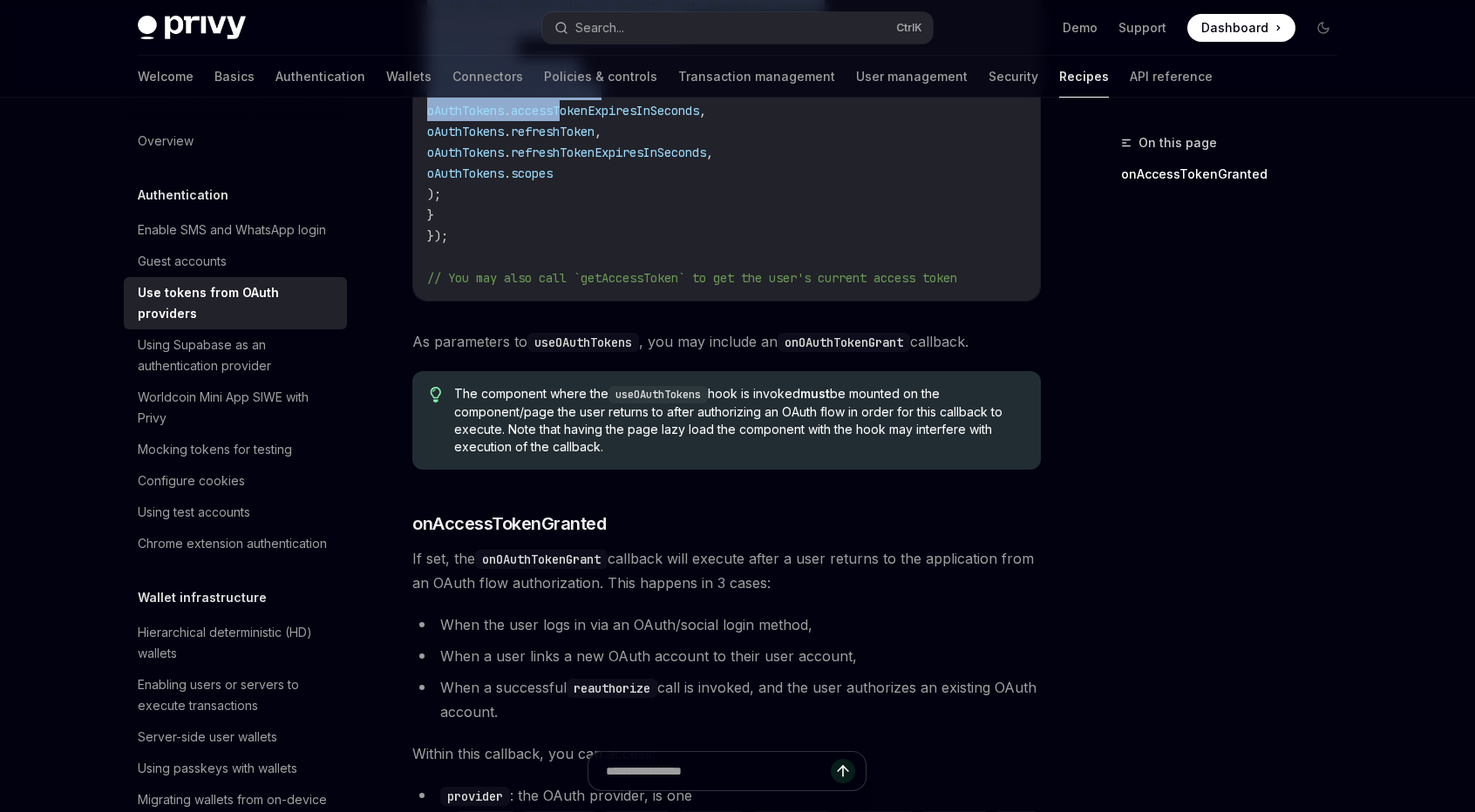
scroll to position [364, 0]
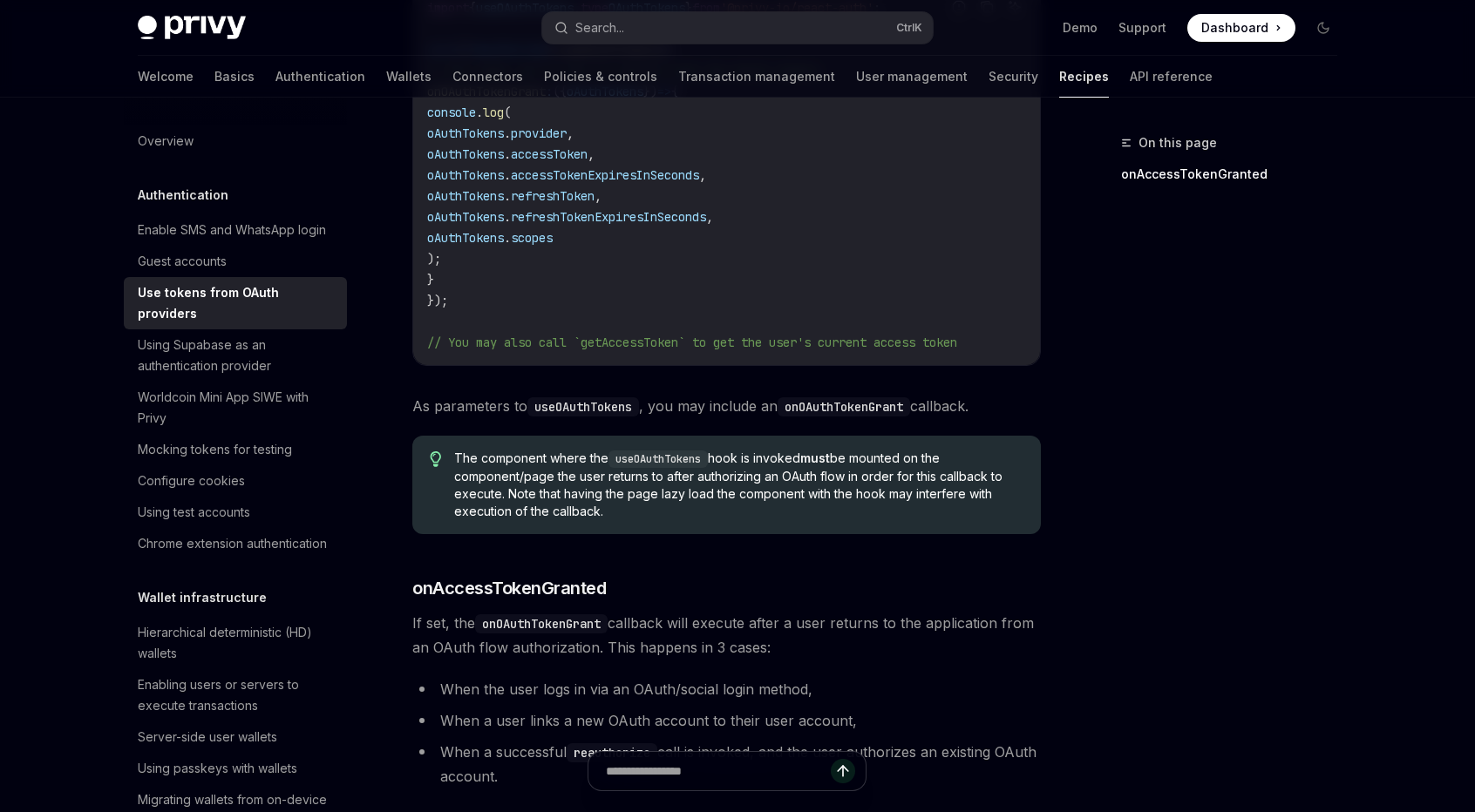
click at [823, 281] on code "import { useOAuthTokens , type OAuthTokens } from '@privy-io/react-auth' ; cons…" at bounding box center [726, 174] width 599 height 355
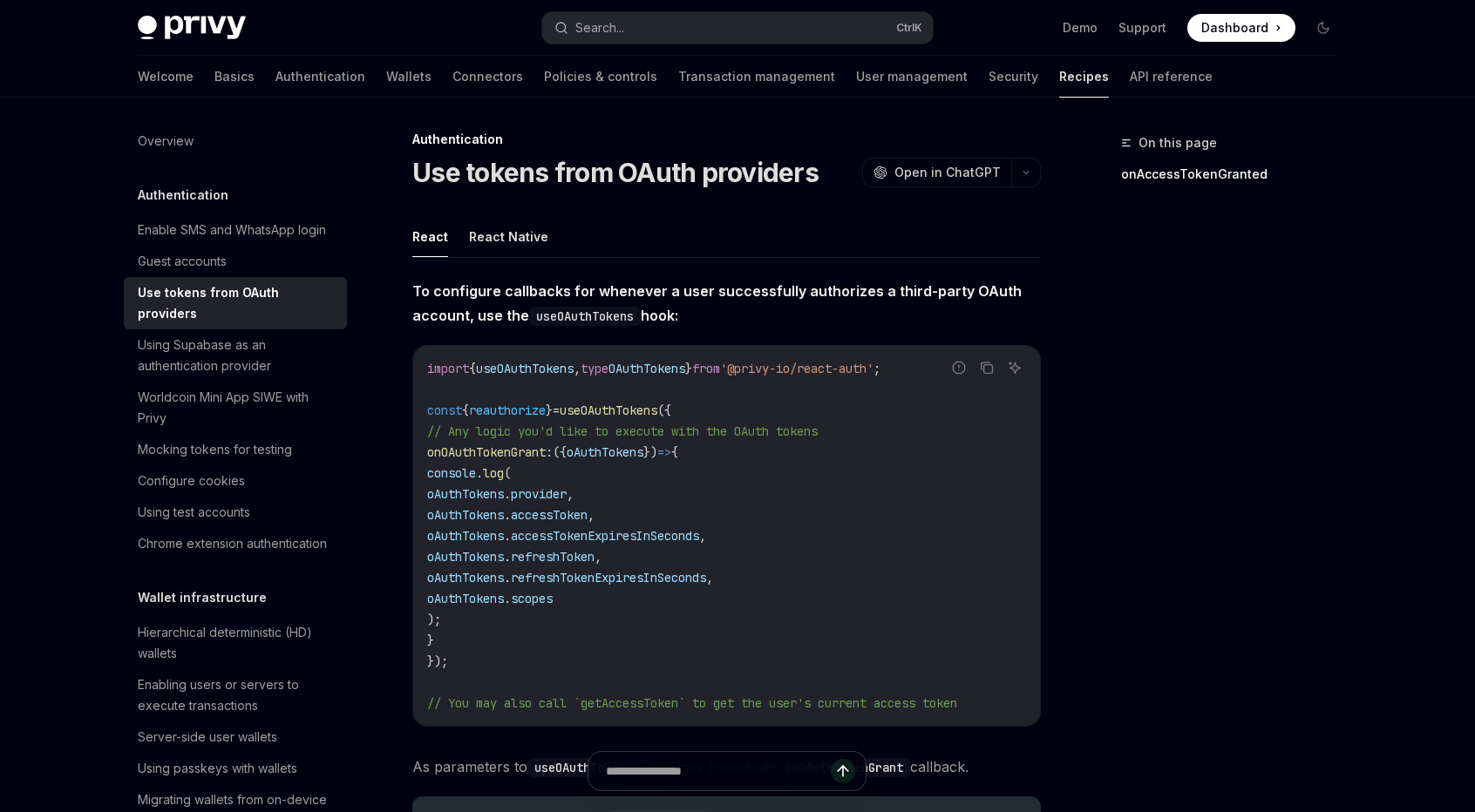
scroll to position [0, 0]
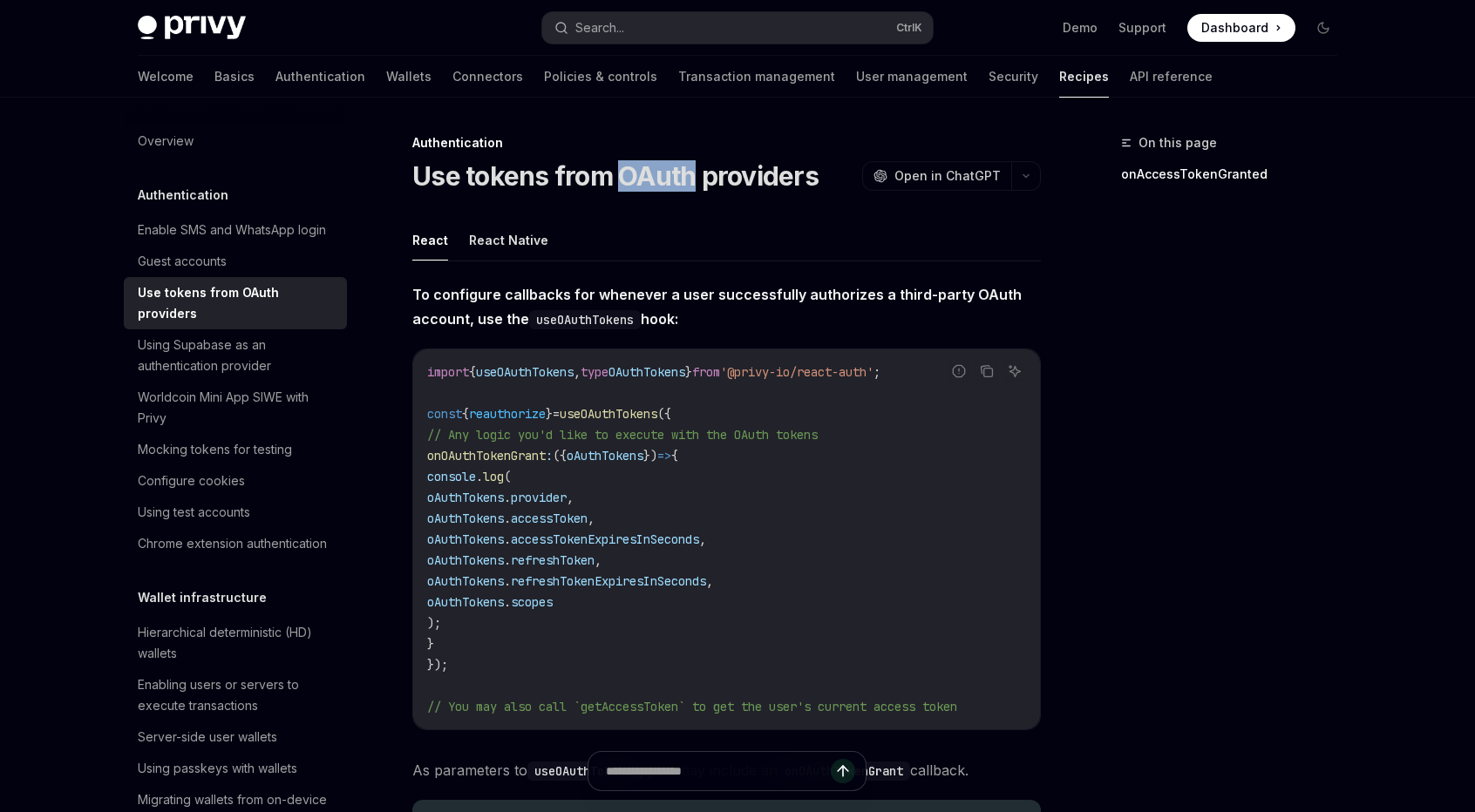
drag, startPoint x: 617, startPoint y: 175, endPoint x: 687, endPoint y: 192, distance: 72.0
click at [689, 180] on h1 "Use tokens from OAuth providers" at bounding box center [615, 176] width 406 height 31
drag, startPoint x: 813, startPoint y: 177, endPoint x: 621, endPoint y: 177, distance: 192.0
click at [621, 177] on h1 "Use tokens from OAuth providers" at bounding box center [615, 176] width 406 height 31
